Goal: Task Accomplishment & Management: Use online tool/utility

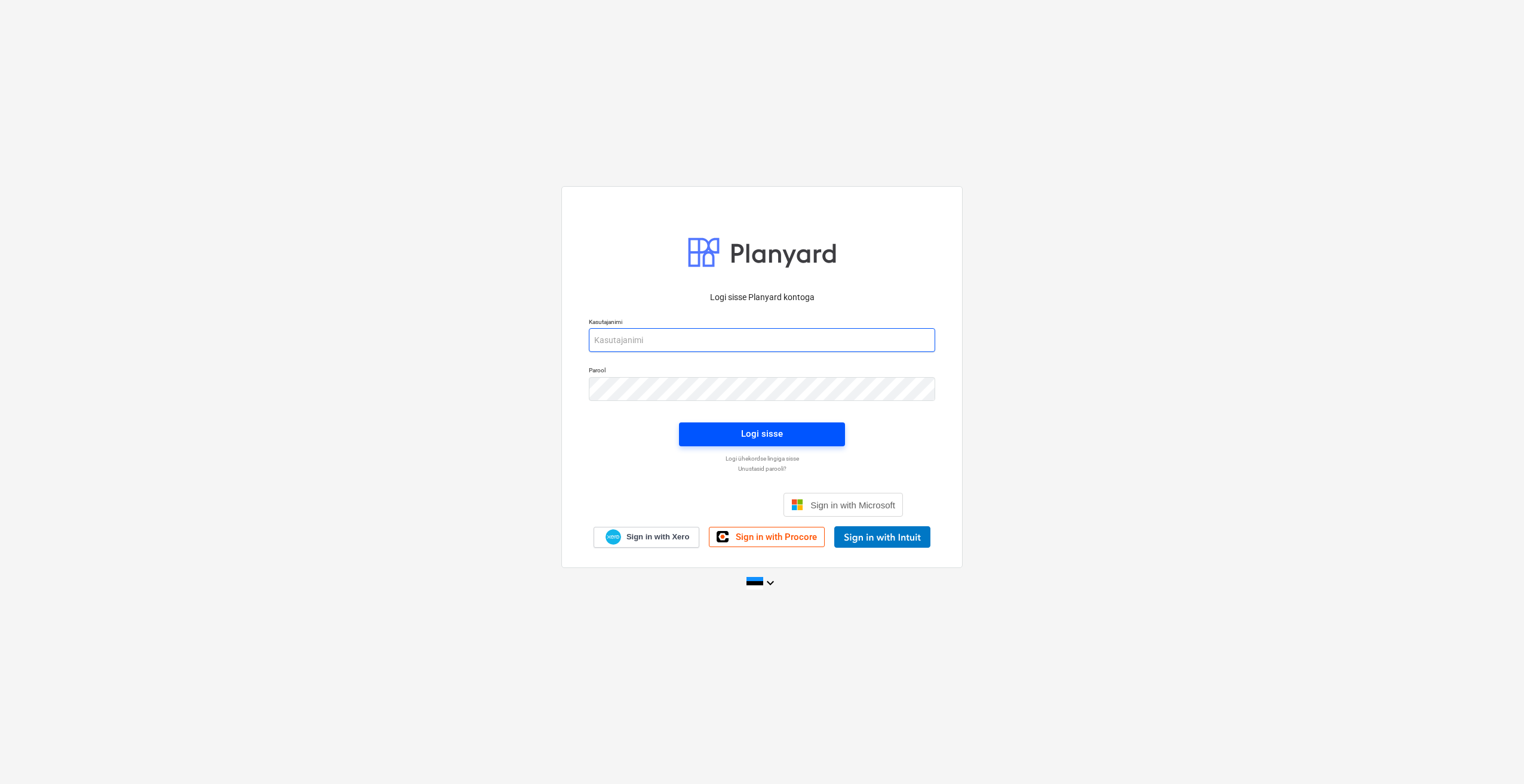
type input "stephan@thornhouses.com"
click at [690, 426] on button "Logi sisse" at bounding box center [762, 434] width 166 height 23
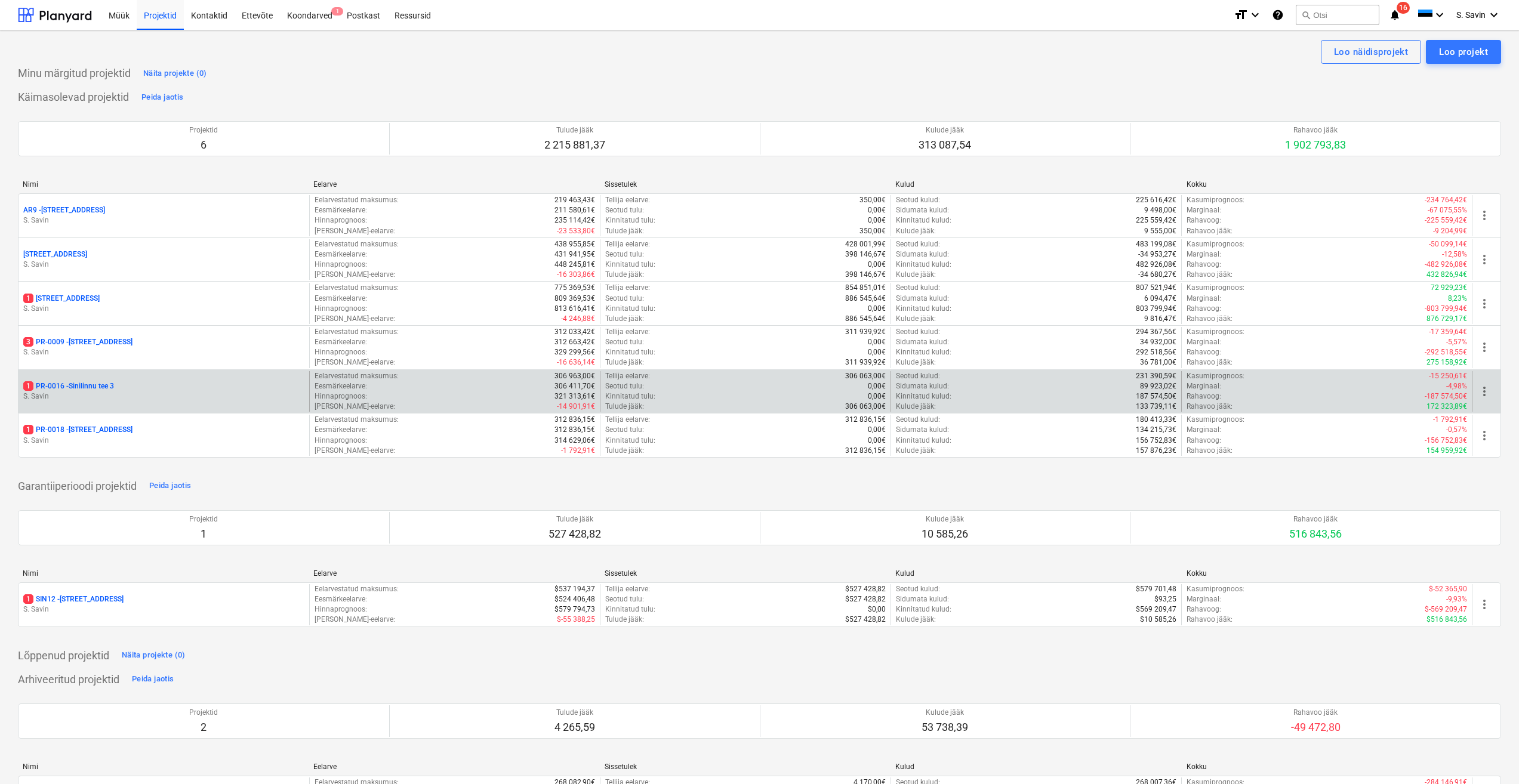
click at [90, 390] on p "1 PR-0016 - Sinilinnu tee 3" at bounding box center [68, 386] width 91 height 10
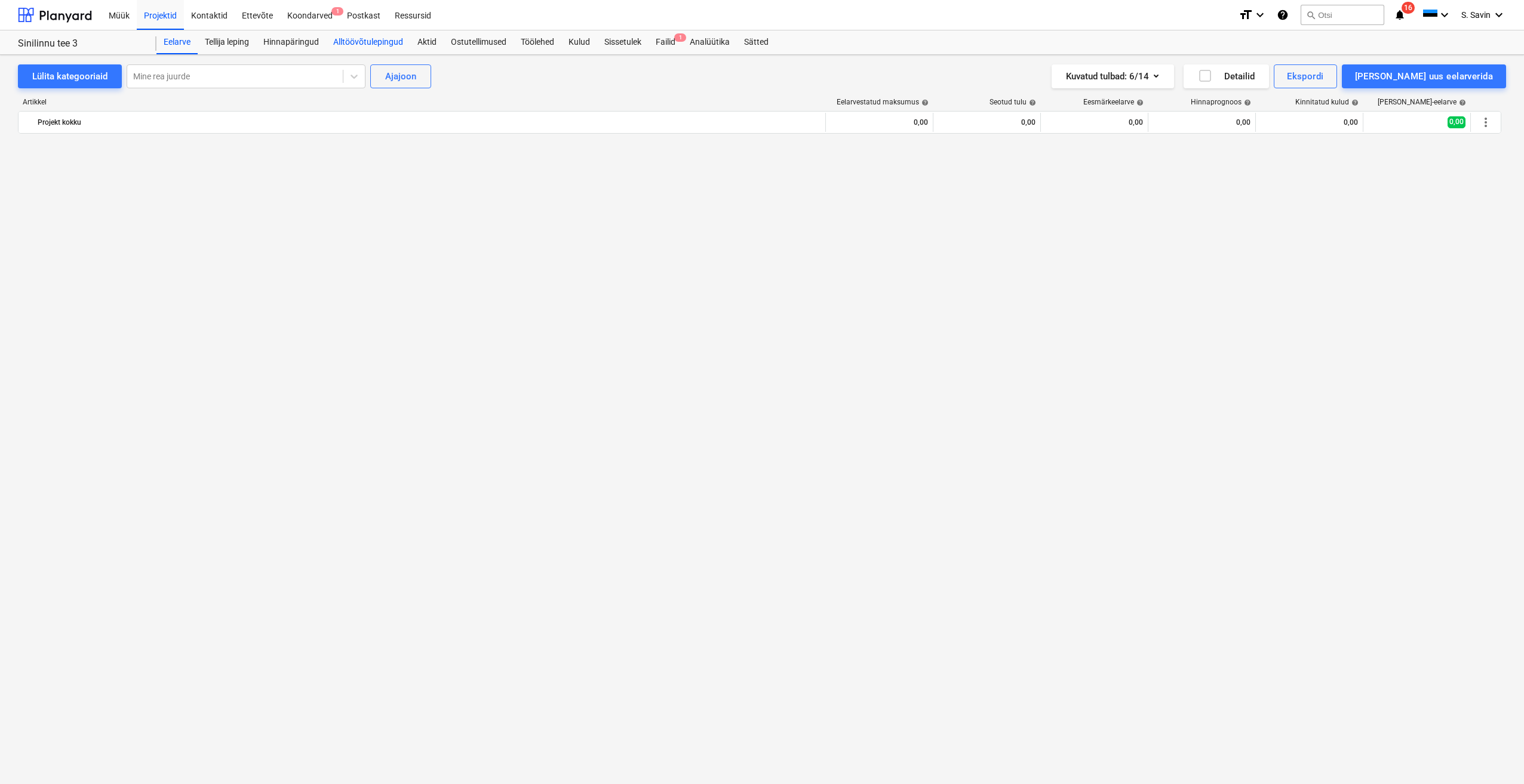
click at [382, 45] on div "Alltöövõtulepingud" at bounding box center [368, 42] width 84 height 23
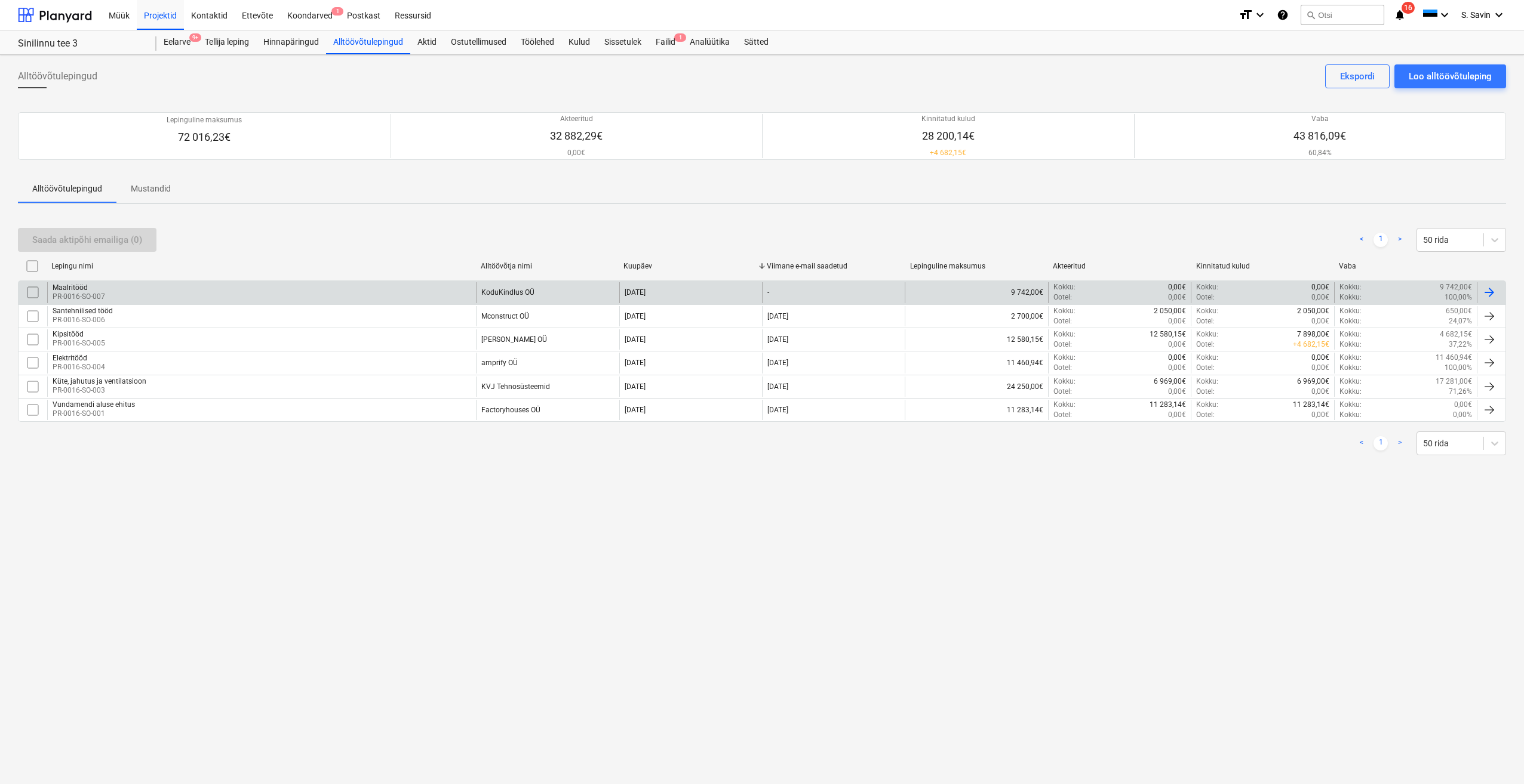
click at [379, 294] on div "Maalritööd PR-0016-SO-007" at bounding box center [261, 292] width 428 height 21
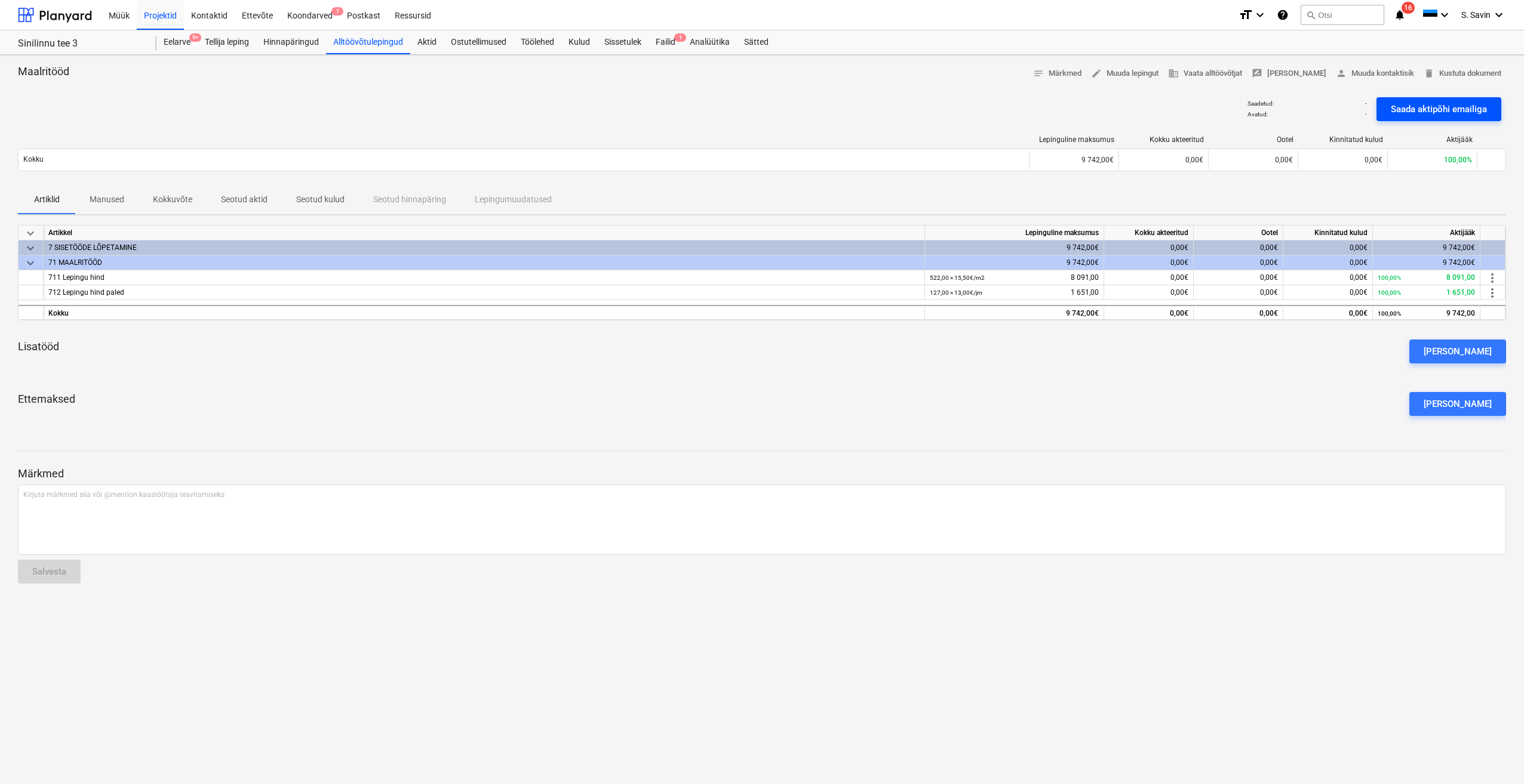
click at [1455, 108] on div "Saada aktipõhi emailiga" at bounding box center [1438, 109] width 96 height 16
click at [69, 10] on div at bounding box center [55, 15] width 74 height 30
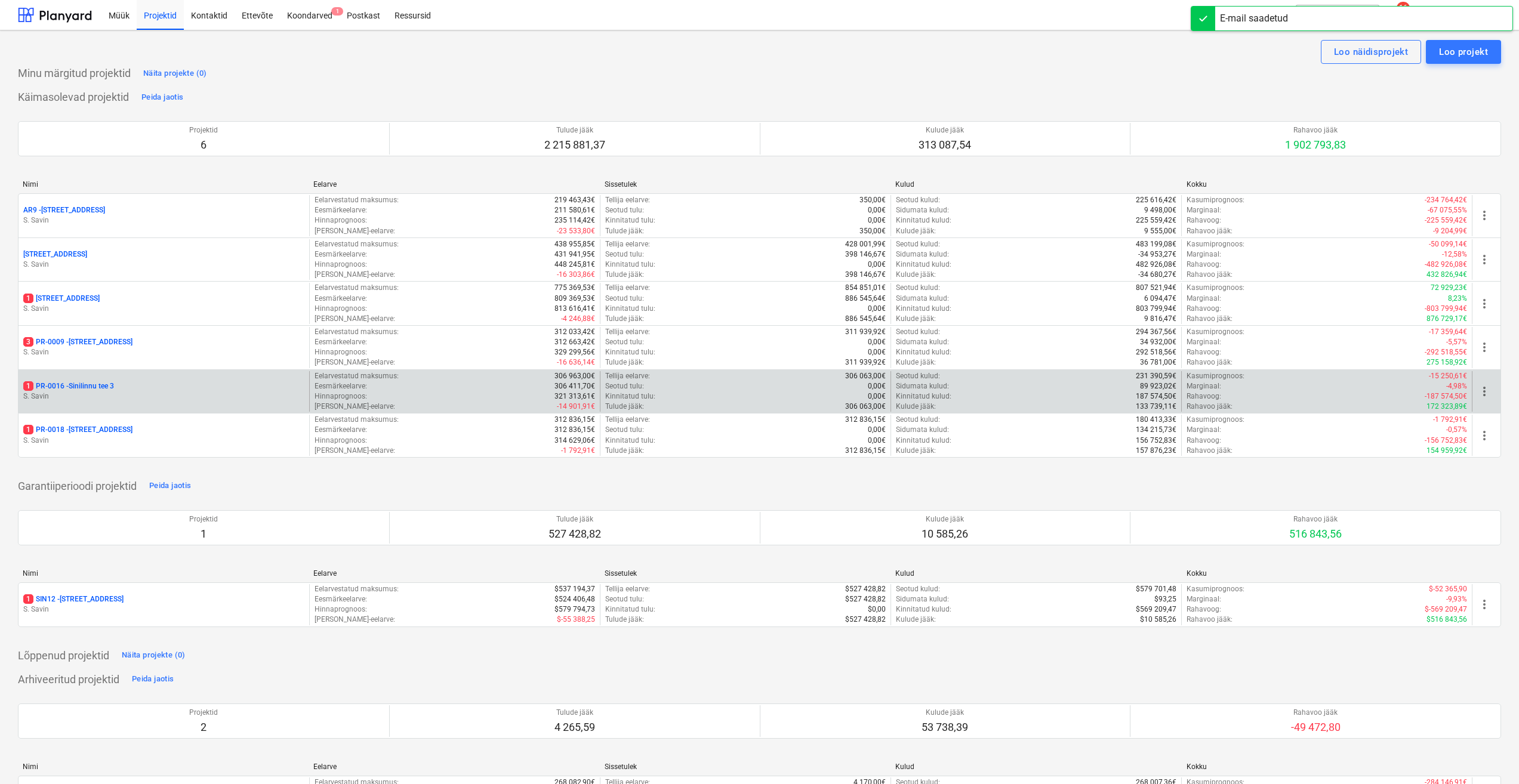
drag, startPoint x: 112, startPoint y: 375, endPoint x: 112, endPoint y: 383, distance: 8.0
click at [112, 375] on div "1 PR-0016 - Sinilinnu tee 3 S. Savin" at bounding box center [163, 392] width 290 height 41
click at [112, 386] on p "1 PR-0016 - Sinilinnu tee 3" at bounding box center [68, 386] width 91 height 10
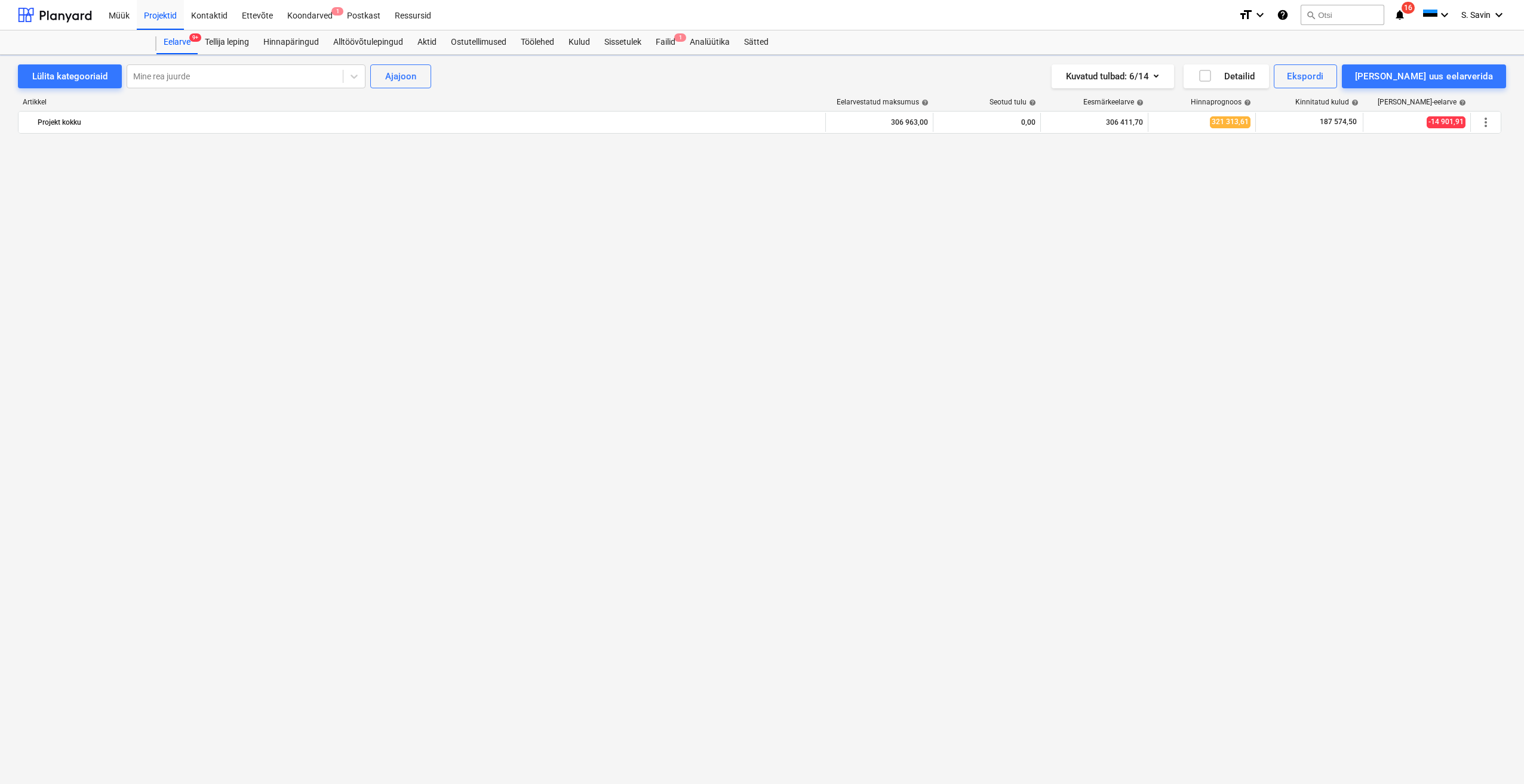
scroll to position [1548, 0]
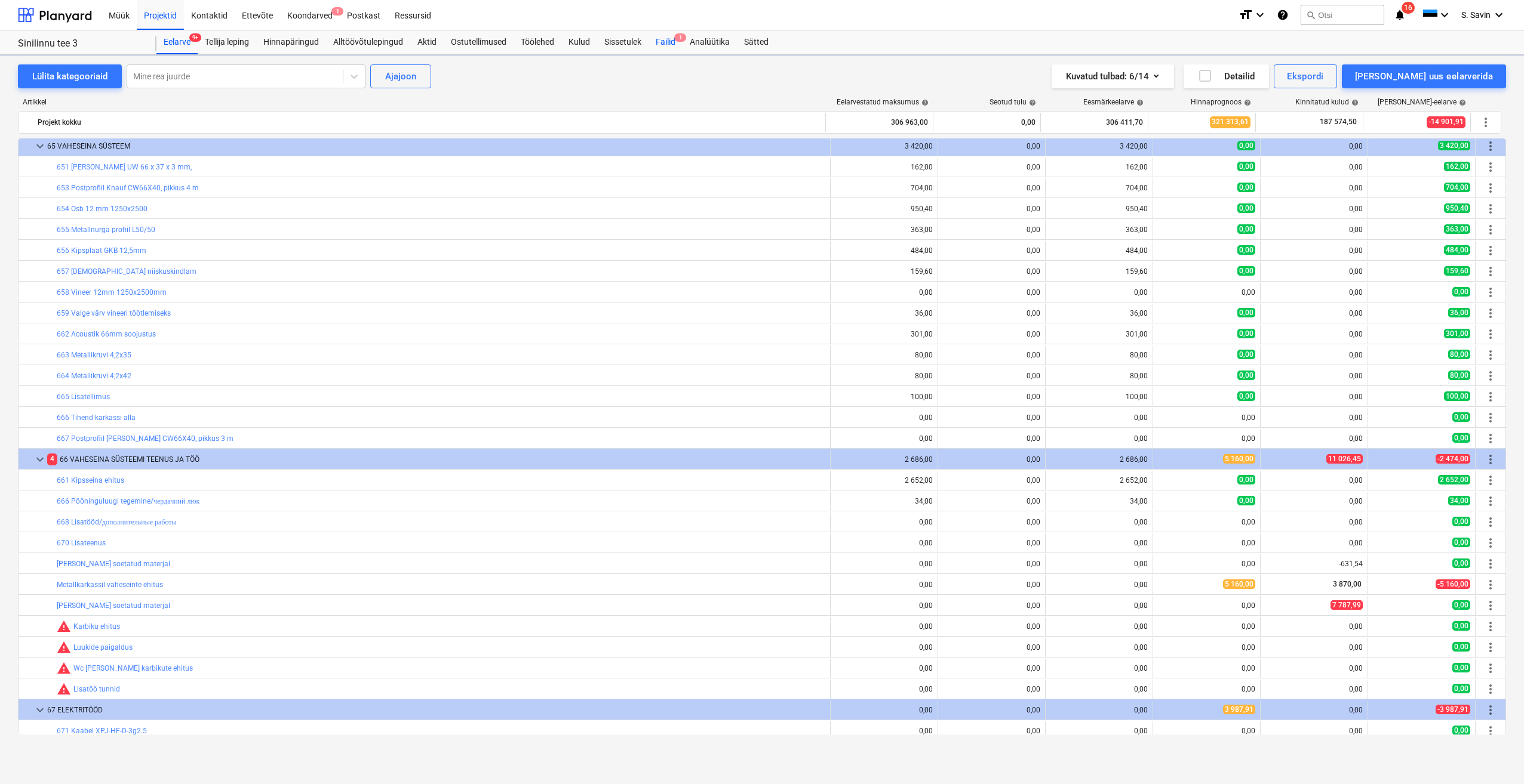
click at [682, 45] on div "Failid 1" at bounding box center [665, 42] width 34 height 23
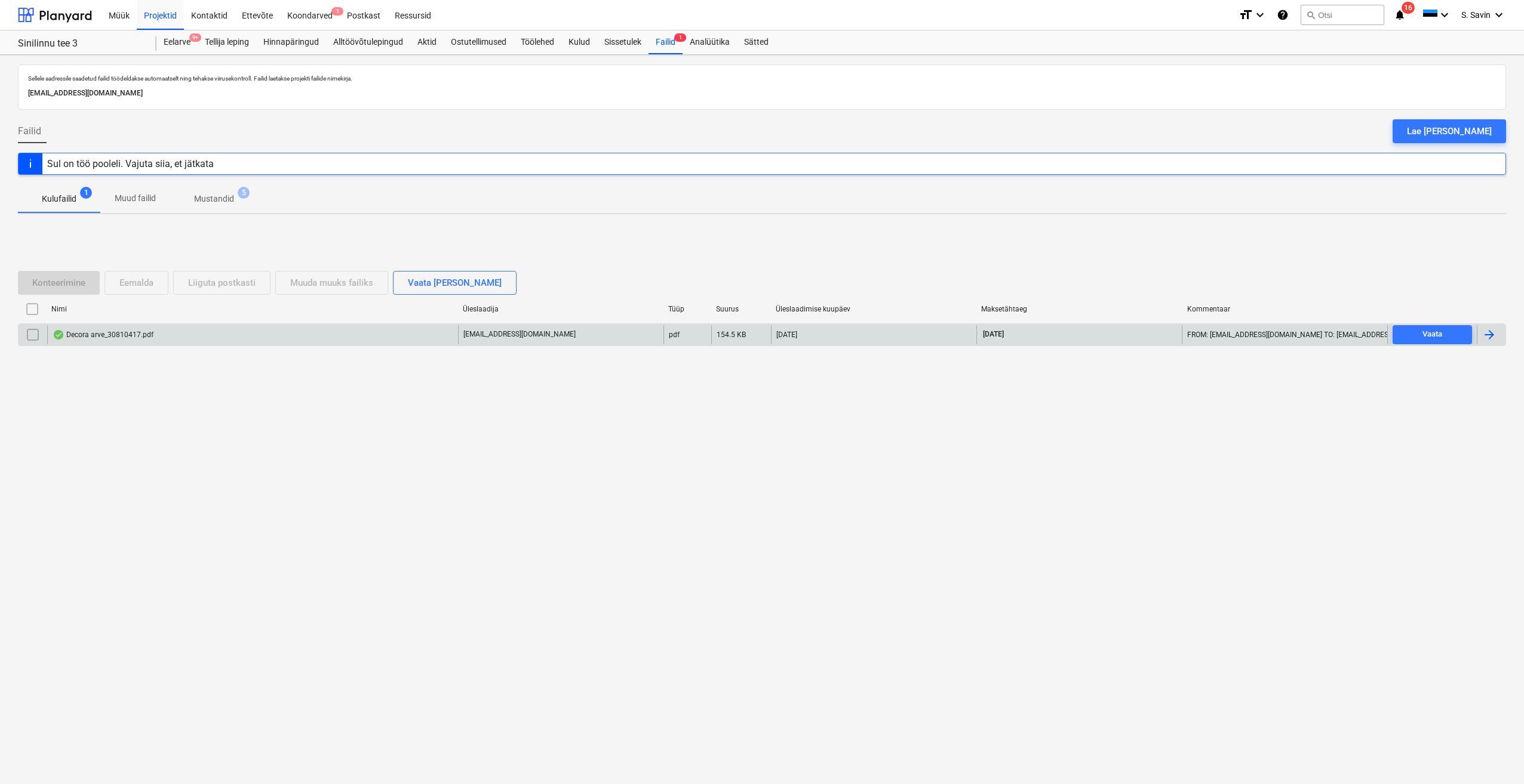
click at [1488, 328] on div at bounding box center [1489, 334] width 15 height 15
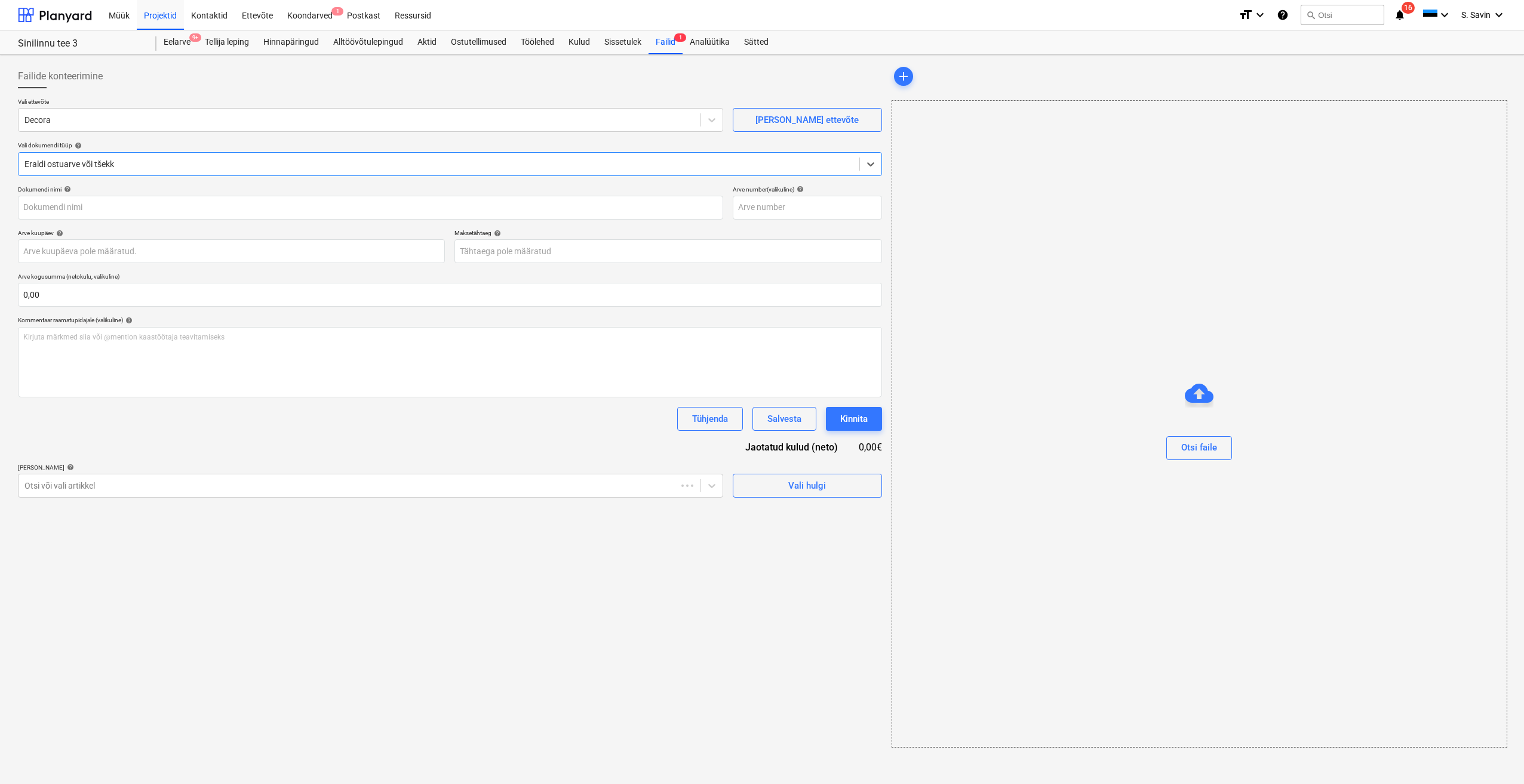
type input "30810417"
type input "[DATE]"
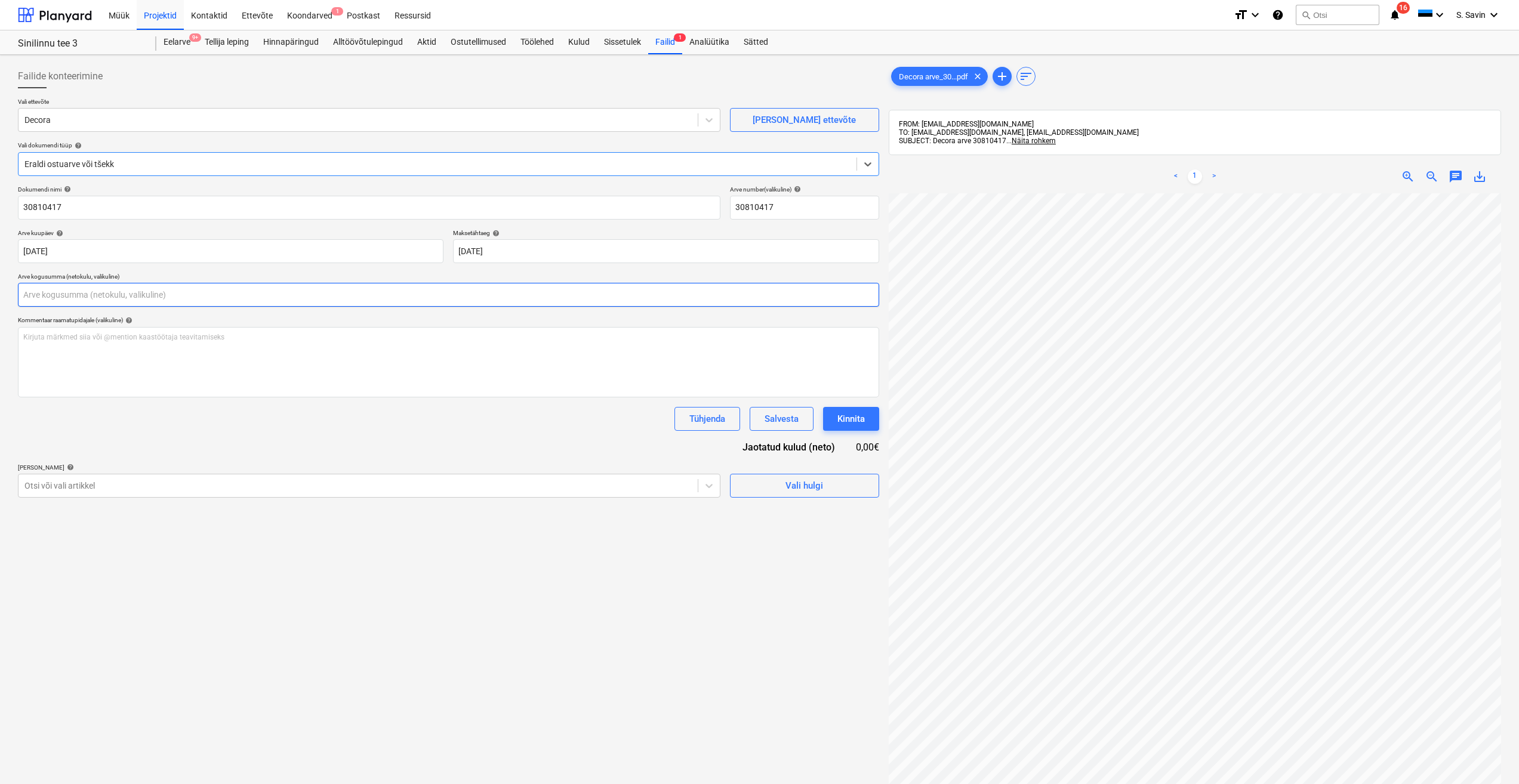
click at [103, 301] on input "text" at bounding box center [448, 294] width 862 height 23
type input "808,58"
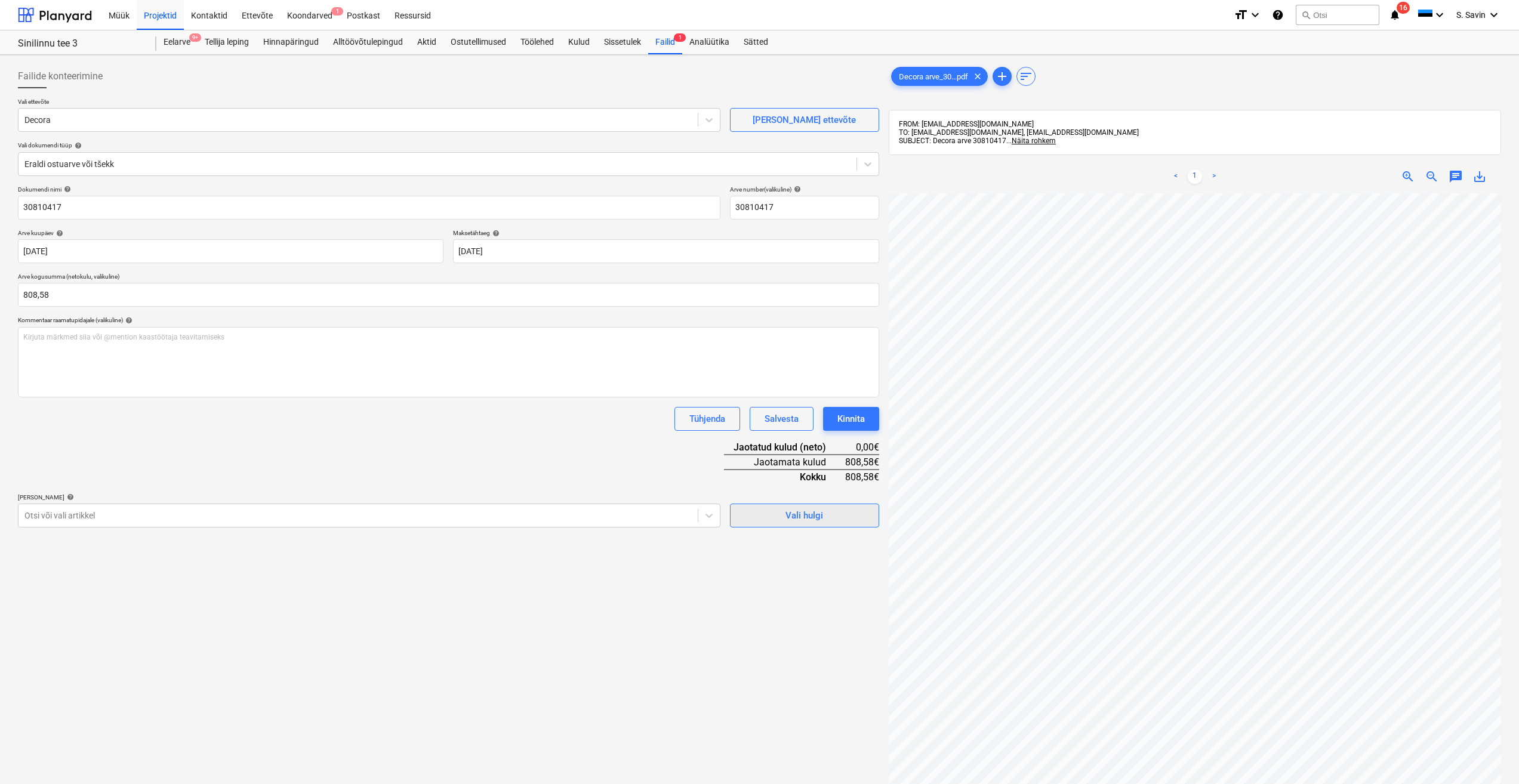
click at [765, 520] on span "Vali hulgi" at bounding box center [805, 515] width 119 height 16
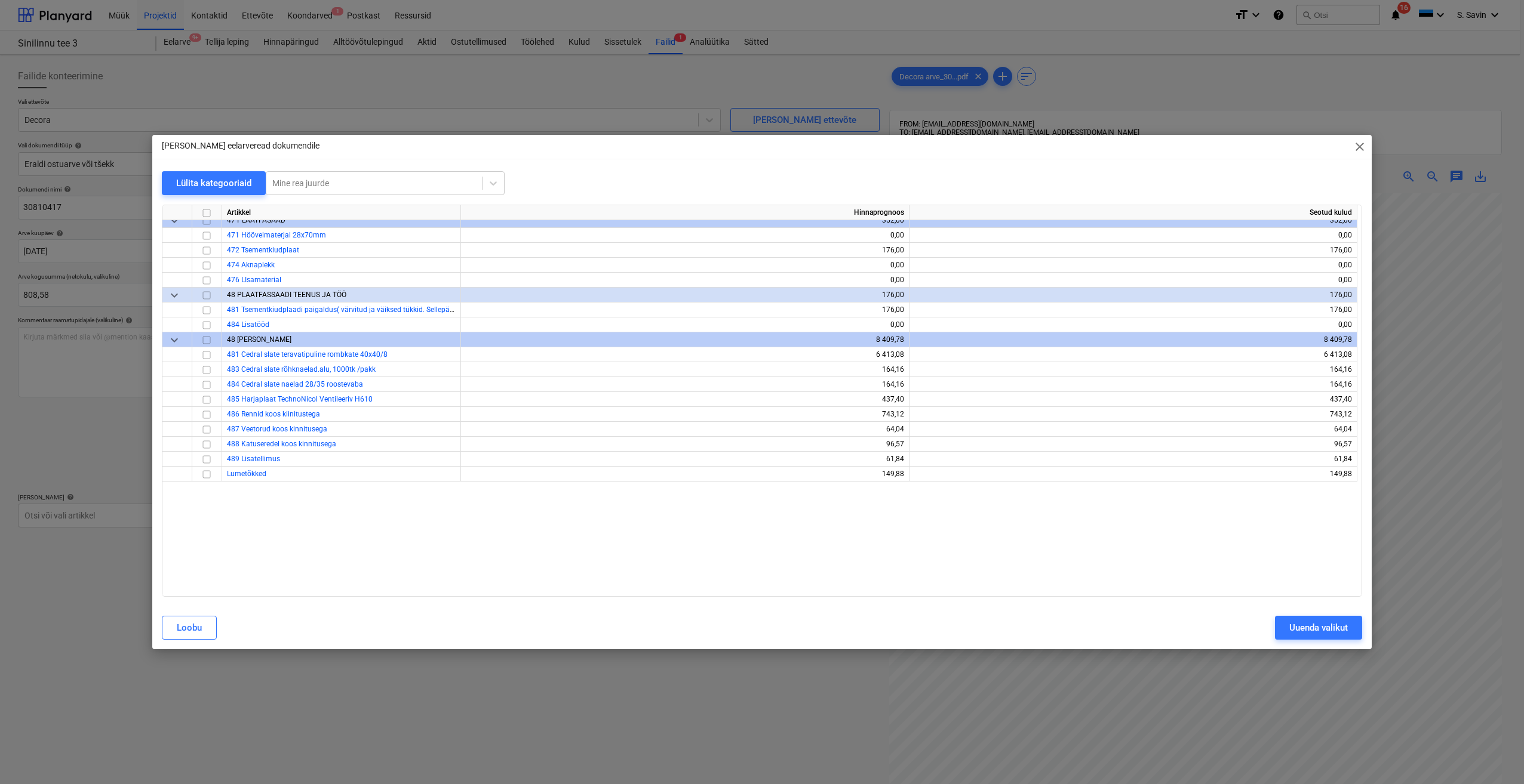
scroll to position [3427, 0]
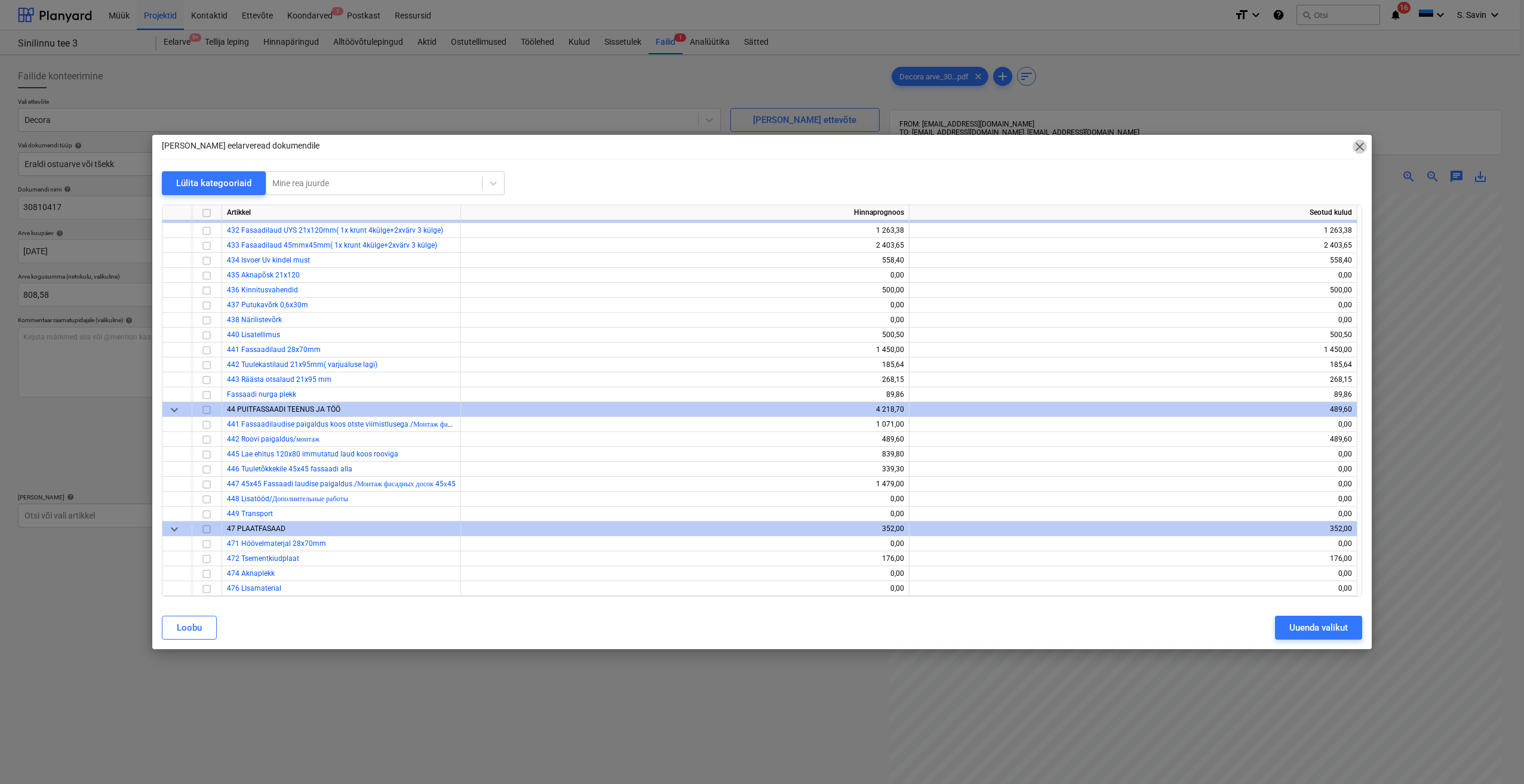
click at [1359, 148] on span "close" at bounding box center [1359, 147] width 15 height 15
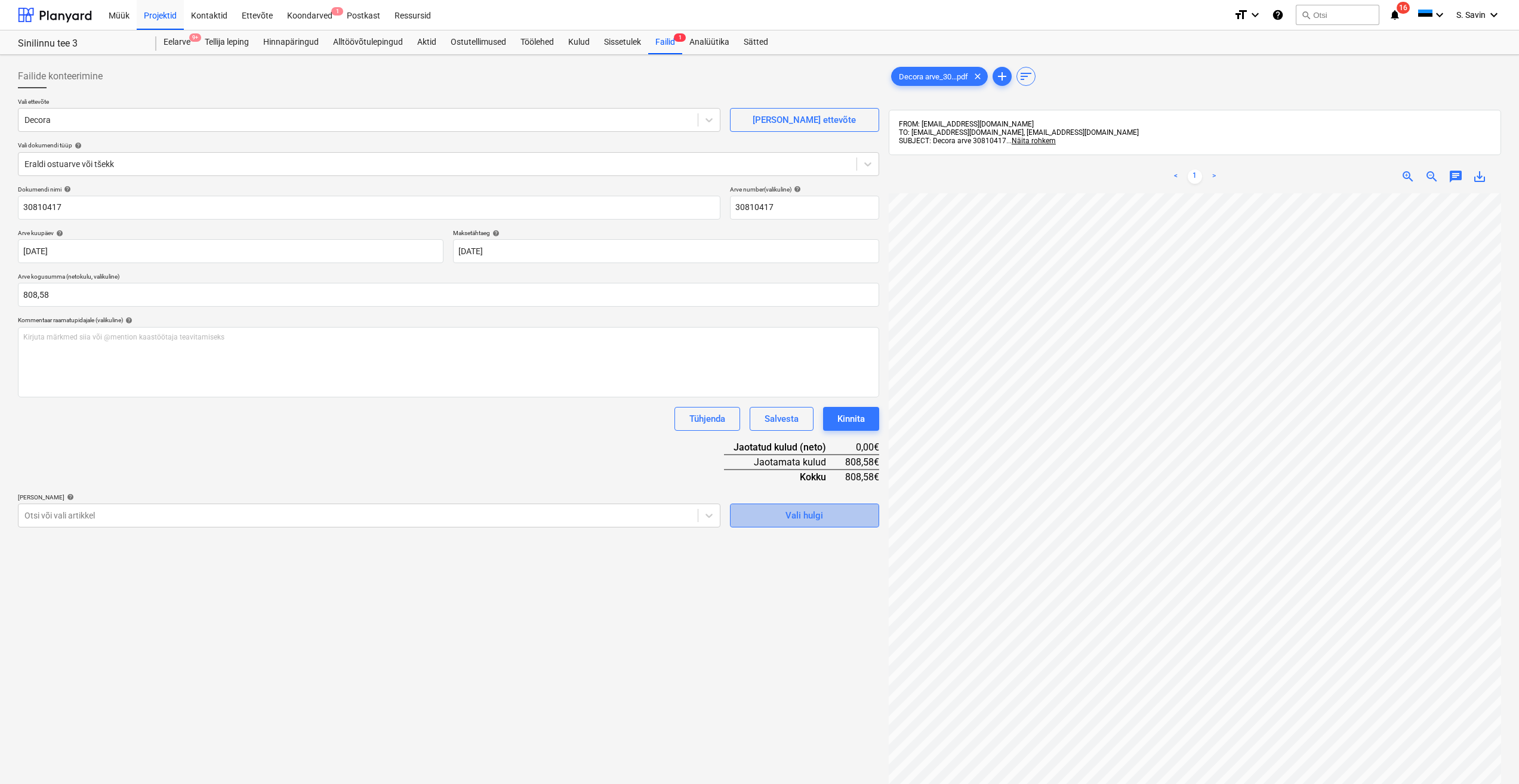
click at [831, 513] on span "Vali hulgi" at bounding box center [805, 515] width 119 height 16
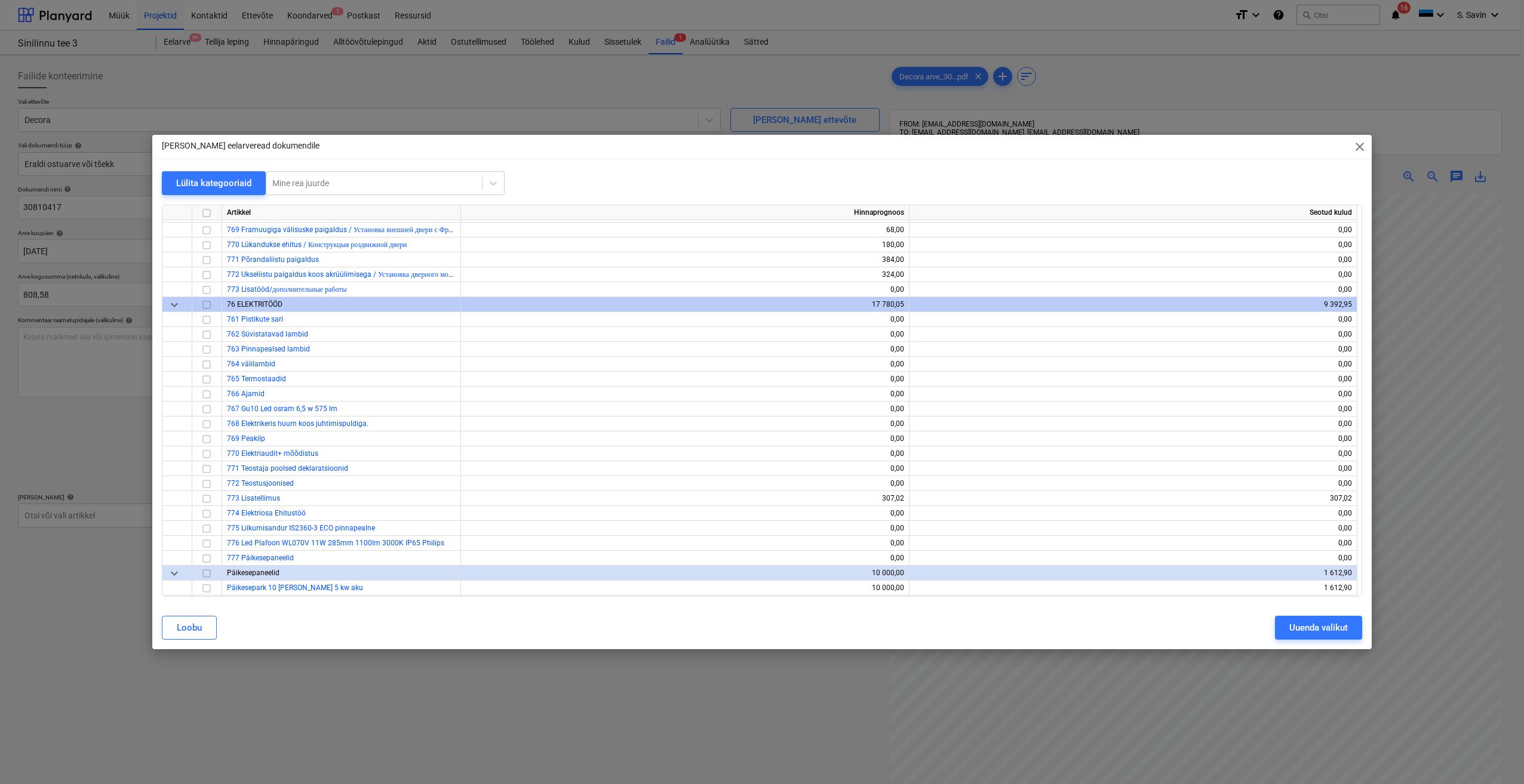
scroll to position [8260, 0]
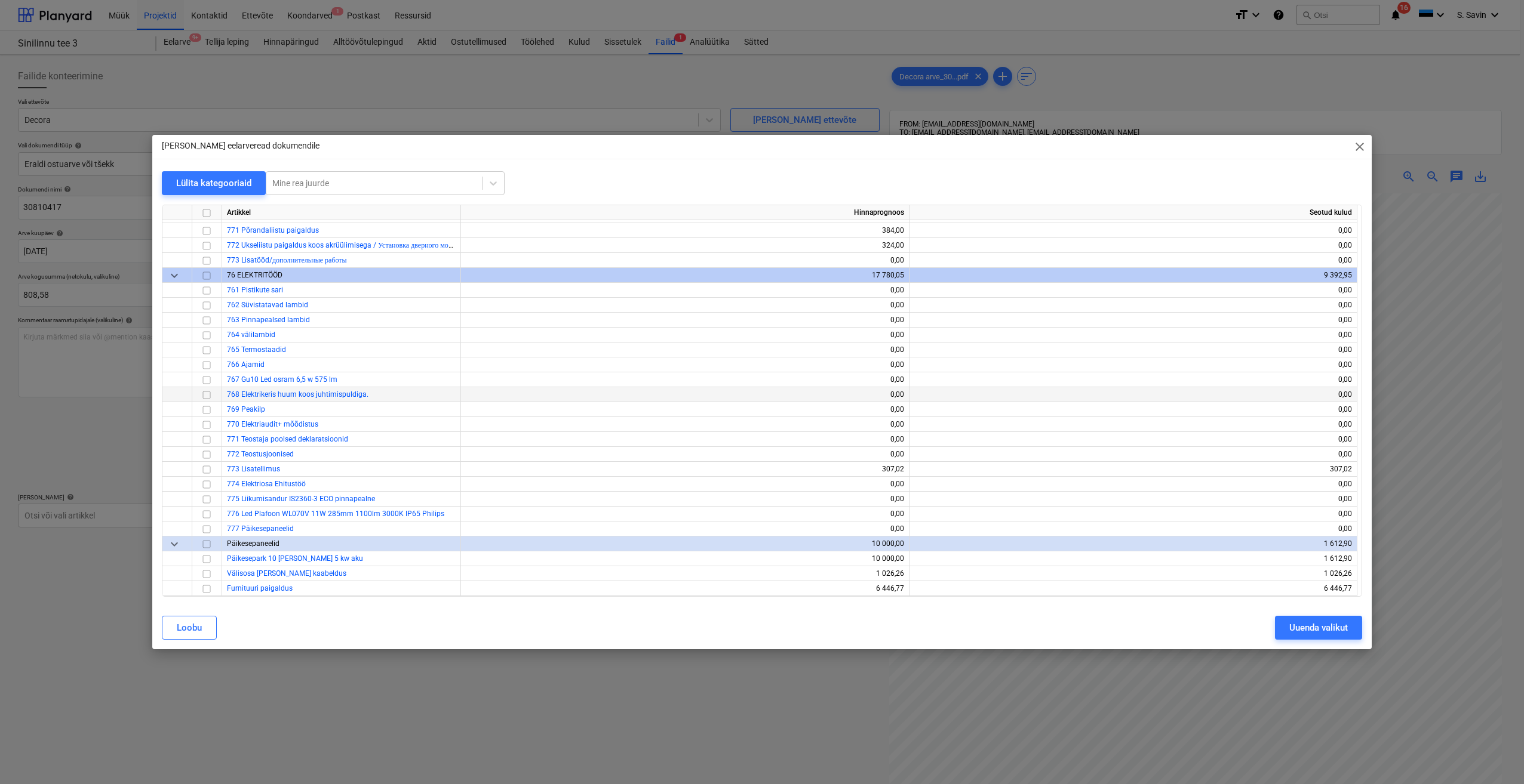
click at [207, 399] on input "checkbox" at bounding box center [206, 395] width 15 height 15
click at [1309, 632] on div "Uuenda valikut" at bounding box center [1319, 628] width 59 height 16
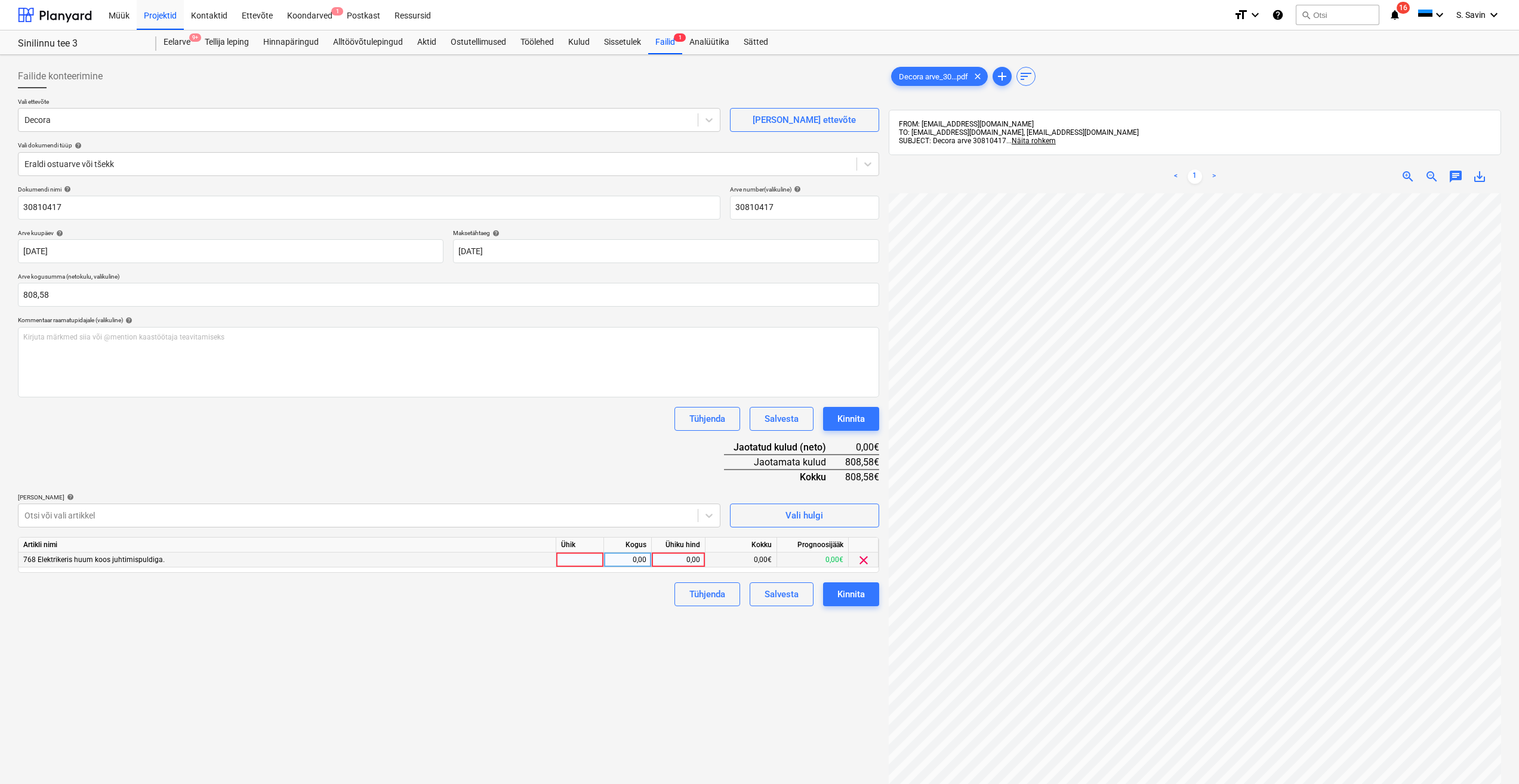
click at [595, 556] on div at bounding box center [580, 559] width 48 height 15
type input "kmpl."
click at [650, 556] on div "0,00" at bounding box center [628, 559] width 48 height 15
click at [679, 561] on div "0,00" at bounding box center [678, 559] width 44 height 15
type input "808,58"
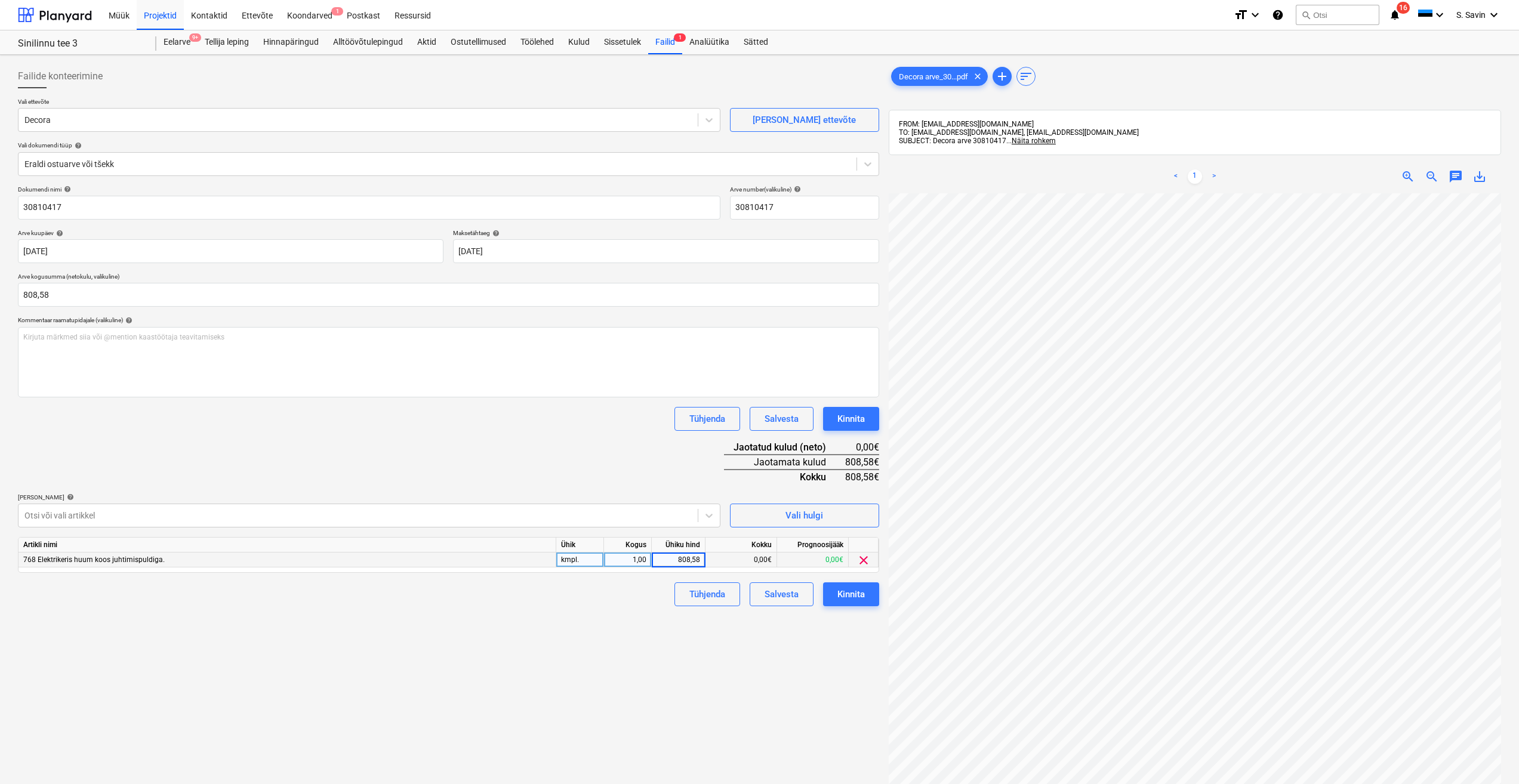
click at [624, 610] on div "Failide konteerimine Vali ettevõte Decora Lisa uus ettevõte Vali dokumendi tüüp…" at bounding box center [448, 503] width 871 height 889
click at [832, 593] on button "Kinnita" at bounding box center [851, 594] width 56 height 23
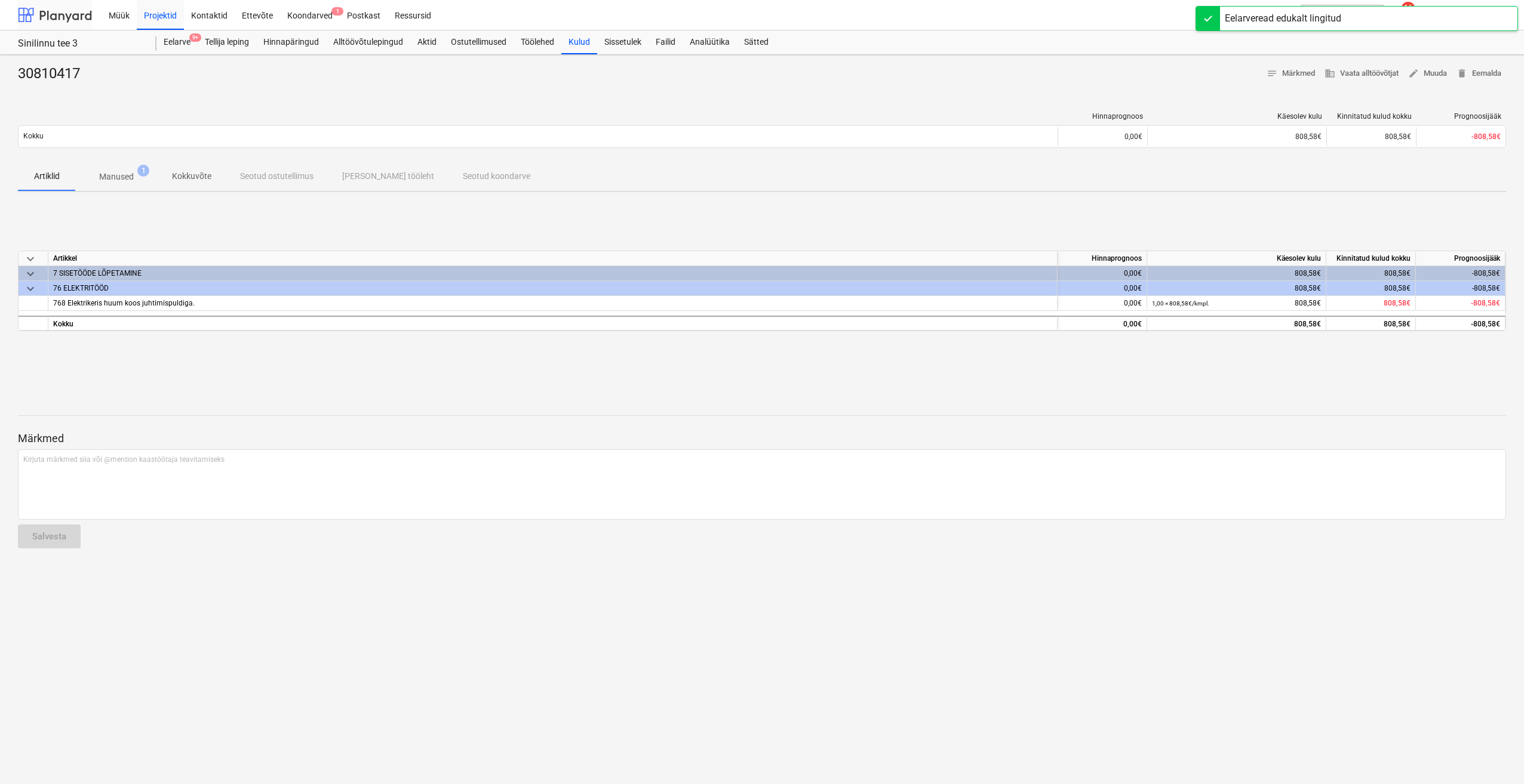
click at [56, 20] on div at bounding box center [55, 15] width 74 height 30
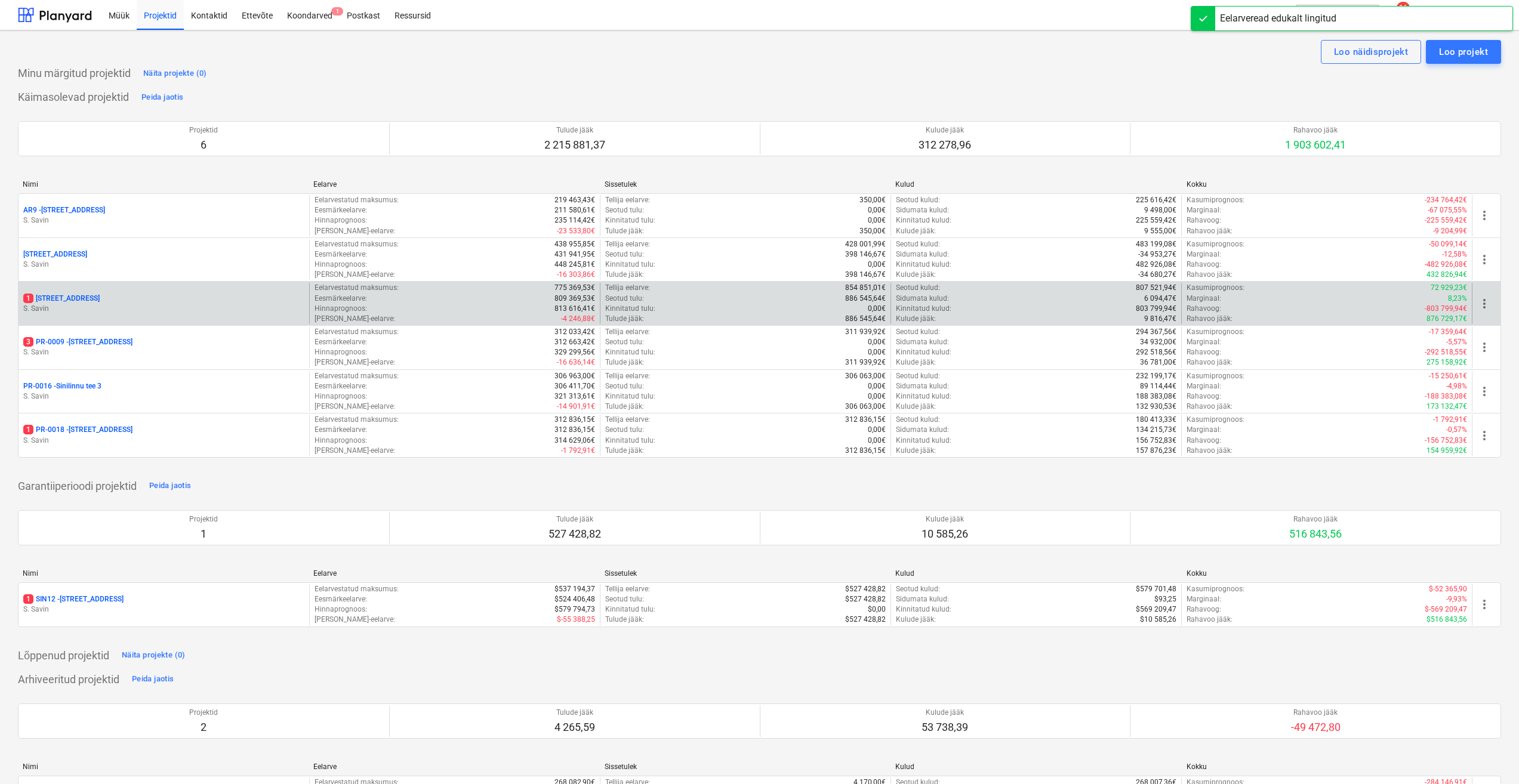
click at [137, 294] on div "1 Sinilille tee 14" at bounding box center [163, 298] width 281 height 10
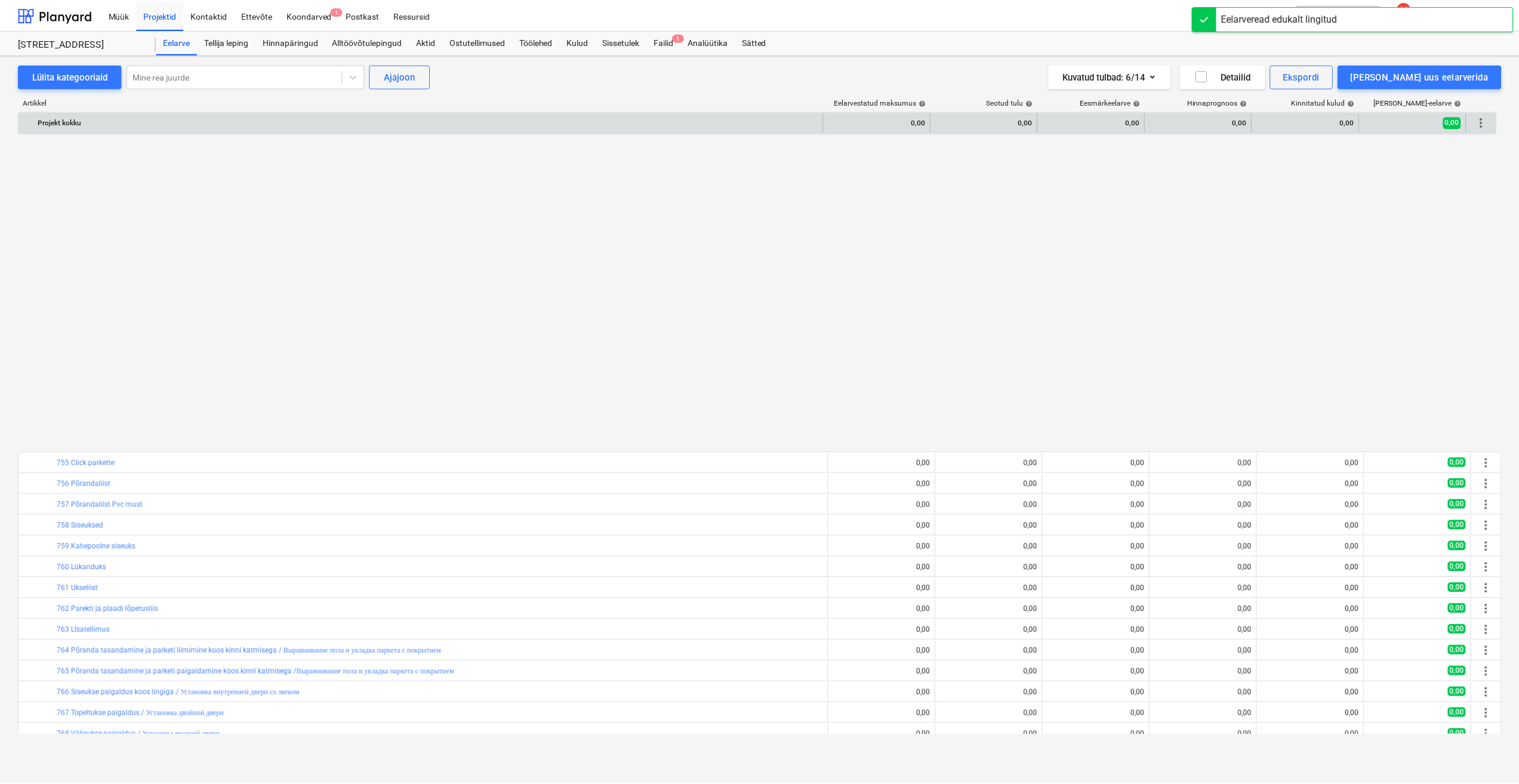
scroll to position [740, 0]
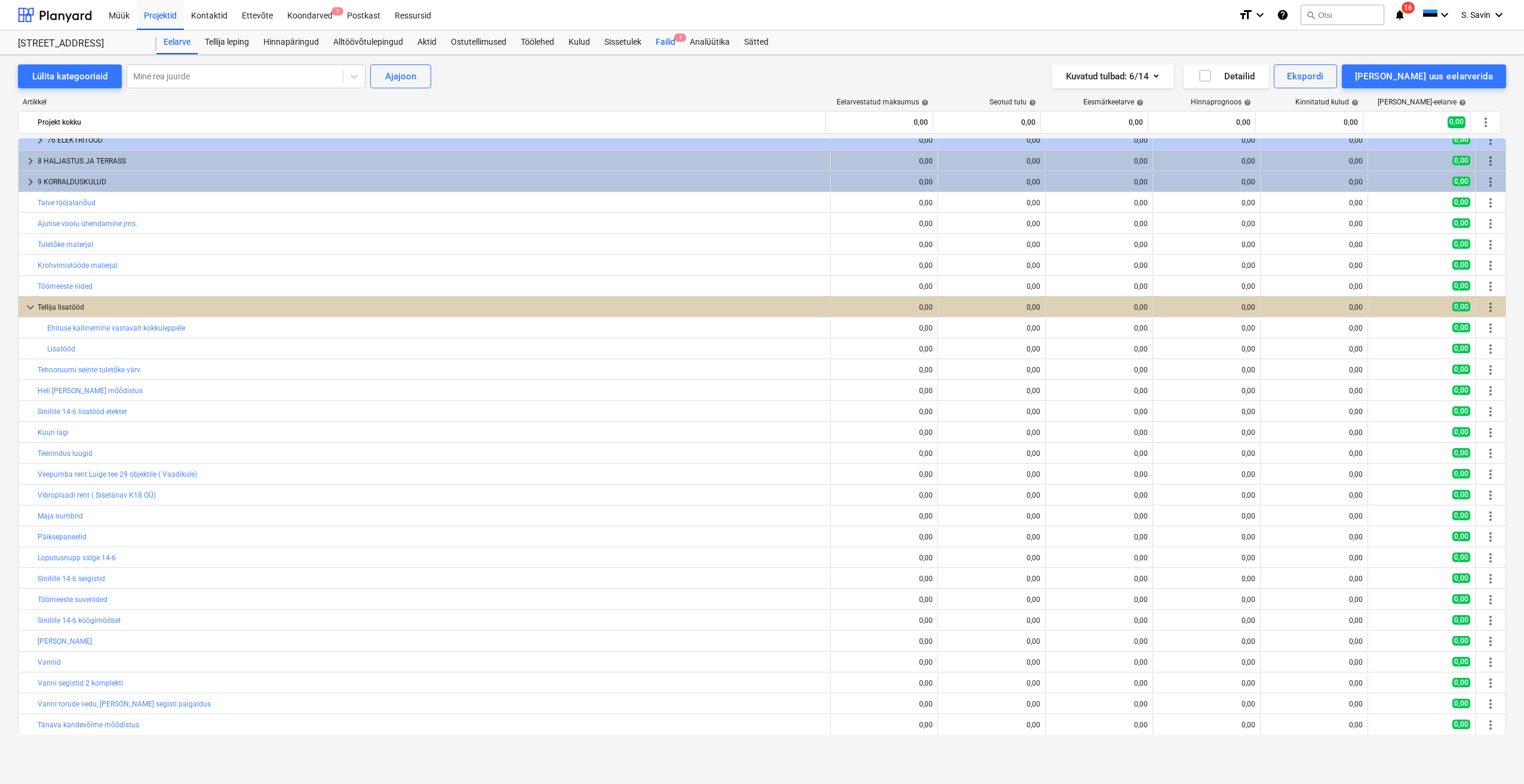
click at [664, 42] on div "Failid 1" at bounding box center [665, 42] width 34 height 23
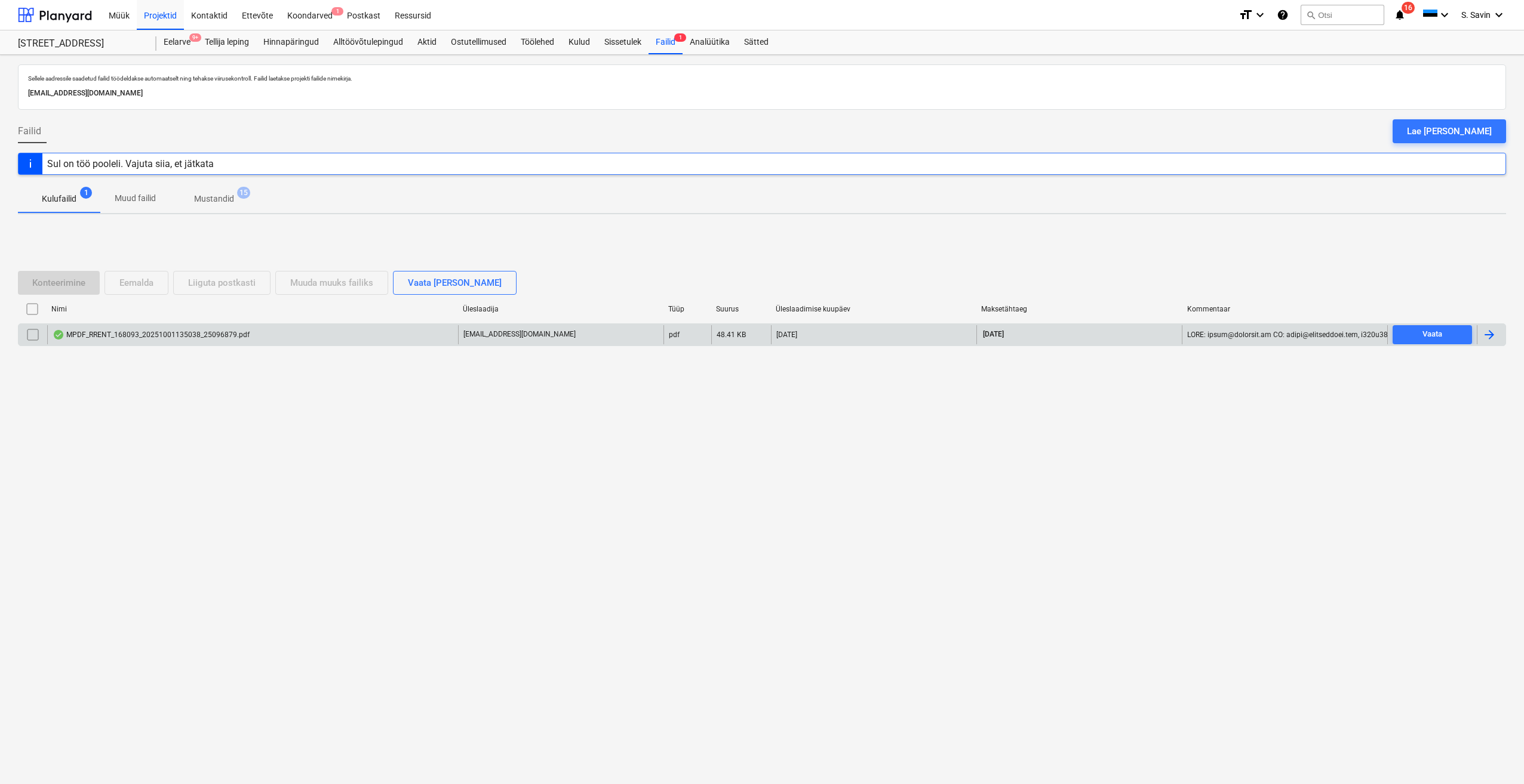
click at [1487, 327] on div at bounding box center [1489, 334] width 15 height 15
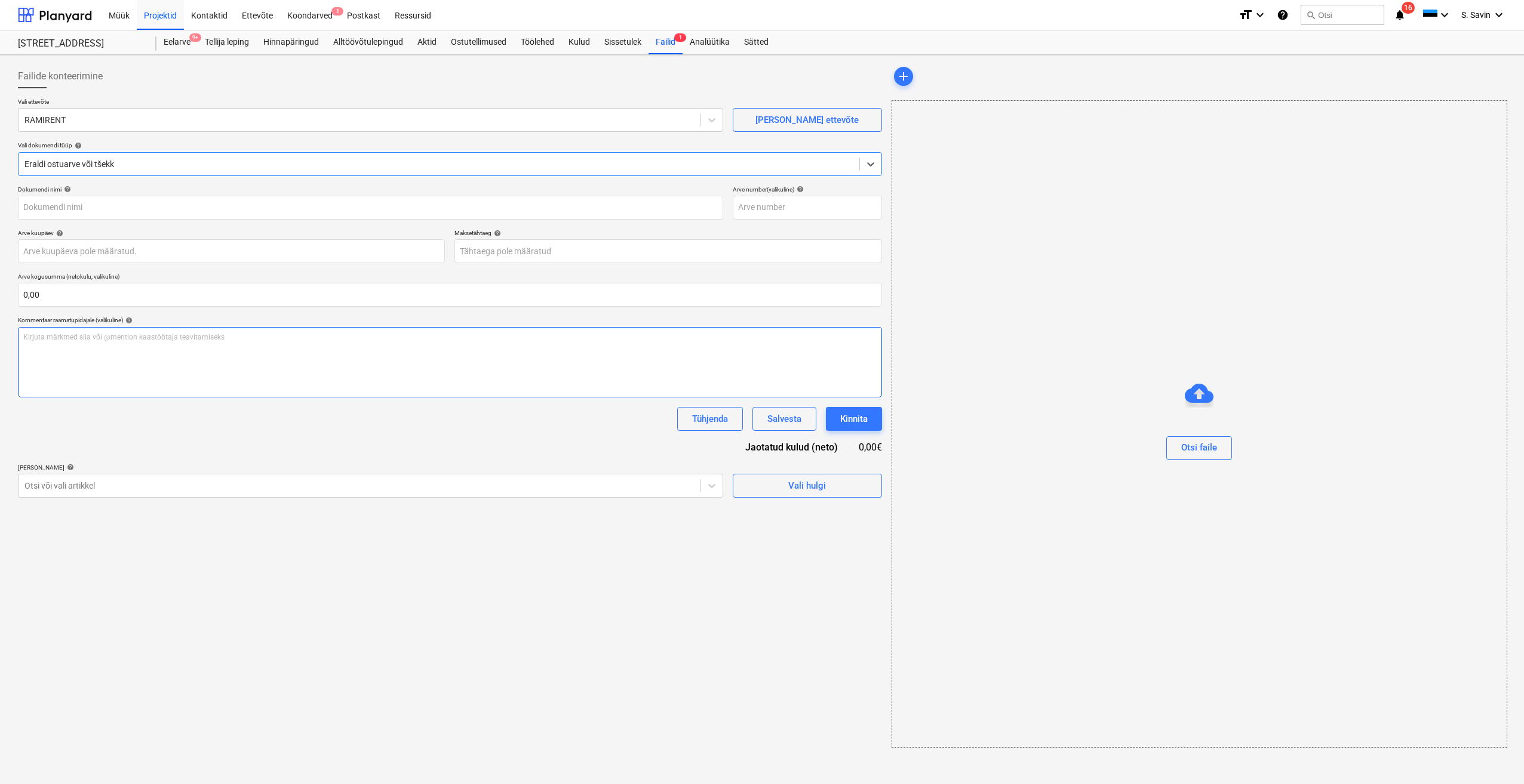
type input "25096879"
type input "[DATE]"
type input "14 Oct 2025"
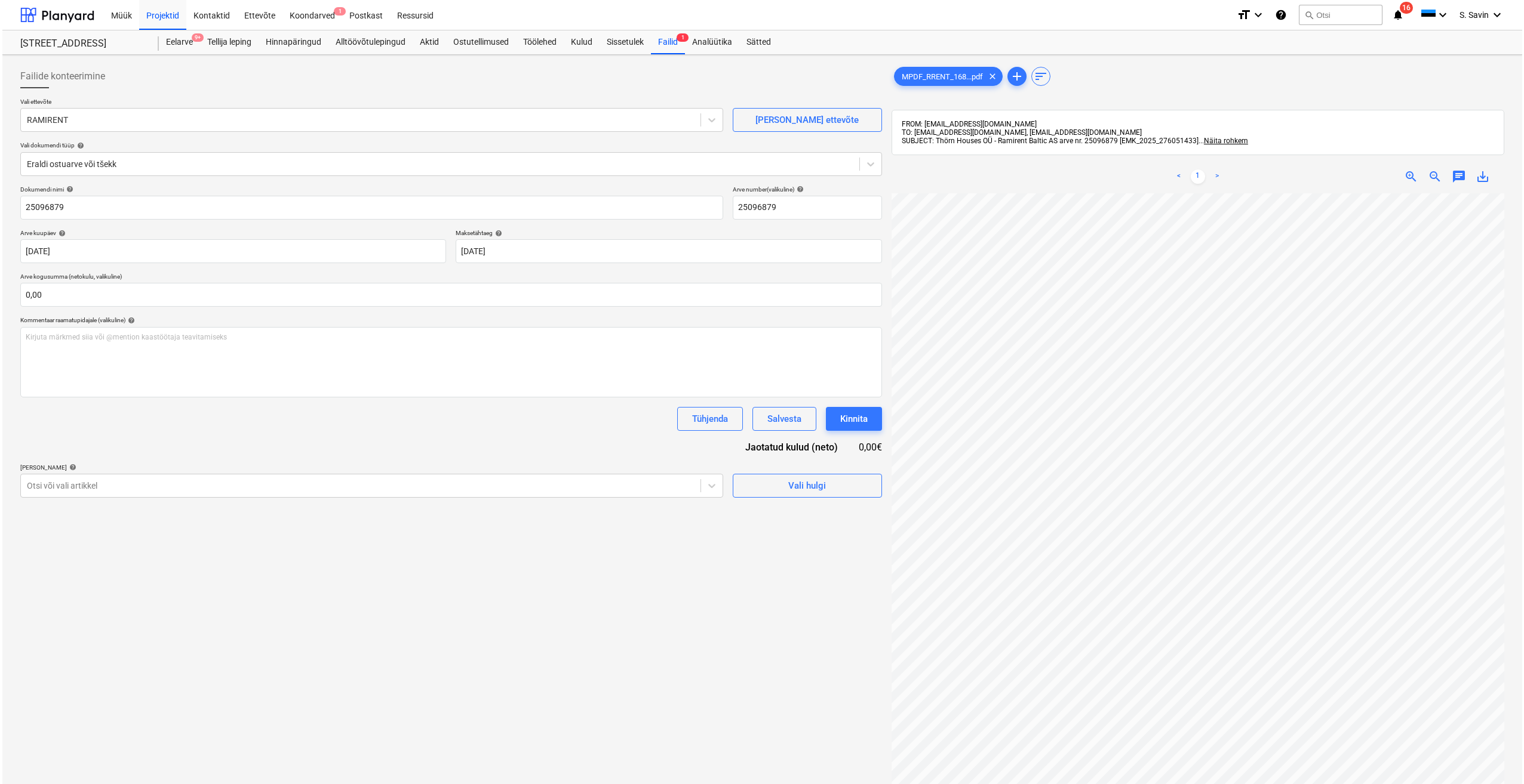
scroll to position [85, 16]
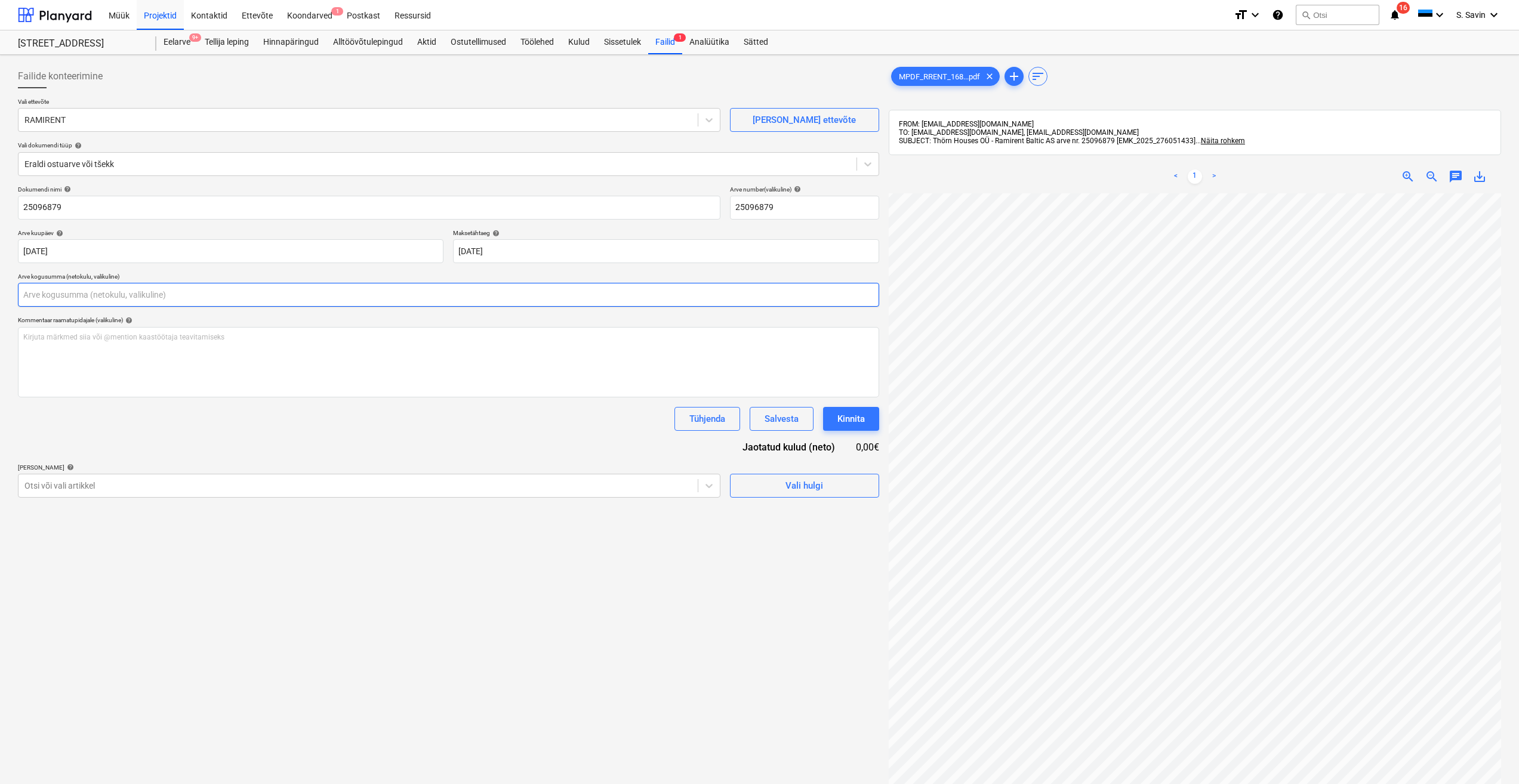
click at [31, 290] on input "text" at bounding box center [448, 294] width 862 height 23
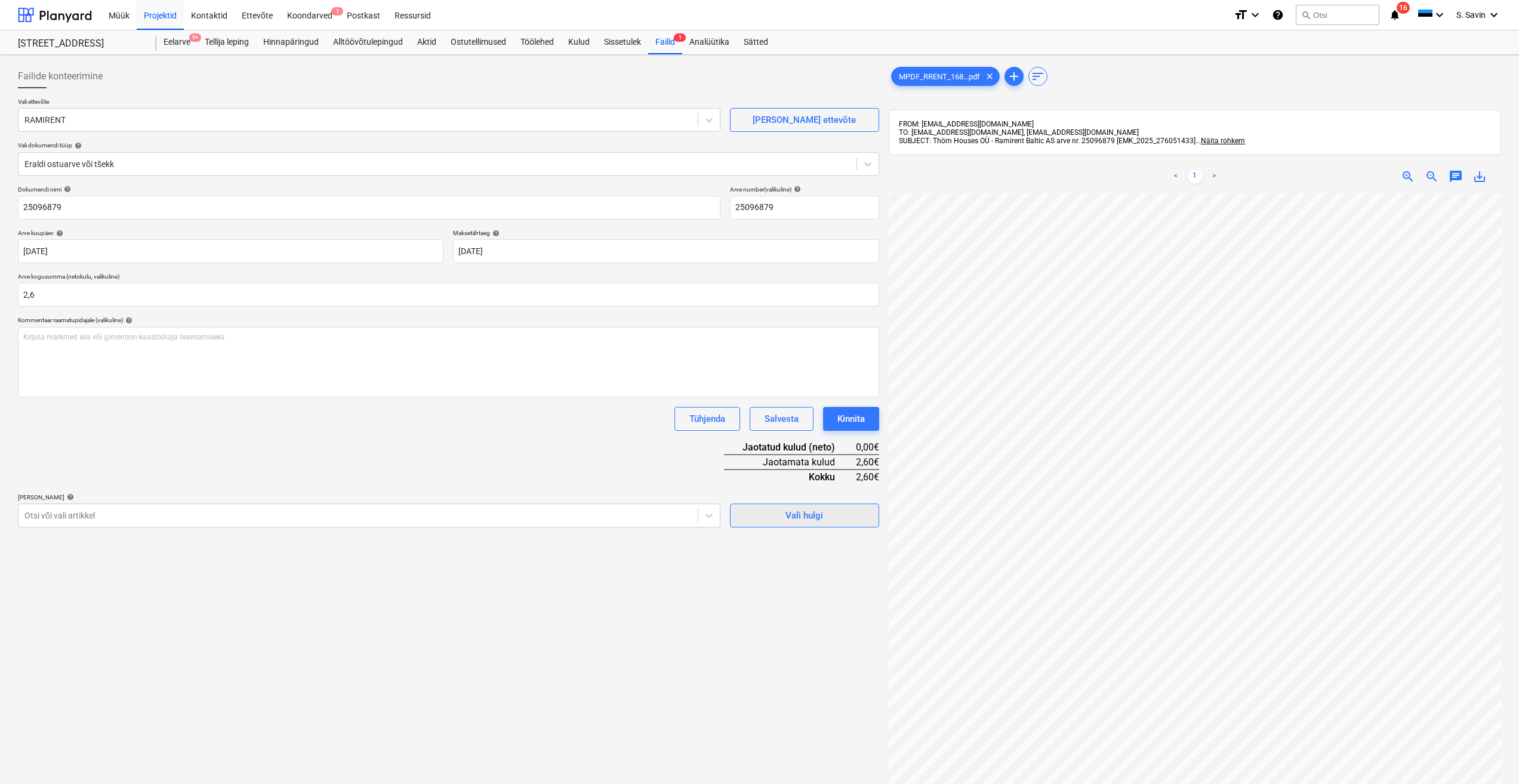
type input "2,60"
click at [788, 510] on div "Vali hulgi" at bounding box center [804, 515] width 37 height 16
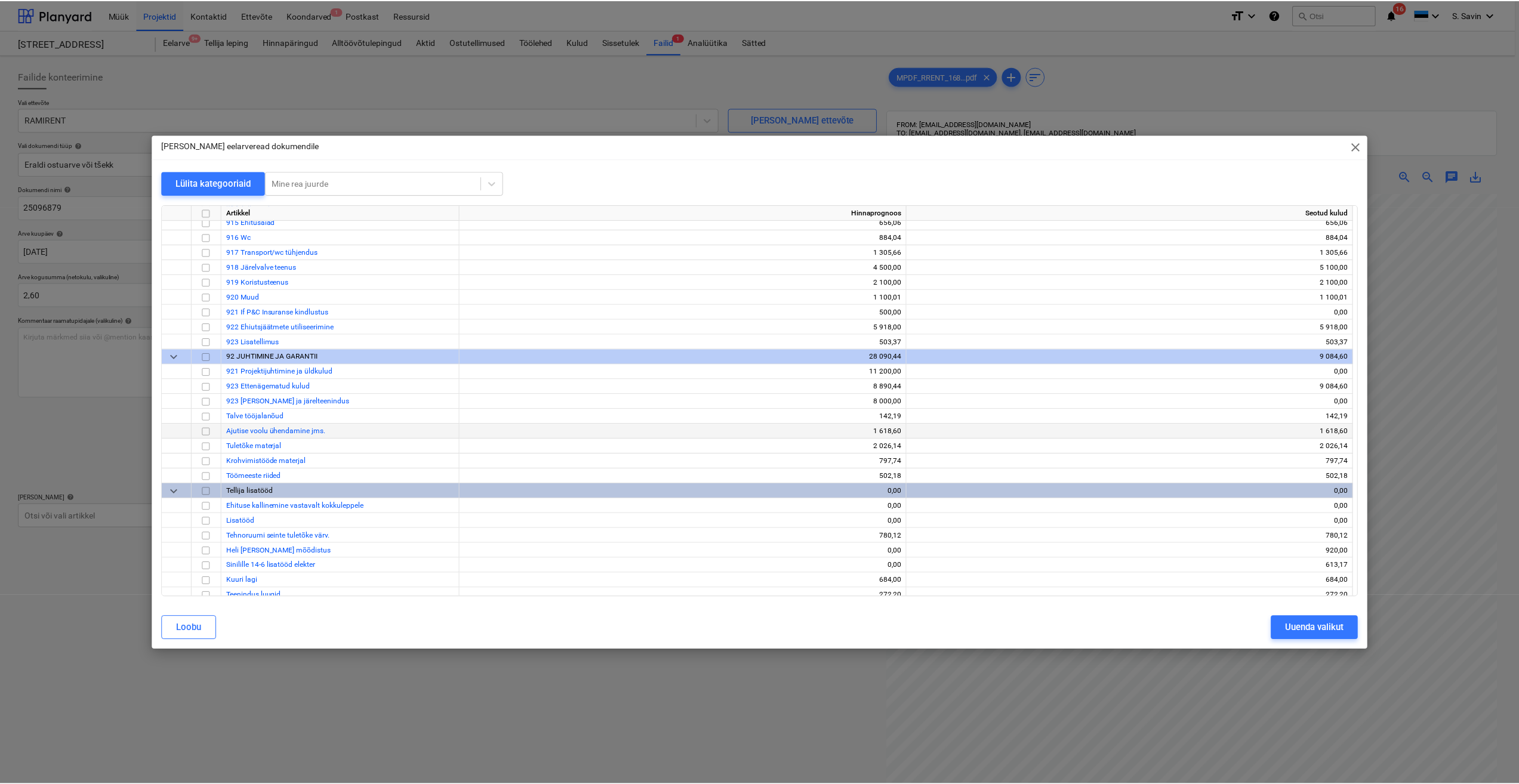
scroll to position [6470, 0]
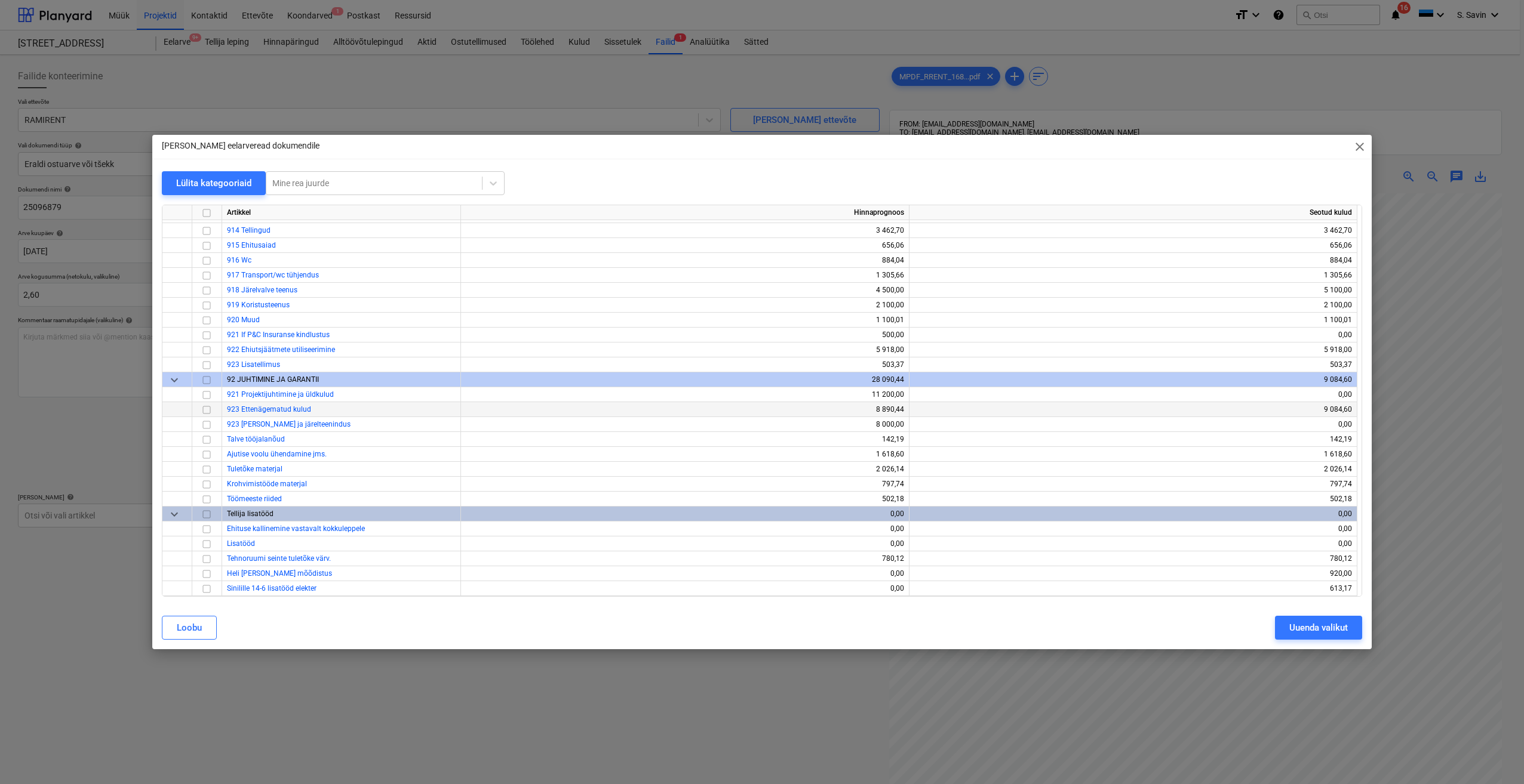
click at [203, 408] on input "checkbox" at bounding box center [206, 410] width 15 height 15
click at [1332, 629] on div "Uuenda valikut" at bounding box center [1319, 628] width 59 height 16
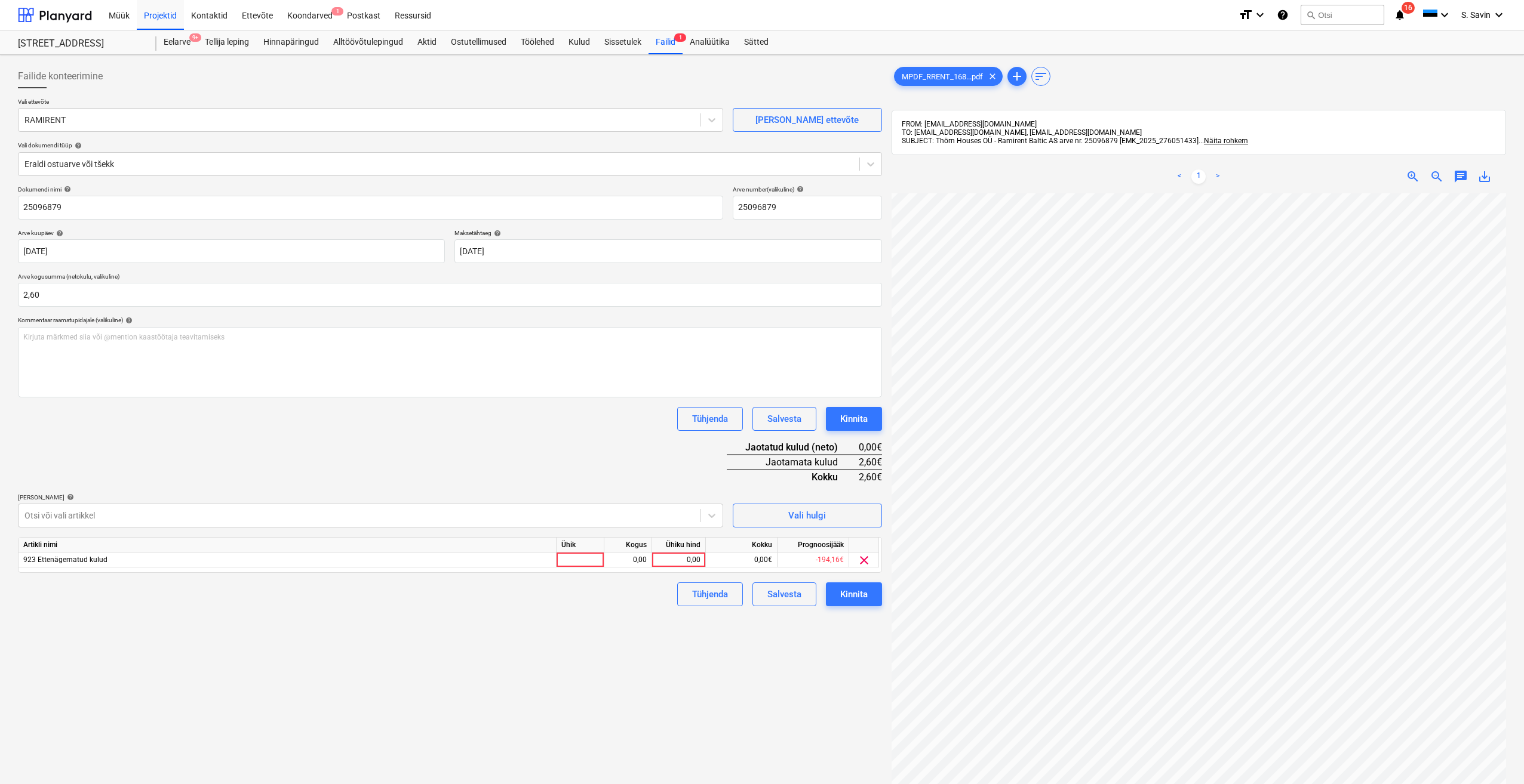
scroll to position [85, 15]
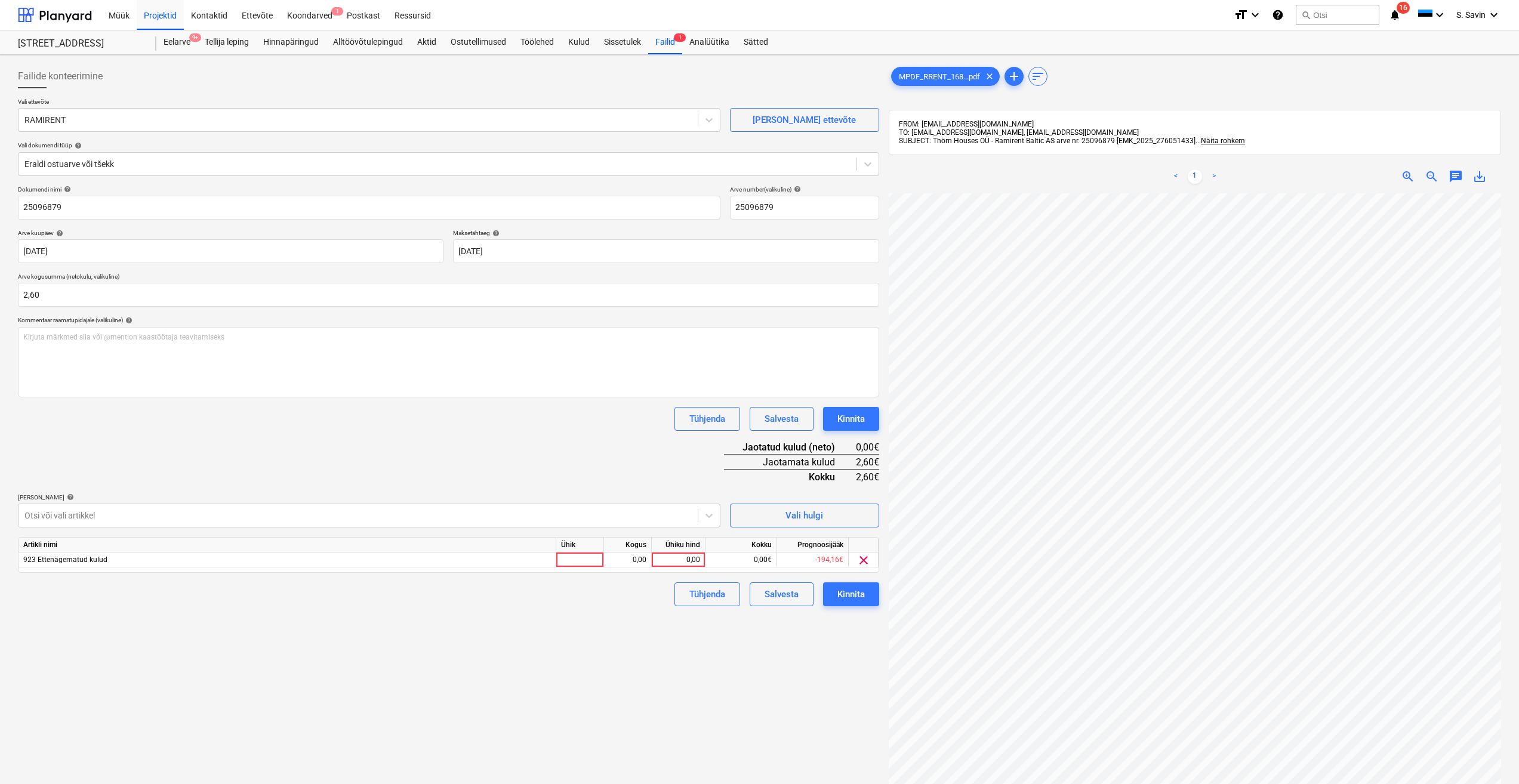
click at [571, 568] on div "Artikli nimi Ühik Kogus Ühiku hind Kokku Prognoosijääk 923 Ettenägematud kulud …" at bounding box center [448, 554] width 862 height 36
click at [570, 561] on div at bounding box center [580, 559] width 48 height 15
type input "kmpl."
click at [645, 562] on div "0,00" at bounding box center [628, 559] width 37 height 15
type input "1"
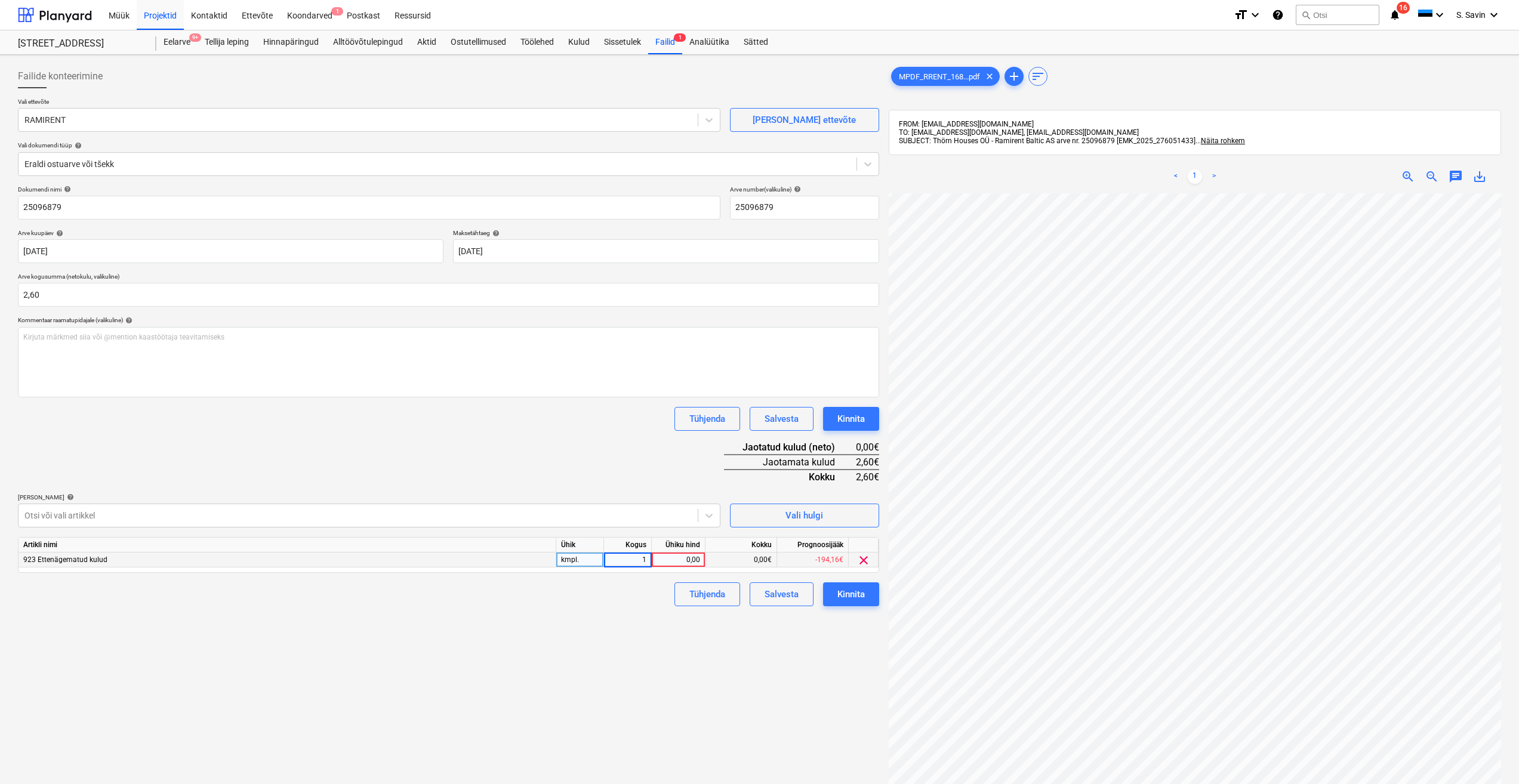
click at [661, 559] on div "0,00" at bounding box center [678, 559] width 44 height 15
type input "2,6"
click at [713, 654] on div "Failide konteerimine Vali ettevõte RAMIRENT Lisa uus ettevõte Vali dokumendi tü…" at bounding box center [448, 503] width 871 height 889
click at [855, 591] on div "Kinnita" at bounding box center [851, 594] width 27 height 16
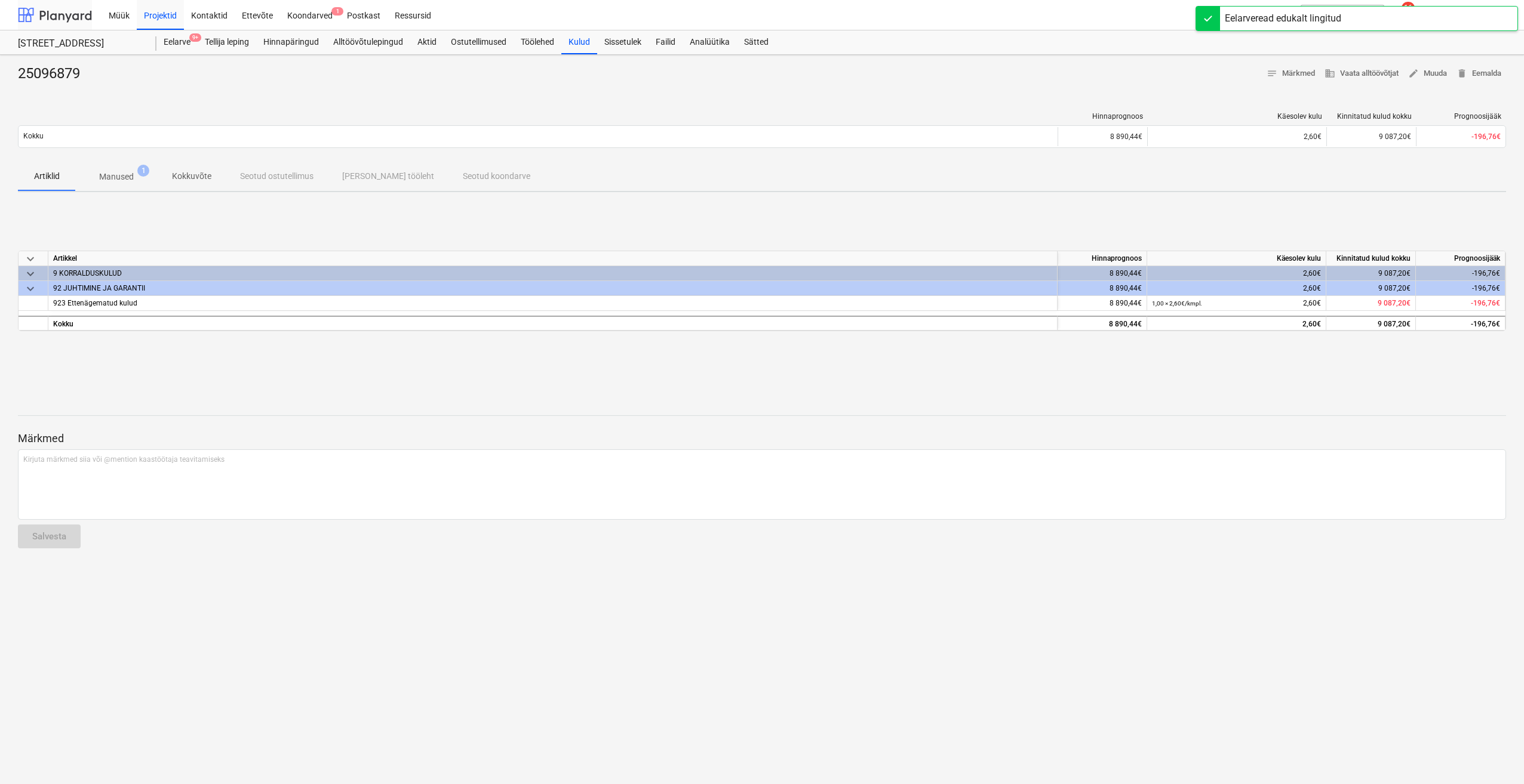
click at [55, 25] on div at bounding box center [55, 15] width 74 height 30
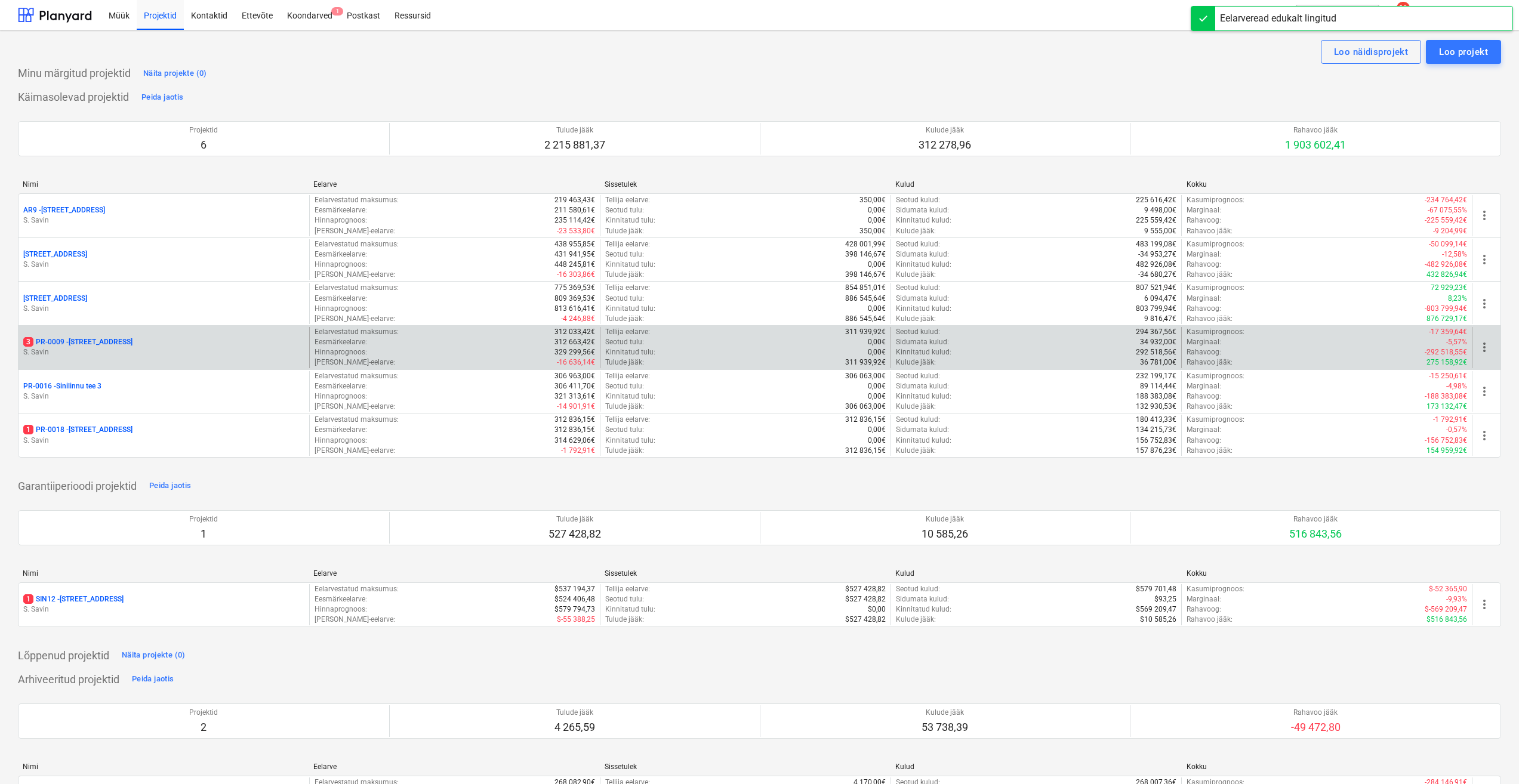
click at [95, 347] on p "3 PR-0009 - Pohla tee 4" at bounding box center [78, 342] width 110 height 10
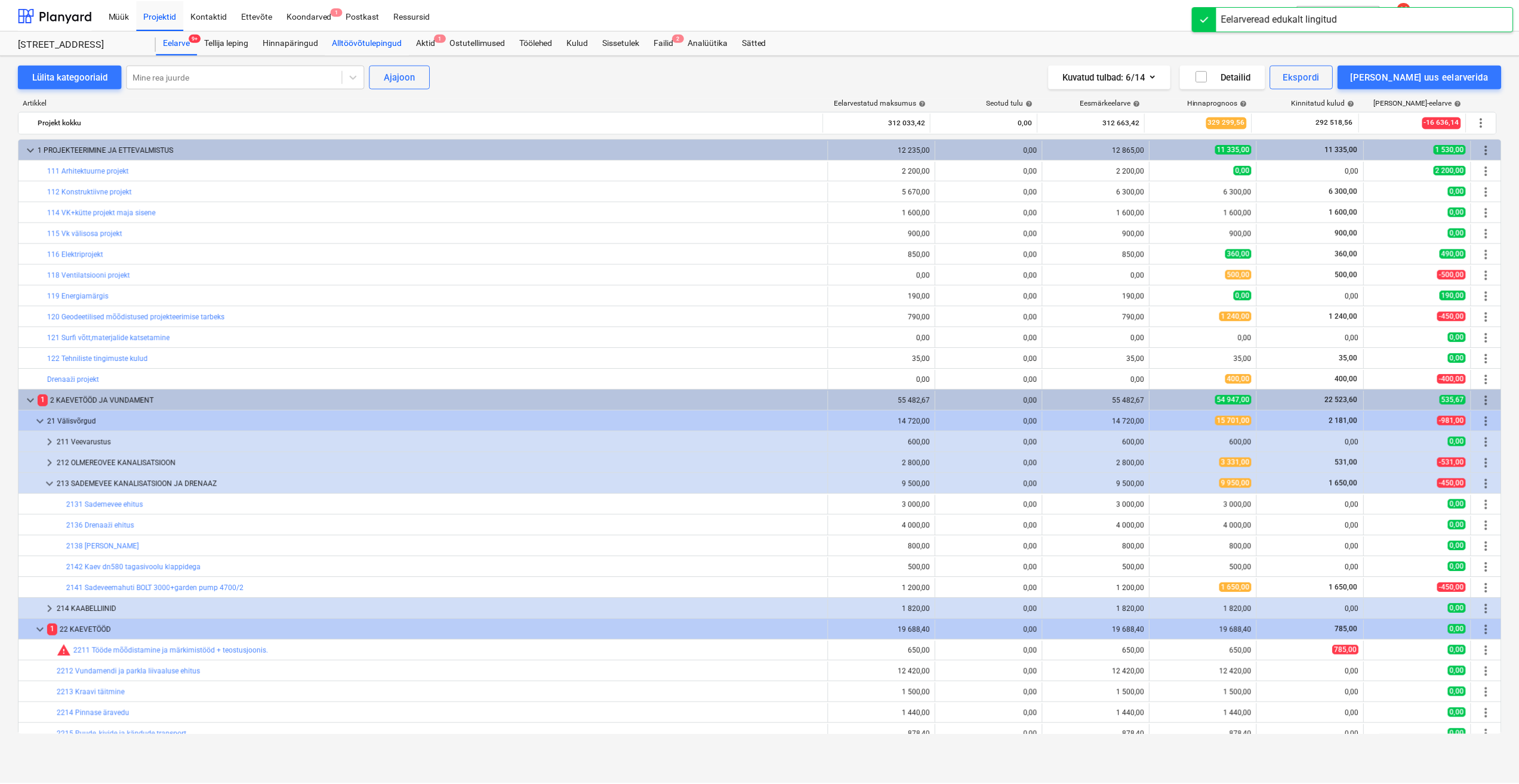
scroll to position [298, 0]
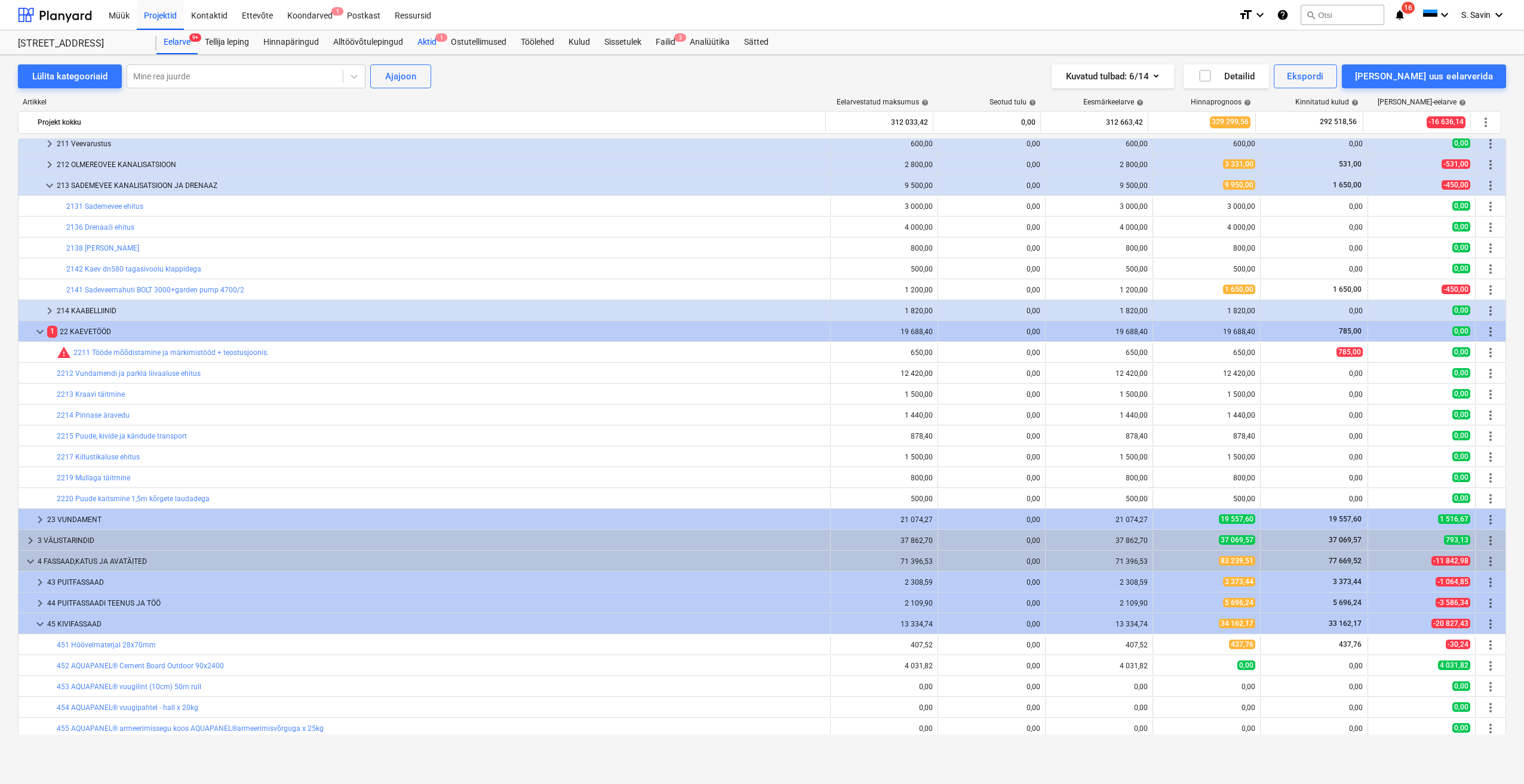
click at [424, 37] on div "Aktid 1" at bounding box center [426, 42] width 33 height 23
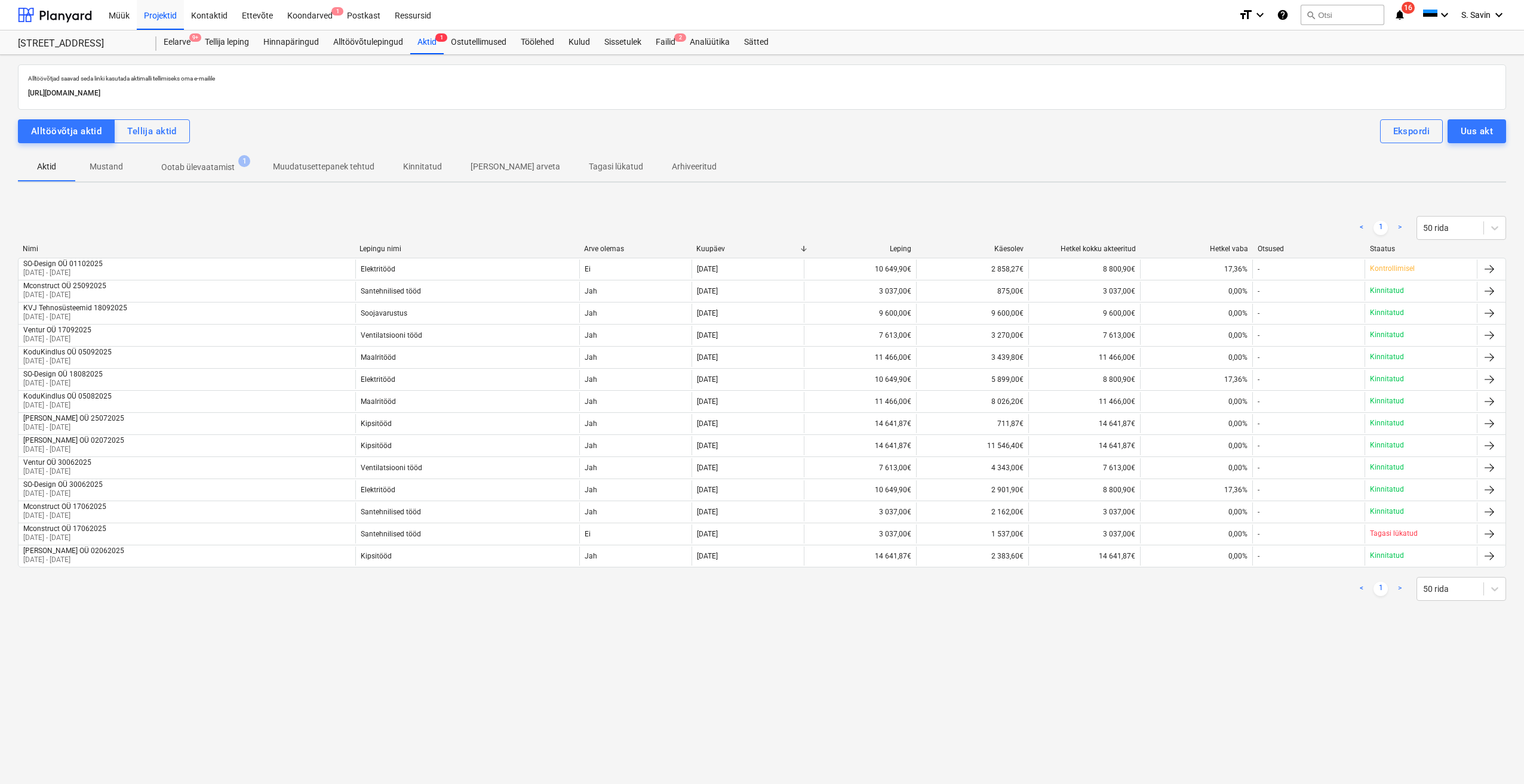
click at [200, 171] on p "Ootab ülevaatamist" at bounding box center [198, 167] width 73 height 13
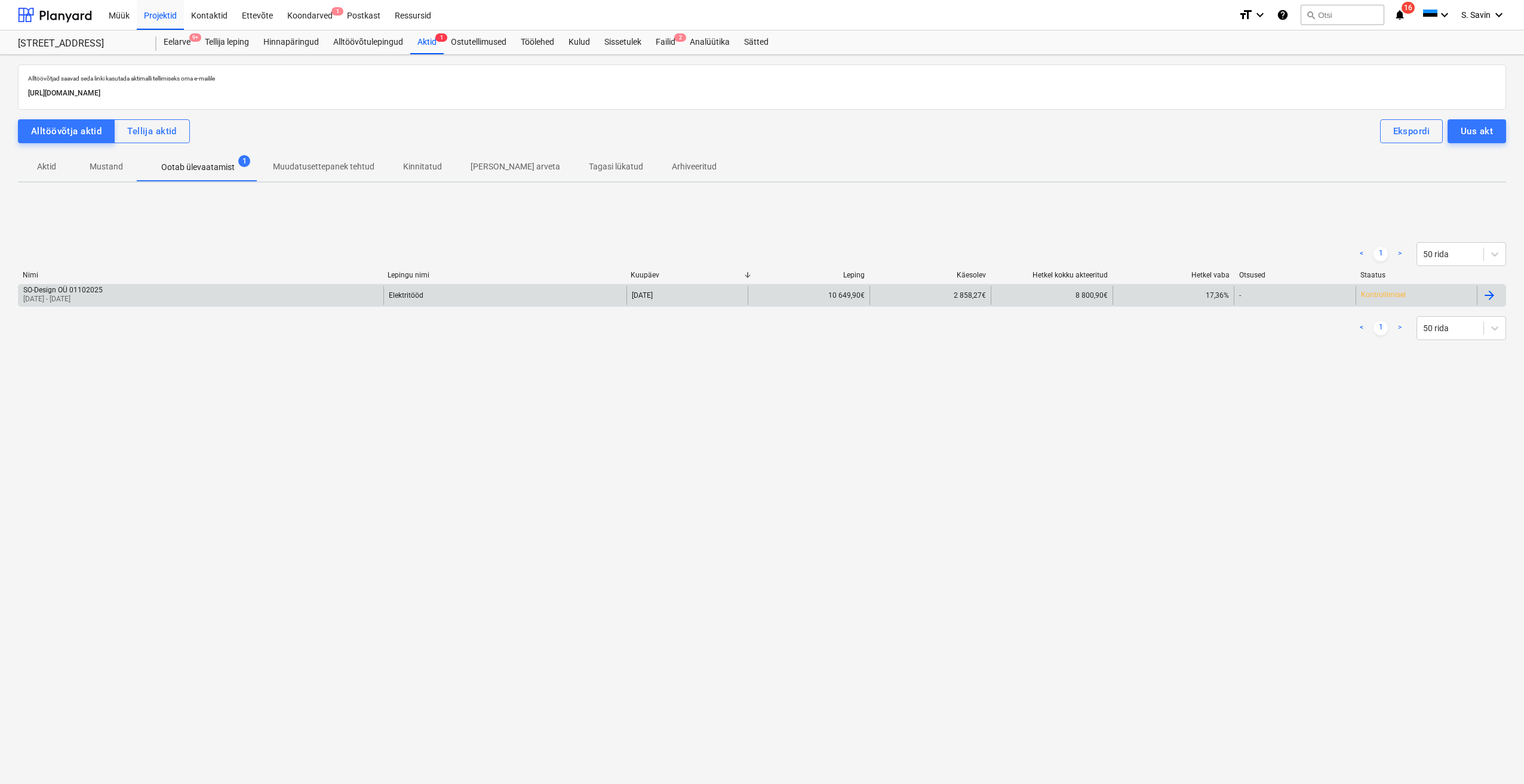
click at [1356, 302] on div "Kontrollimisel" at bounding box center [1415, 295] width 122 height 20
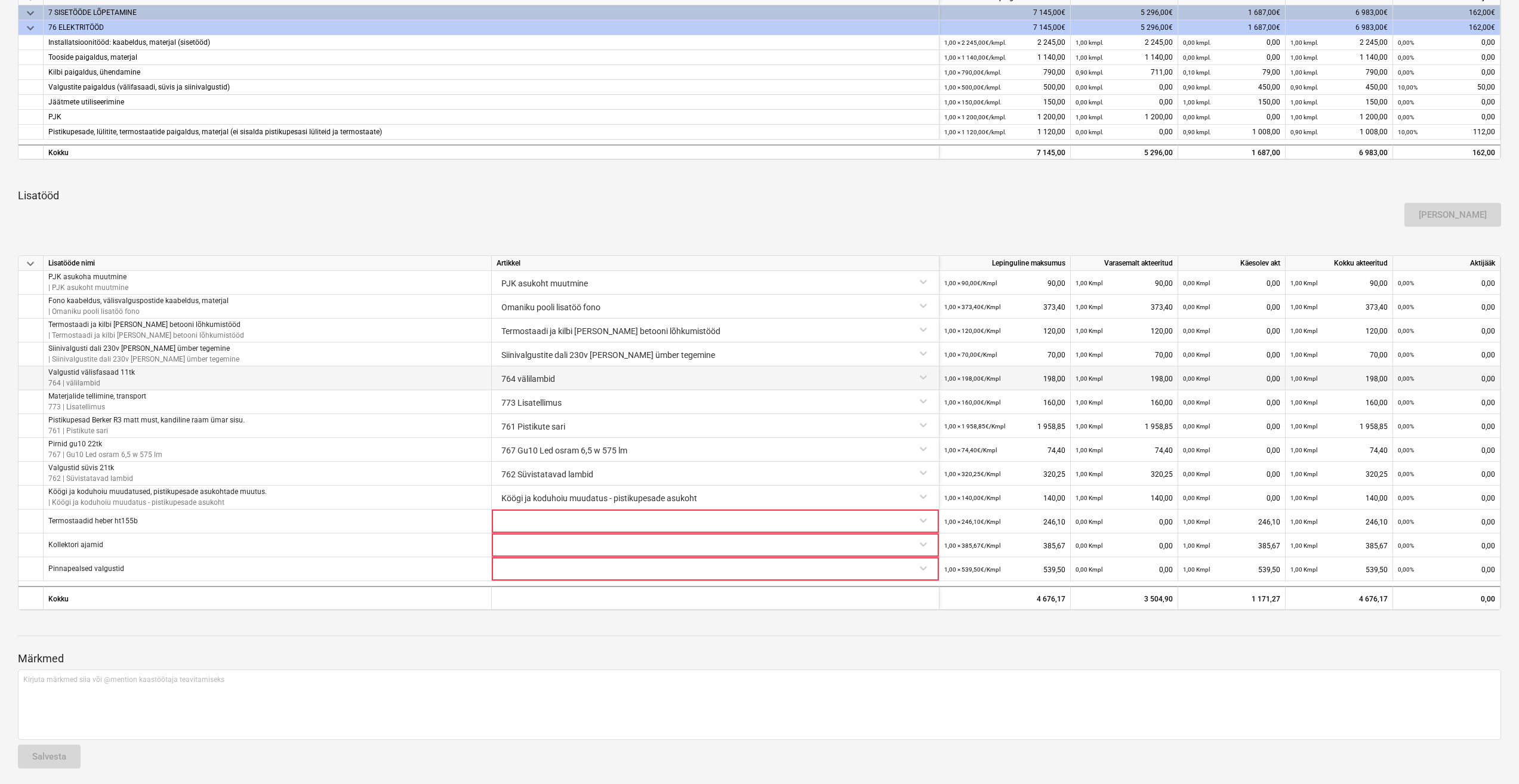
scroll to position [249, 0]
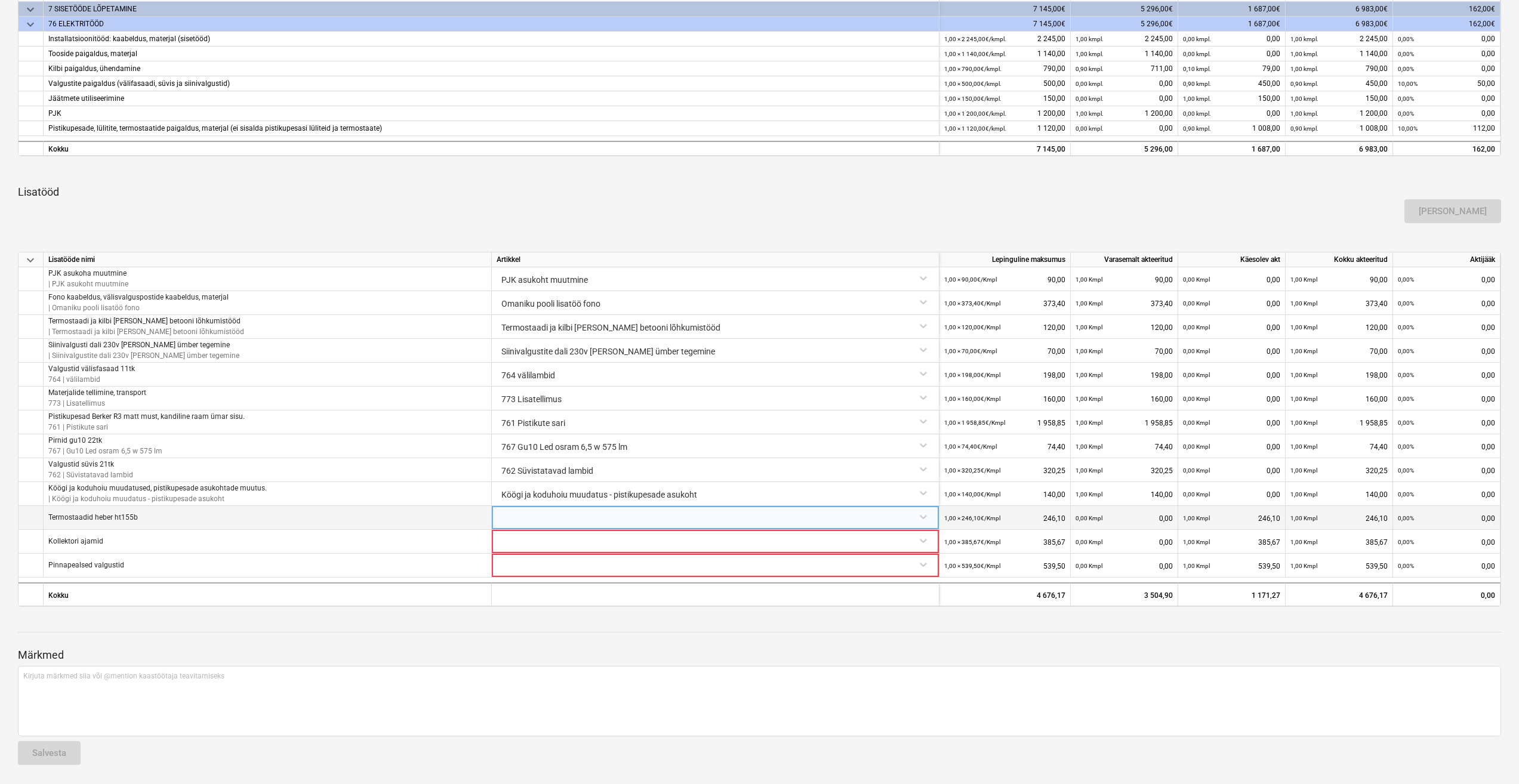
click at [590, 523] on div at bounding box center [715, 516] width 437 height 21
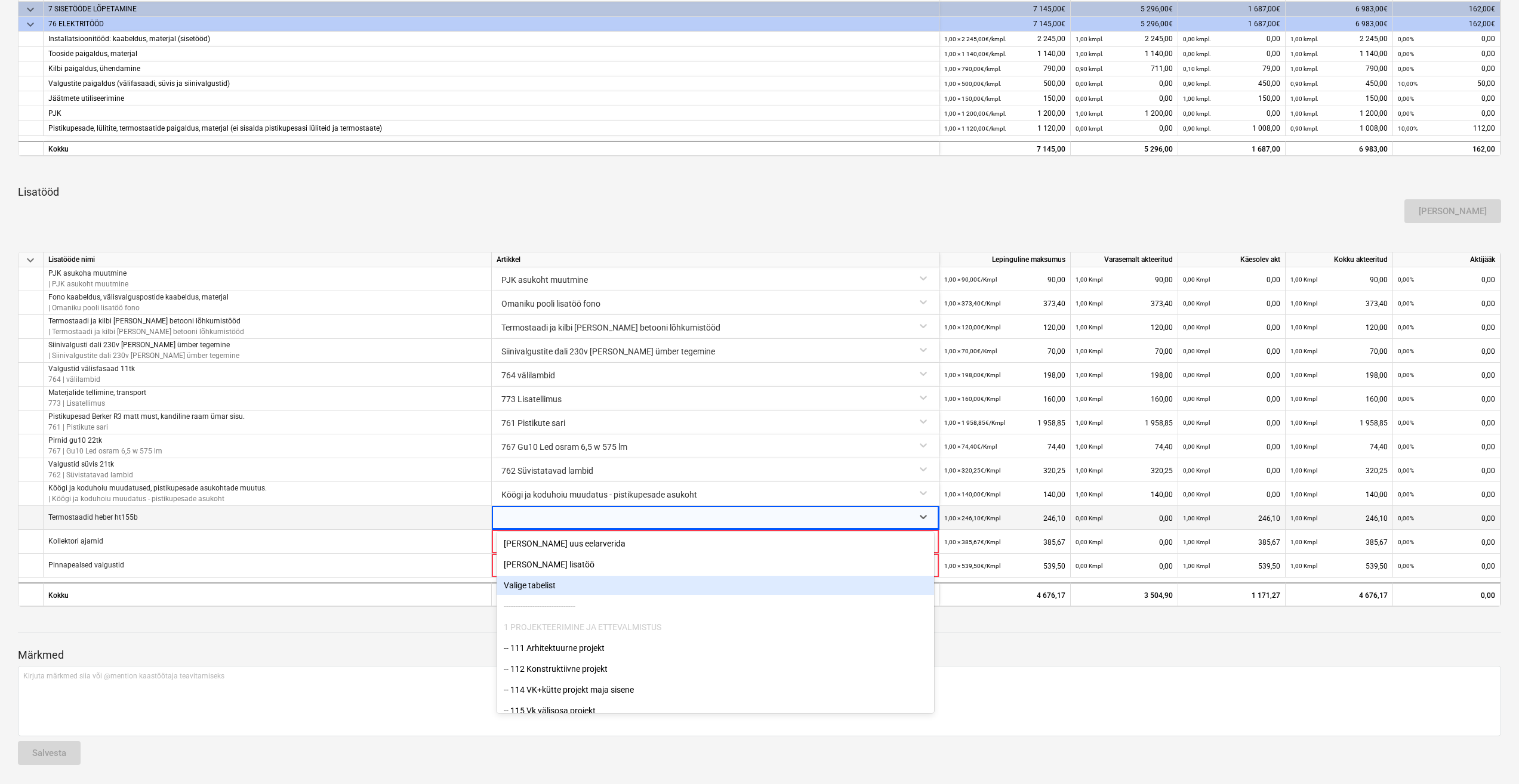
click at [556, 590] on div "Valige tabelist" at bounding box center [715, 586] width 437 height 20
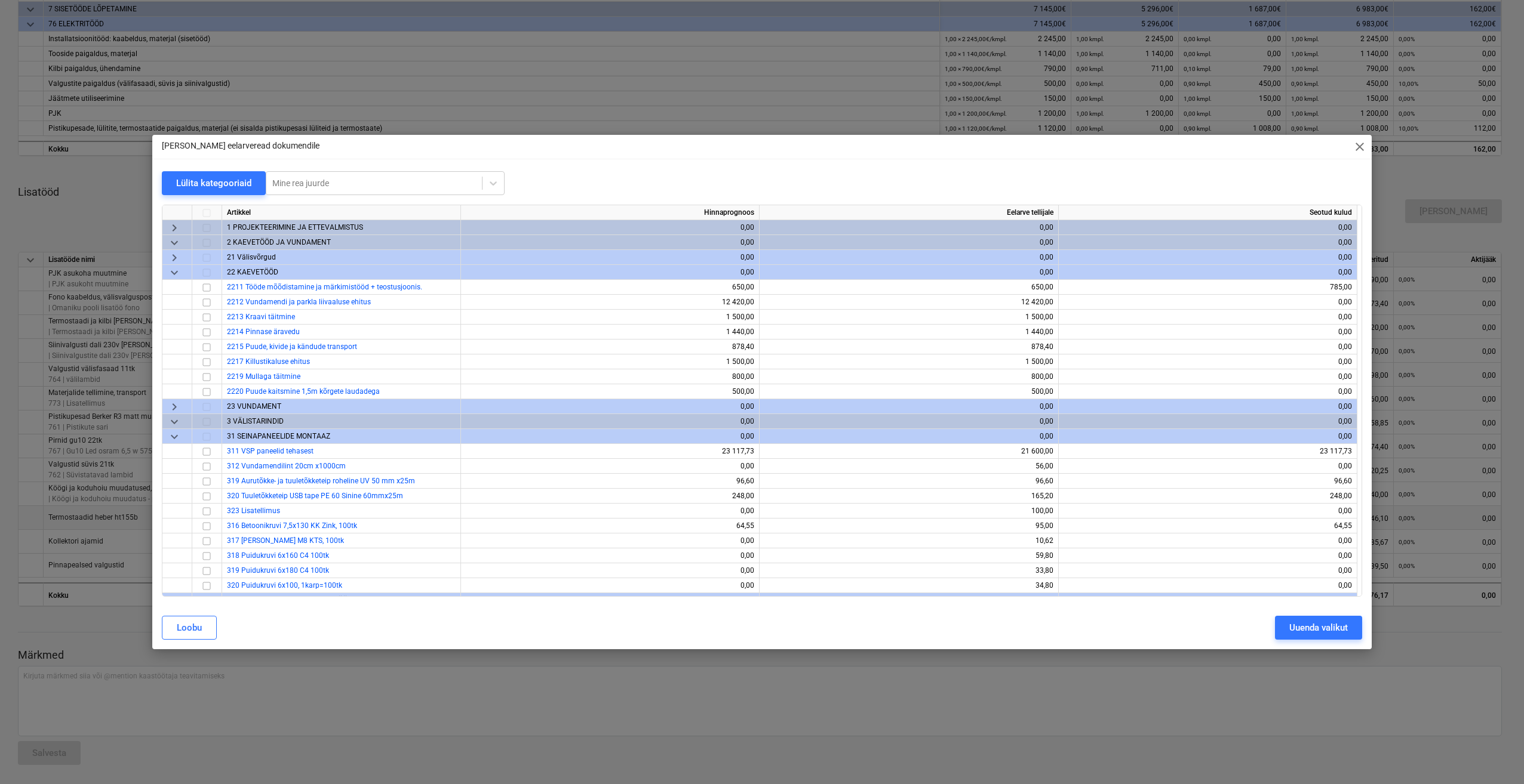
click at [1362, 148] on span "close" at bounding box center [1359, 147] width 15 height 15
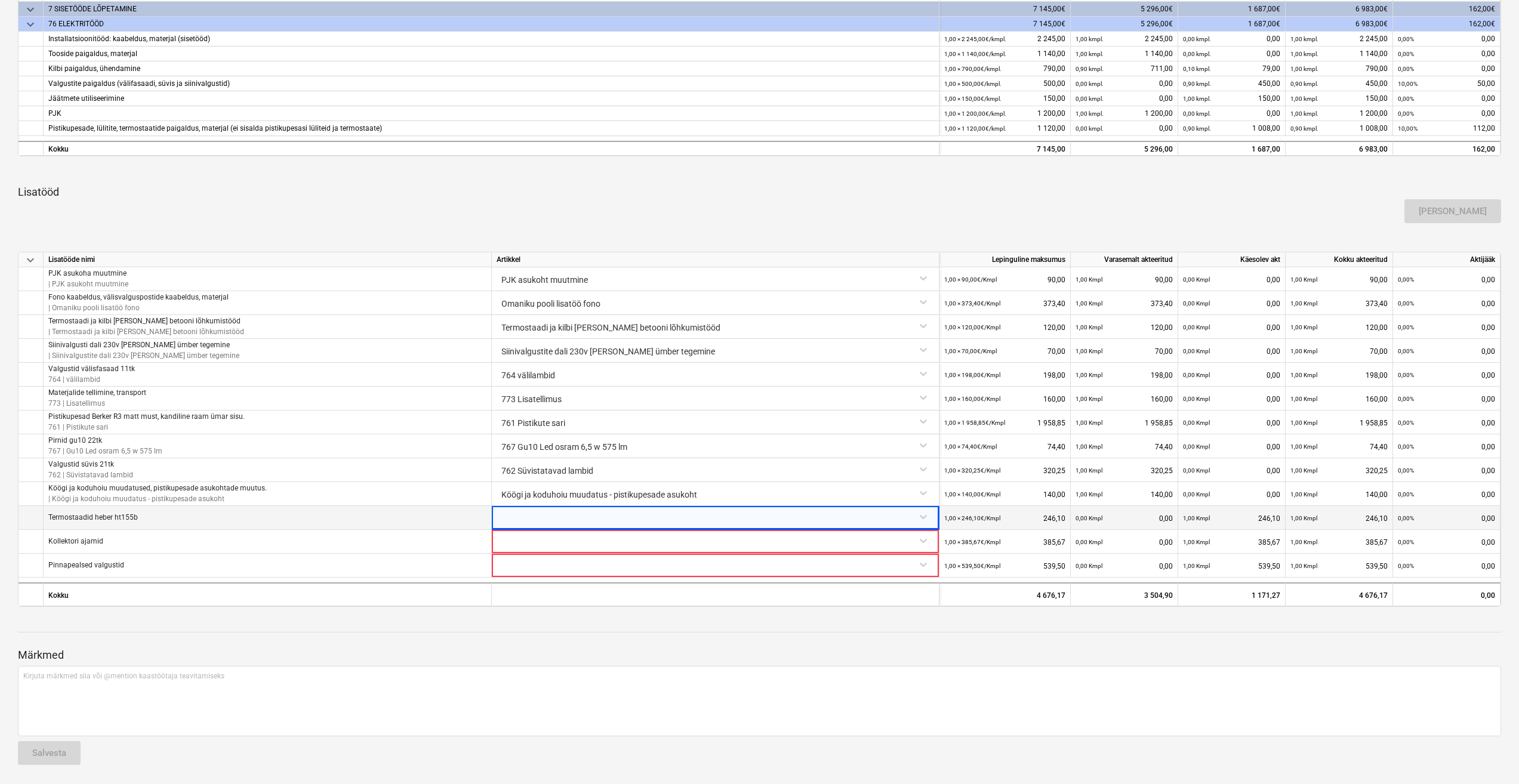
click at [533, 518] on div at bounding box center [715, 516] width 437 height 21
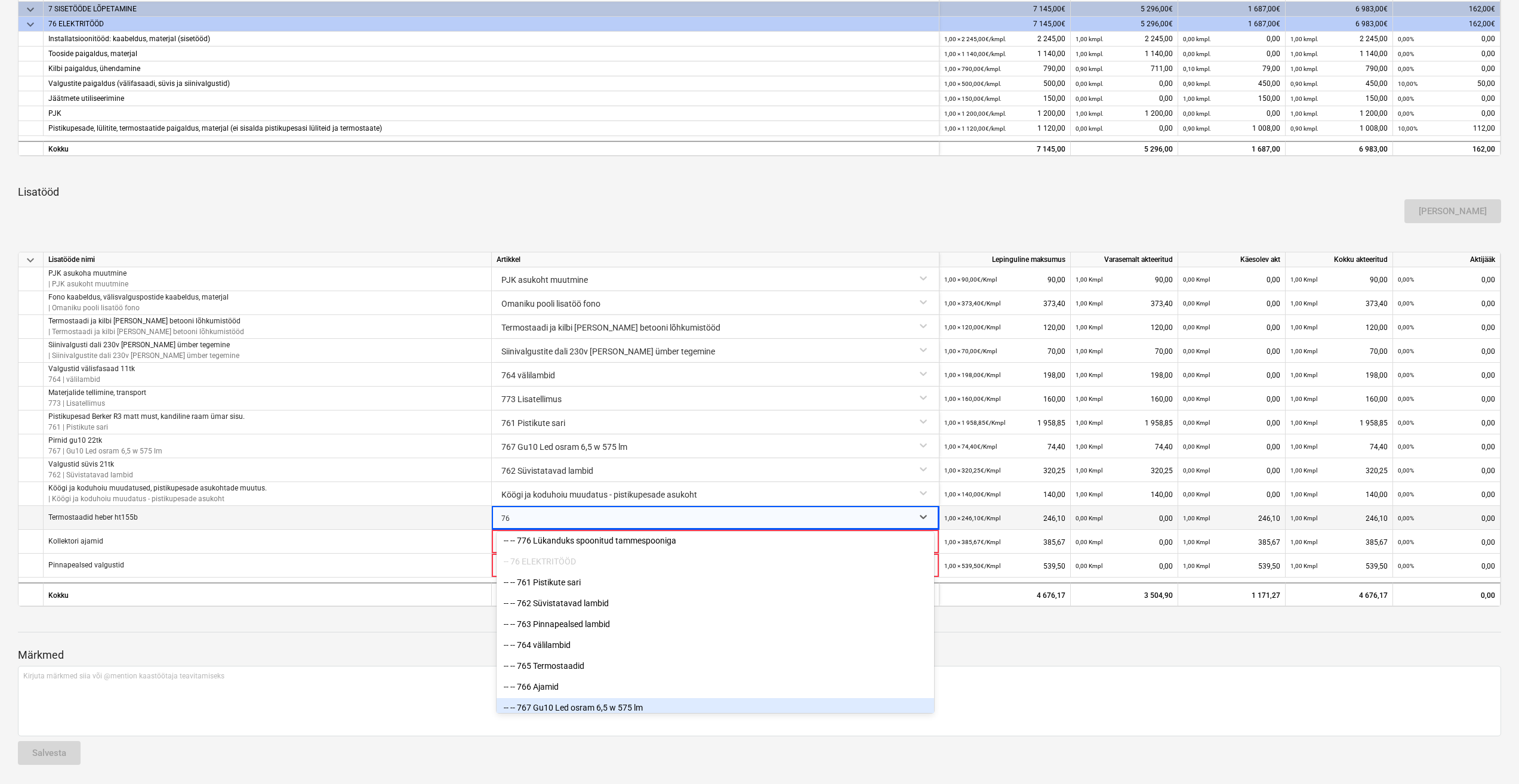
scroll to position [1778, 0]
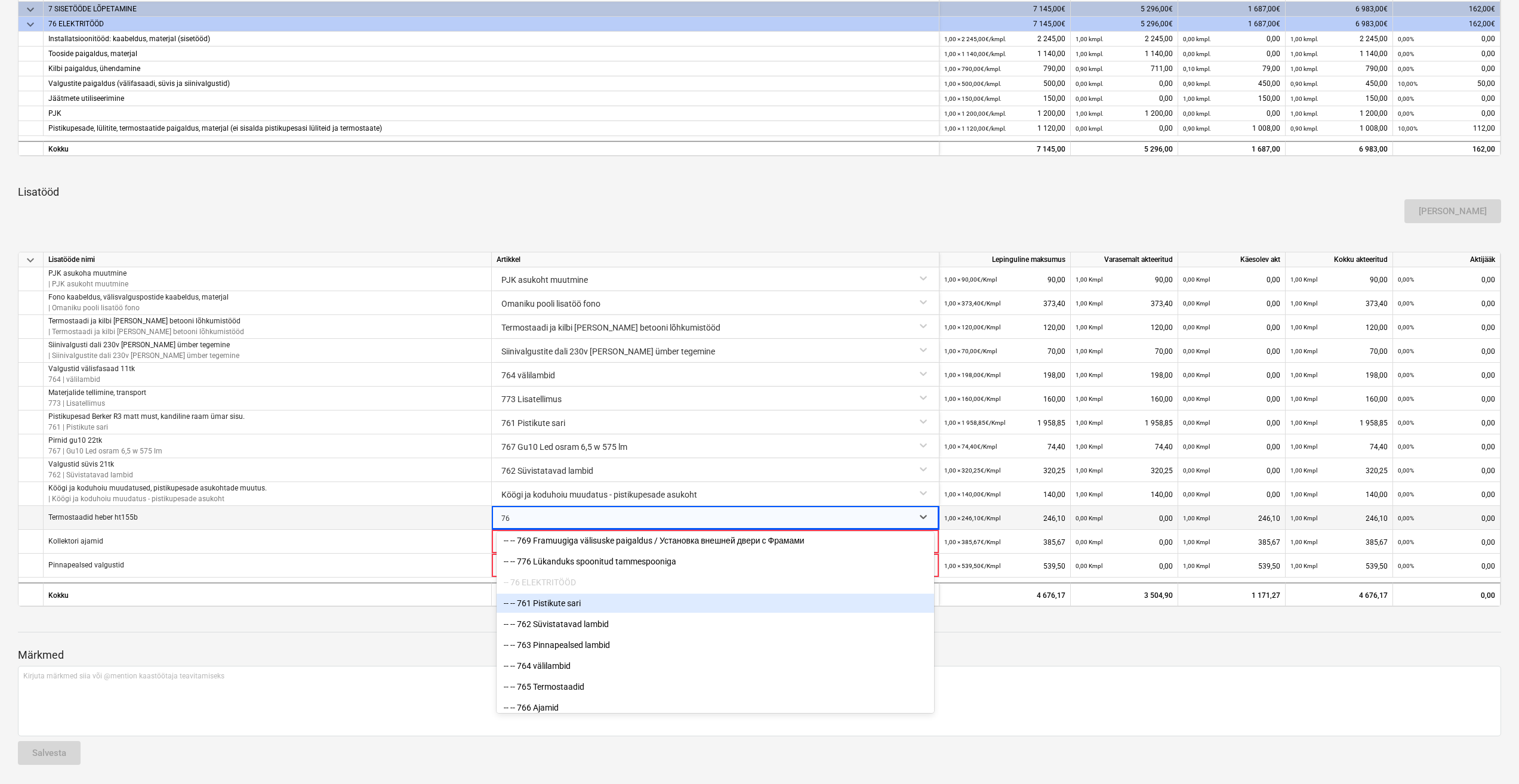
click at [562, 580] on div "-- 76 ELEKTRITÖÖD" at bounding box center [715, 583] width 437 height 20
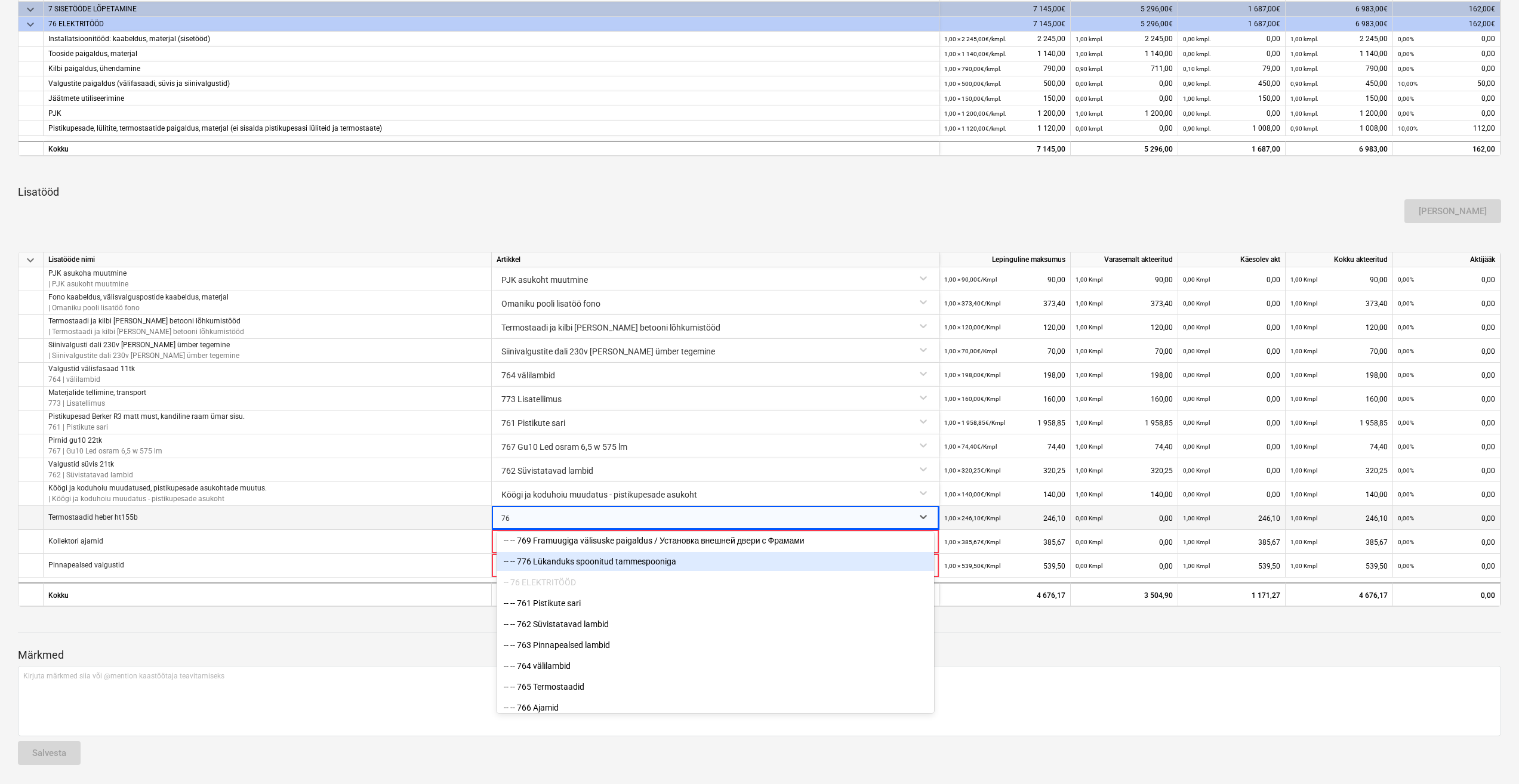
click at [567, 586] on div "-- 76 ELEKTRITÖÖD" at bounding box center [715, 583] width 437 height 20
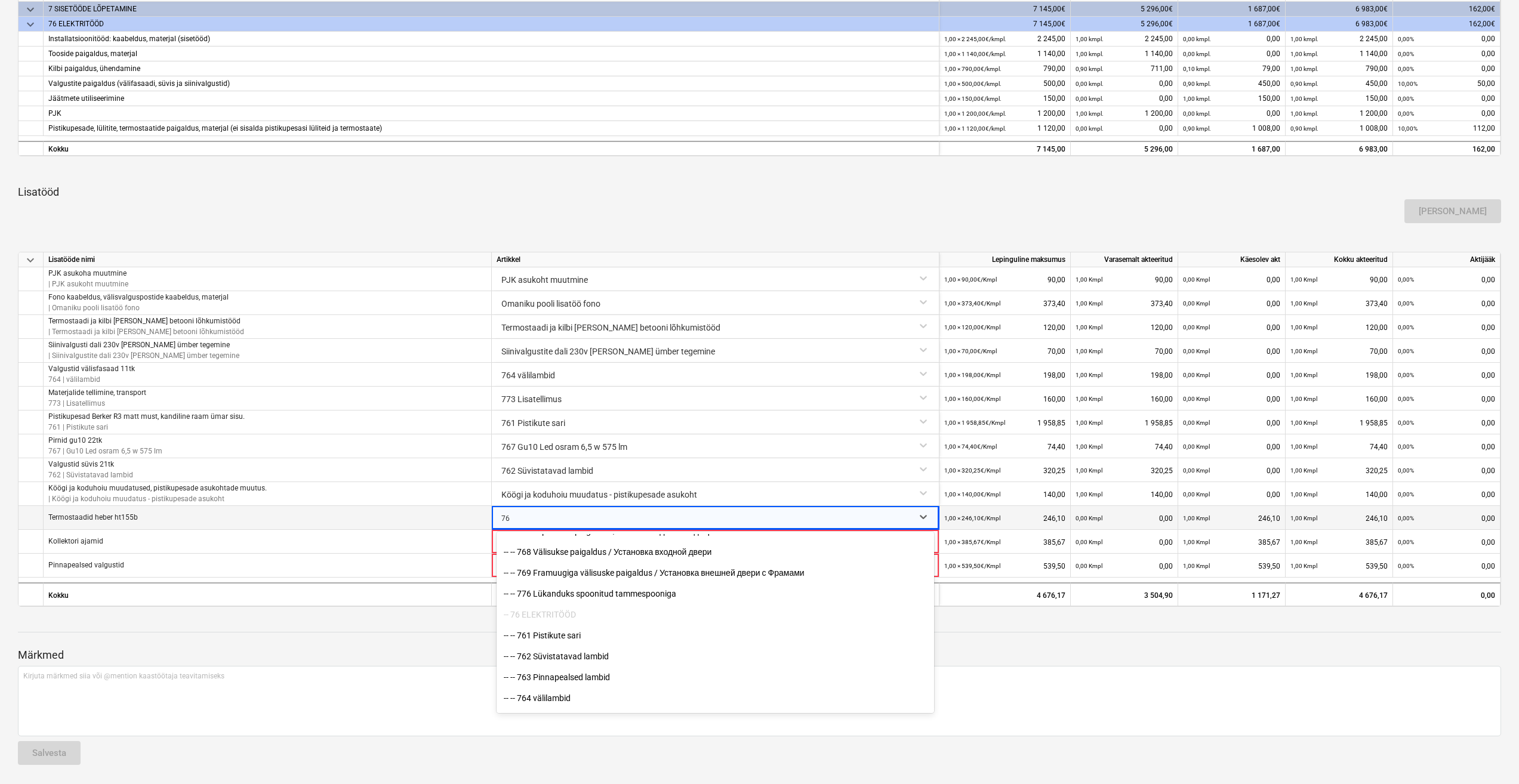
scroll to position [1719, 0]
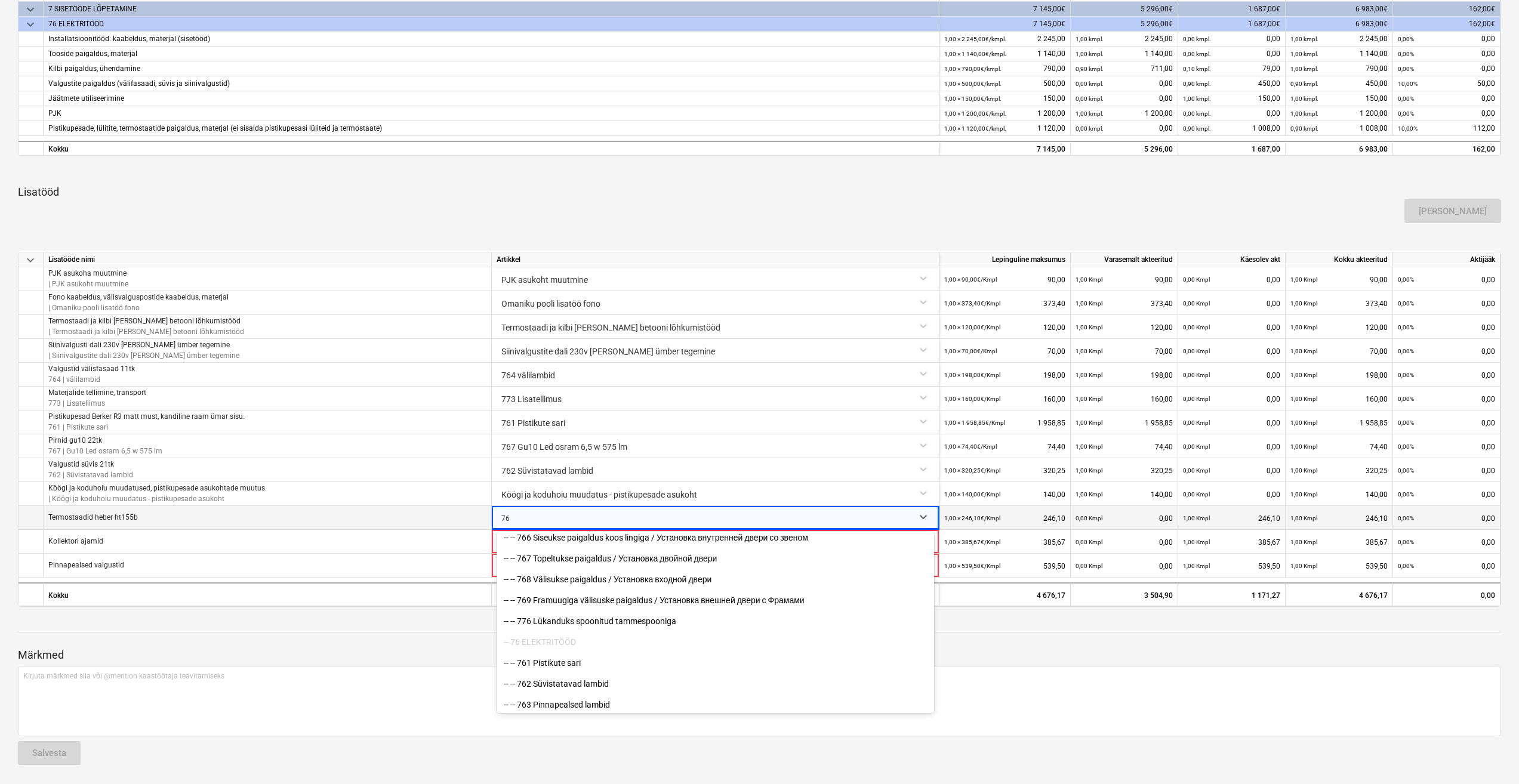
click at [563, 644] on div "-- 76 ELEKTRITÖÖD" at bounding box center [715, 642] width 437 height 20
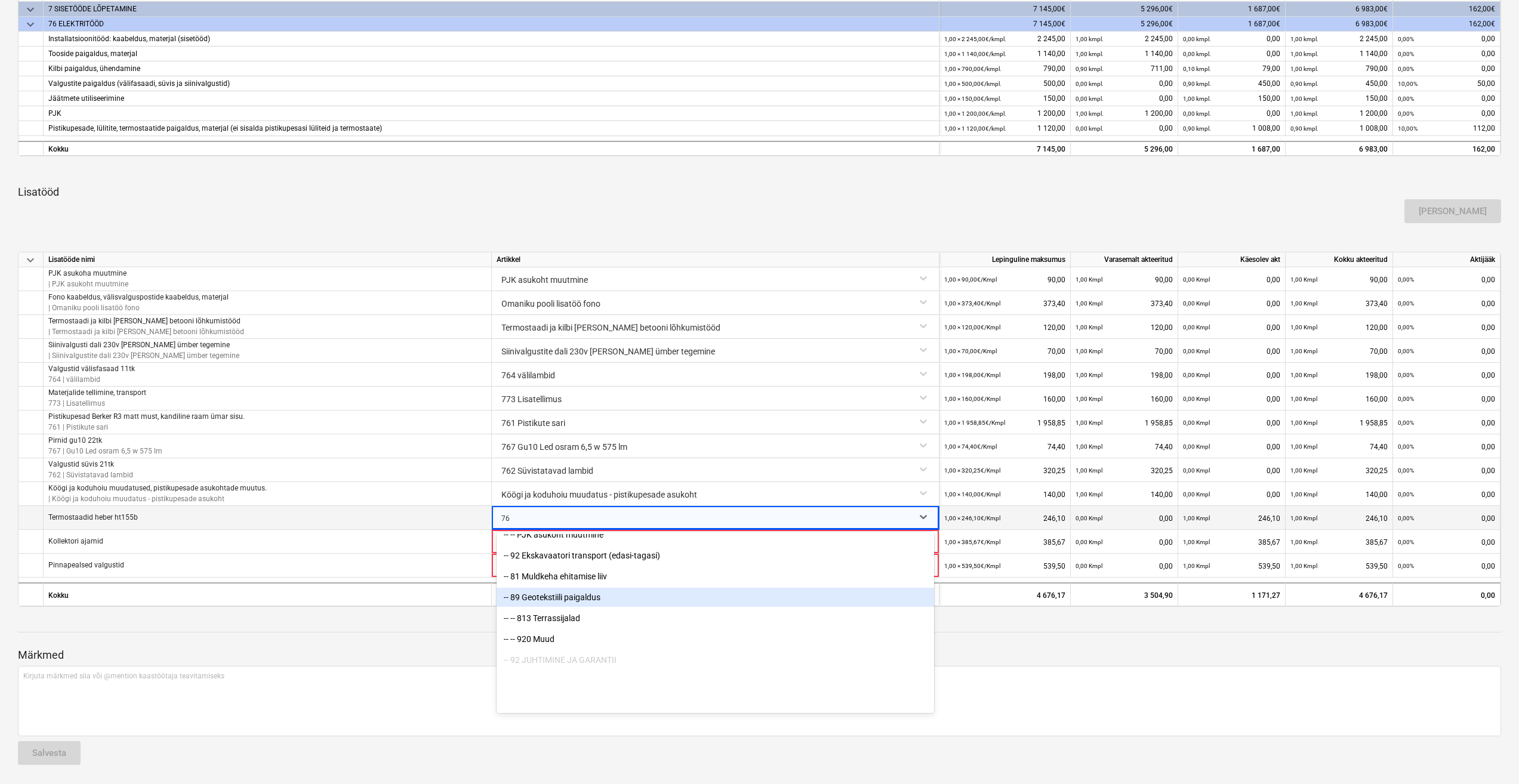
scroll to position [1778, 0]
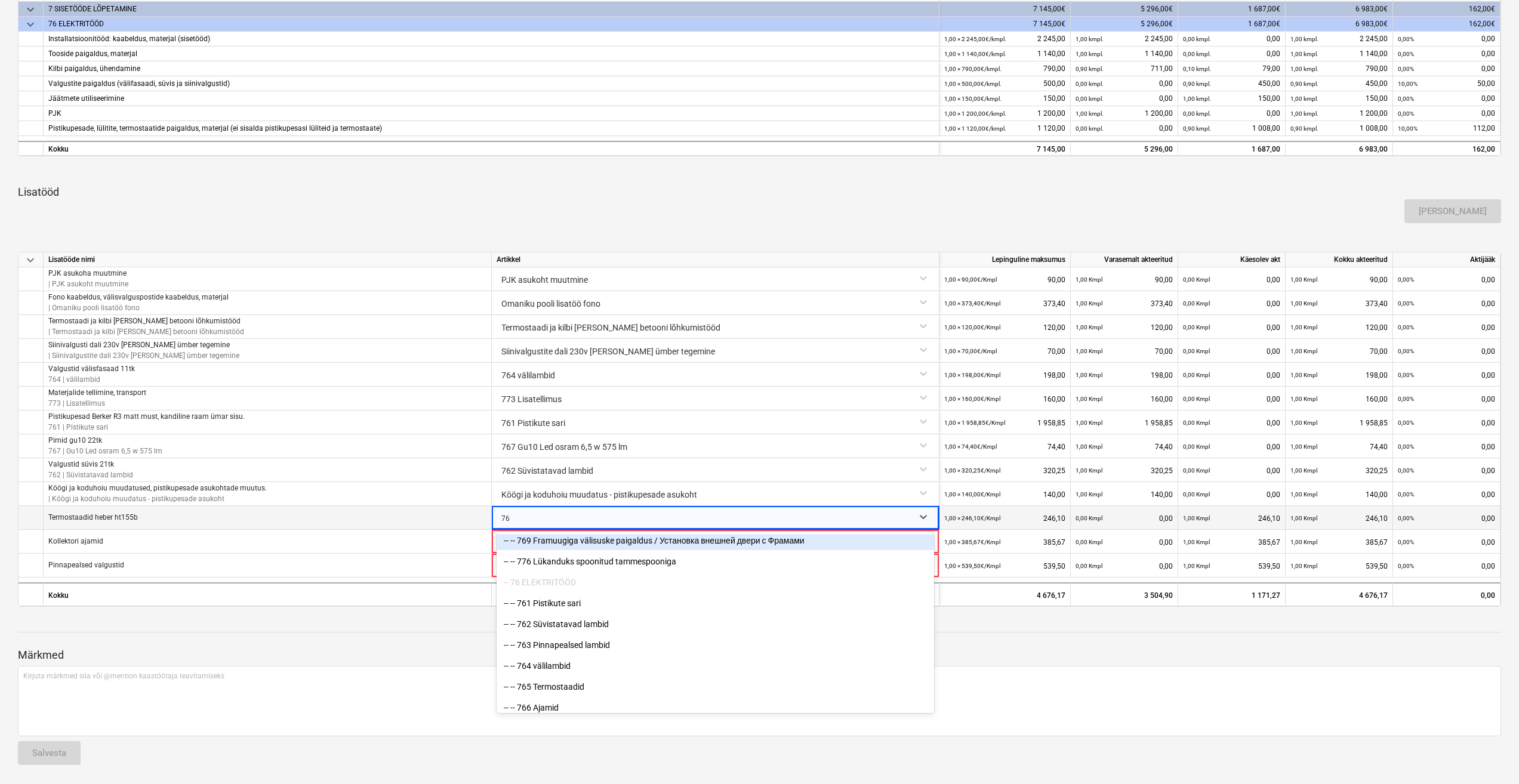
type input "7"
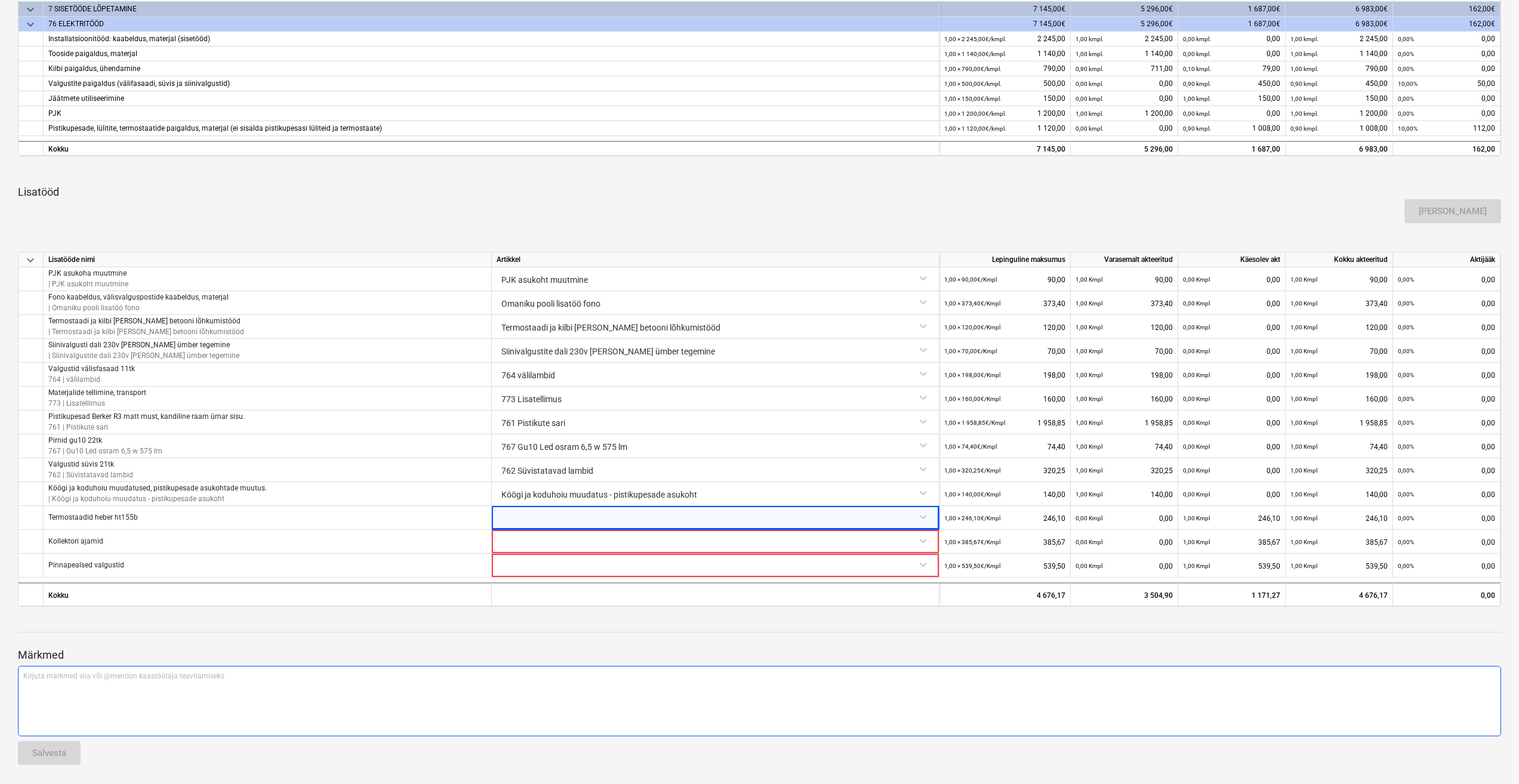
click at [1081, 691] on div "Kirjuta märkmed siia või @mention kaastöötaja teavitamiseks ﻿" at bounding box center [759, 701] width 1484 height 70
click at [900, 520] on div at bounding box center [715, 516] width 437 height 21
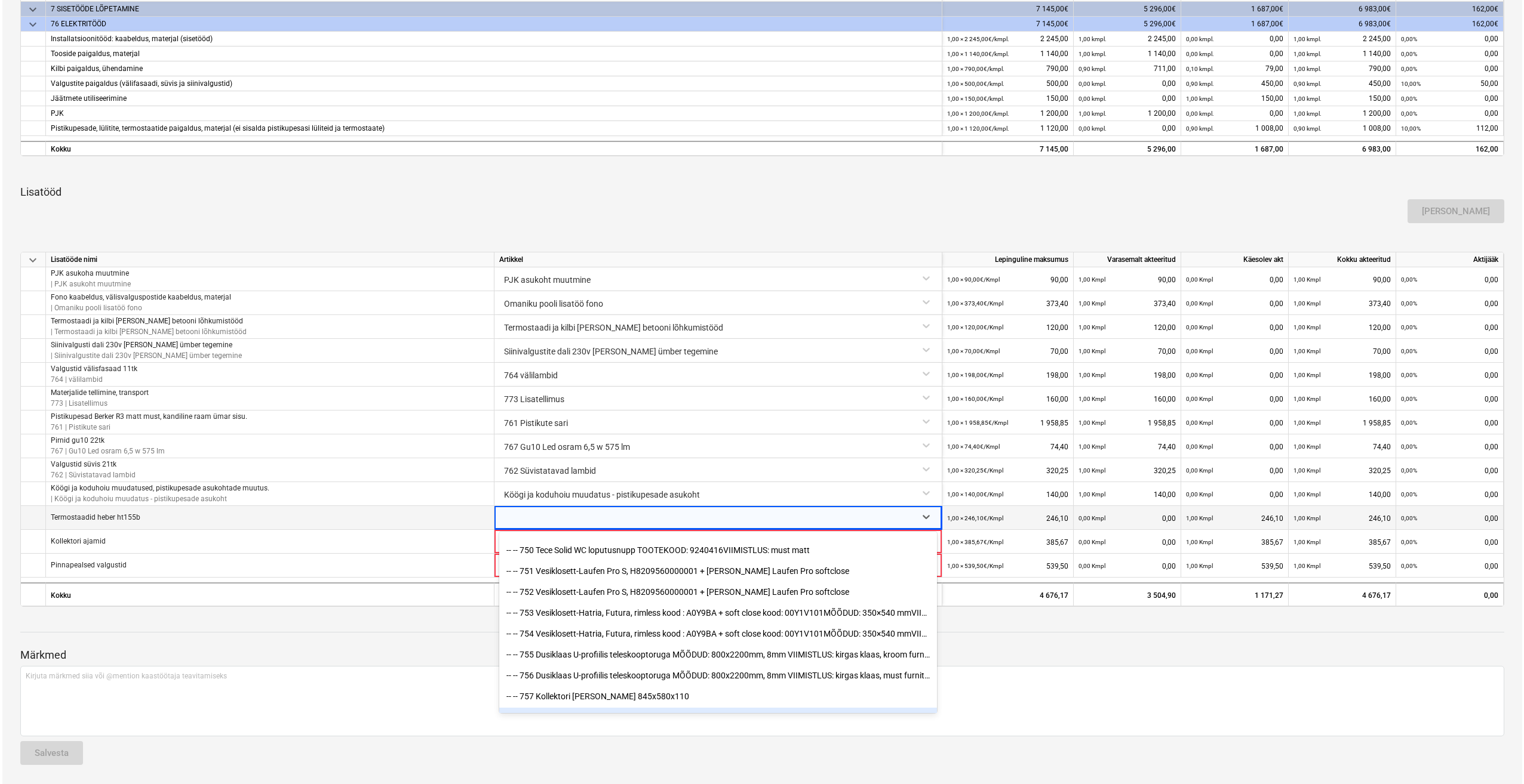
scroll to position [11608, 0]
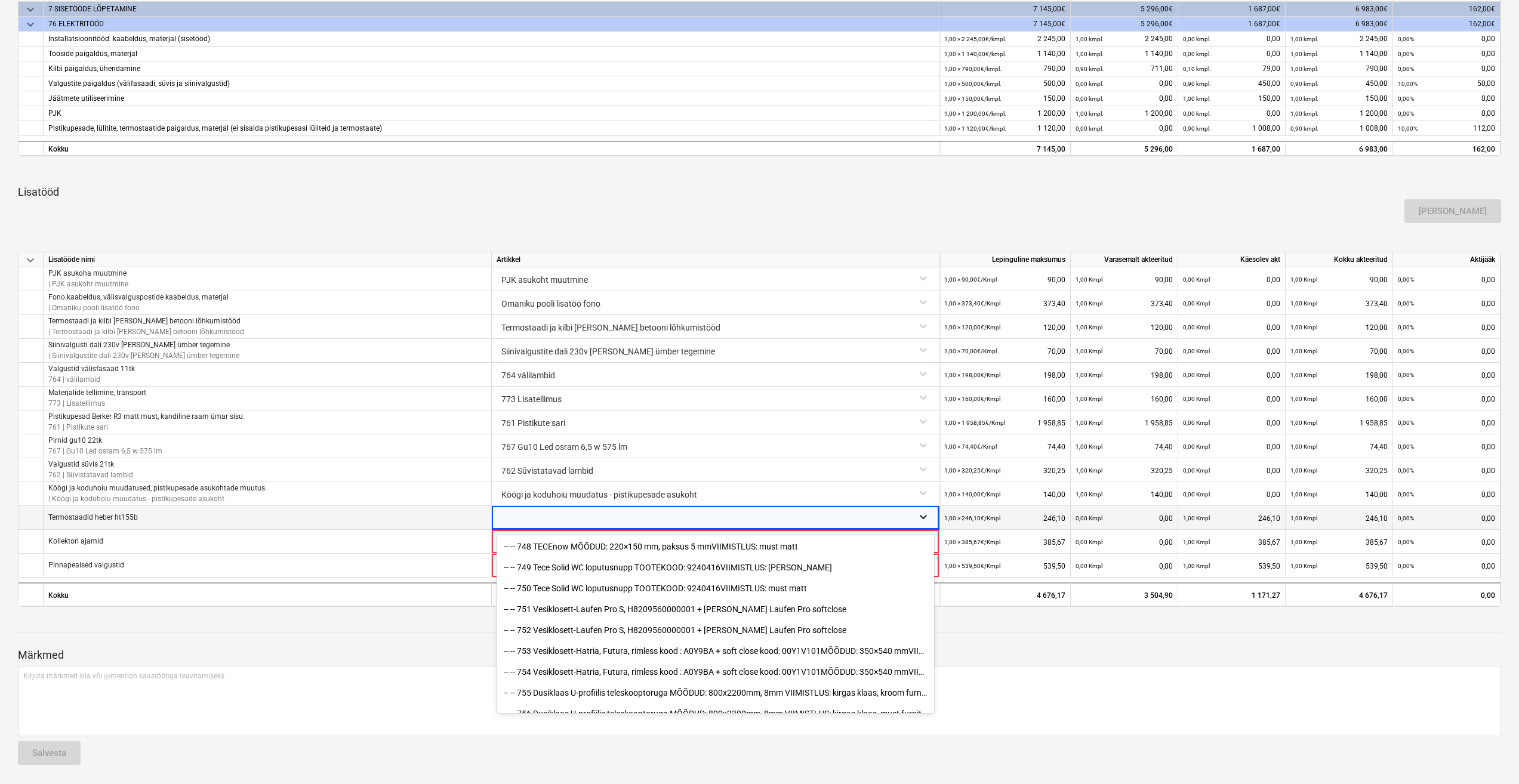
click at [923, 517] on icon at bounding box center [923, 516] width 12 height 12
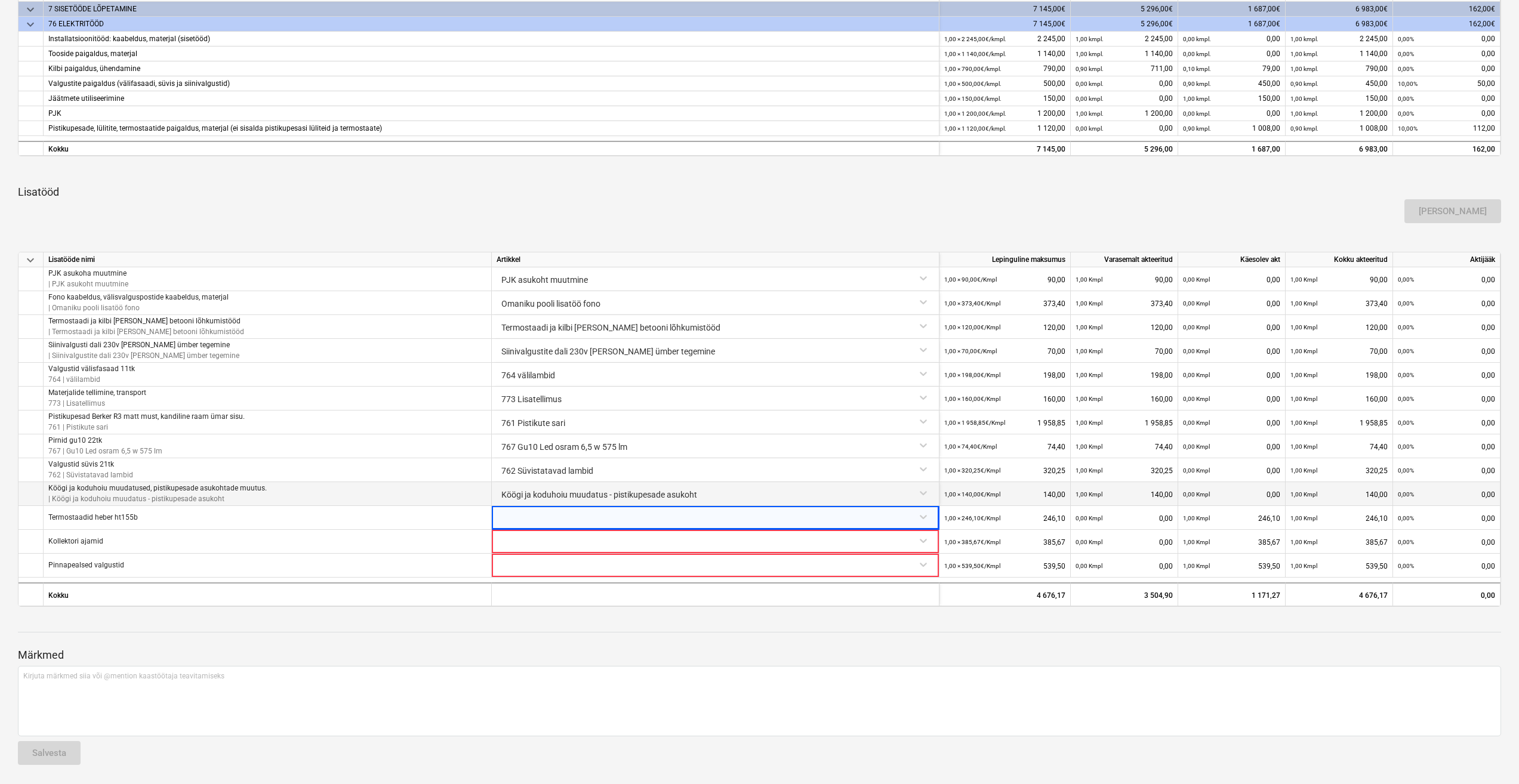
click at [698, 504] on div "Köögi ja koduhoiu muudatus - pistikupesade asukoht" at bounding box center [716, 494] width 448 height 23
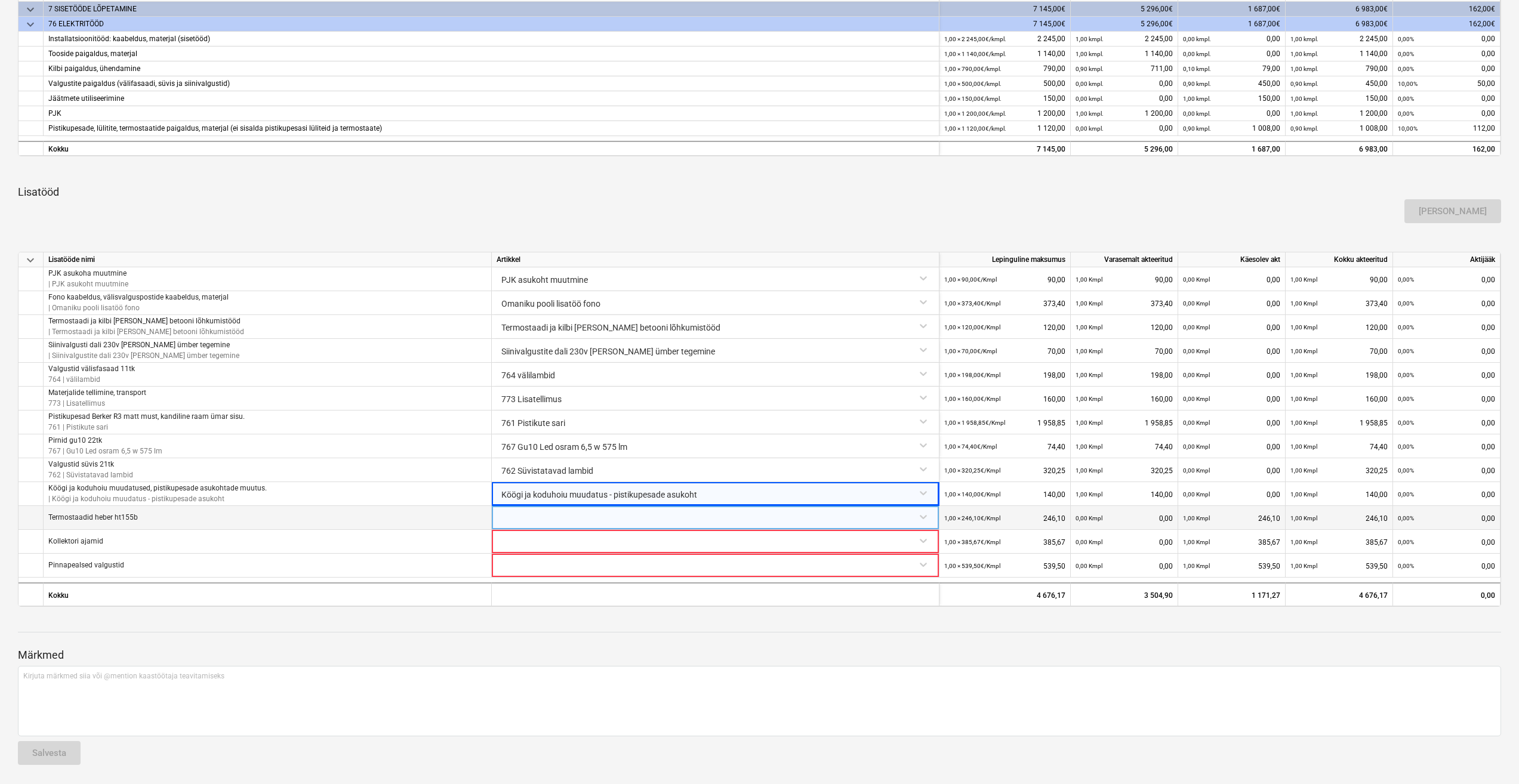
click at [687, 518] on div at bounding box center [715, 516] width 437 height 21
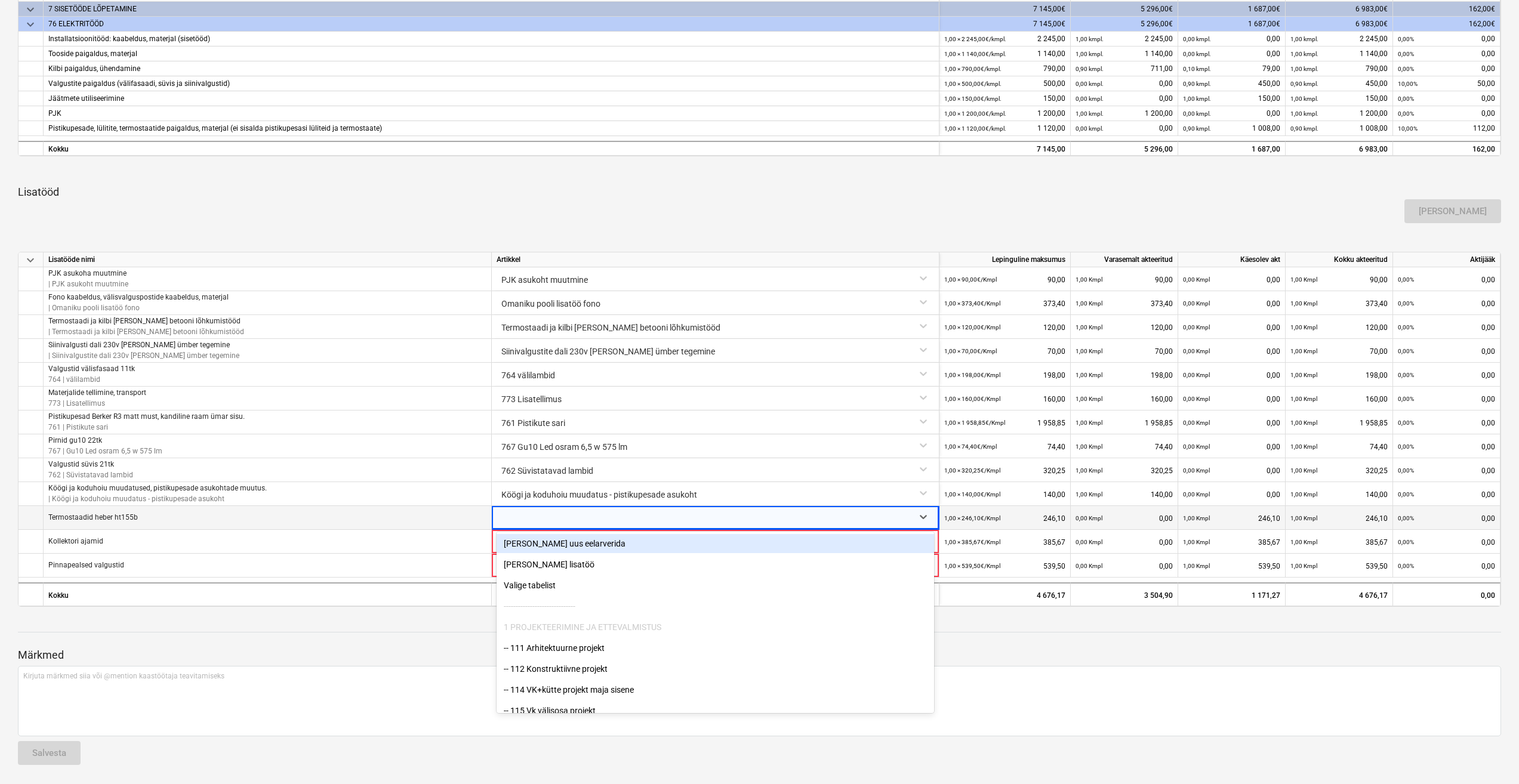
click at [580, 546] on div "[PERSON_NAME] uus eelarverida" at bounding box center [715, 544] width 437 height 20
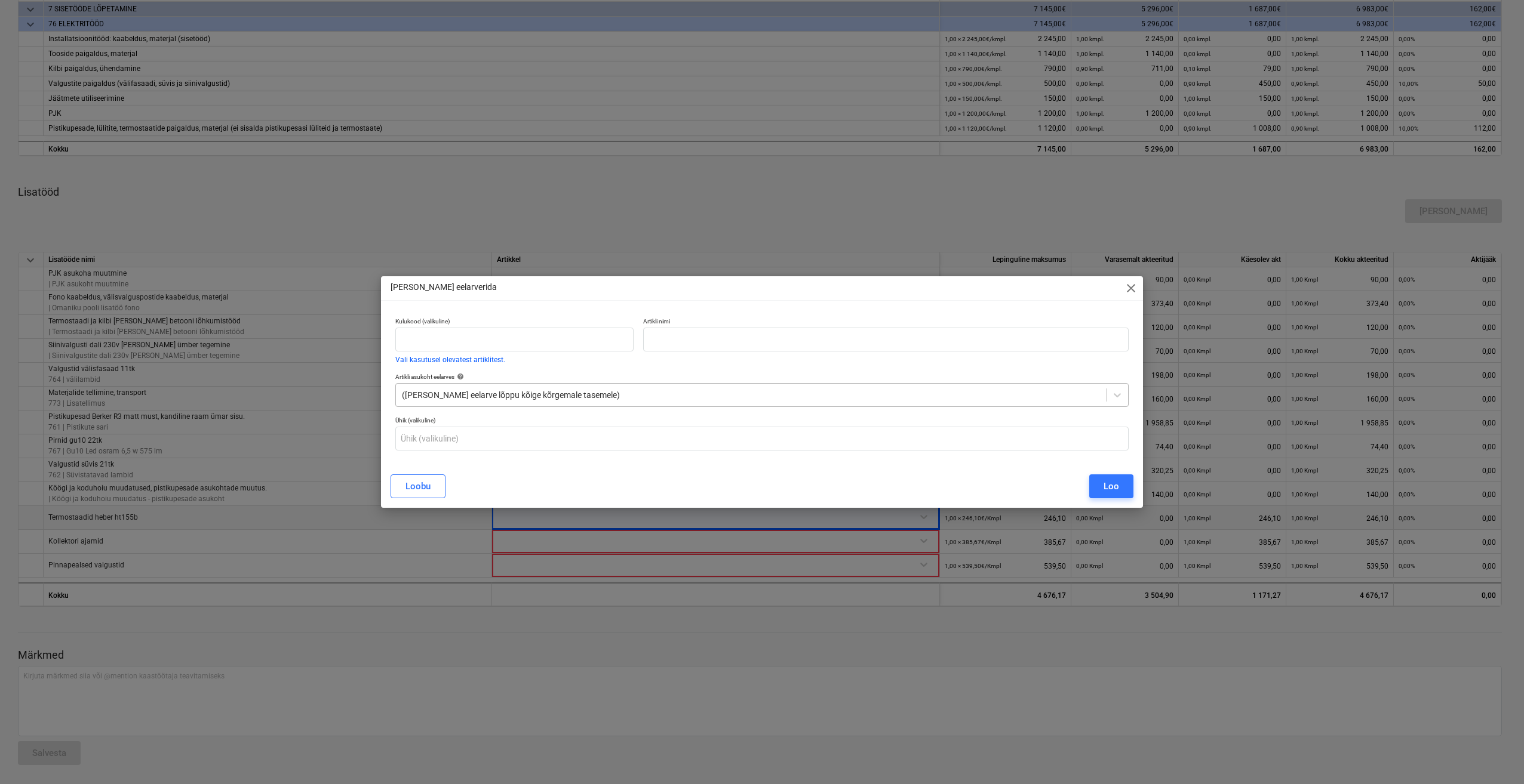
click at [532, 394] on div at bounding box center [750, 395] width 697 height 12
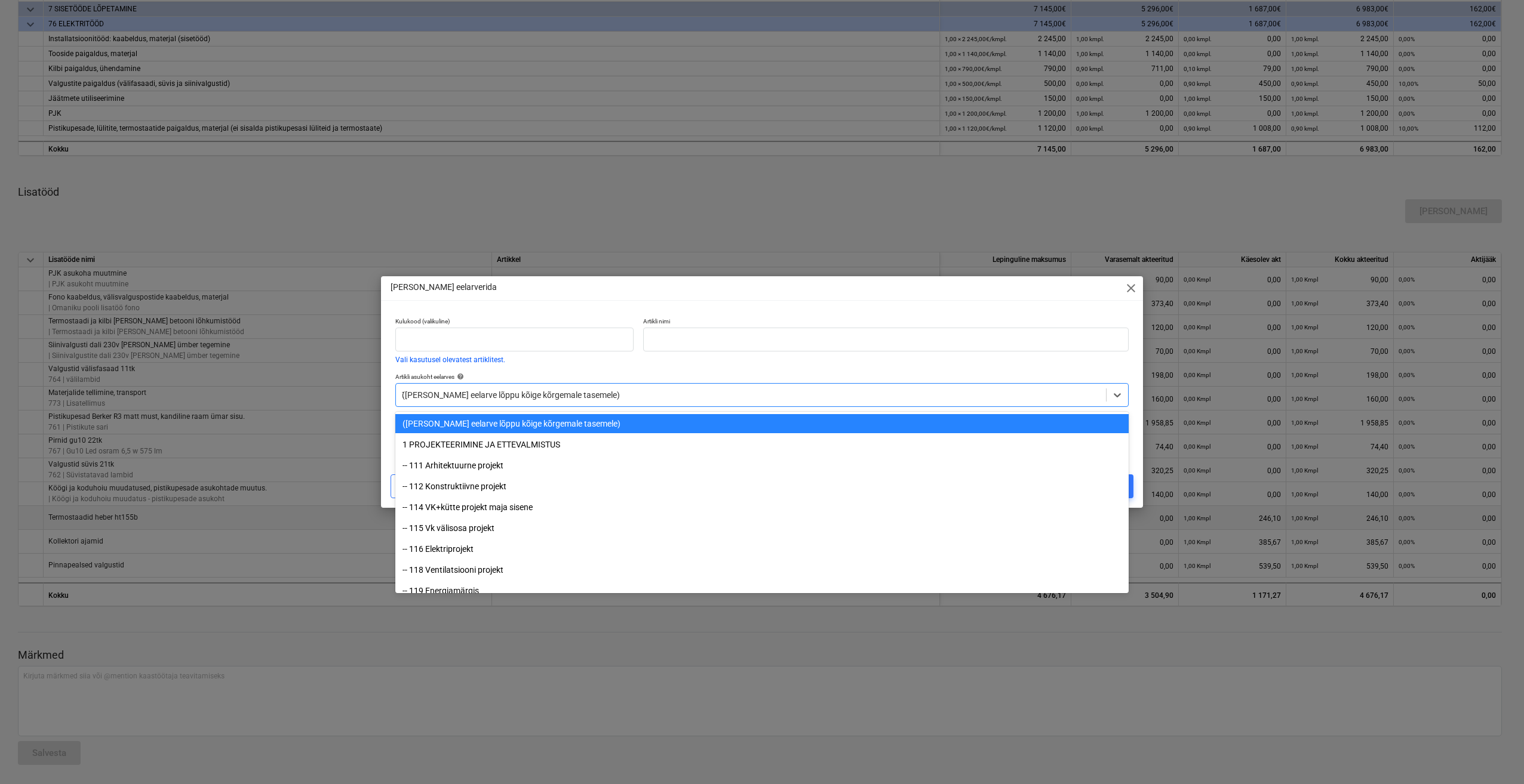
type input "76"
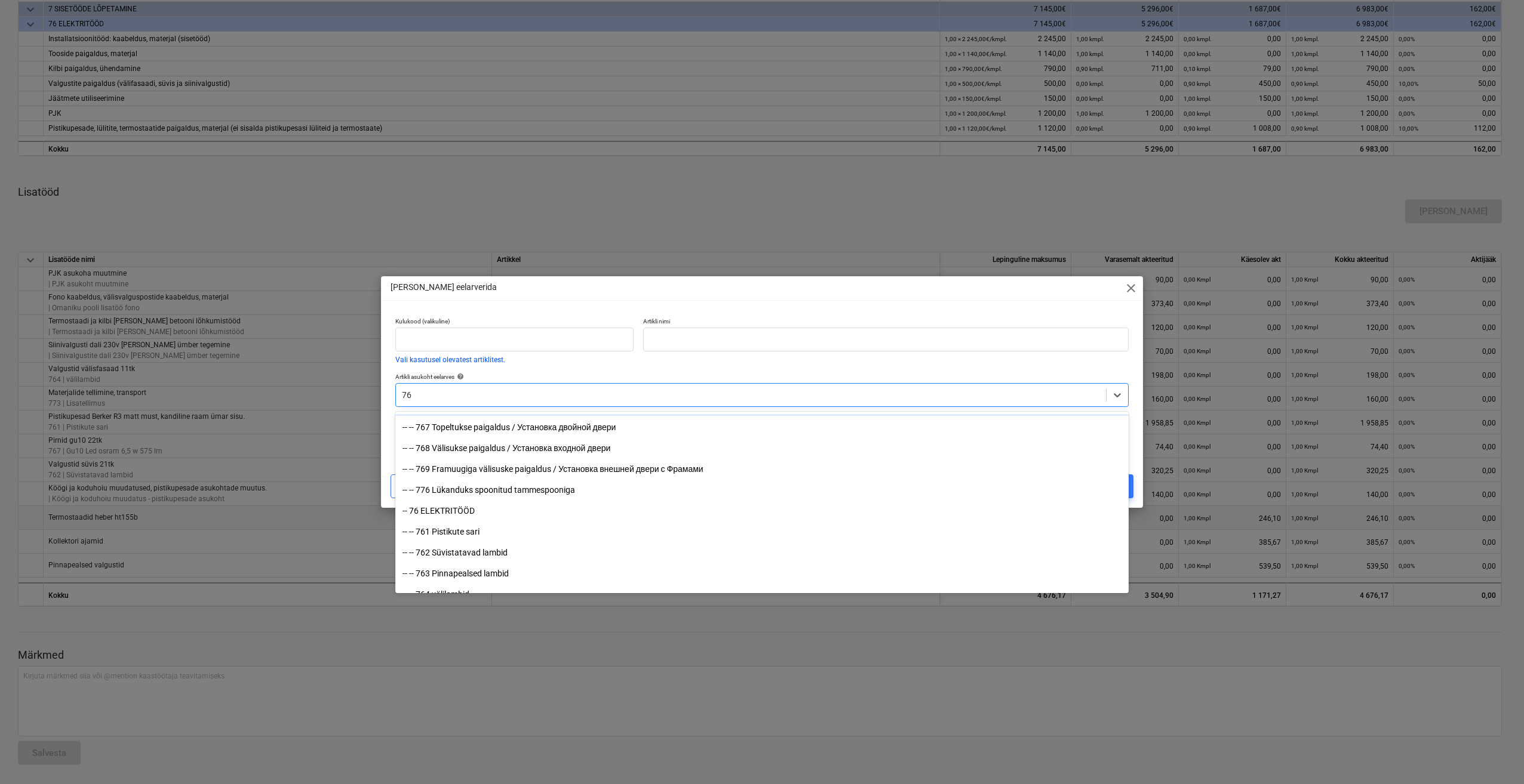
scroll to position [1730, 0]
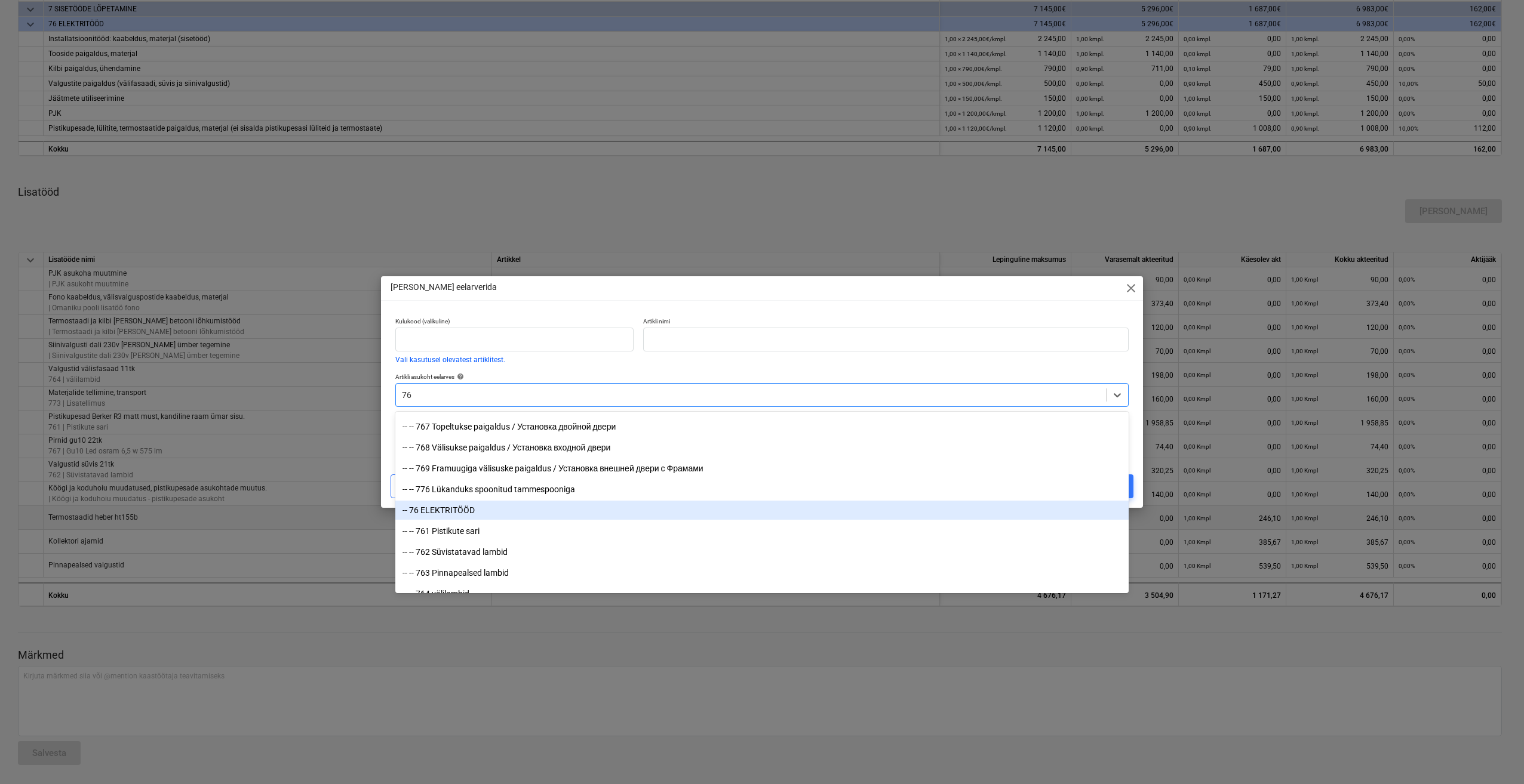
click at [502, 512] on div "-- 76 ELEKTRITÖÖD" at bounding box center [761, 510] width 733 height 20
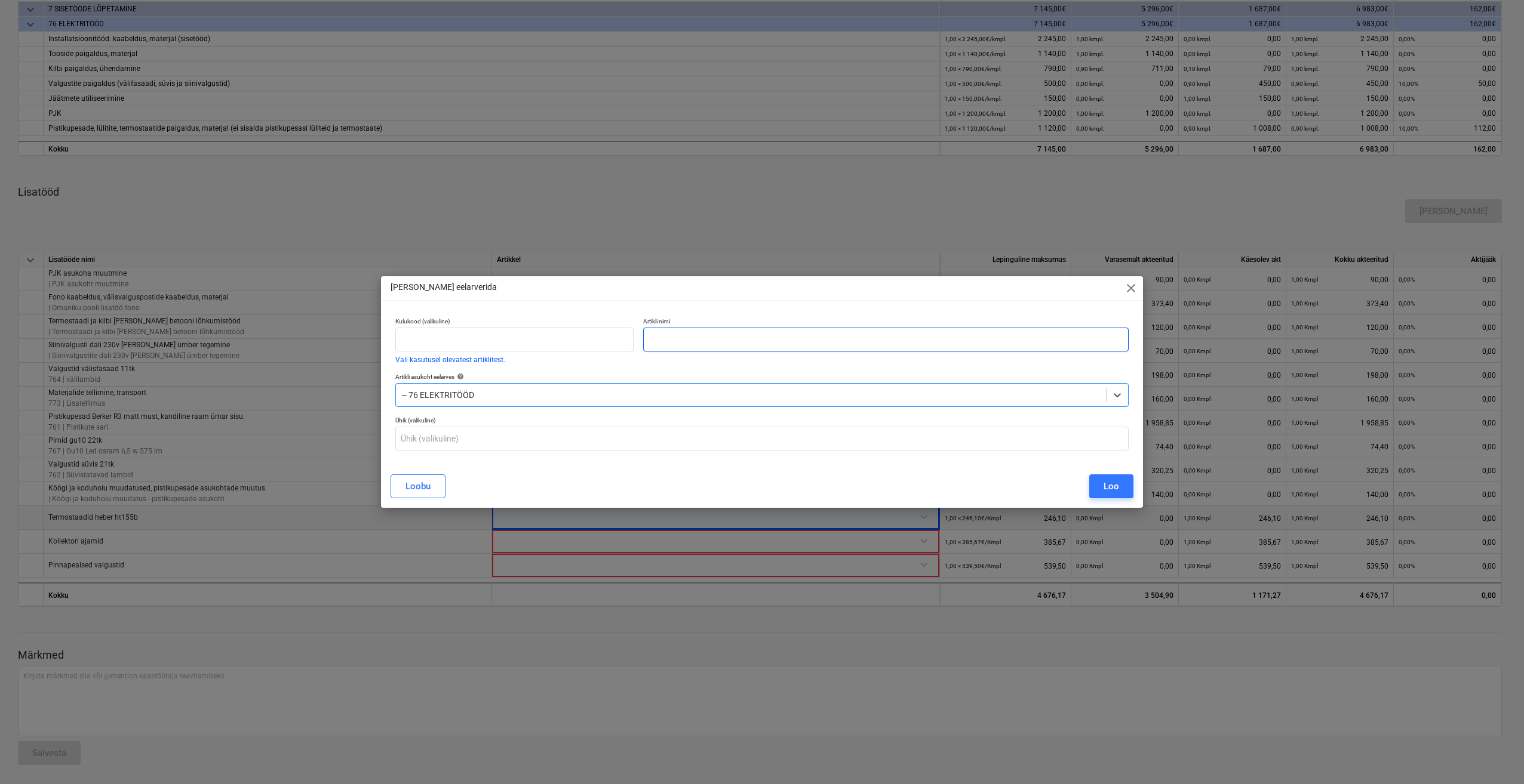
click at [673, 345] on input "text" at bounding box center [885, 339] width 485 height 23
type input "Termostaadid"
click at [1103, 475] on button "Loo" at bounding box center [1110, 486] width 44 height 23
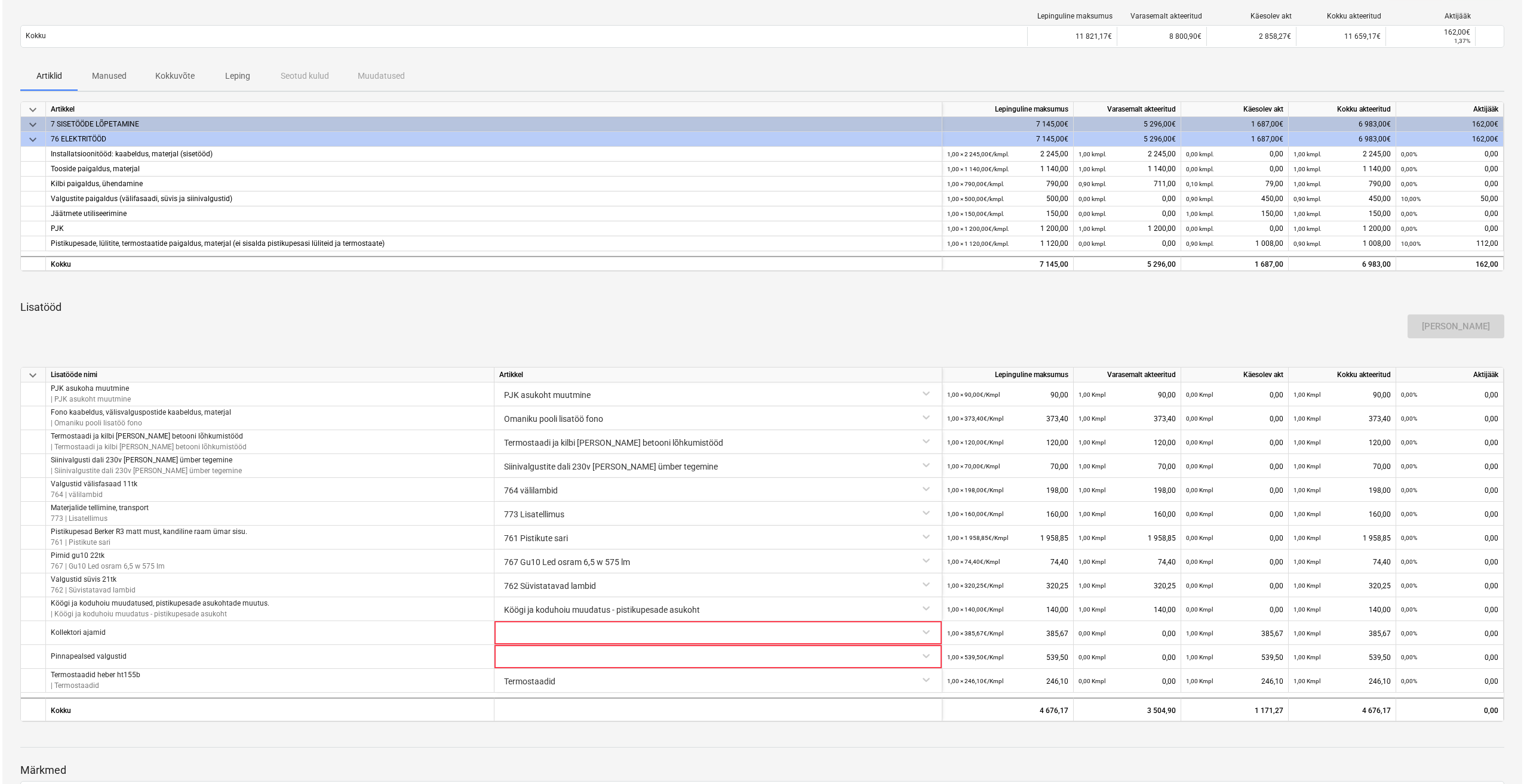
scroll to position [249, 0]
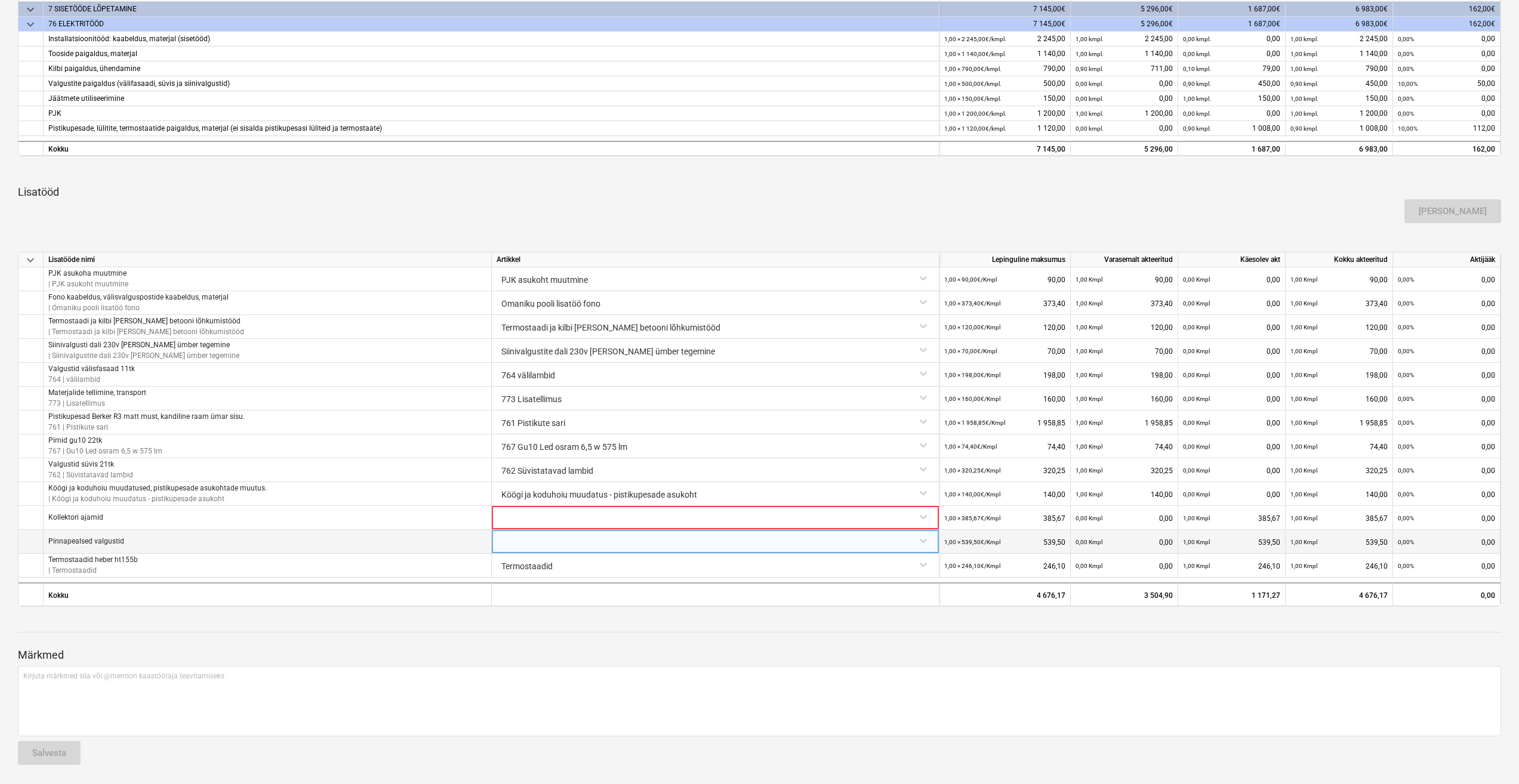
click at [555, 540] on div at bounding box center [715, 540] width 437 height 21
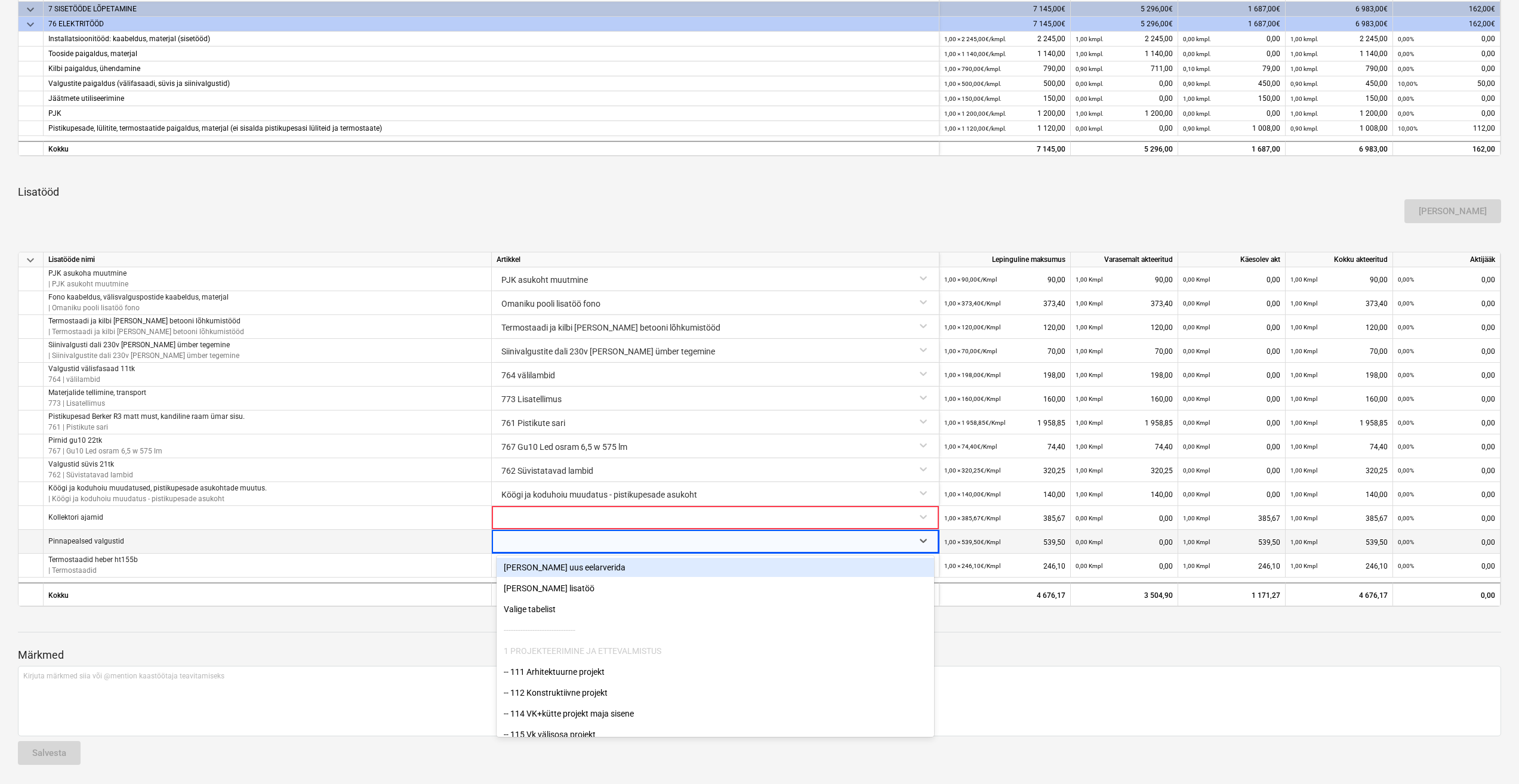
click at [550, 572] on div "[PERSON_NAME] uus eelarverida" at bounding box center [715, 568] width 437 height 20
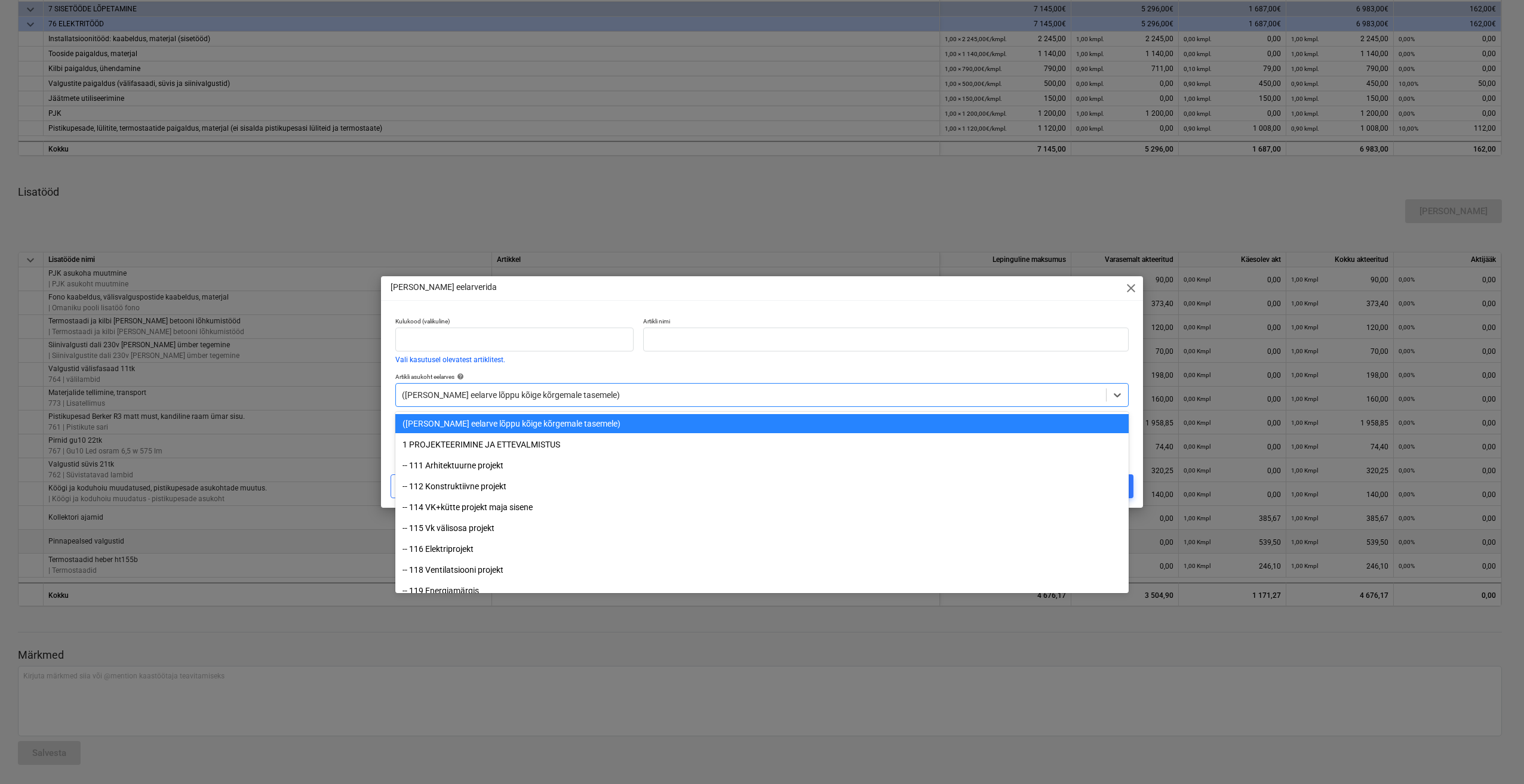
click at [627, 386] on div "(Lisa eelarve lõppu kõige kõrgemale tasemele)" at bounding box center [761, 395] width 733 height 23
type input "76"
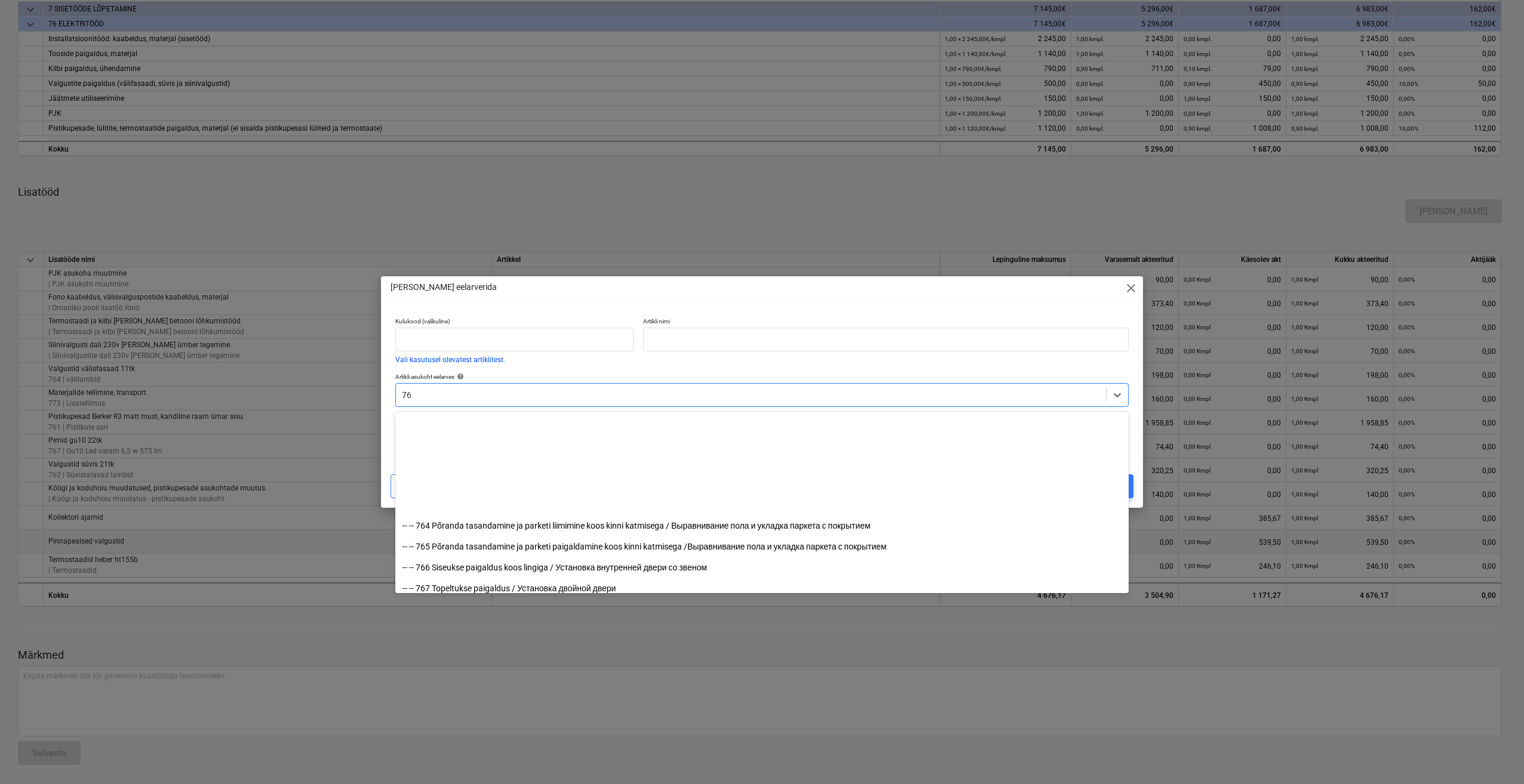
scroll to position [1730, 0]
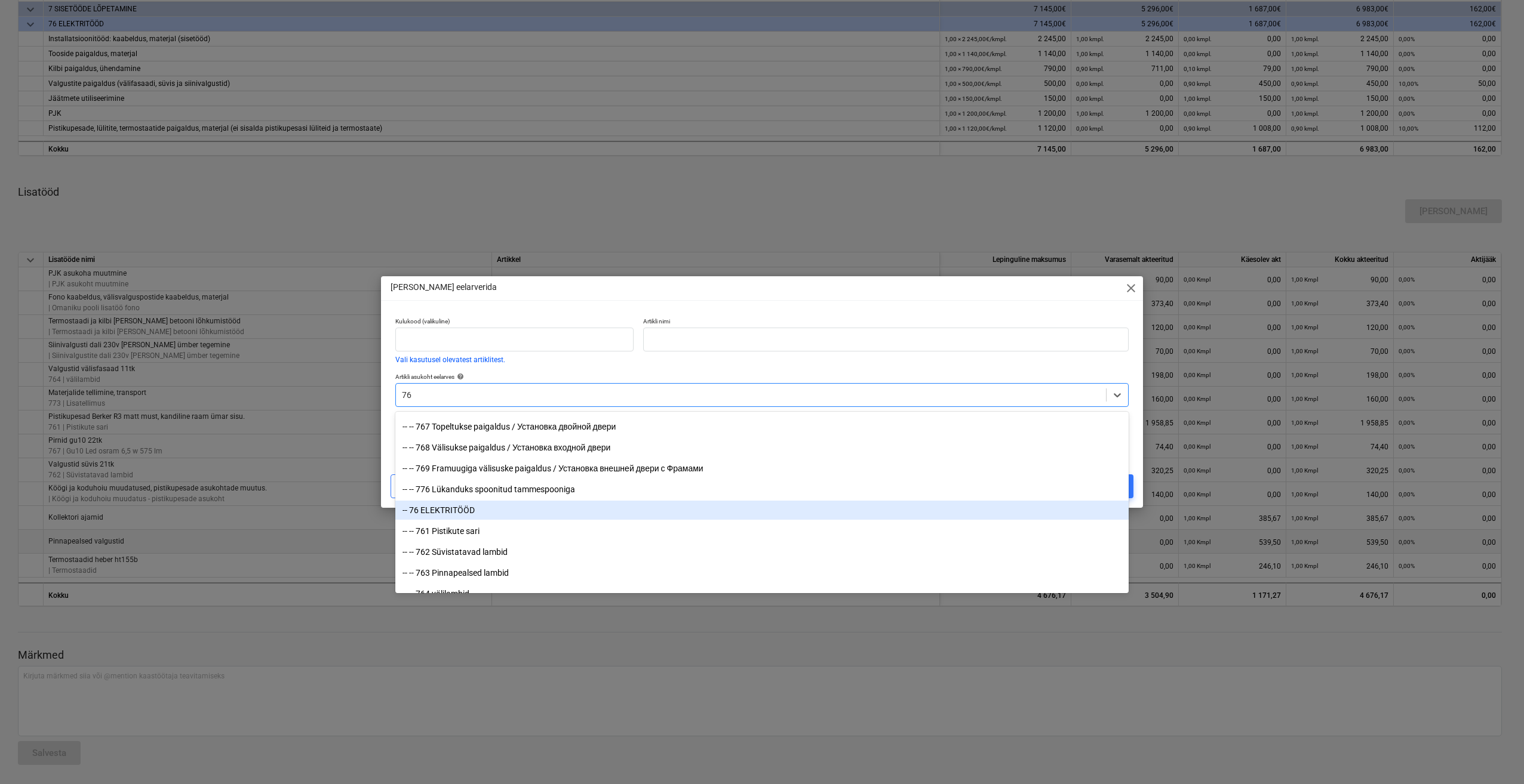
click at [528, 500] on div "-- -- 776 Lükanduks spoonitud tammespooniga" at bounding box center [761, 490] width 733 height 21
click at [563, 509] on div "-- 76 ELEKTRITÖÖD" at bounding box center [761, 510] width 733 height 20
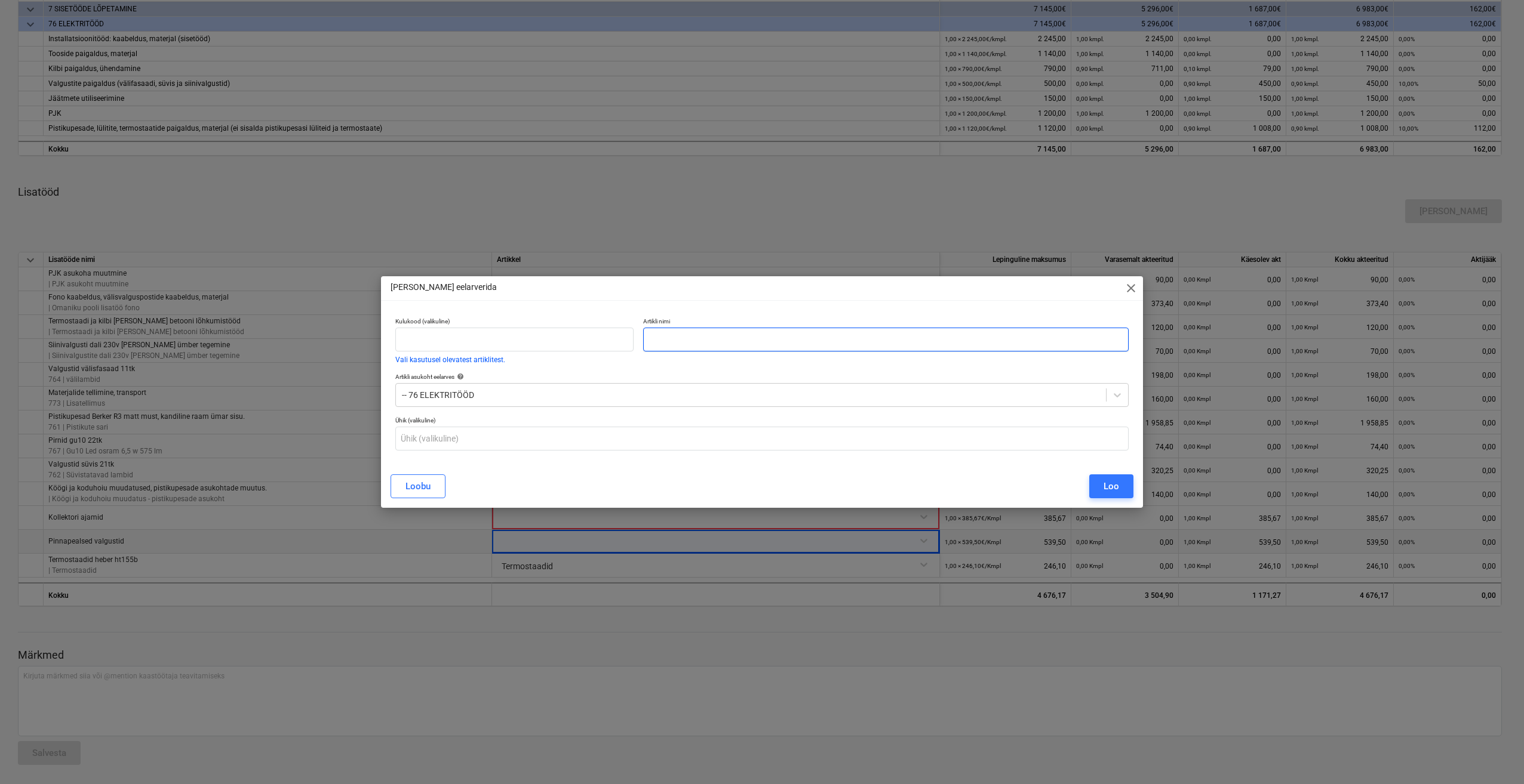
click at [694, 335] on input "text" at bounding box center [885, 339] width 485 height 23
type input "Seinapealsed pinnavalgustid"
click at [1119, 489] on button "Loo" at bounding box center [1110, 486] width 44 height 23
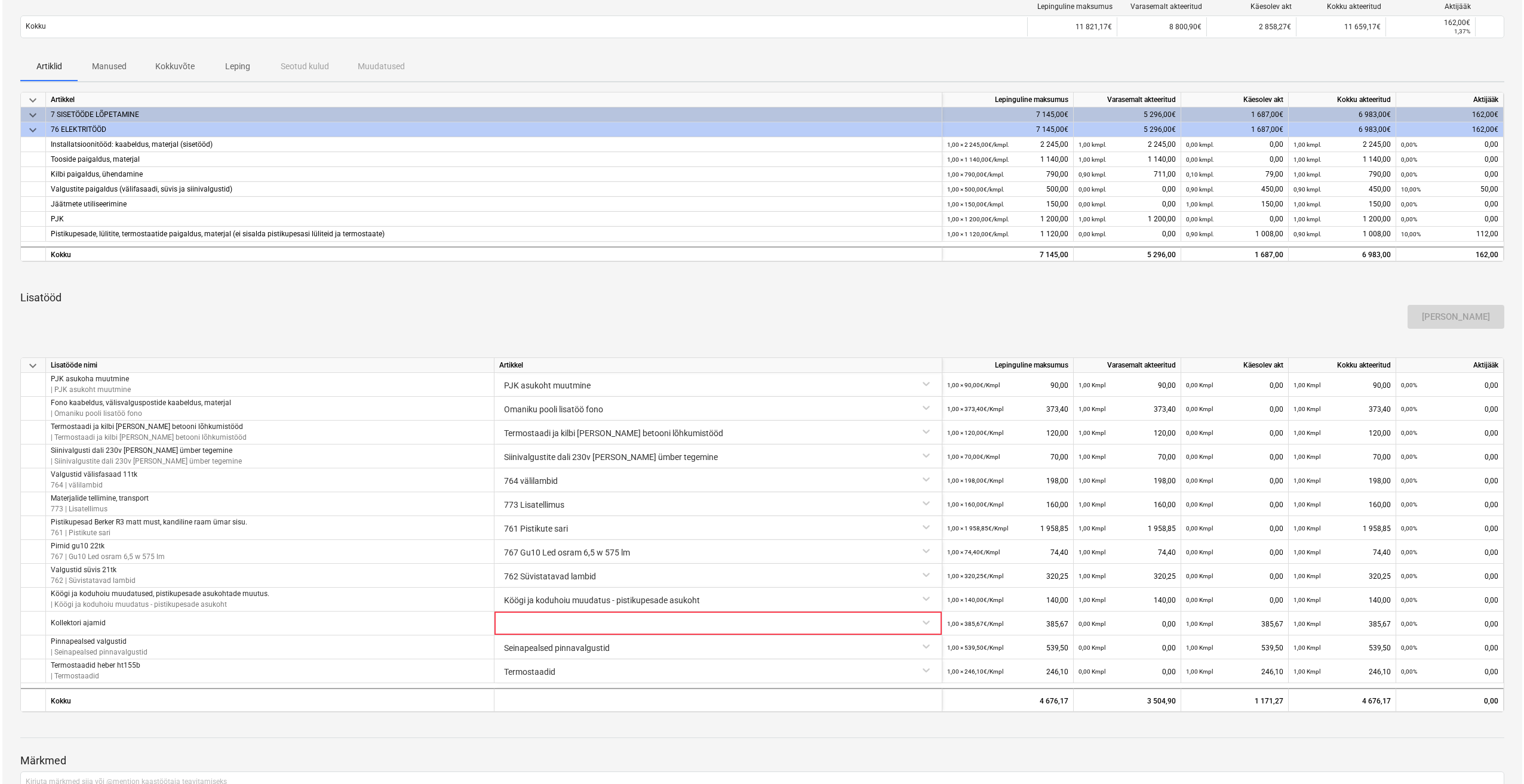
scroll to position [249, 0]
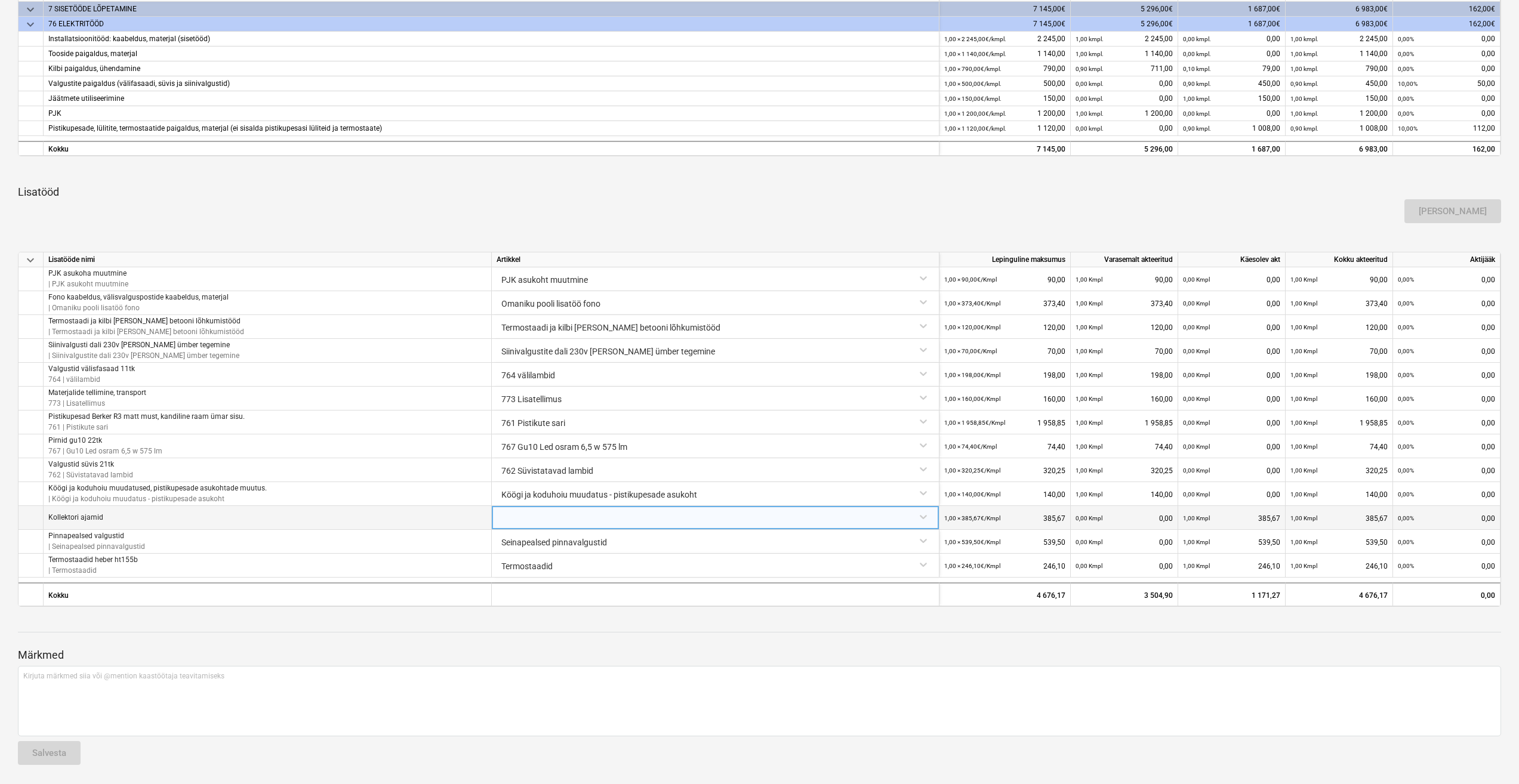
click at [563, 513] on div at bounding box center [715, 516] width 437 height 21
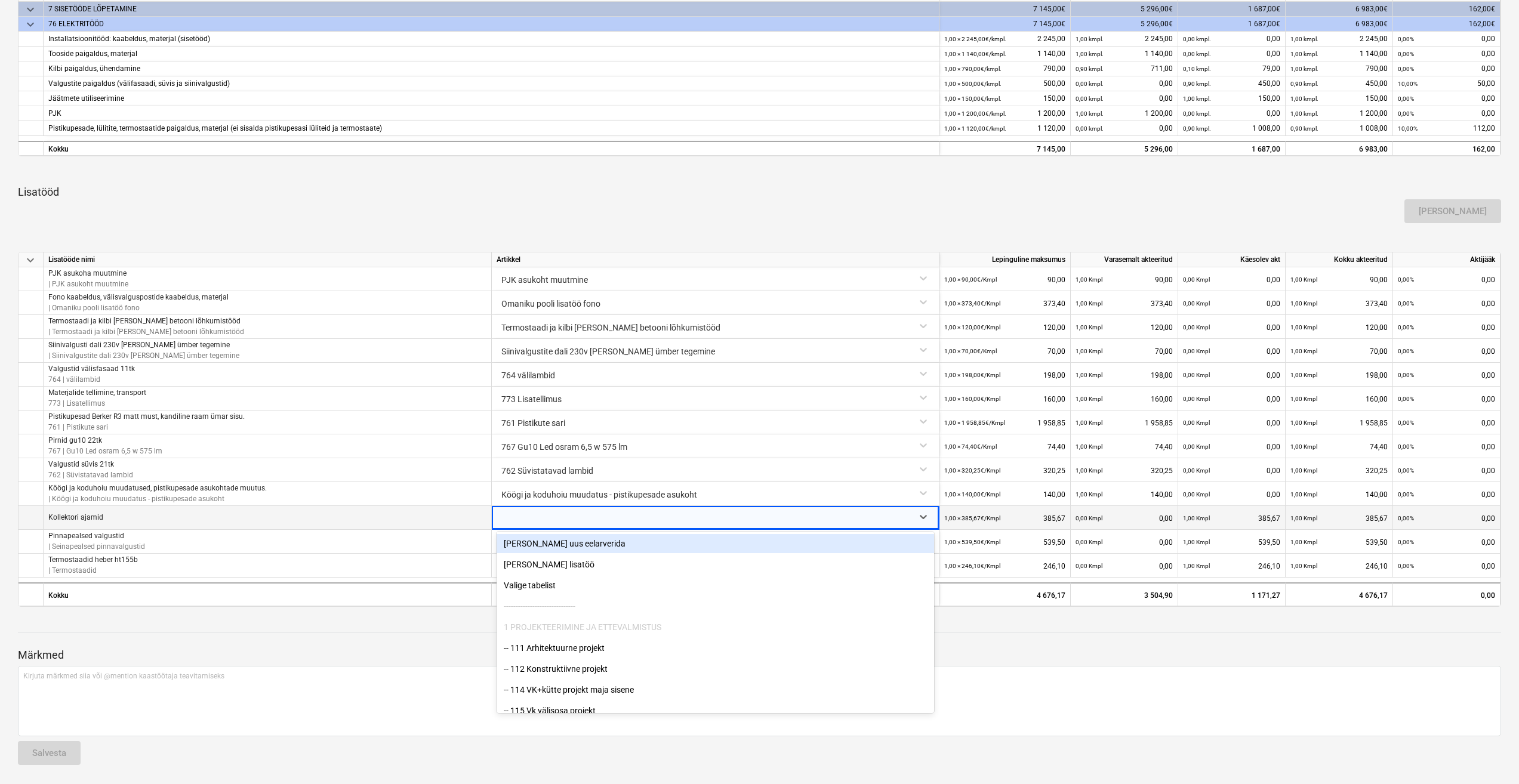
click at [557, 539] on div "[PERSON_NAME] uus eelarverida" at bounding box center [715, 544] width 437 height 20
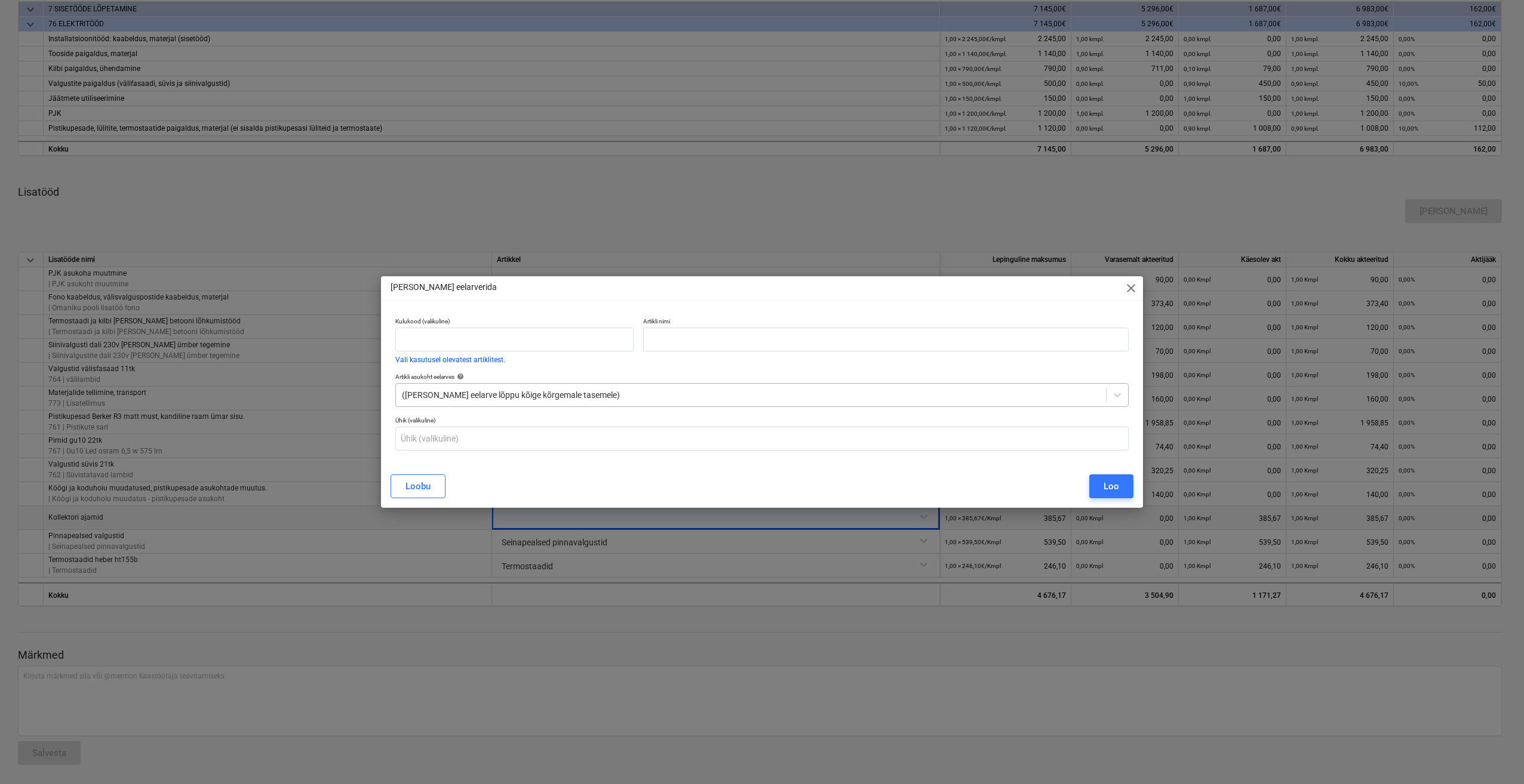
click at [526, 393] on div at bounding box center [750, 395] width 697 height 12
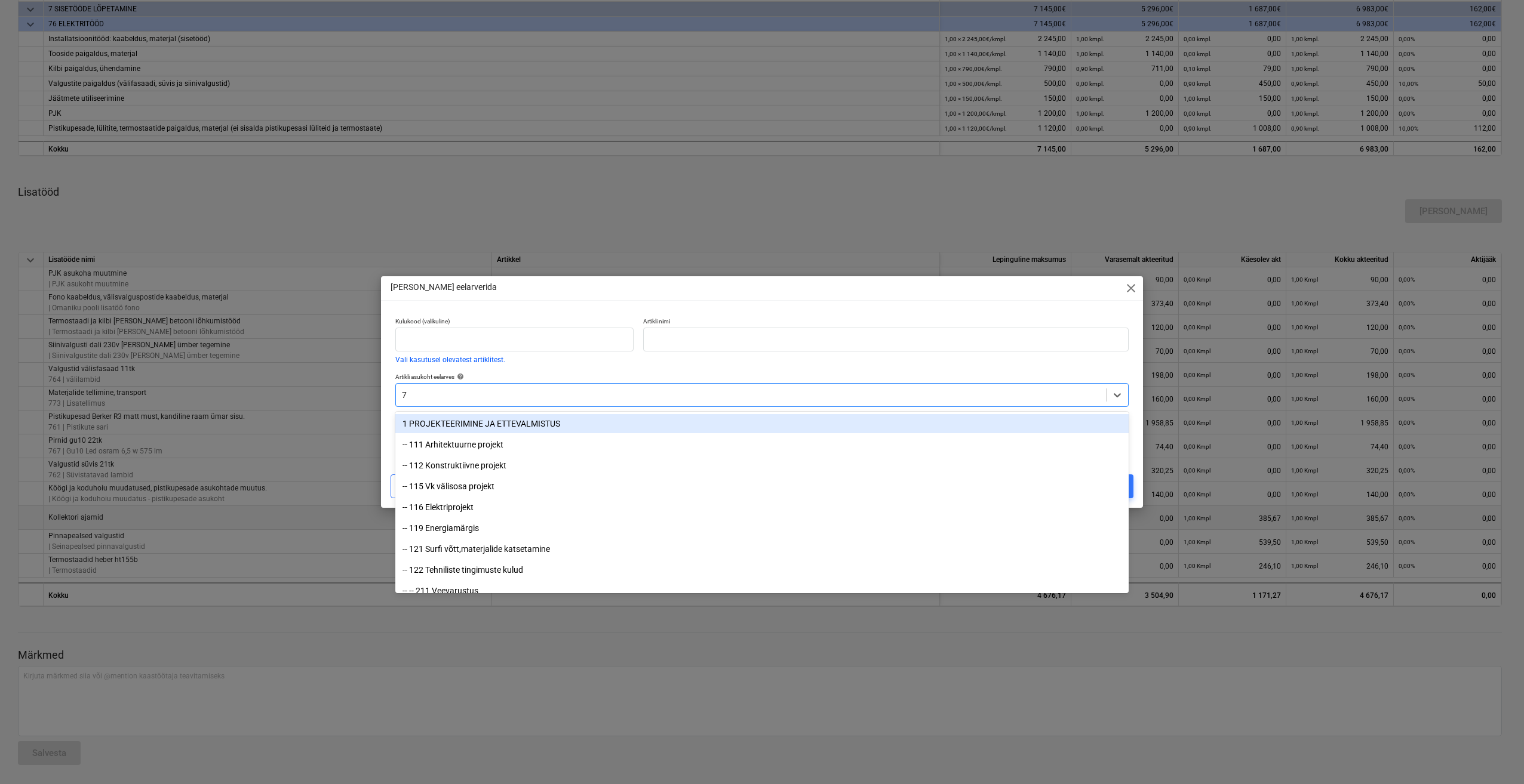
type input "76"
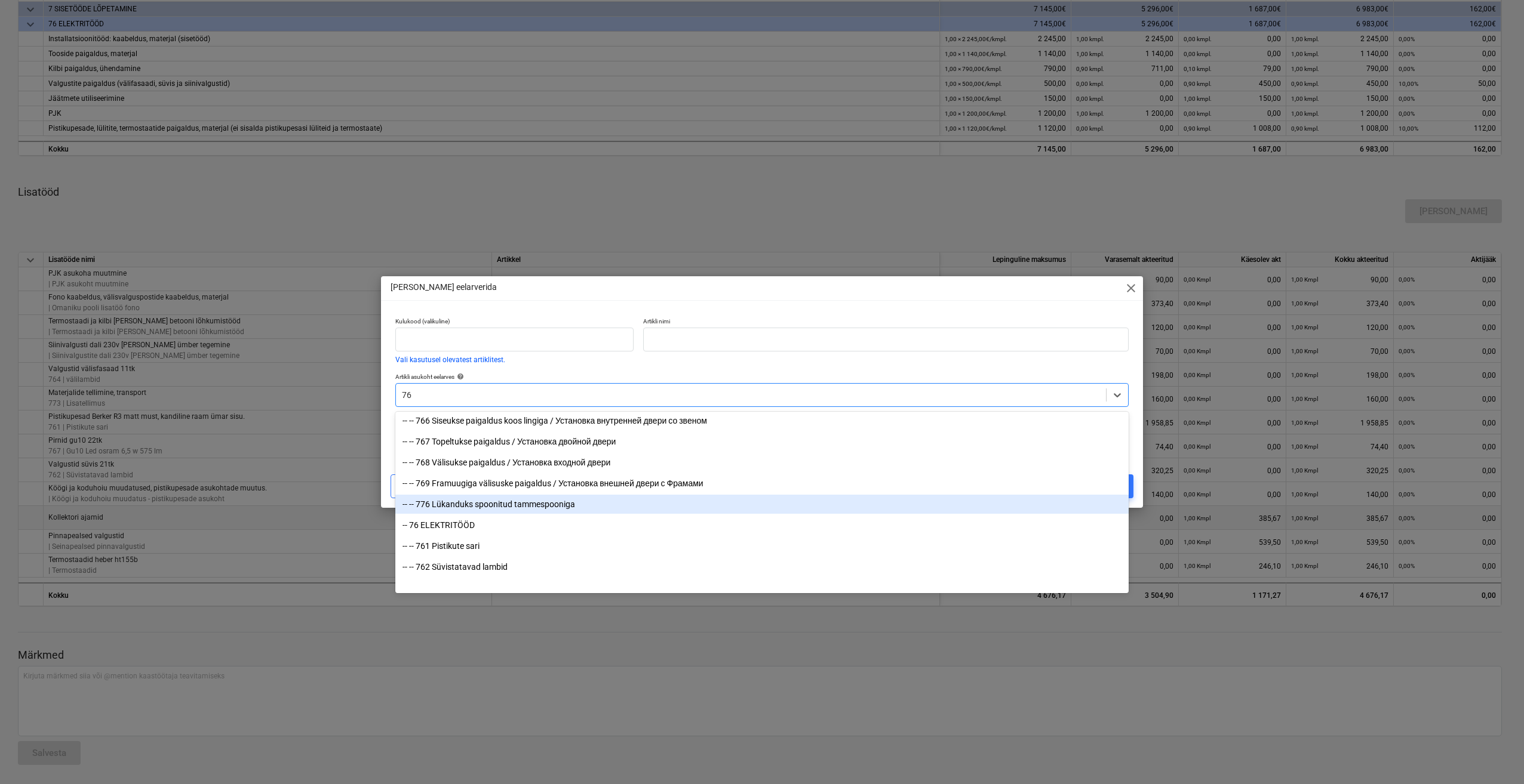
scroll to position [1719, 0]
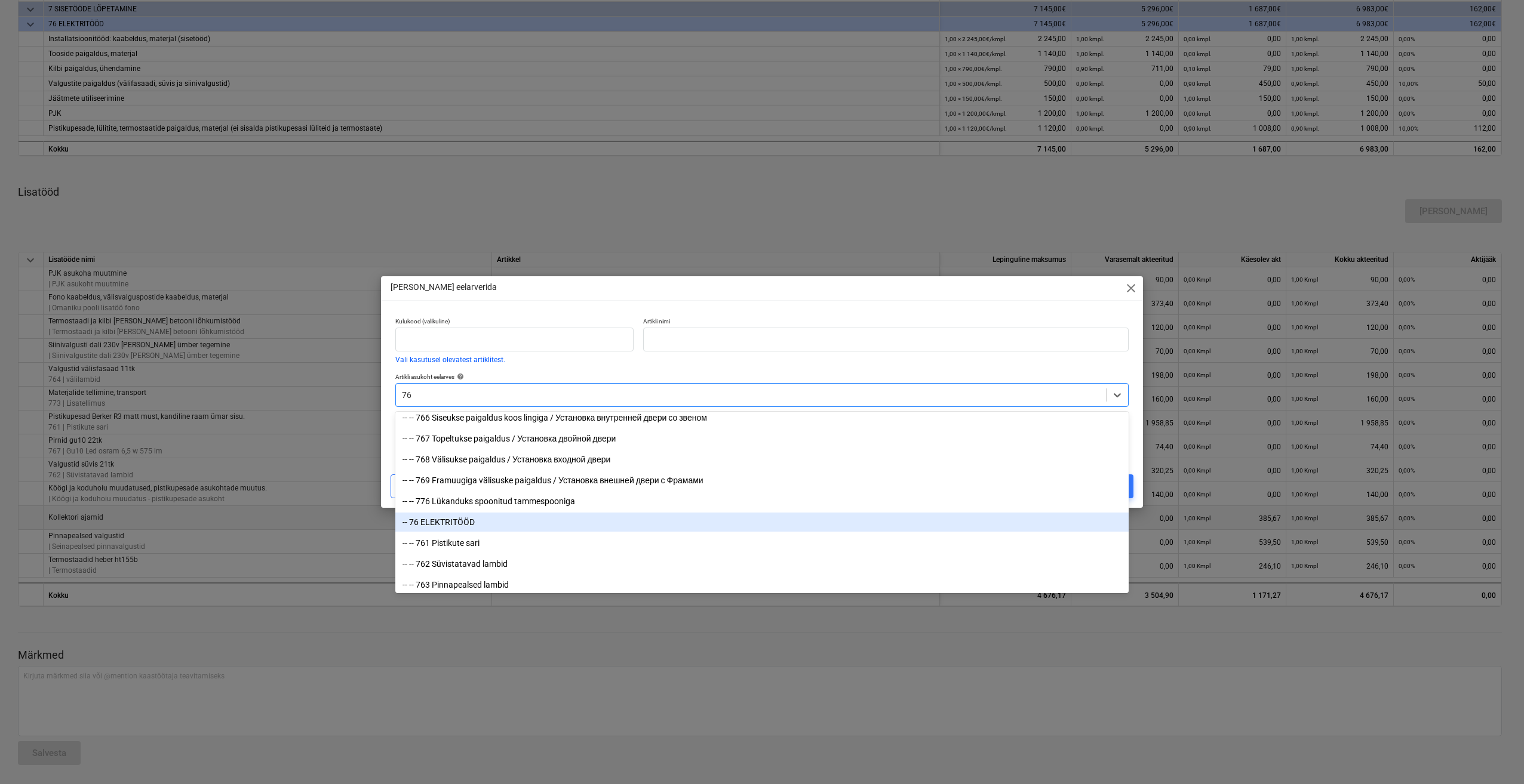
click at [462, 519] on div "-- 76 ELEKTRITÖÖD" at bounding box center [761, 522] width 733 height 20
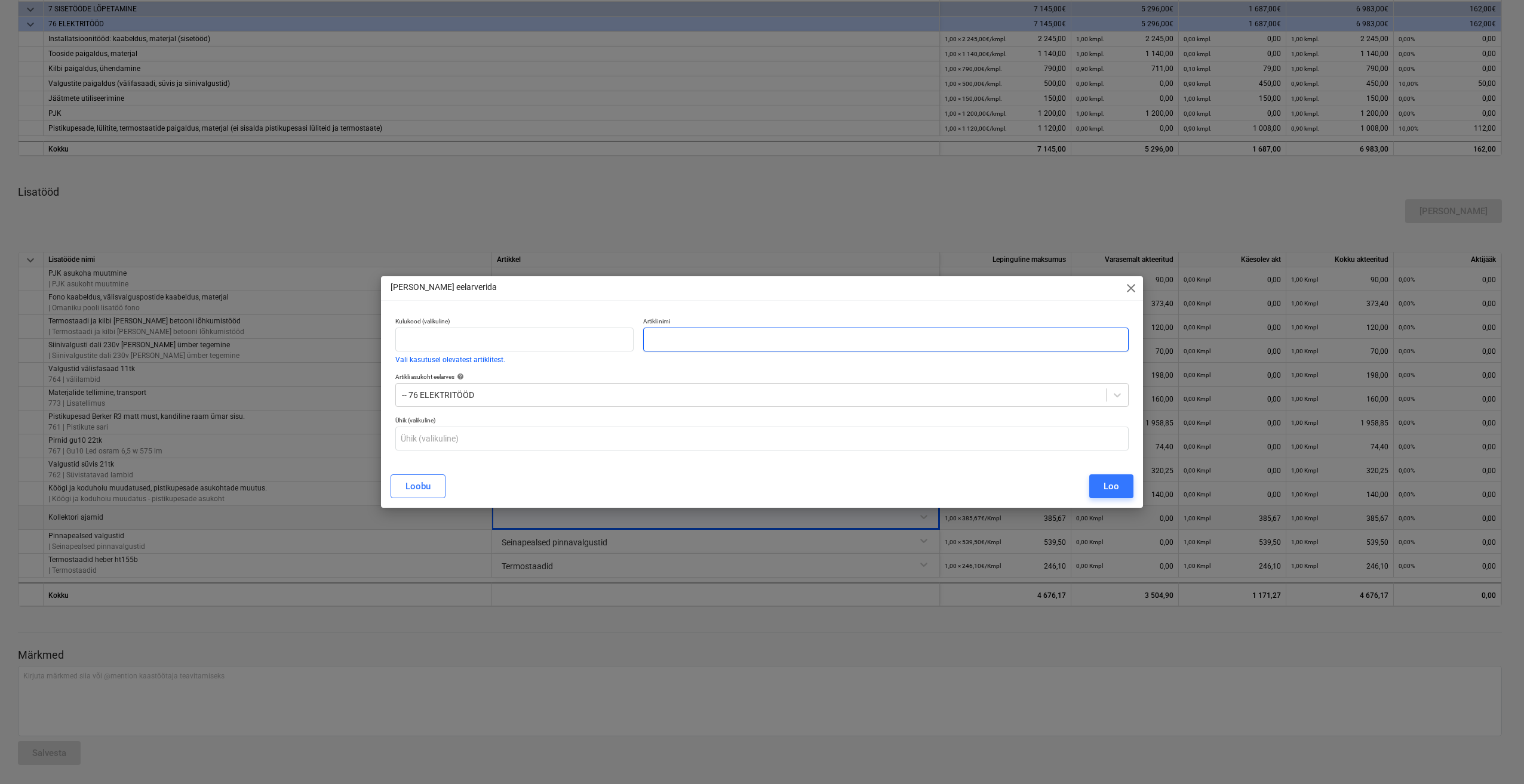
click at [692, 345] on input "text" at bounding box center [885, 339] width 485 height 23
type input "Kollektori ajamid"
click at [1127, 491] on button "Loo" at bounding box center [1110, 486] width 44 height 23
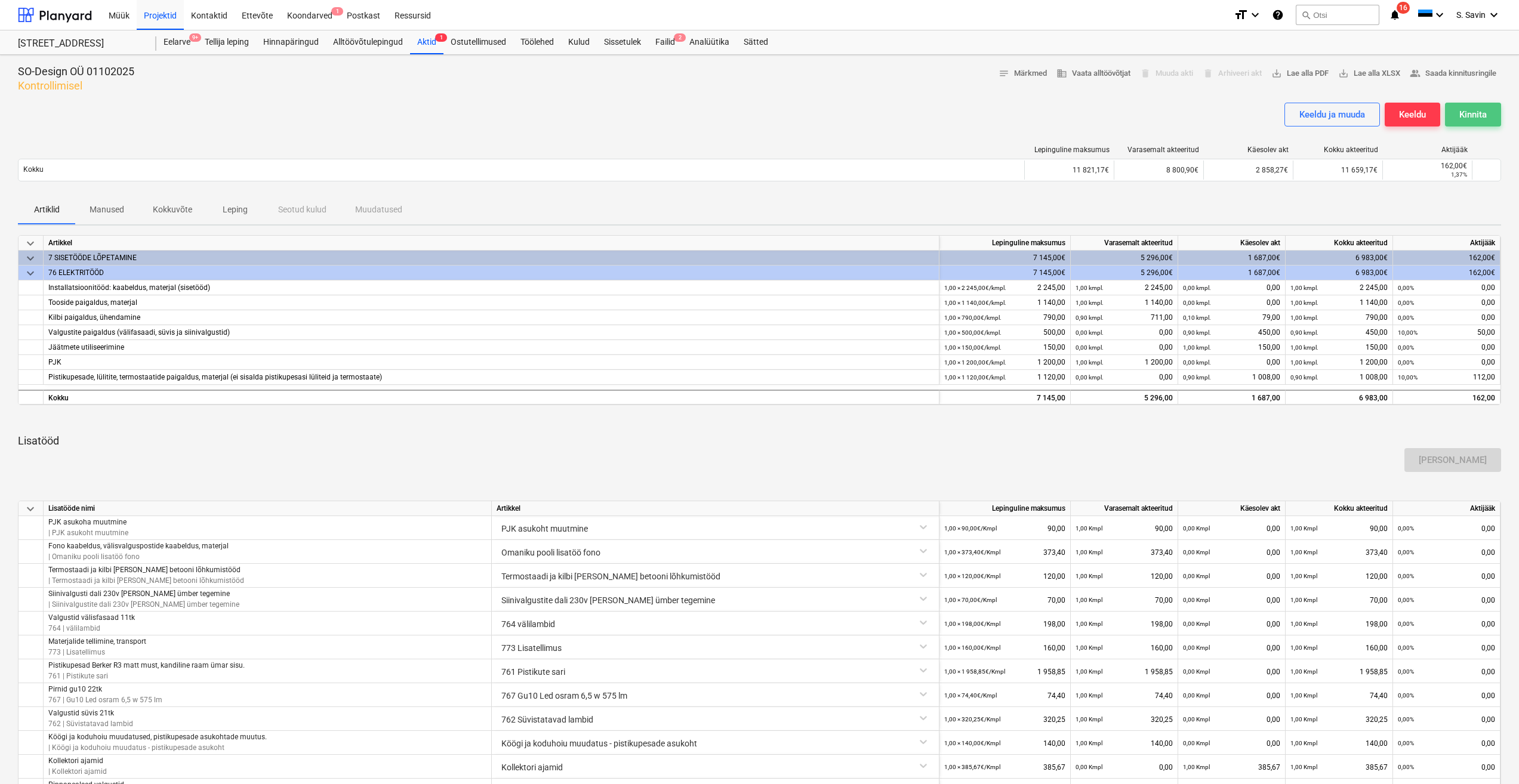
click at [1472, 114] on div "Kinnita" at bounding box center [1473, 114] width 27 height 16
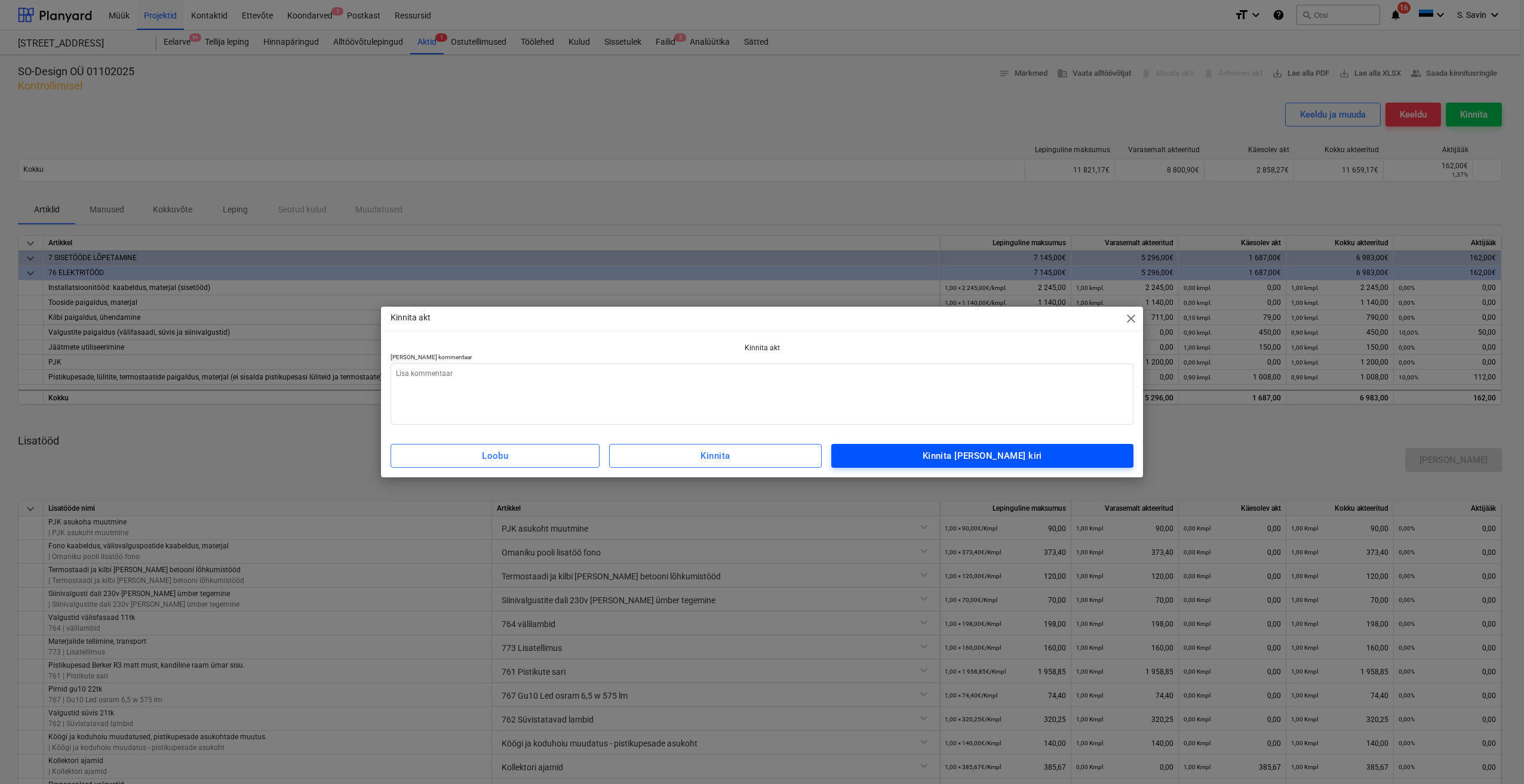
click at [957, 455] on div "Kinnita [PERSON_NAME] kiri" at bounding box center [982, 456] width 119 height 16
type textarea "x"
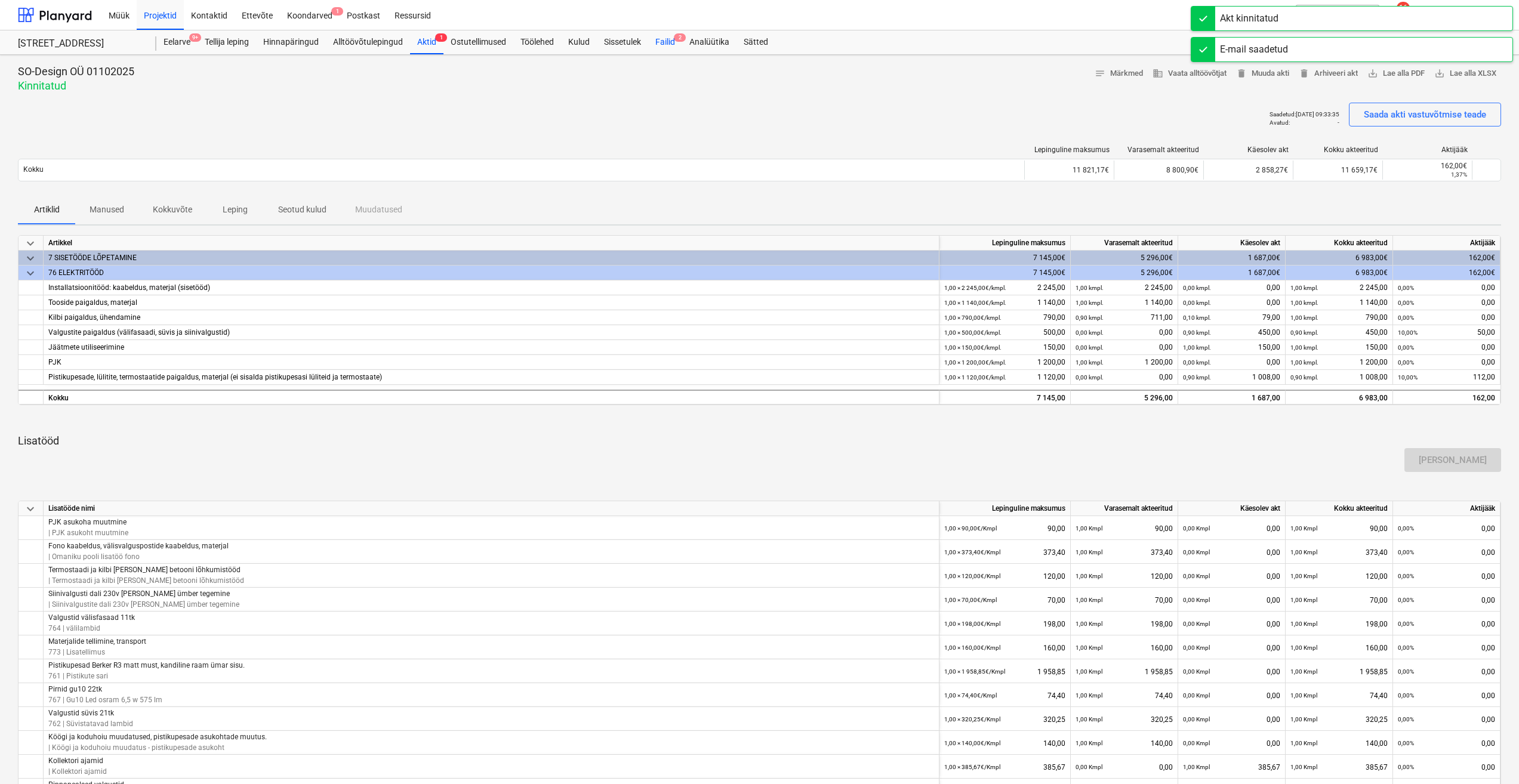
click at [676, 45] on div "Failid 2" at bounding box center [665, 42] width 34 height 23
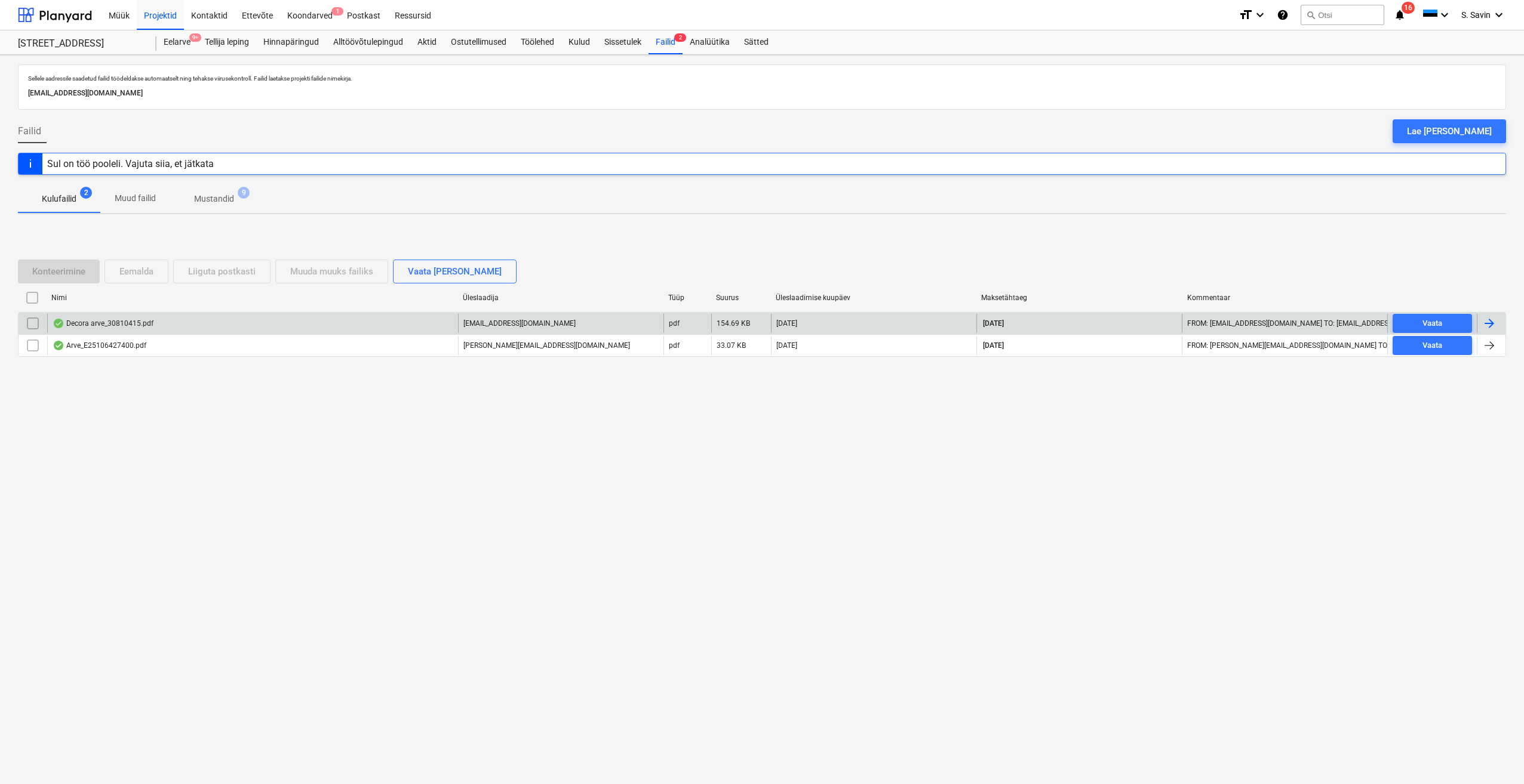
click at [1485, 323] on div at bounding box center [1489, 323] width 15 height 15
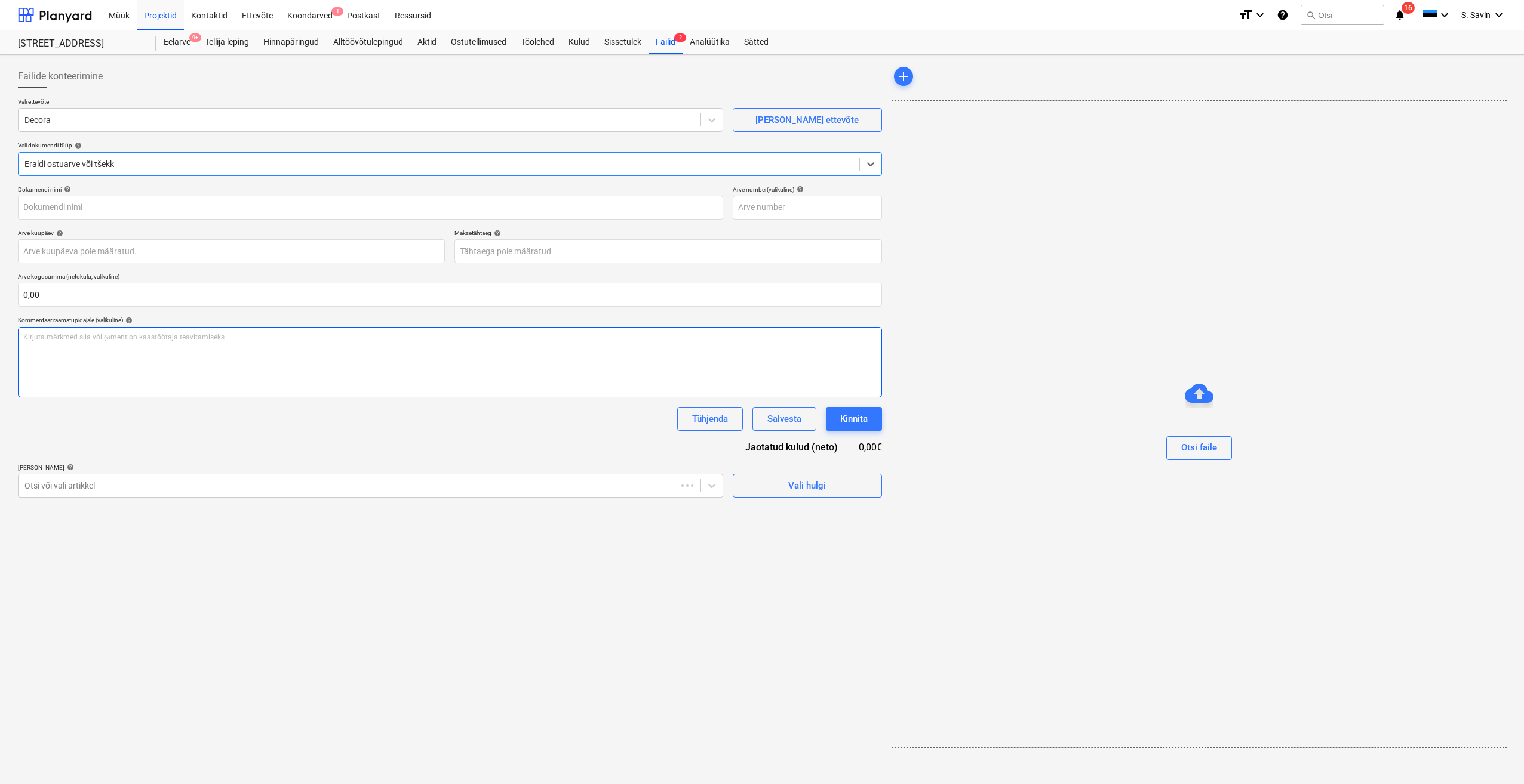
type input "30810415"
type input "[DATE]"
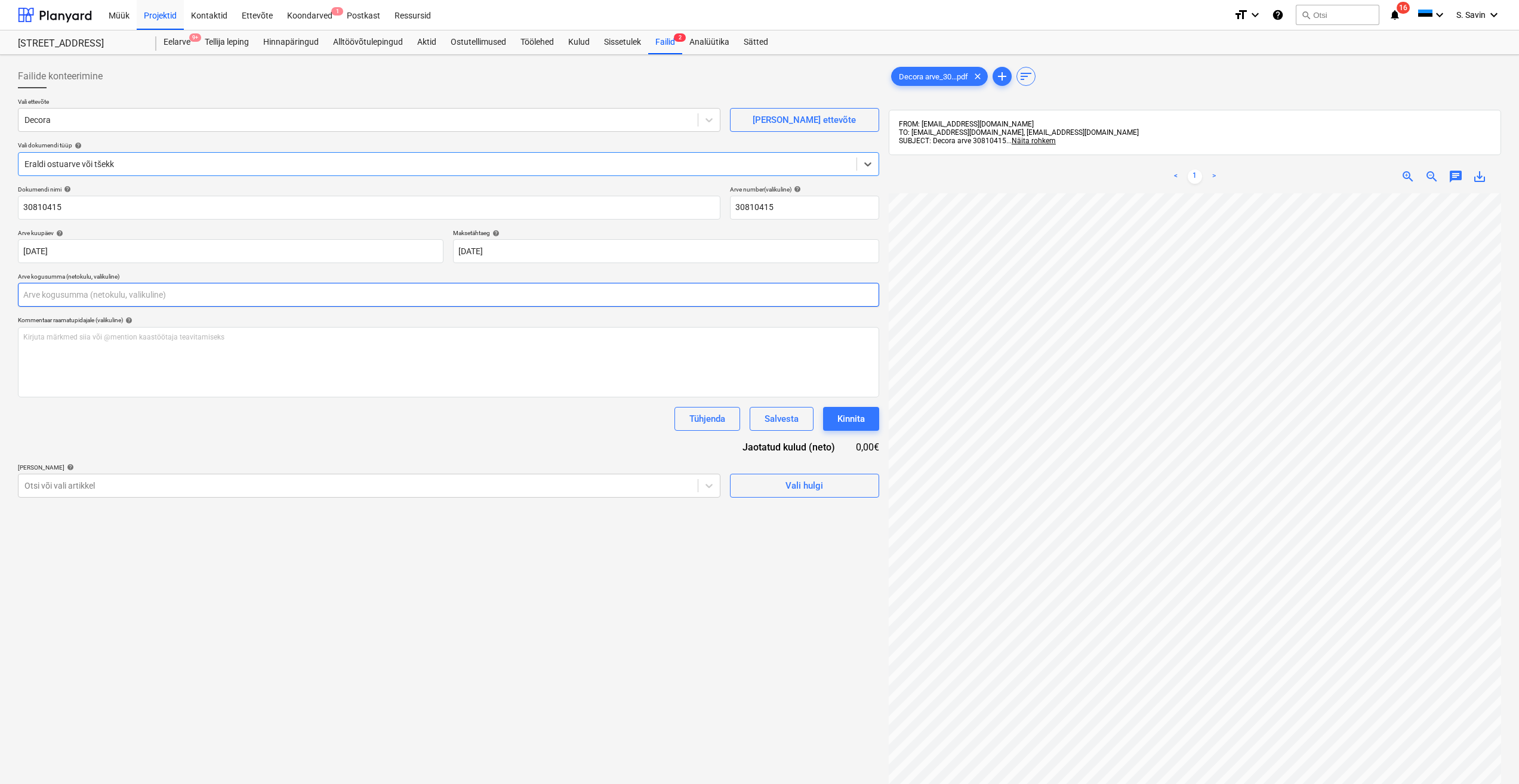
click at [72, 301] on input "text" at bounding box center [448, 294] width 862 height 23
type input "14,05"
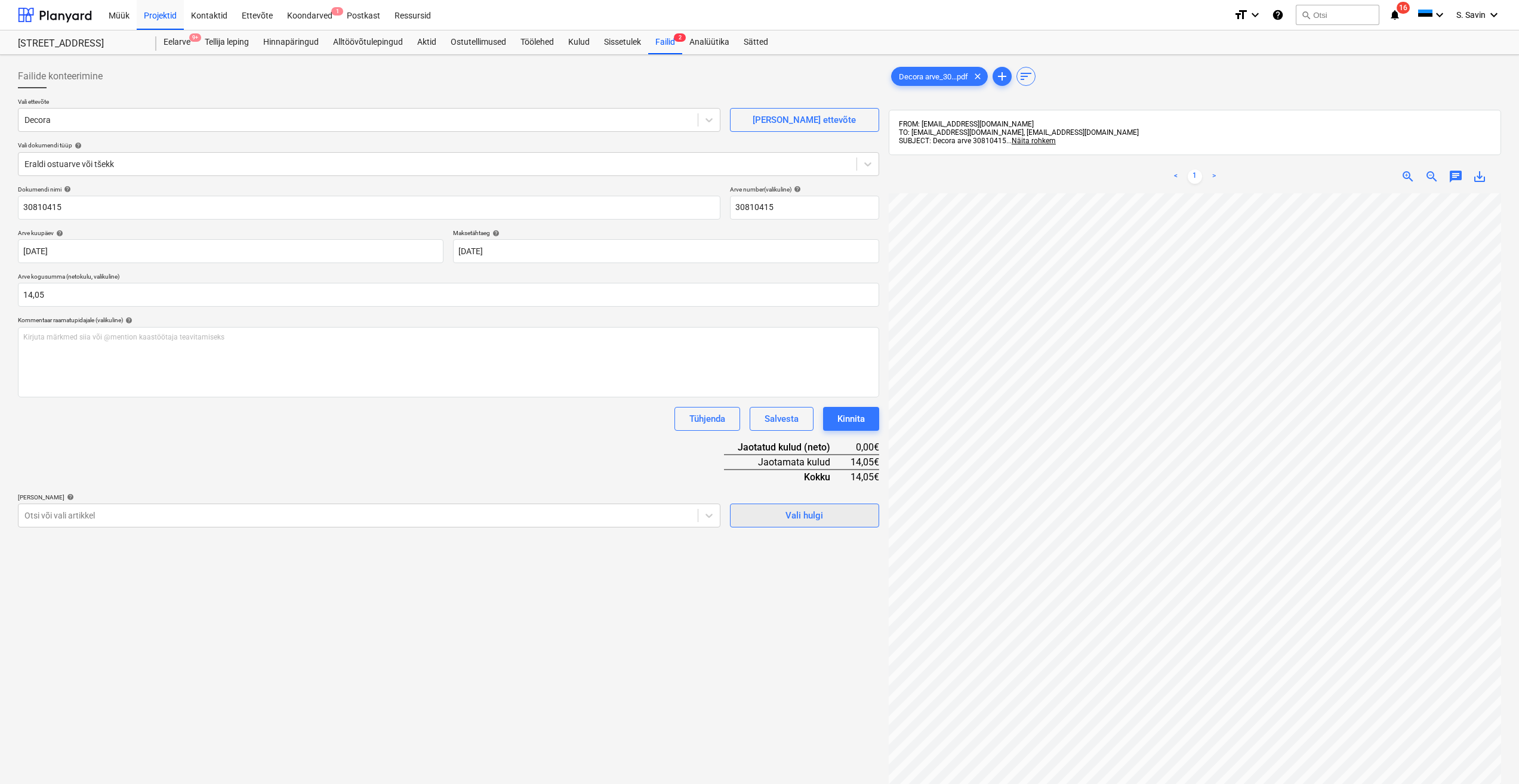
click at [824, 508] on span "Vali hulgi" at bounding box center [805, 515] width 119 height 16
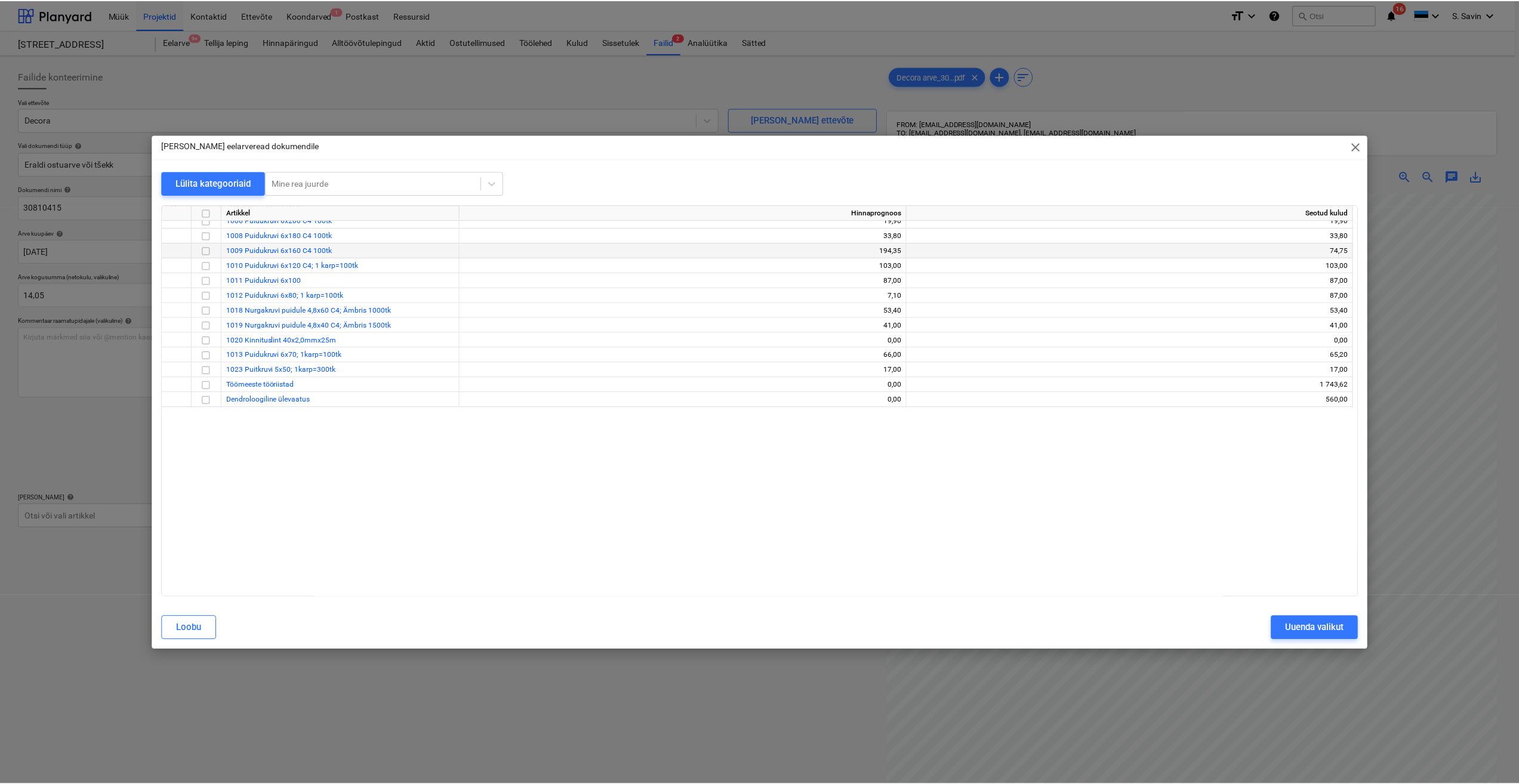
scroll to position [7753, 0]
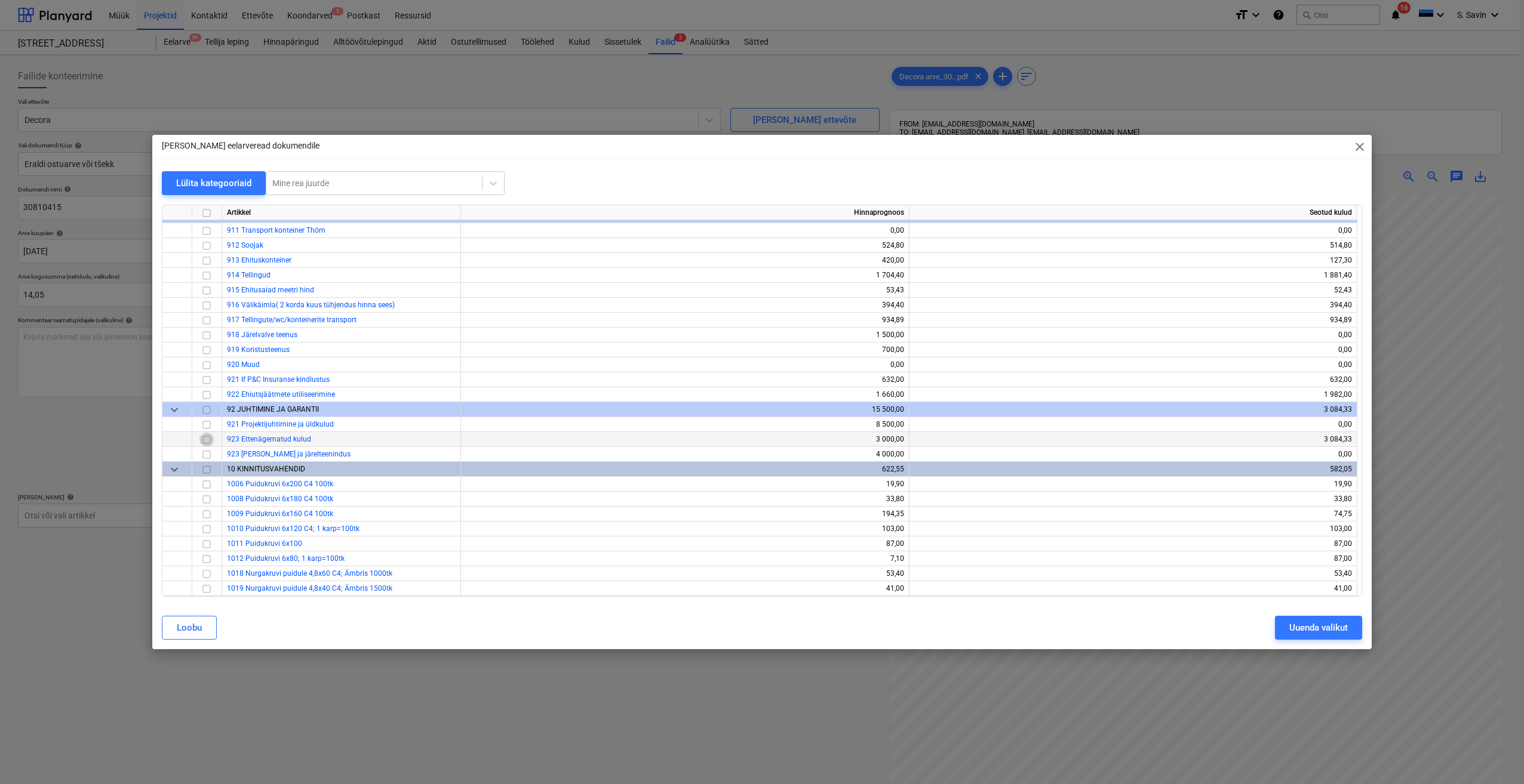
click at [205, 443] on input "checkbox" at bounding box center [206, 439] width 15 height 15
click at [1326, 628] on div "Uuenda valikut" at bounding box center [1319, 628] width 59 height 16
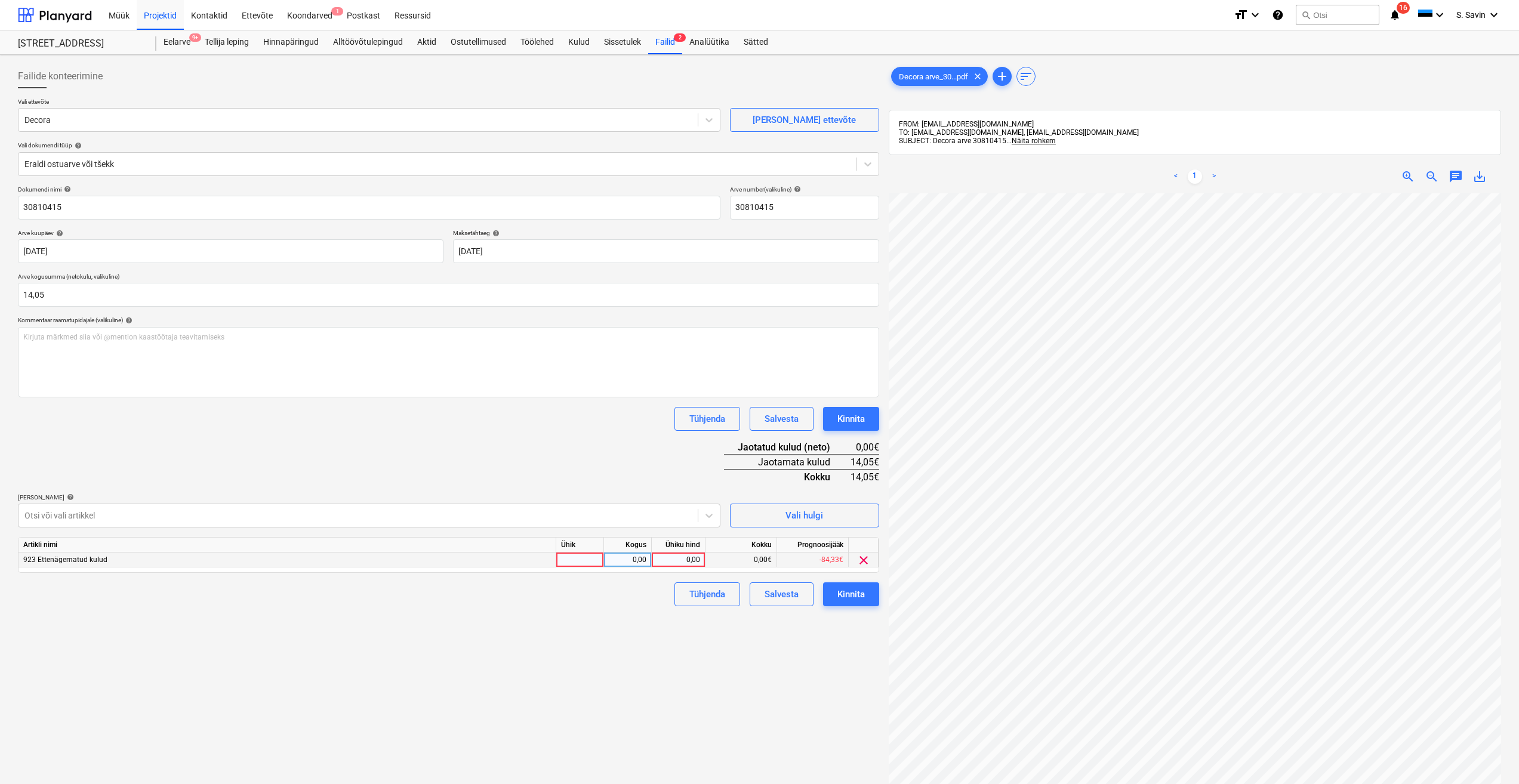
click at [593, 564] on div at bounding box center [580, 559] width 48 height 15
type input "kmpl."
click at [623, 559] on div "0,00" at bounding box center [628, 559] width 37 height 15
type input "1"
click at [681, 558] on div "0,00" at bounding box center [678, 559] width 44 height 15
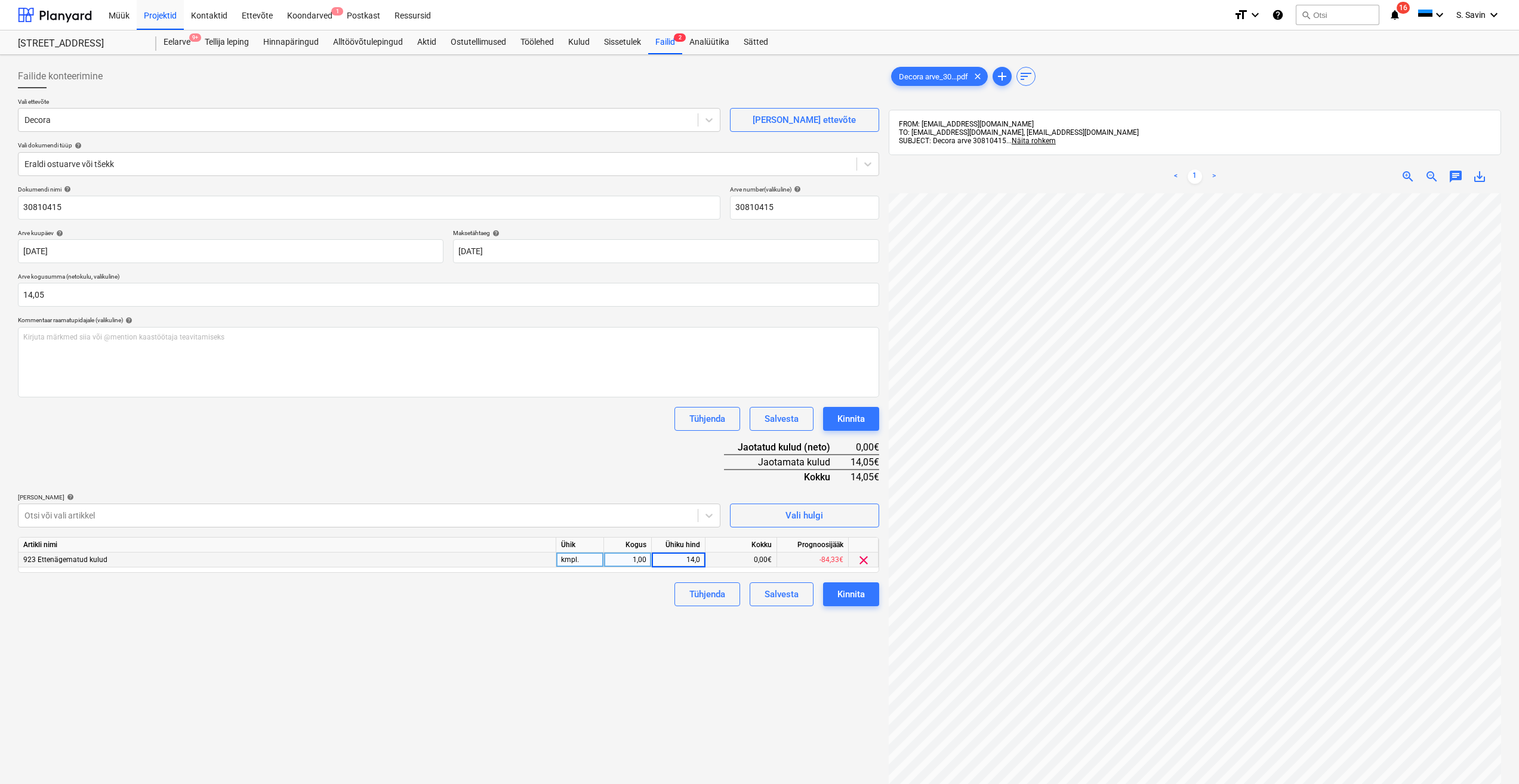
type input "14,05"
click at [833, 588] on button "Kinnita" at bounding box center [851, 594] width 56 height 23
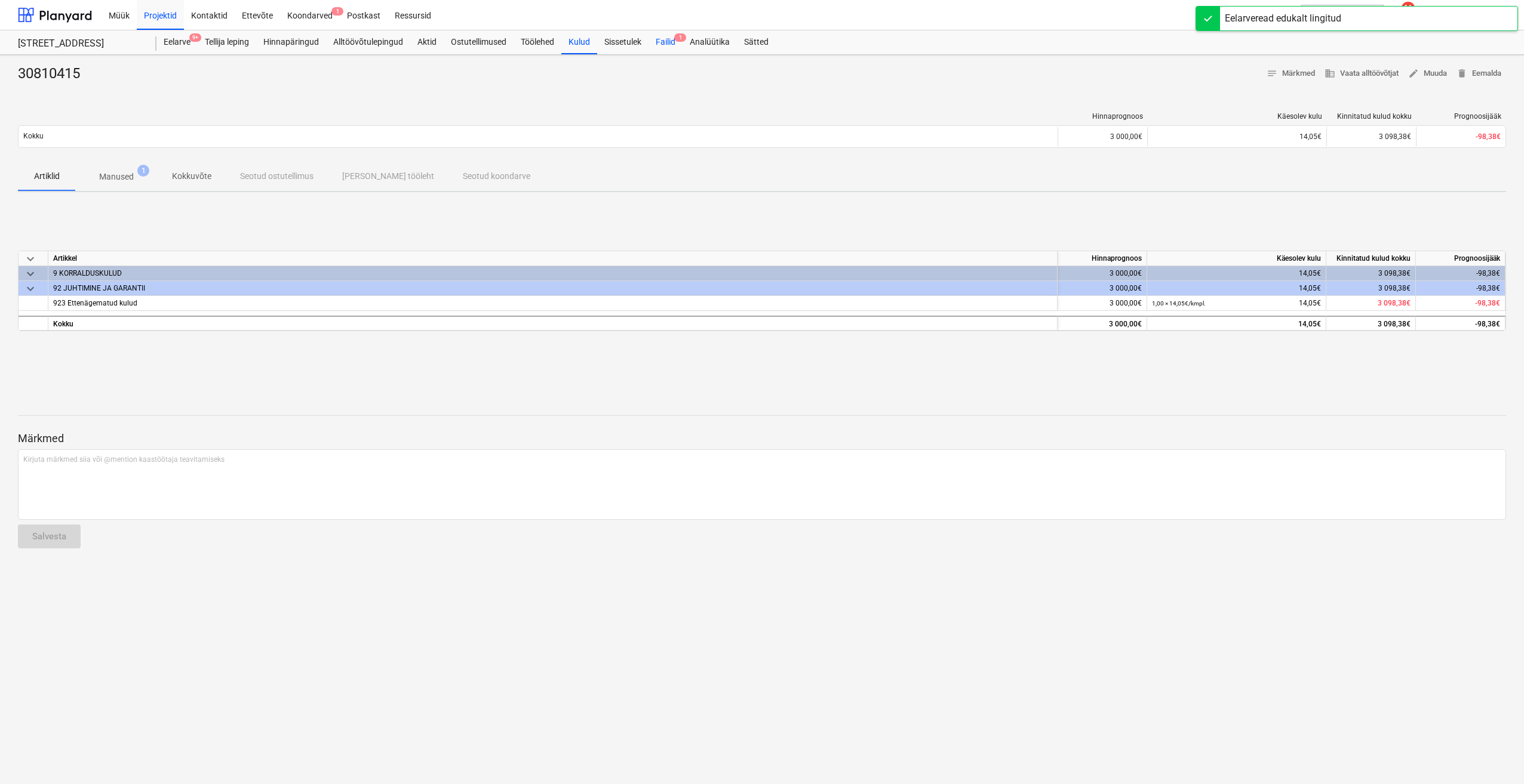
click at [677, 43] on div "Failid 1" at bounding box center [665, 42] width 34 height 23
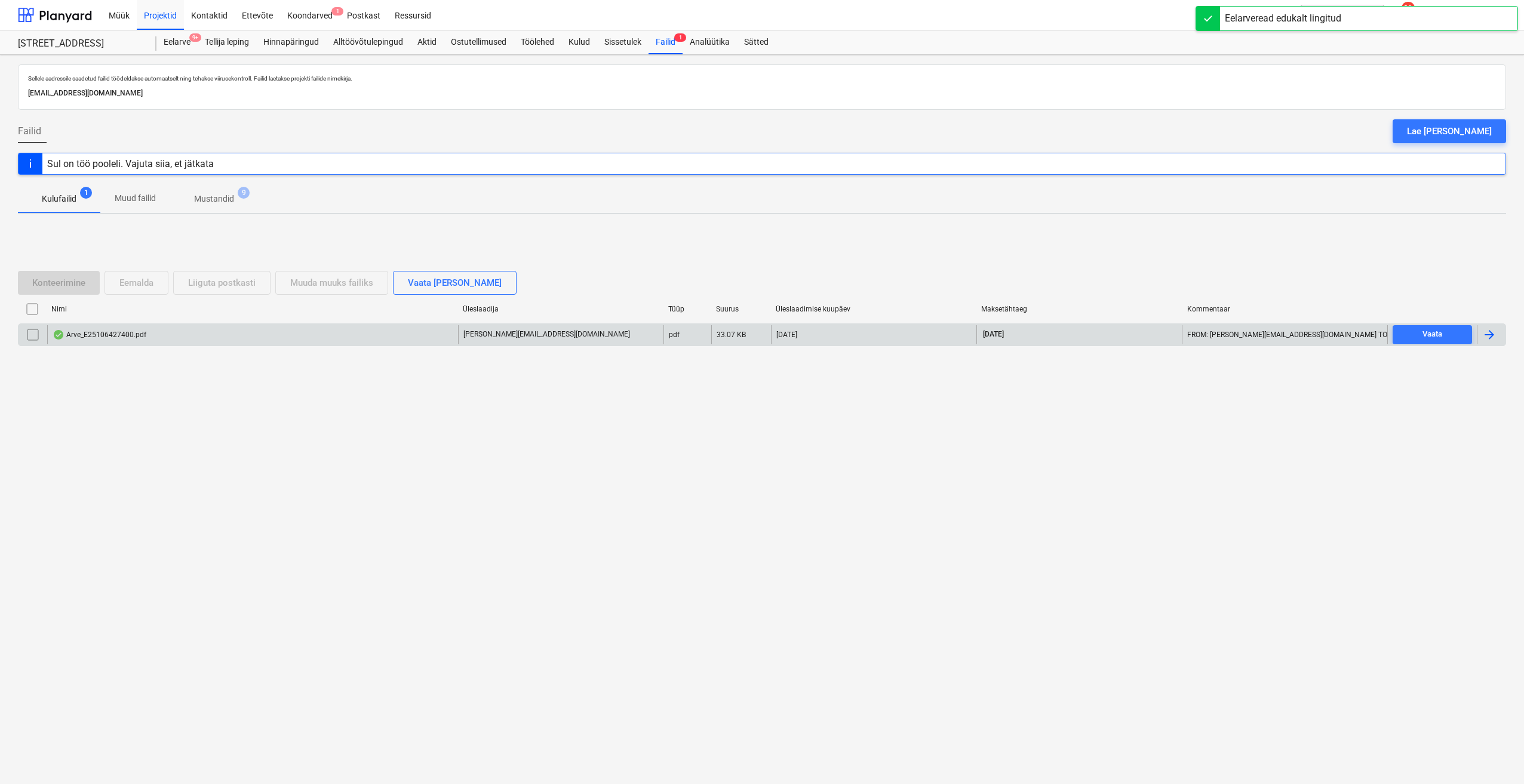
click at [1487, 333] on div at bounding box center [1489, 334] width 15 height 15
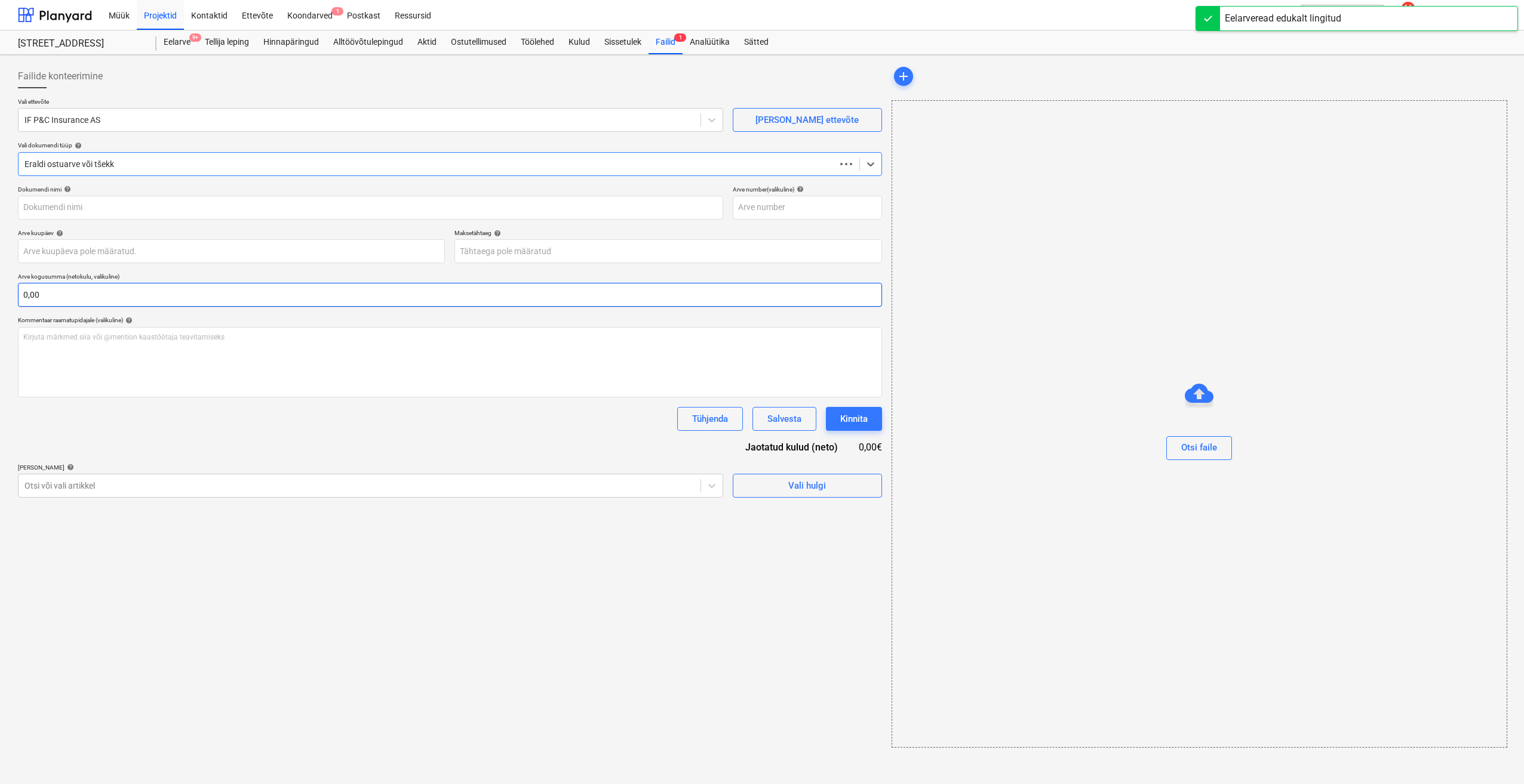
type input "E25106427400"
type input "[DATE]"
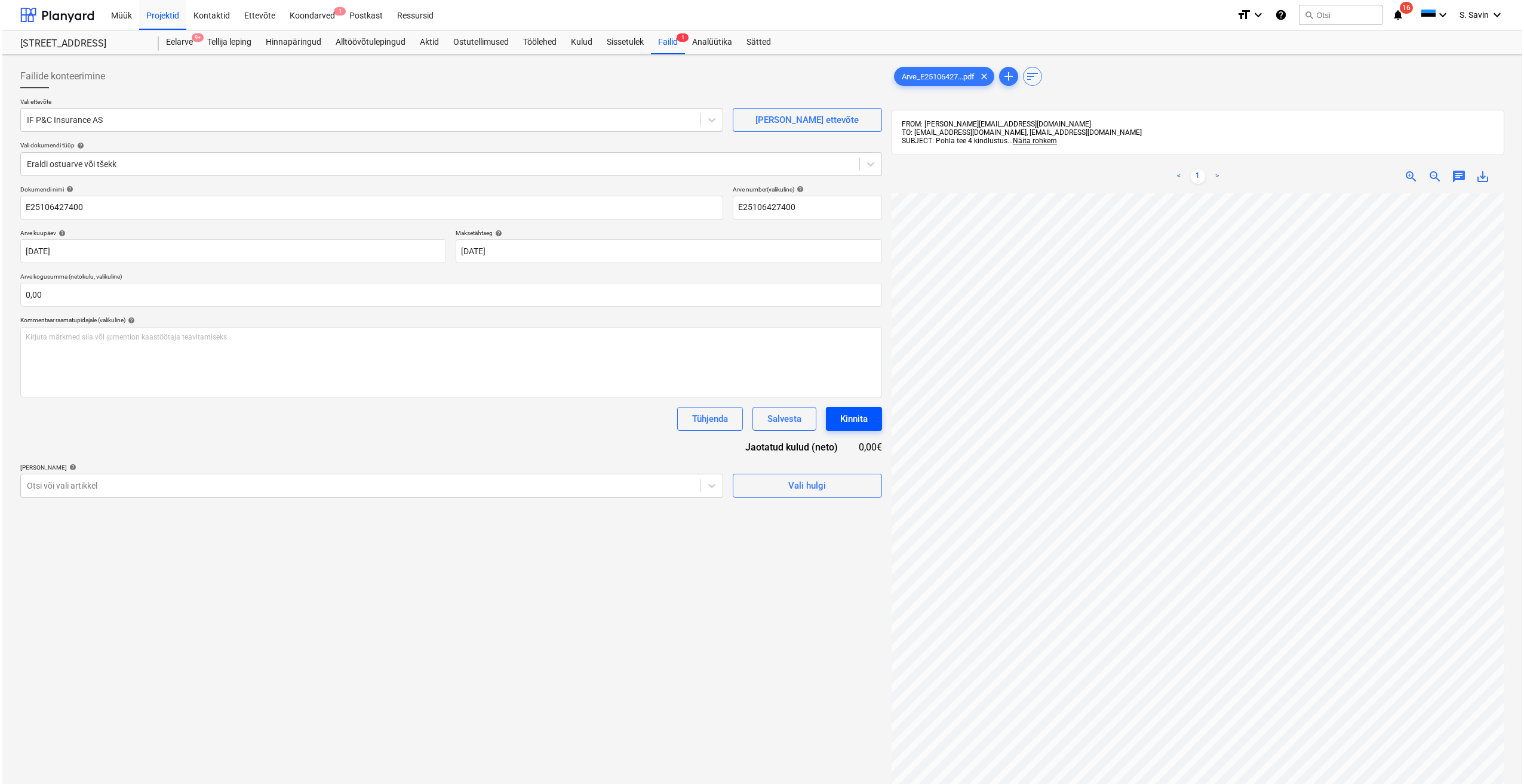
scroll to position [137, 16]
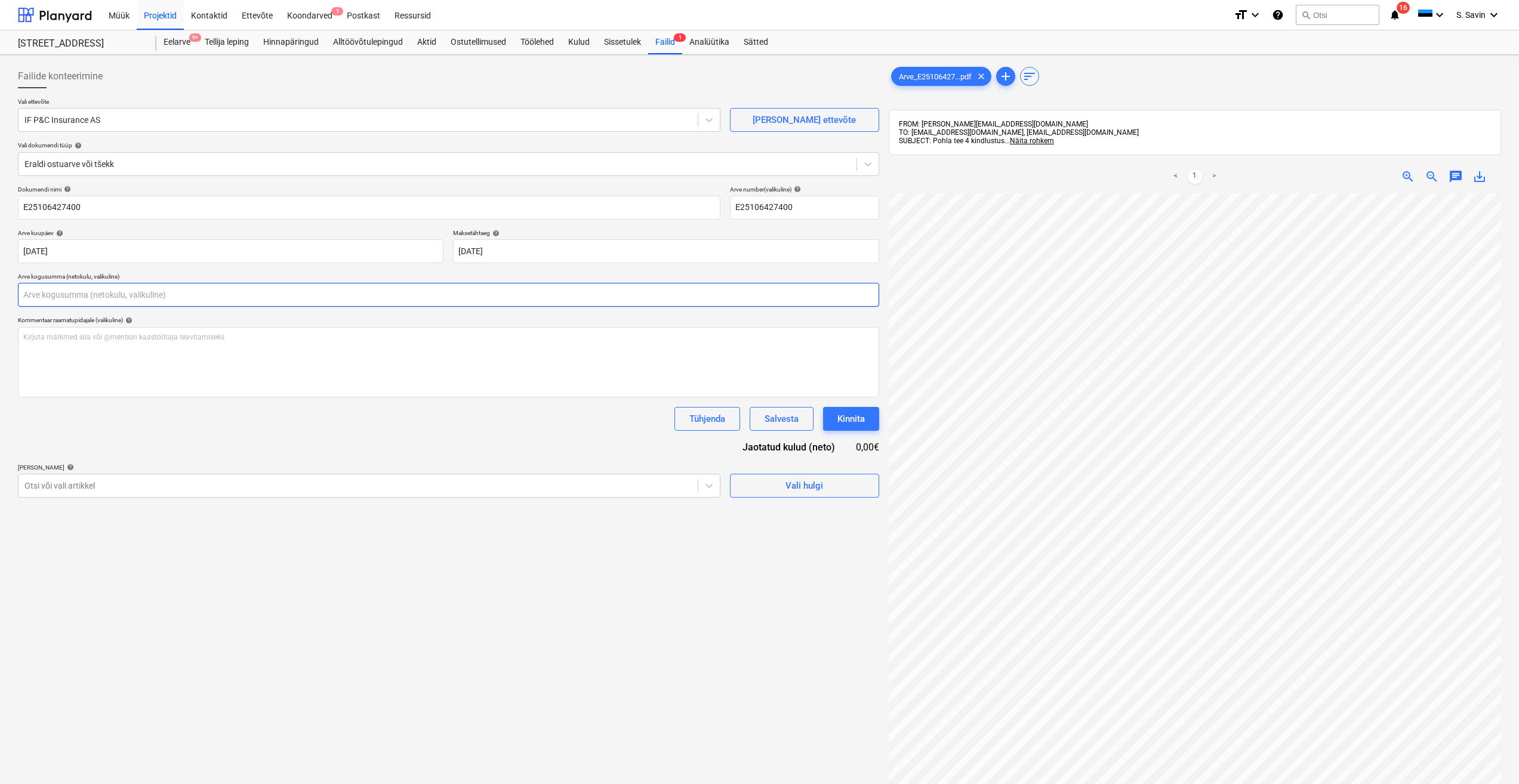
click at [128, 297] on input "text" at bounding box center [448, 294] width 862 height 23
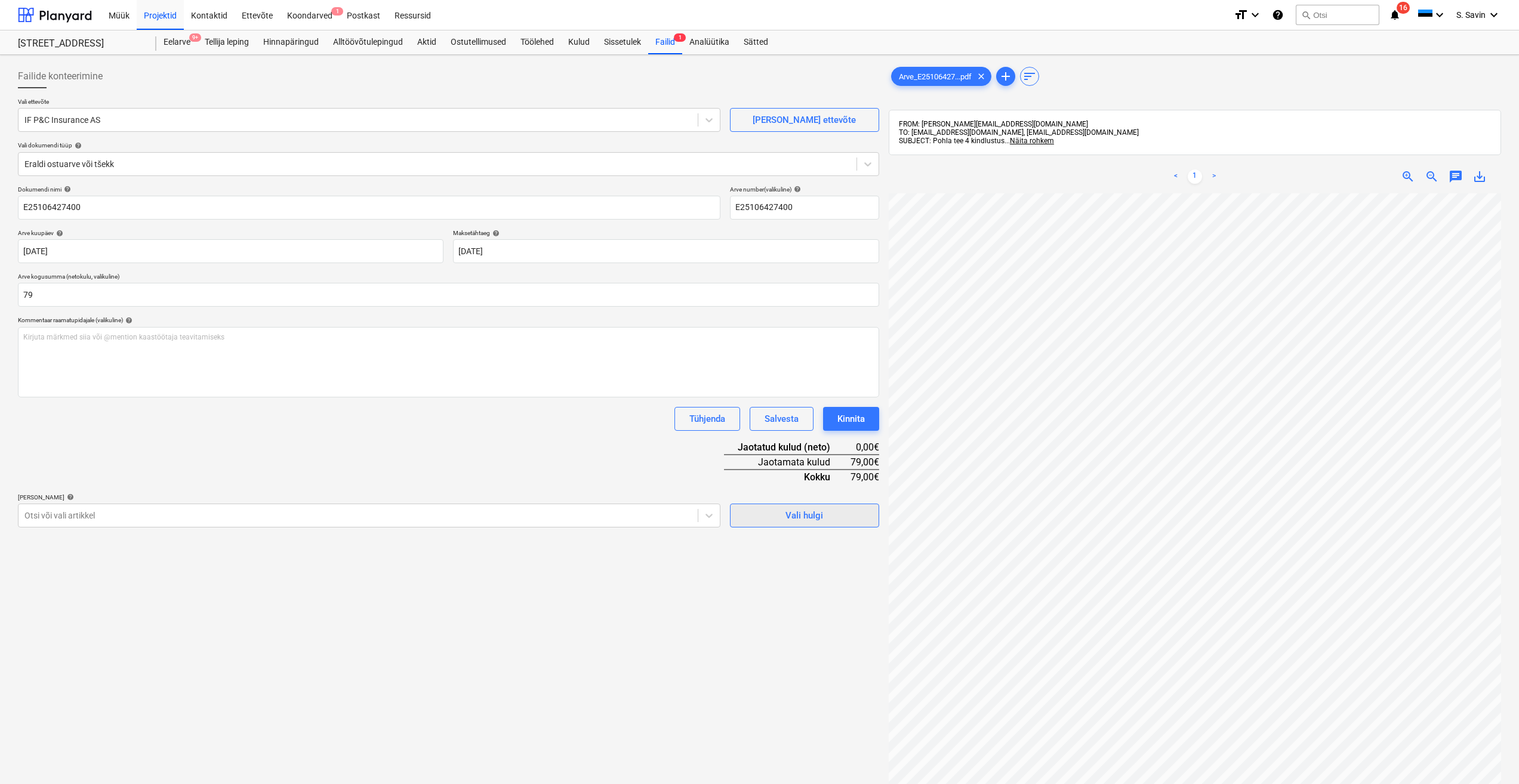
type input "79,00"
click at [828, 525] on button "Vali hulgi" at bounding box center [804, 515] width 150 height 23
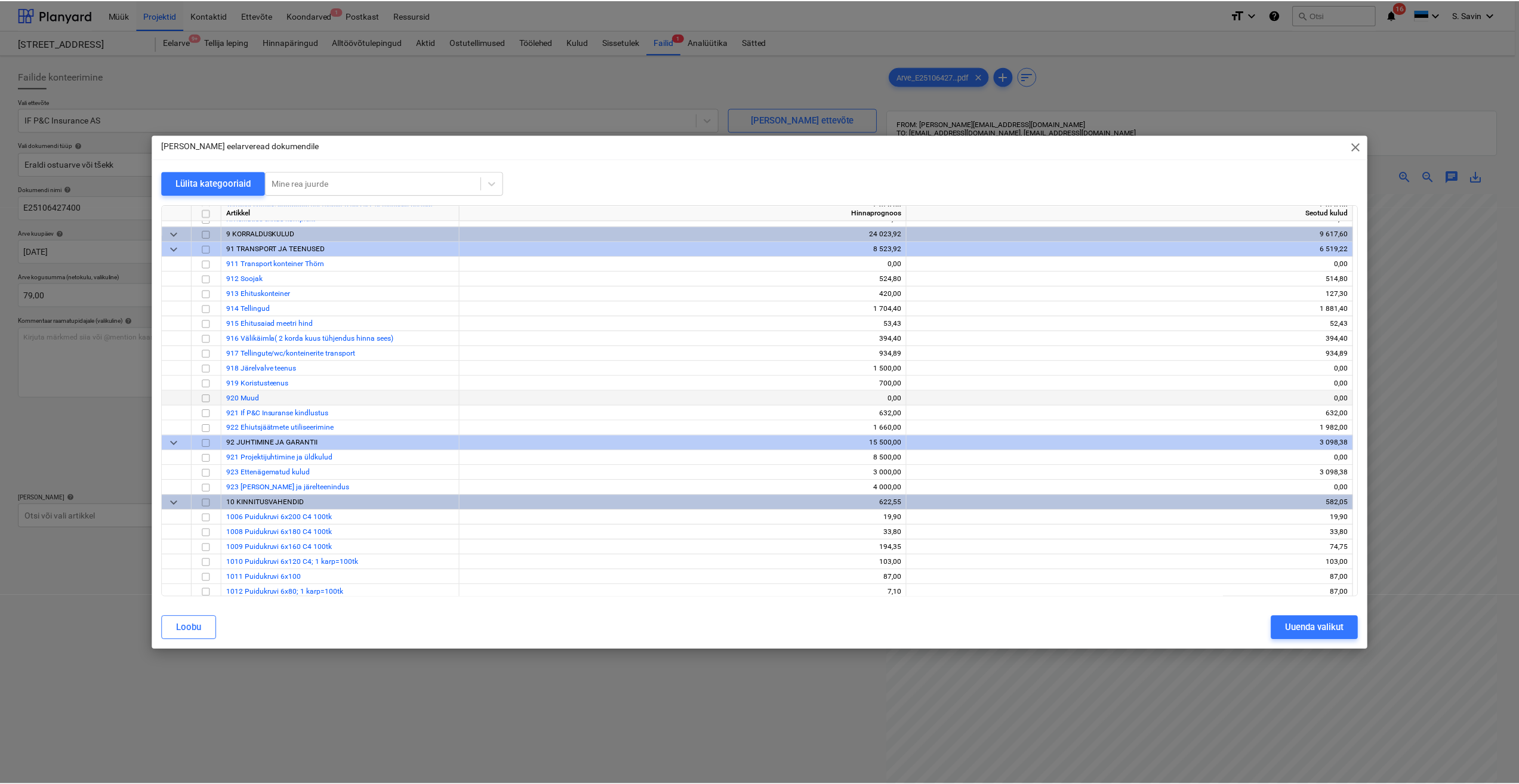
scroll to position [7693, 0]
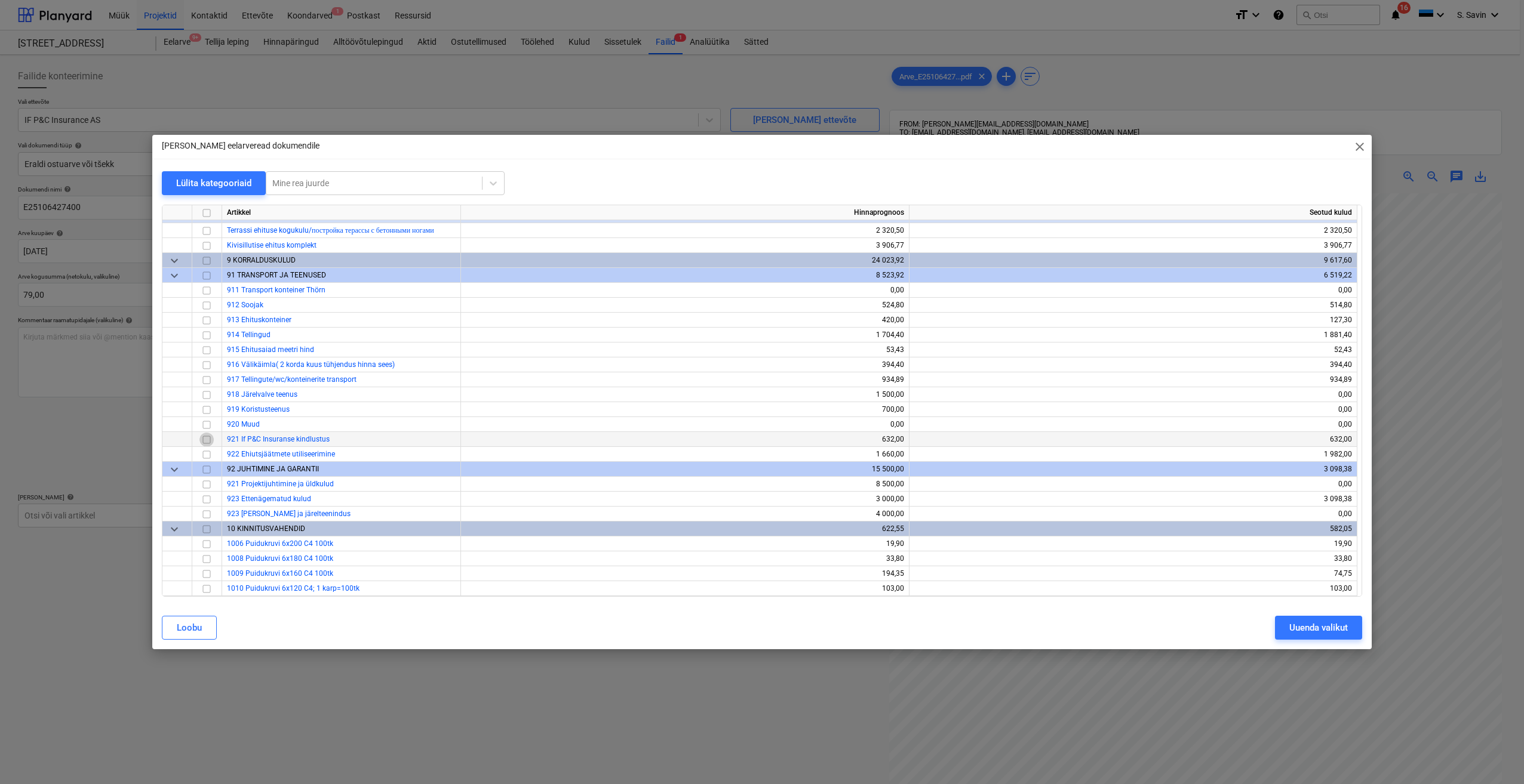
click at [203, 438] on input "checkbox" at bounding box center [206, 439] width 15 height 15
click at [1322, 629] on div "Uuenda valikut" at bounding box center [1319, 628] width 59 height 16
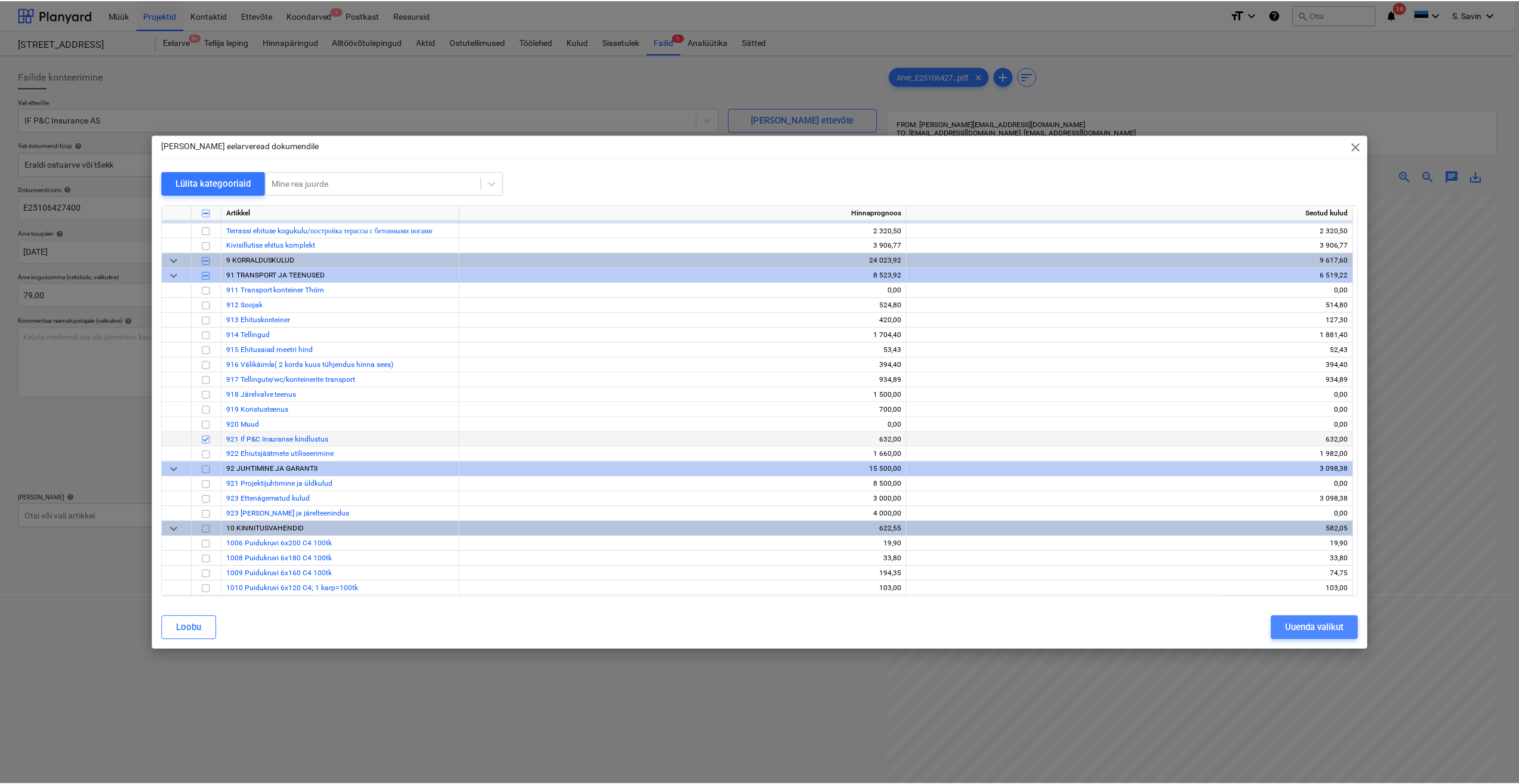
scroll to position [137, 15]
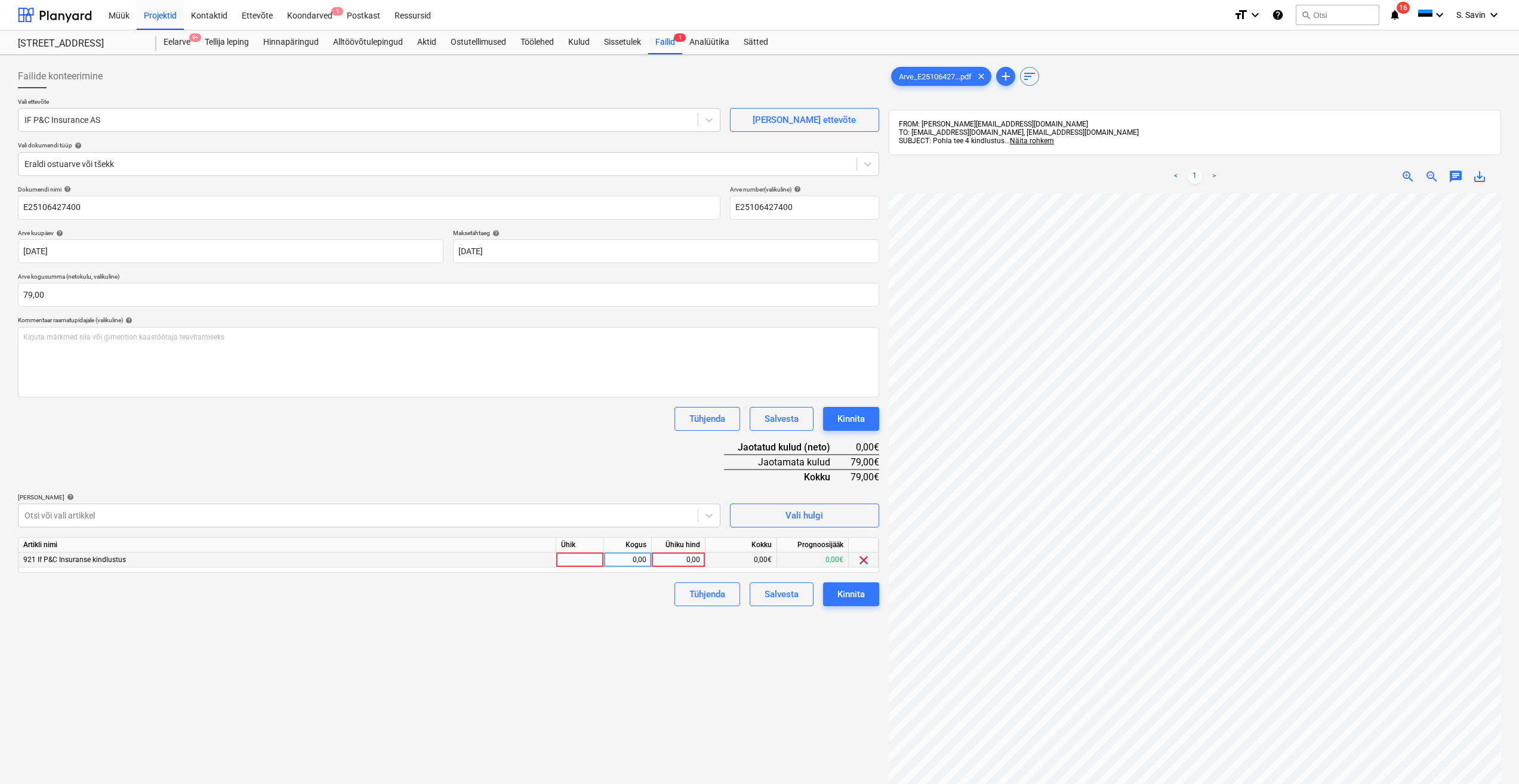
click at [591, 562] on div at bounding box center [580, 559] width 48 height 15
type input "kmpl."
click at [640, 561] on div "0,00" at bounding box center [628, 559] width 37 height 15
type input "1"
click at [696, 562] on div "0,00" at bounding box center [678, 559] width 44 height 15
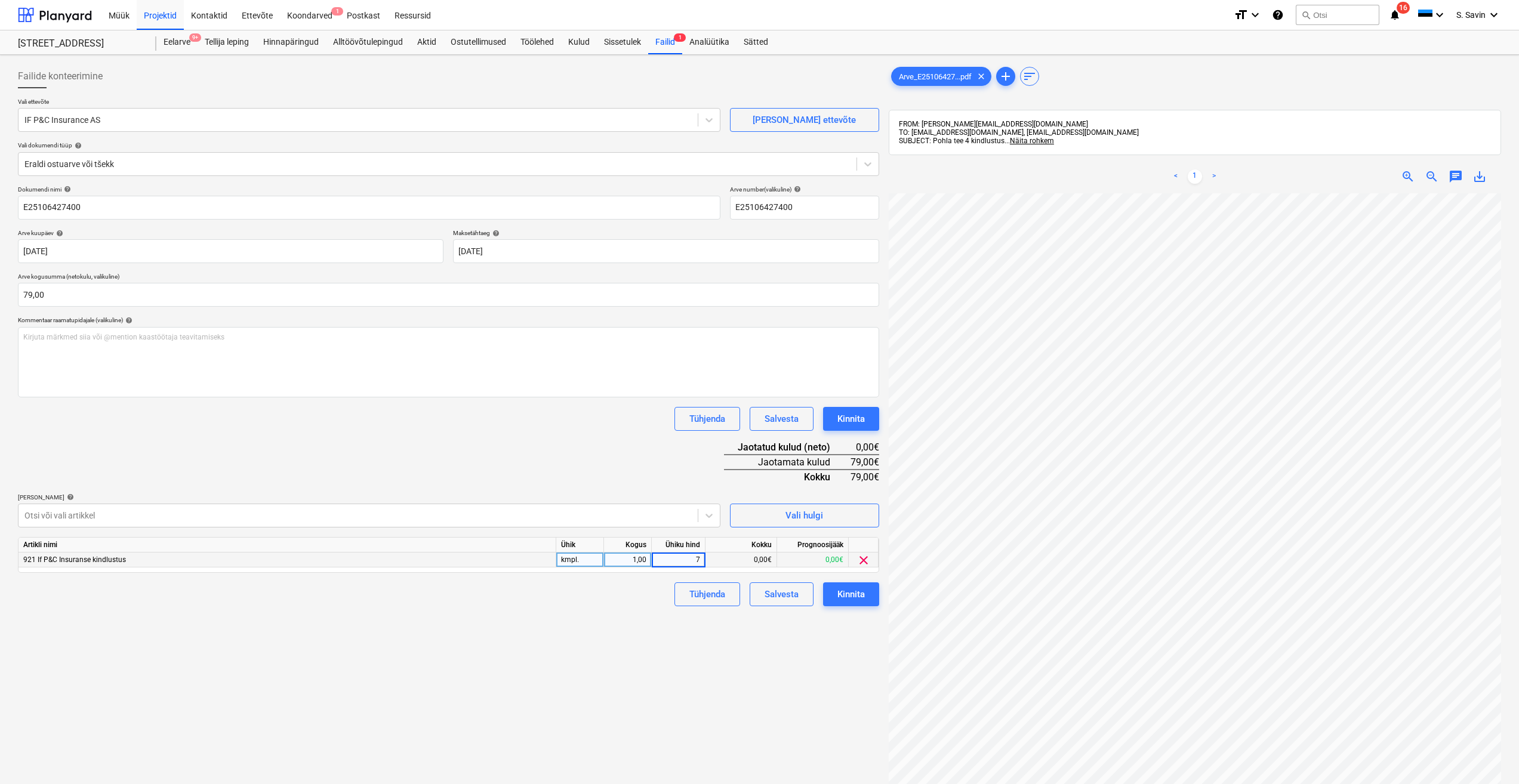
type input "79"
click at [566, 664] on div "Failide konteerimine Vali ettevõte IF P&C Insurance AS [PERSON_NAME] uus ettevõ…" at bounding box center [448, 503] width 871 height 889
click at [838, 598] on div "Kinnita" at bounding box center [851, 594] width 27 height 16
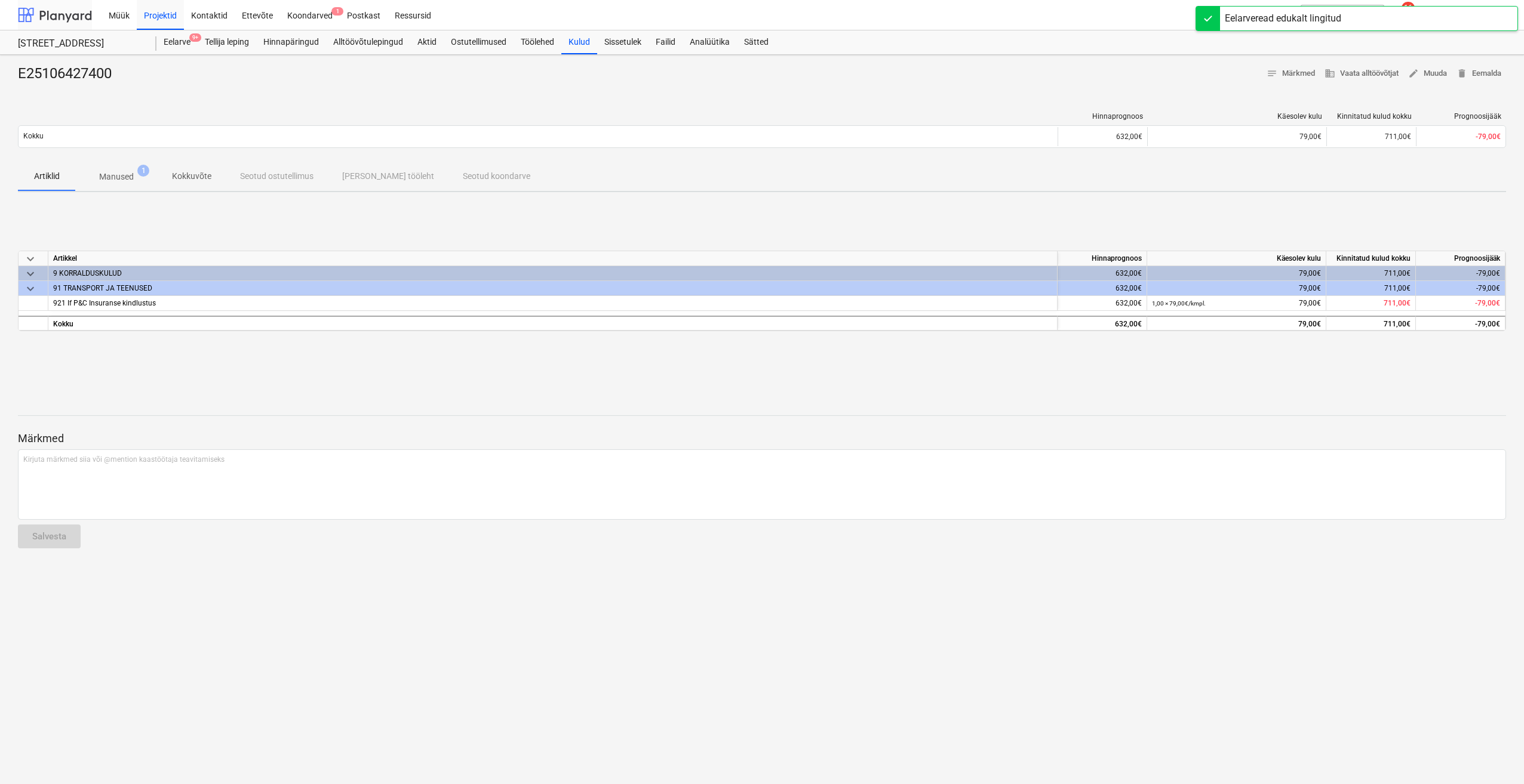
click at [64, 18] on div at bounding box center [55, 15] width 74 height 30
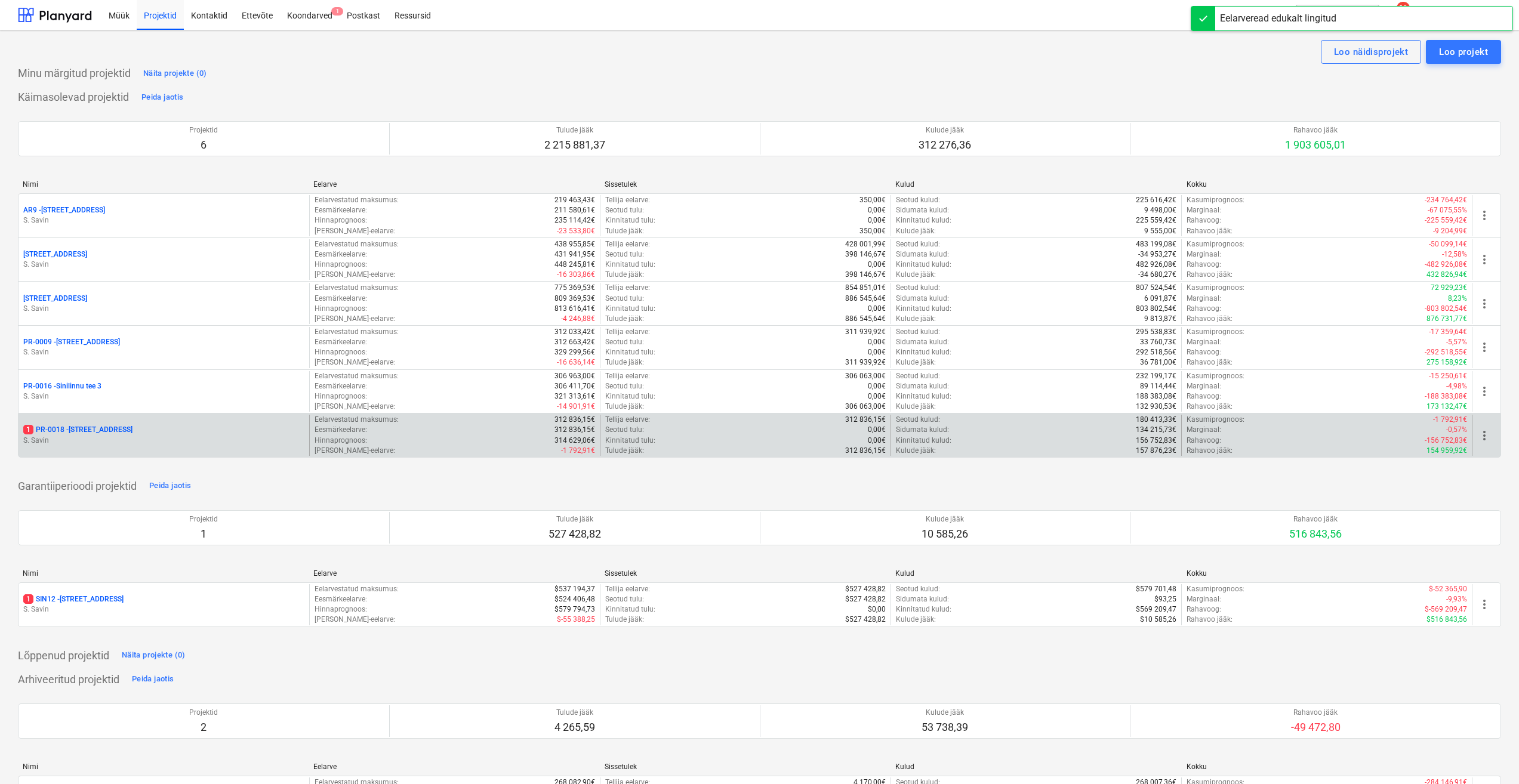
click at [151, 431] on div "1 PR-0018 - Matso tee 9" at bounding box center [163, 430] width 281 height 10
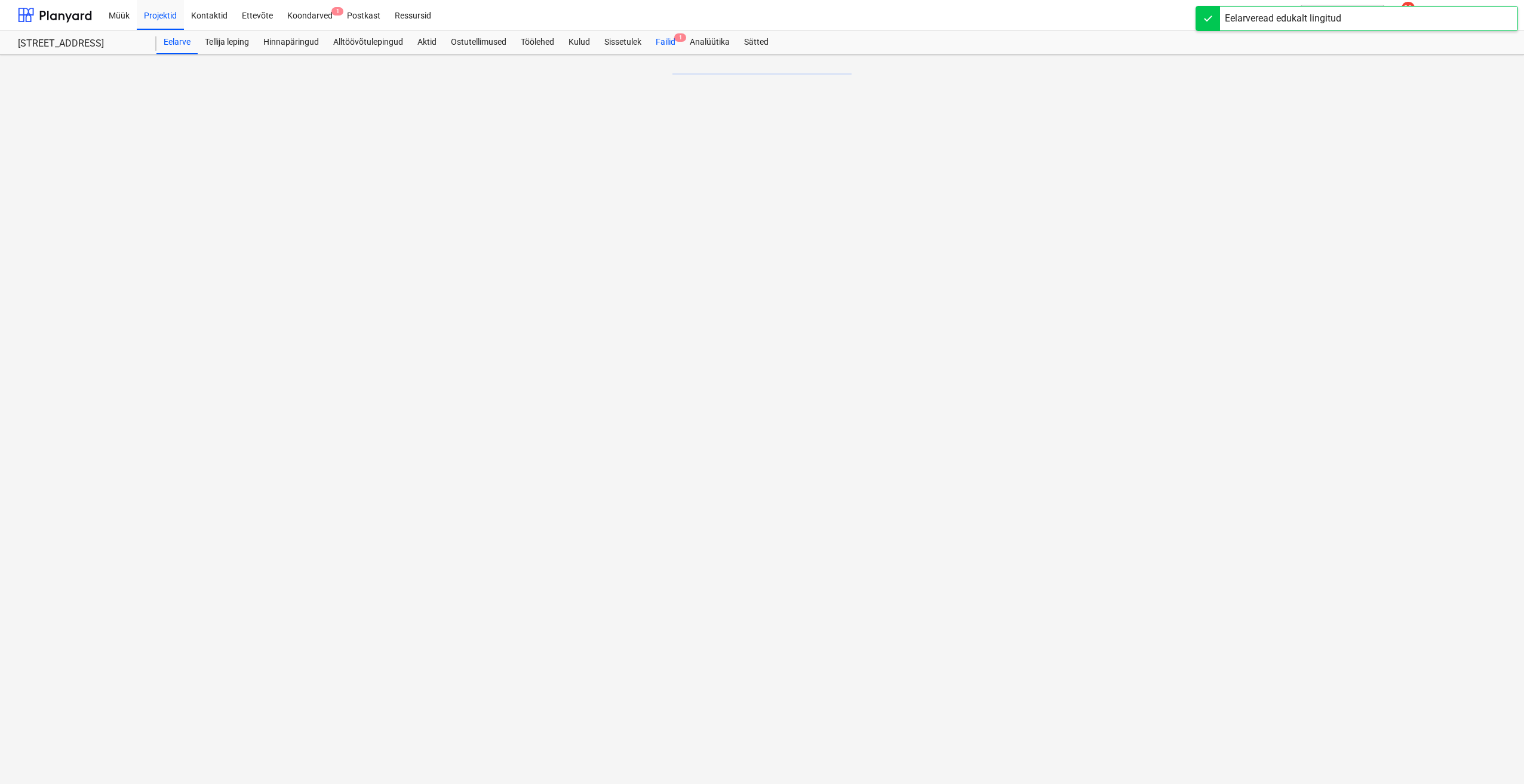
click at [673, 39] on div "Failid 1" at bounding box center [665, 42] width 34 height 23
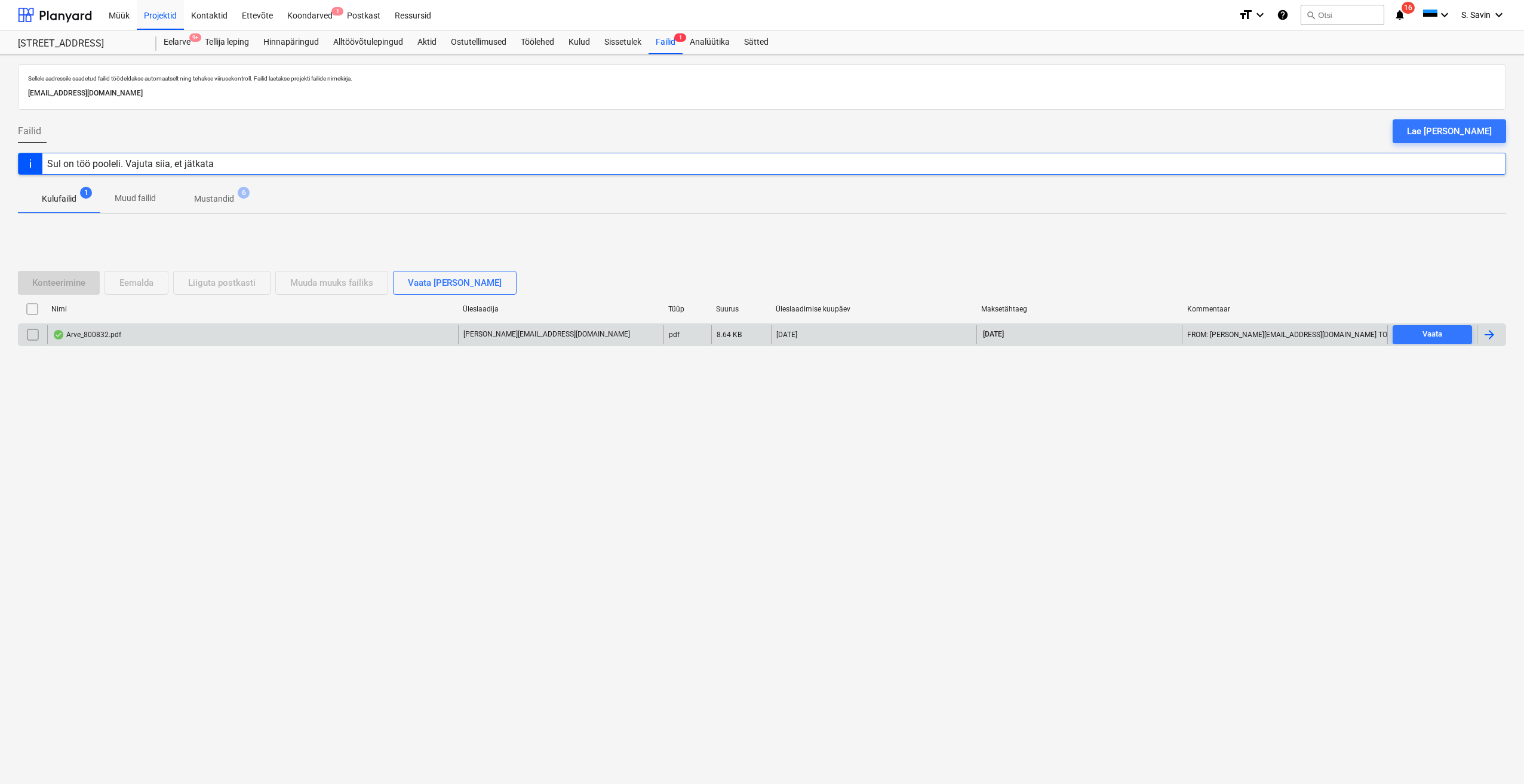
click at [1491, 334] on div at bounding box center [1489, 334] width 15 height 15
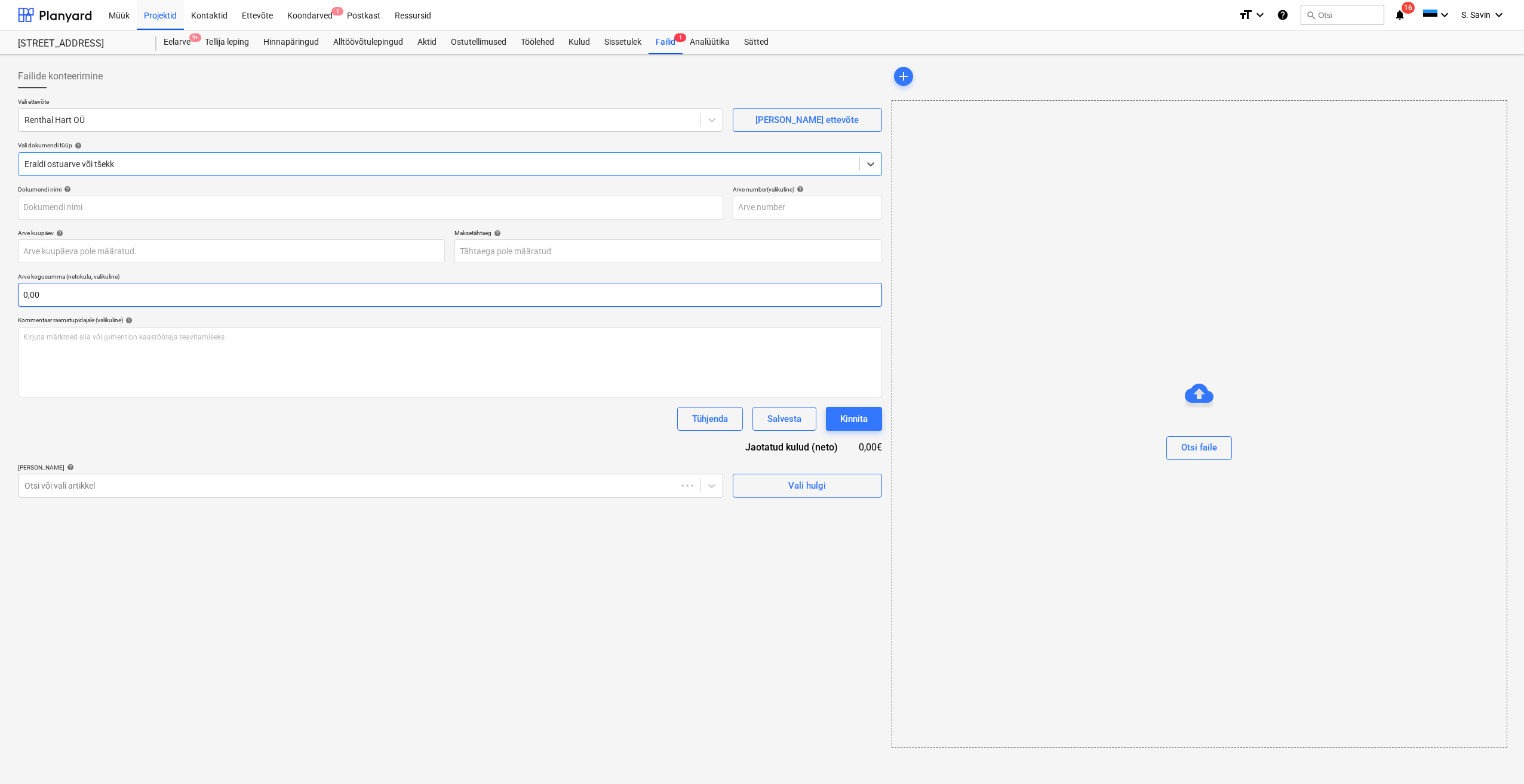
type input "800832"
type input "[DATE]"
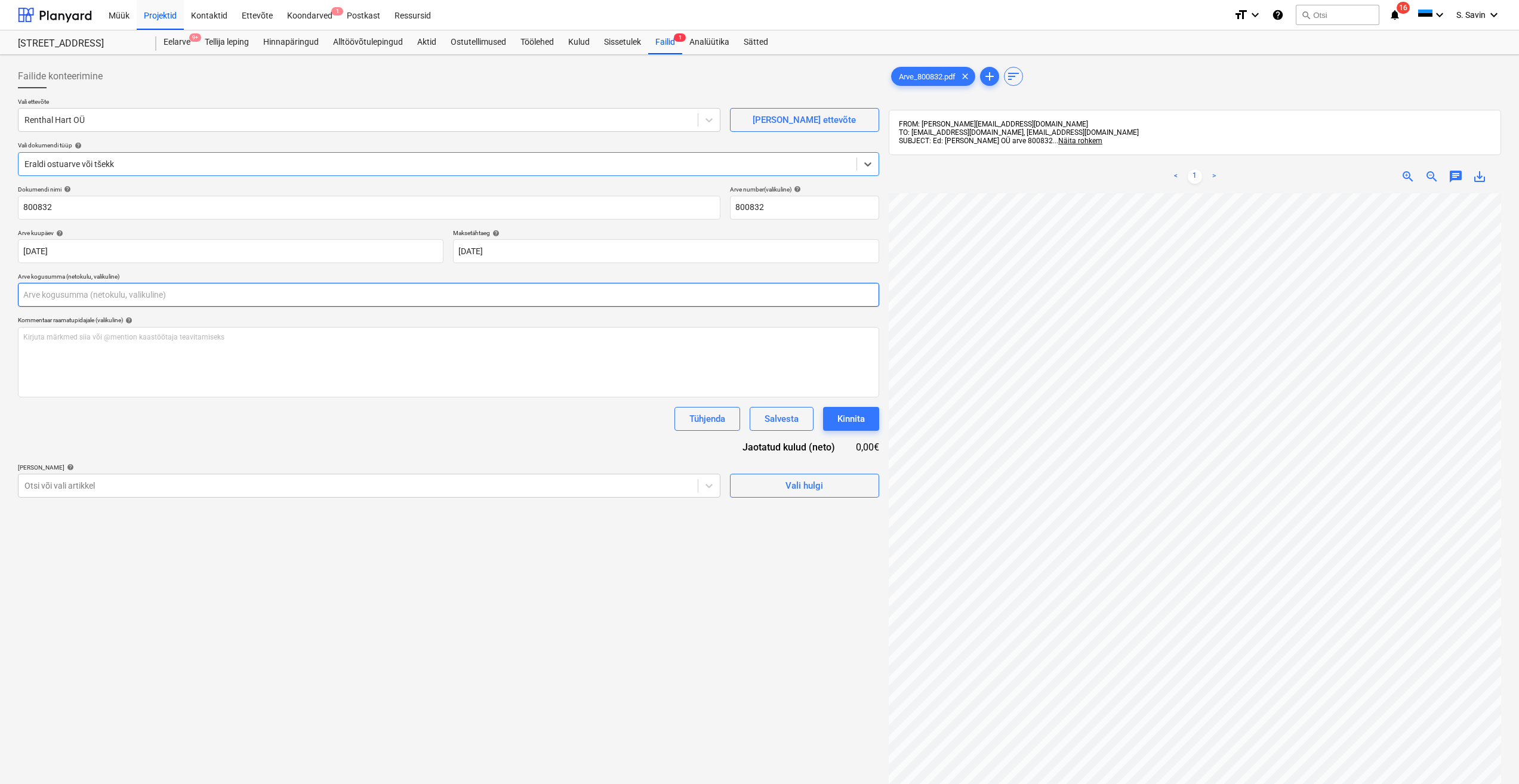
click at [52, 298] on input "text" at bounding box center [448, 294] width 862 height 23
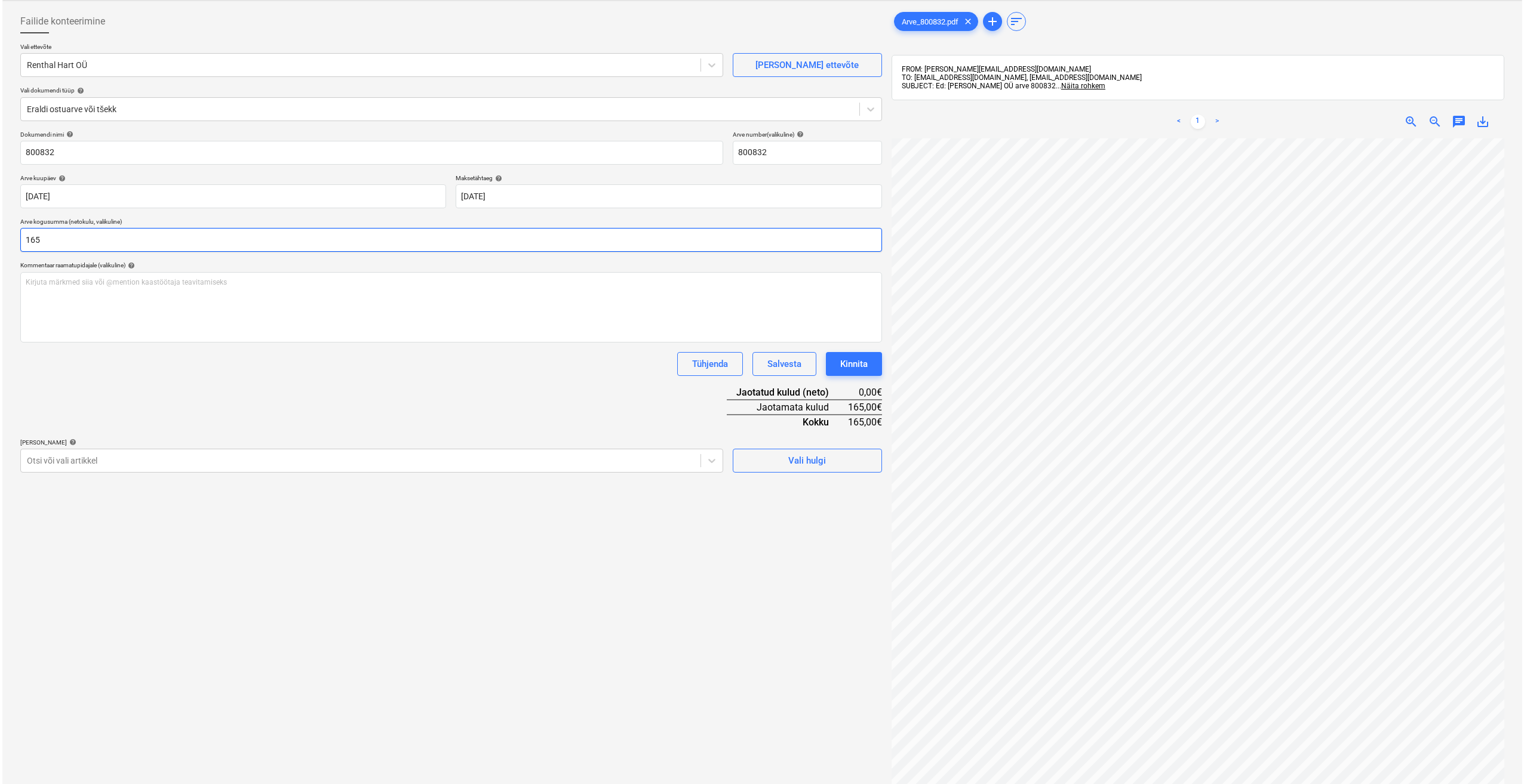
scroll to position [169, 0]
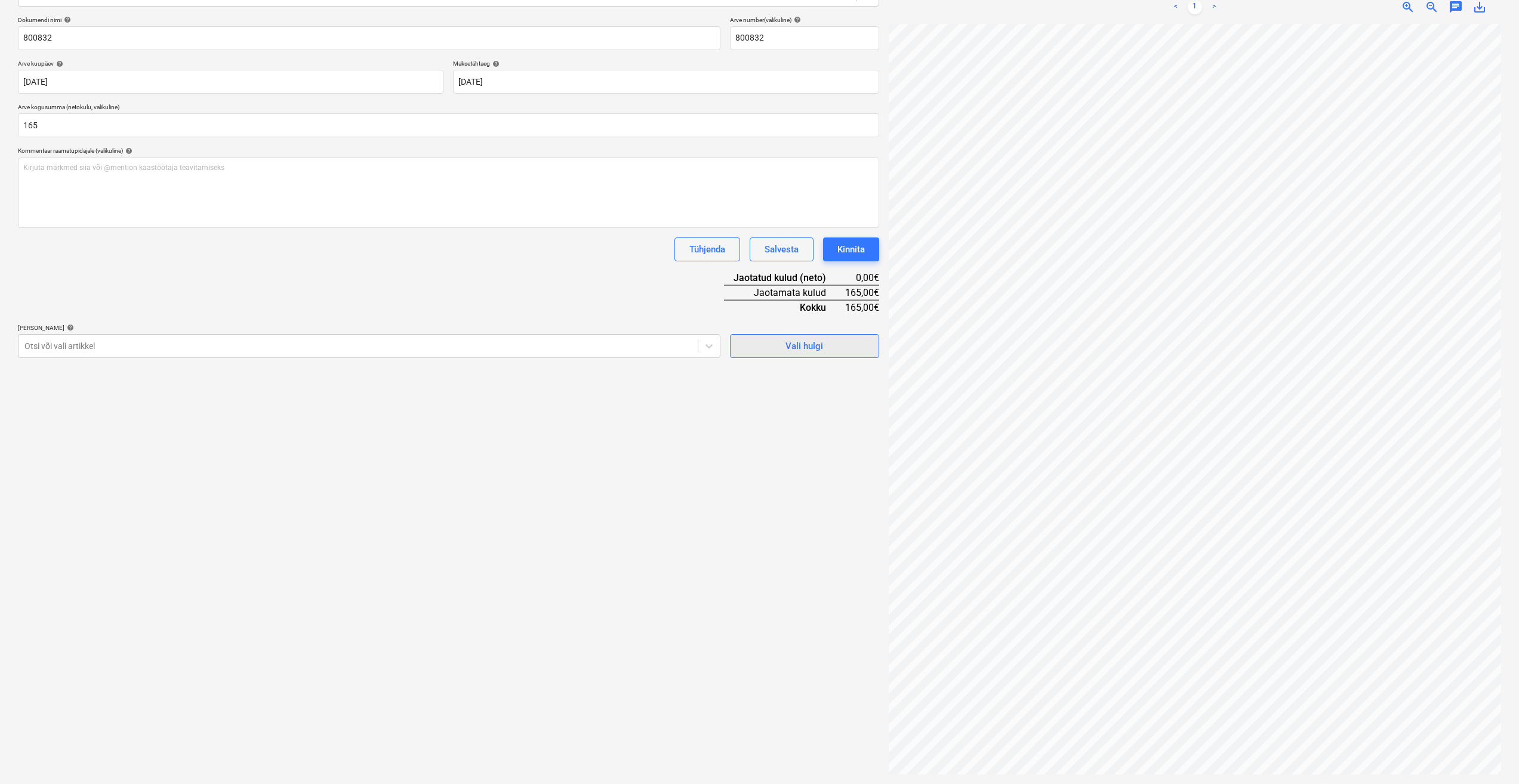
type input "165,00"
click at [825, 343] on span "Vali hulgi" at bounding box center [805, 346] width 119 height 16
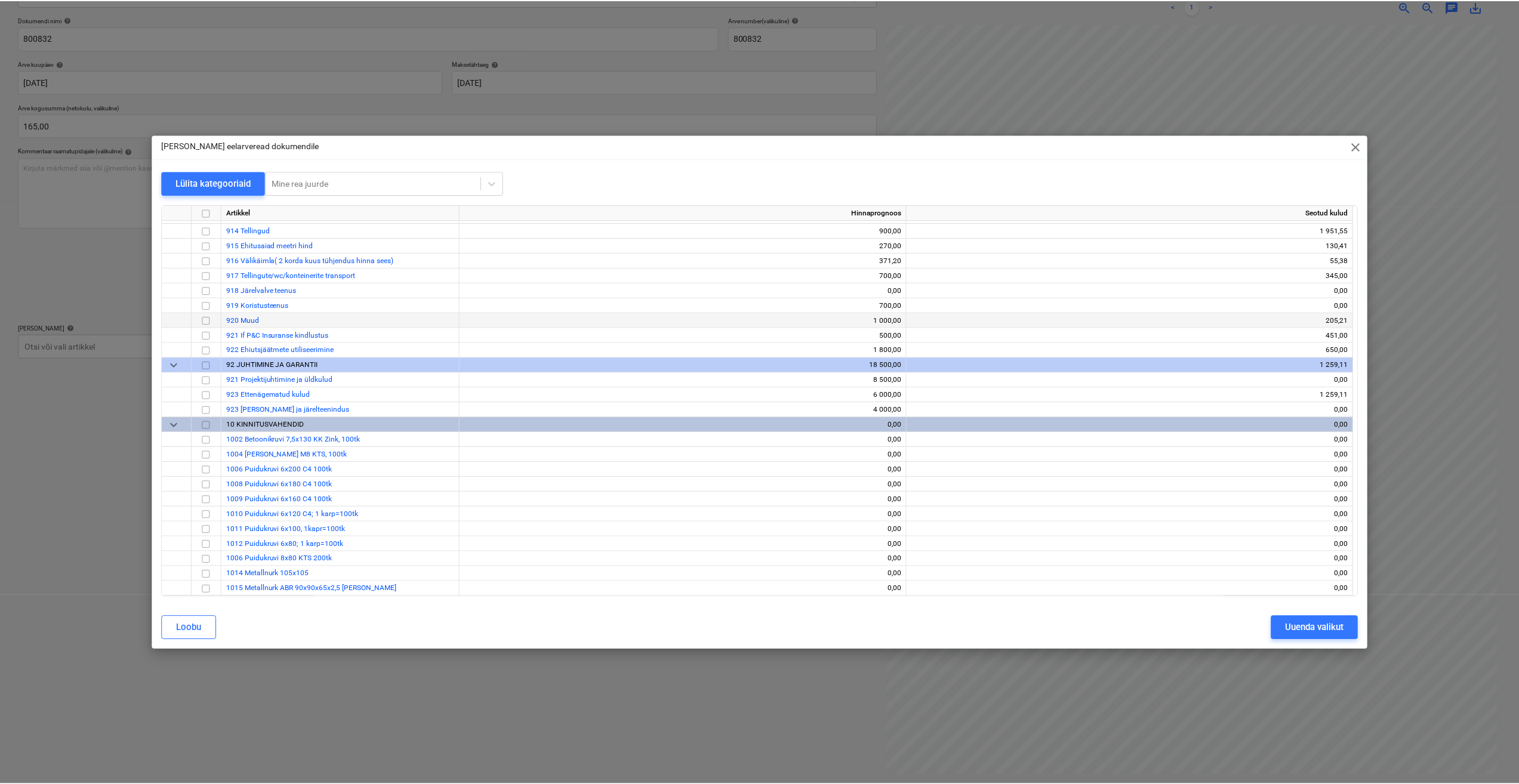
scroll to position [5725, 0]
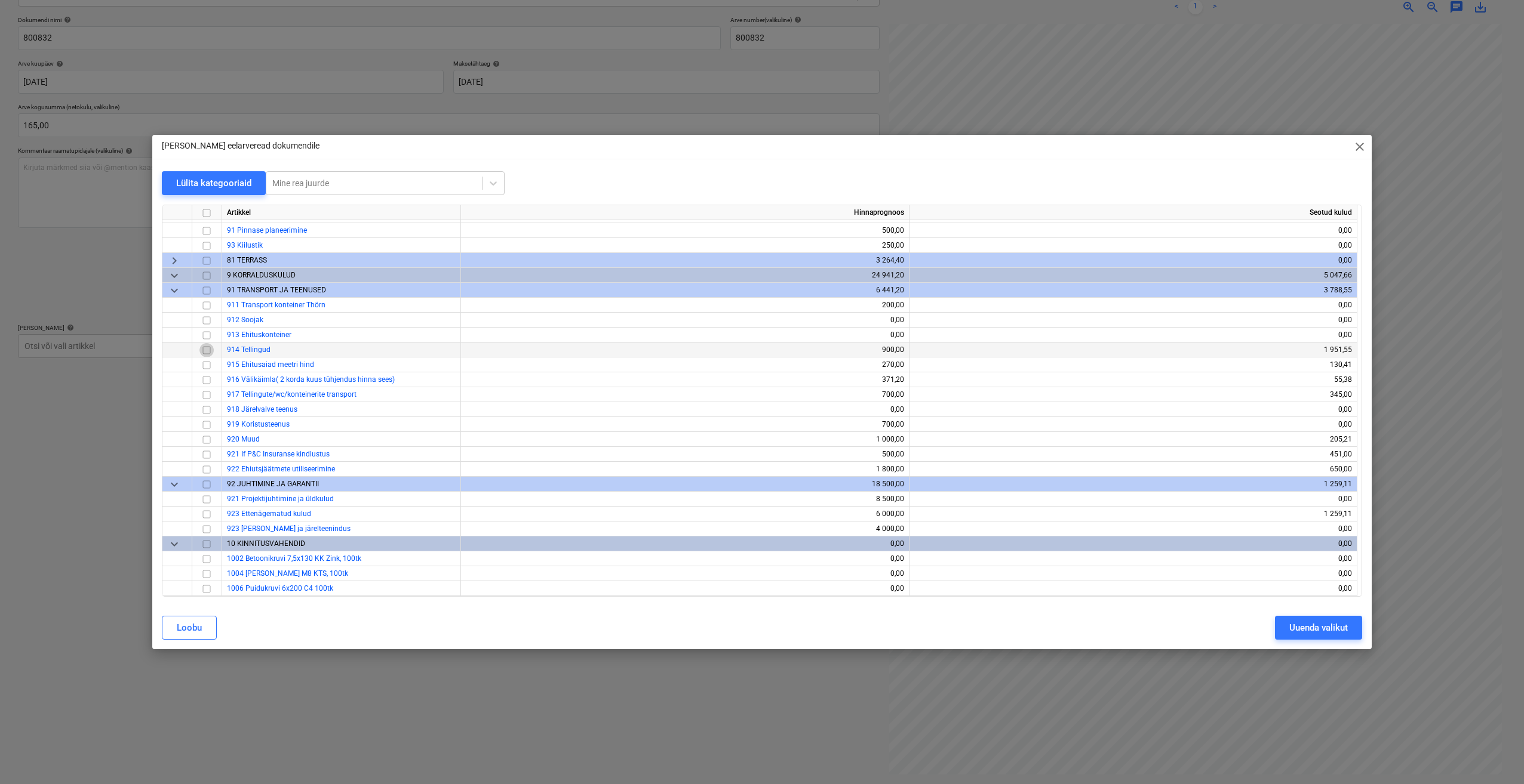
click at [209, 354] on input "checkbox" at bounding box center [206, 350] width 15 height 15
click at [1305, 629] on div "Uuenda valikut" at bounding box center [1319, 628] width 59 height 16
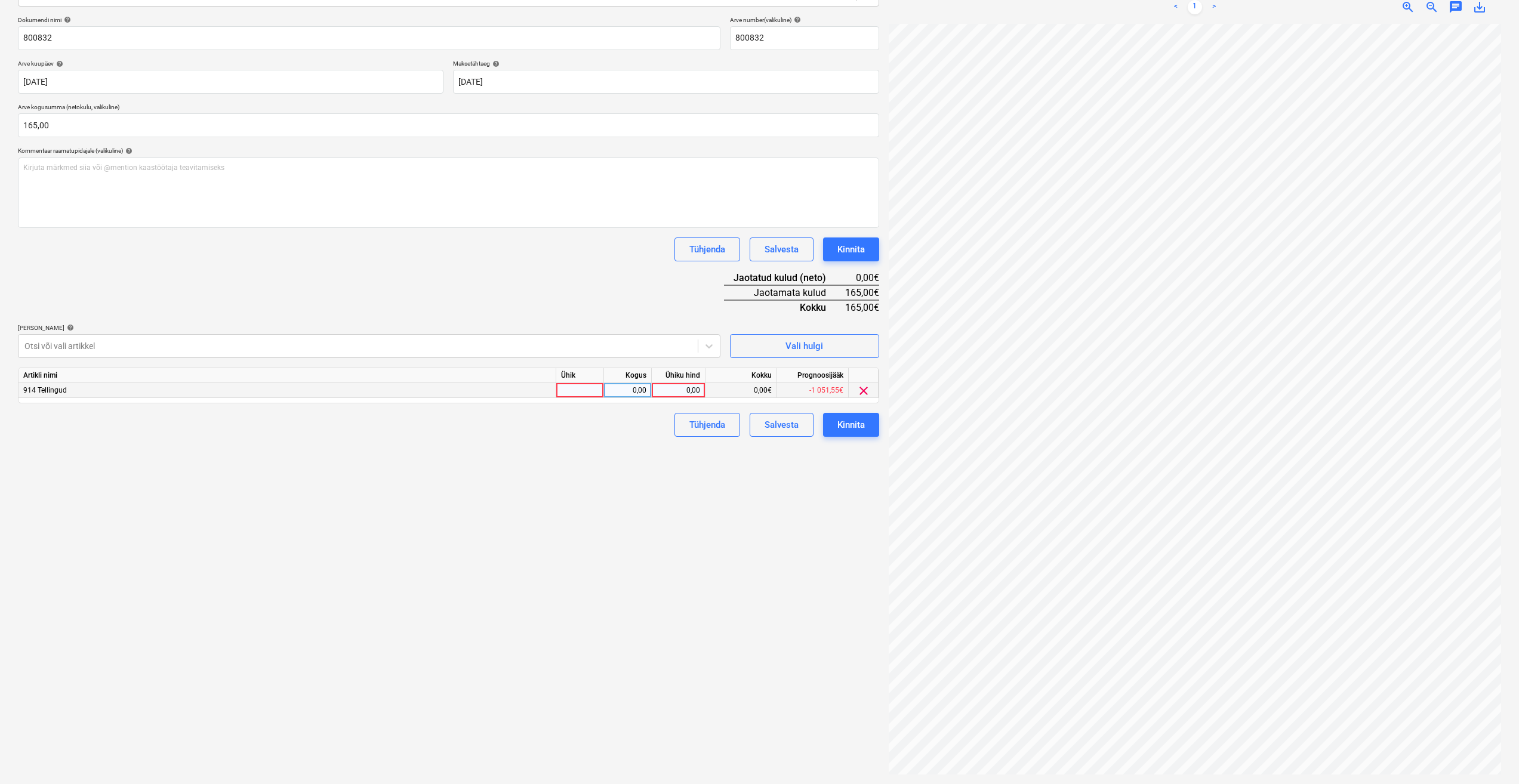
click at [597, 393] on div at bounding box center [580, 390] width 48 height 15
type input "kmpl."
click at [639, 387] on div "0,00" at bounding box center [628, 390] width 37 height 15
click at [693, 396] on div "0,00" at bounding box center [678, 390] width 44 height 15
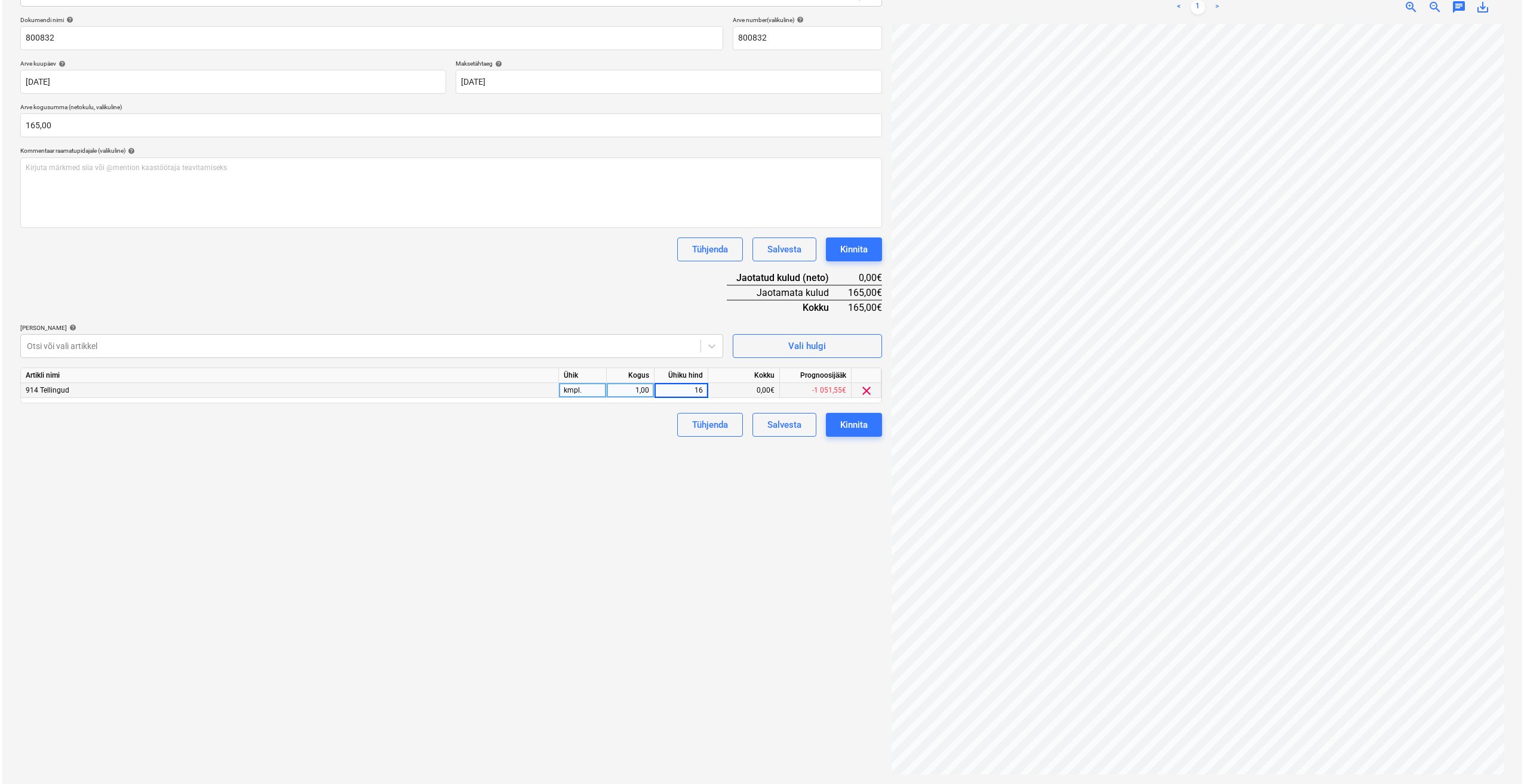
scroll to position [109, 0]
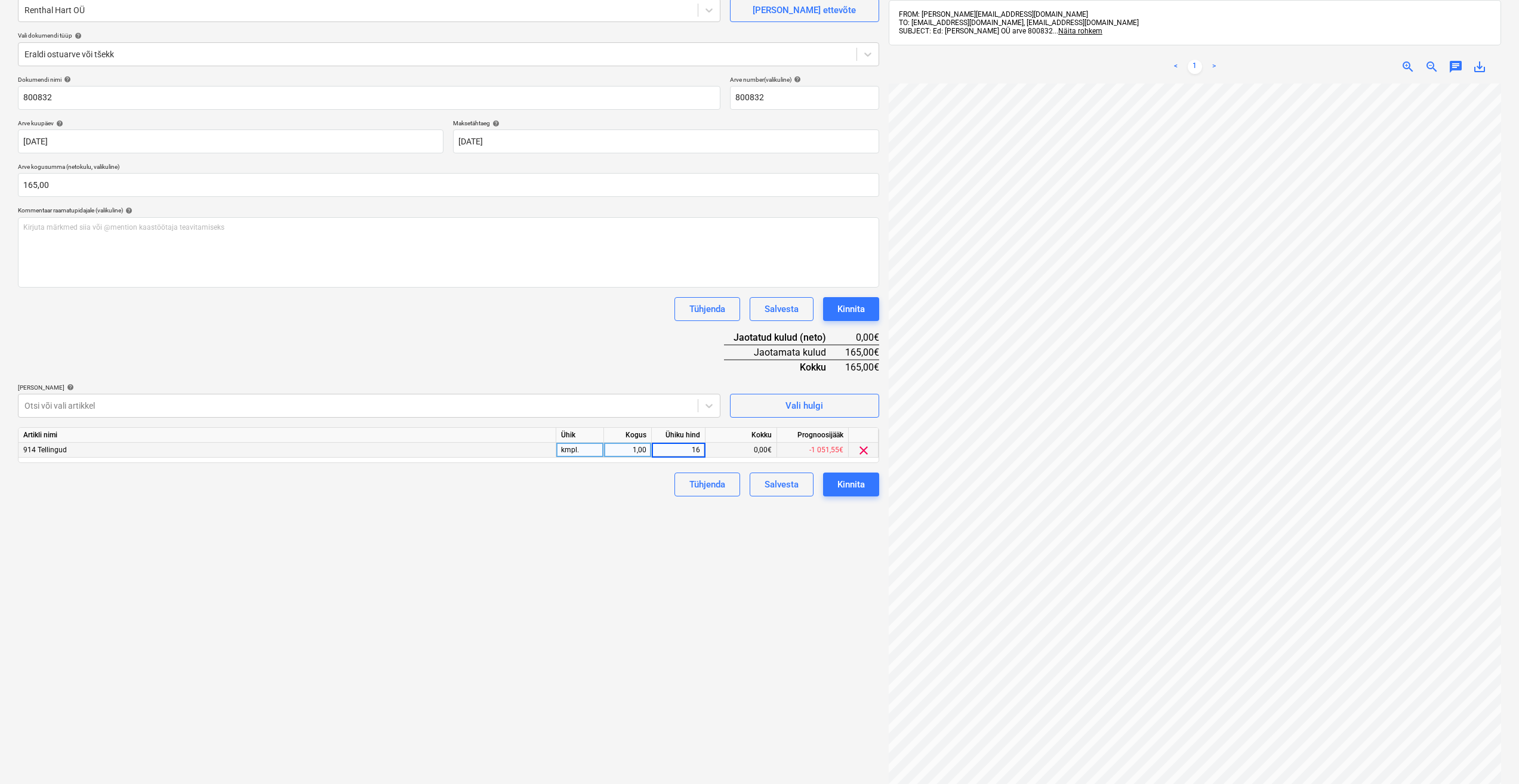
type input "165"
click at [647, 510] on div "Failide konteerimine Vali ettevõte Renthal [PERSON_NAME] OÜ [PERSON_NAME] uus e…" at bounding box center [448, 394] width 871 height 889
click at [840, 492] on div "Kinnita" at bounding box center [851, 485] width 27 height 16
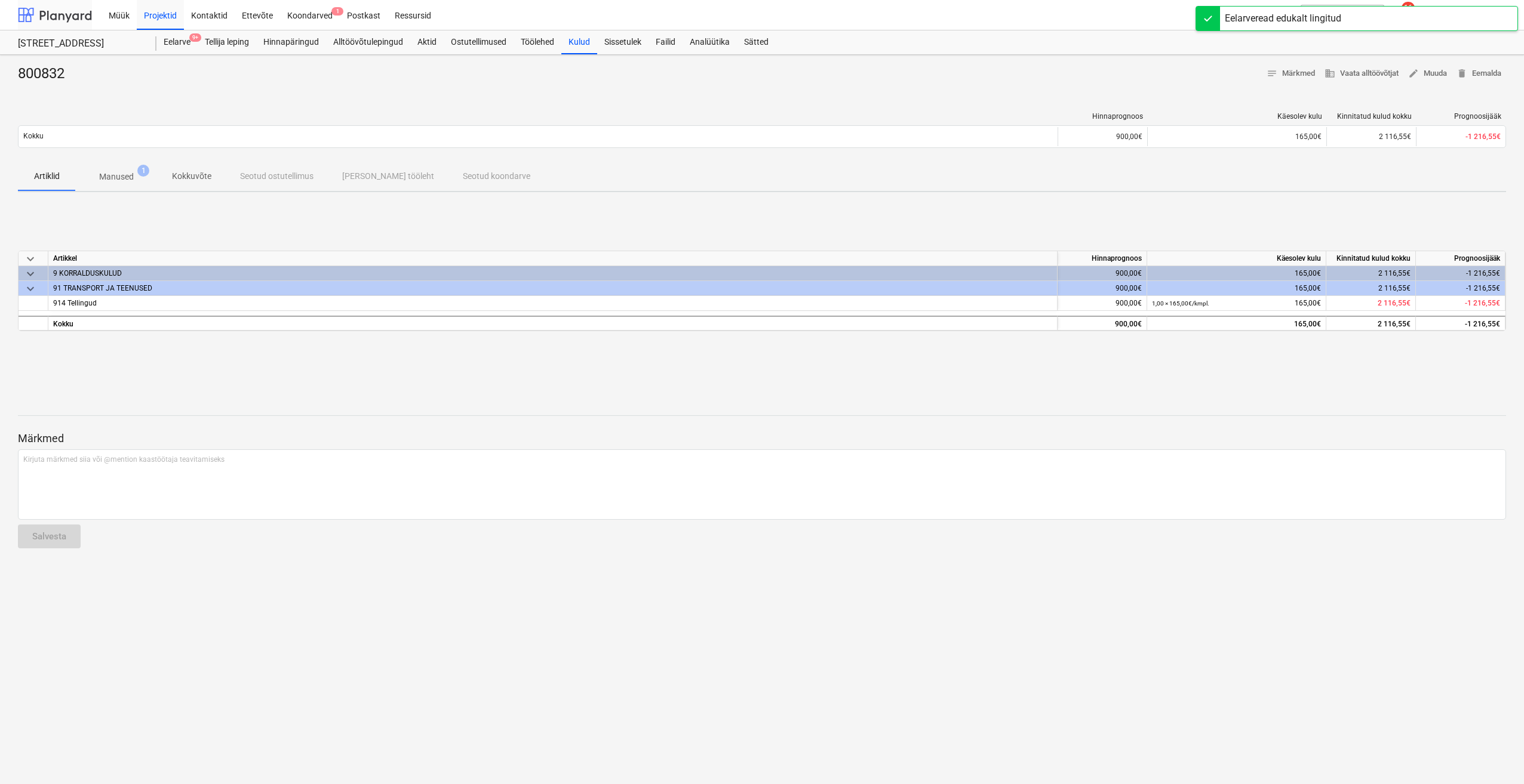
click at [54, 21] on div at bounding box center [55, 15] width 74 height 30
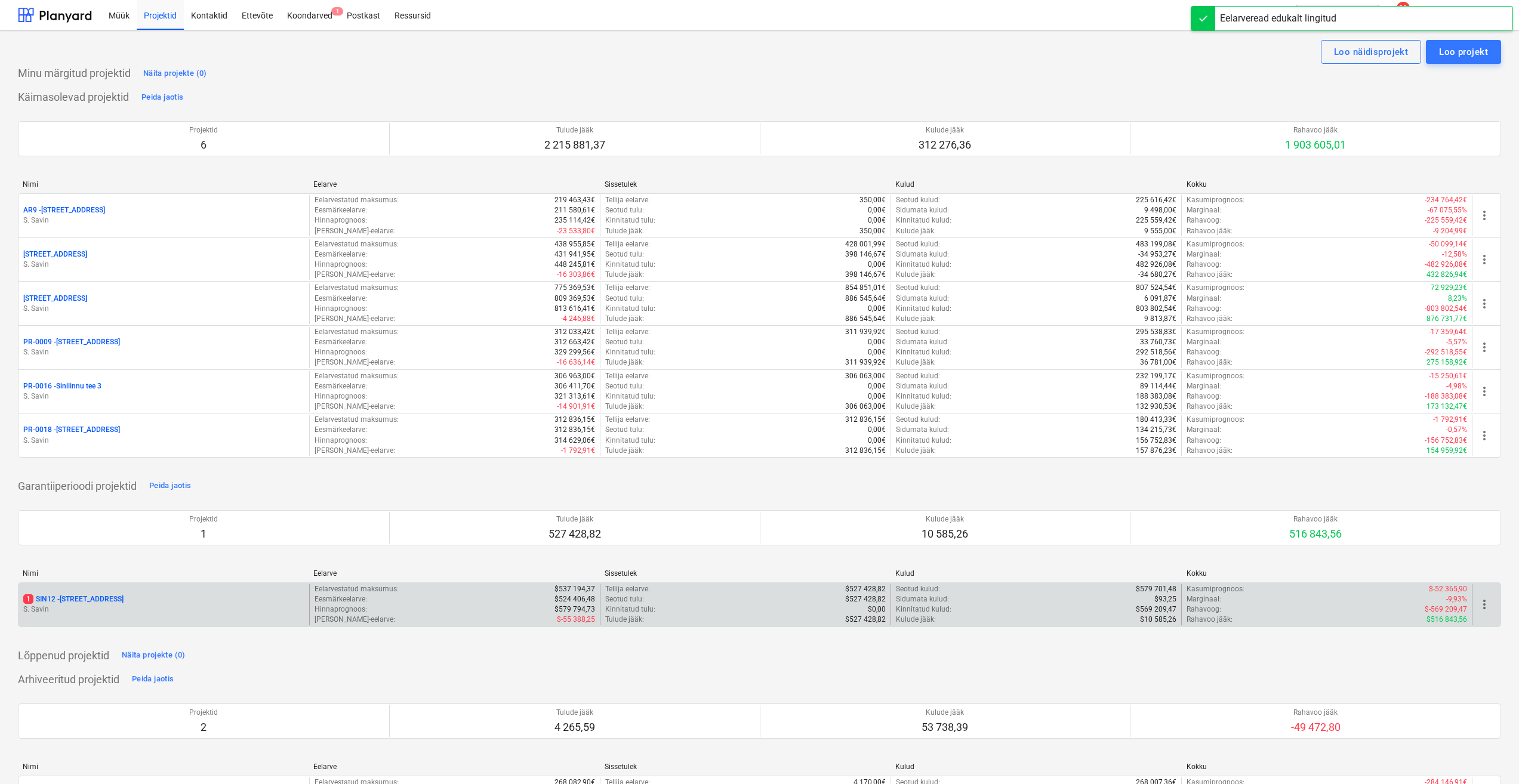
click at [119, 609] on p "S. Savin" at bounding box center [163, 609] width 281 height 10
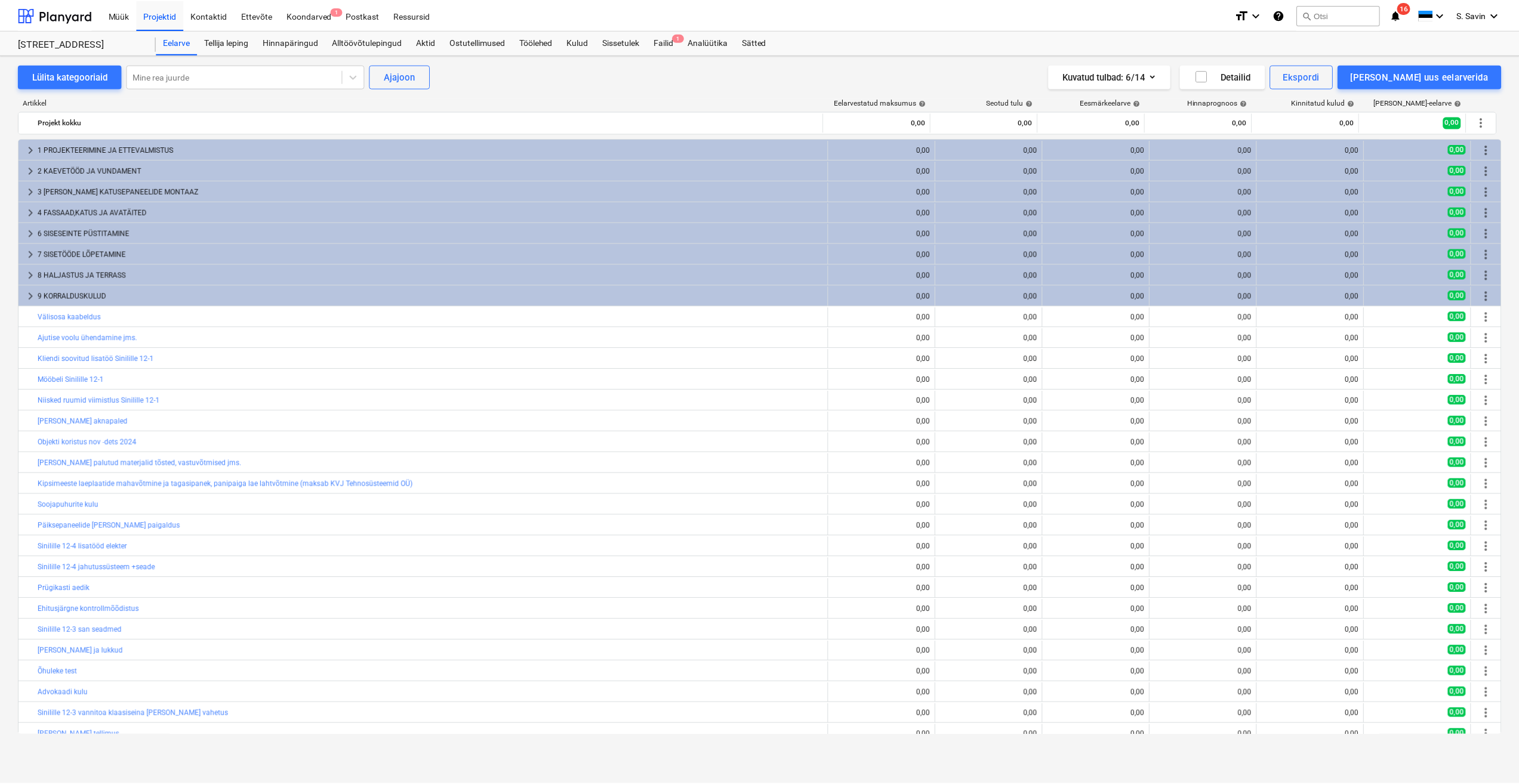
scroll to position [164, 0]
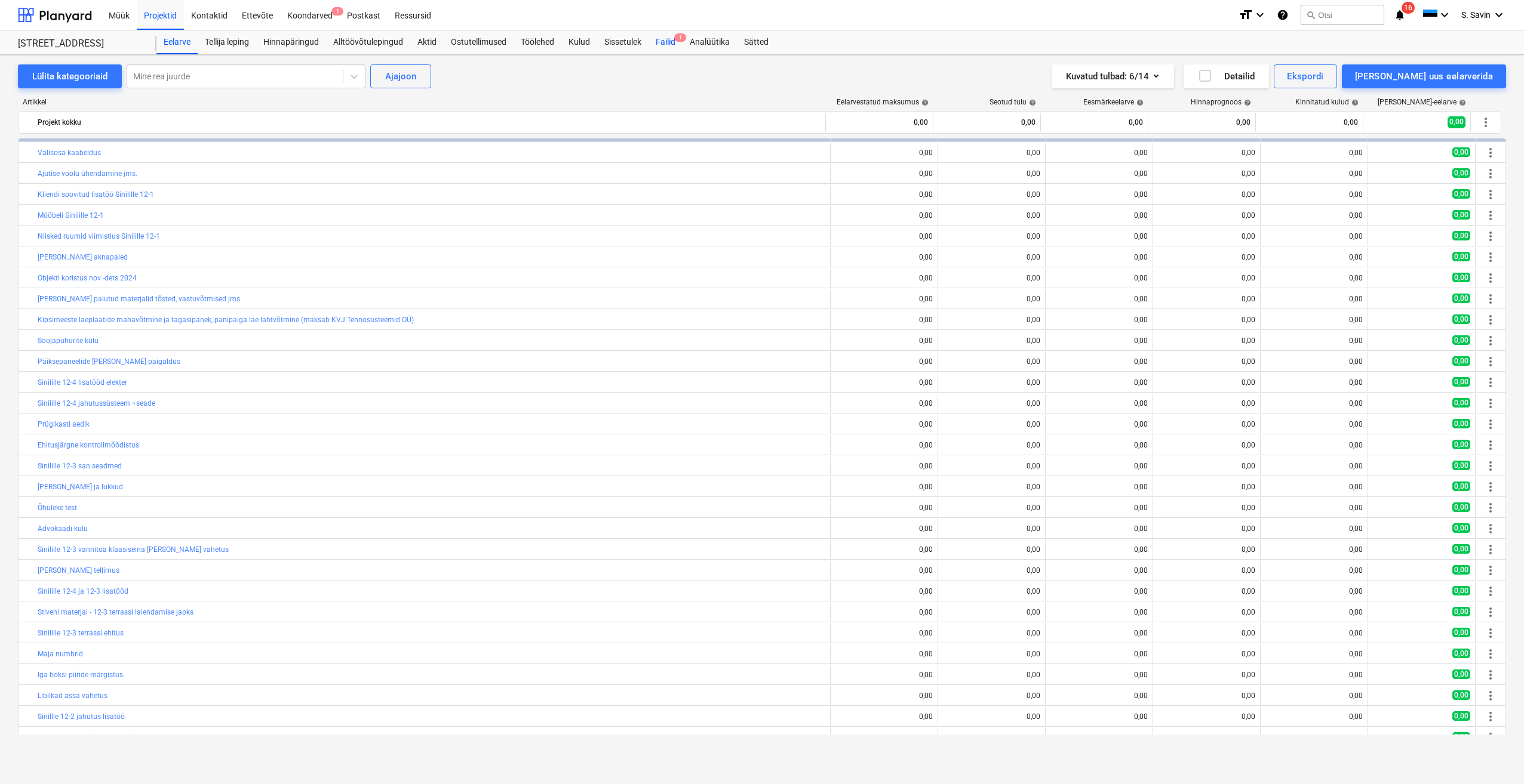
click at [669, 38] on div "Failid 1" at bounding box center [665, 42] width 34 height 23
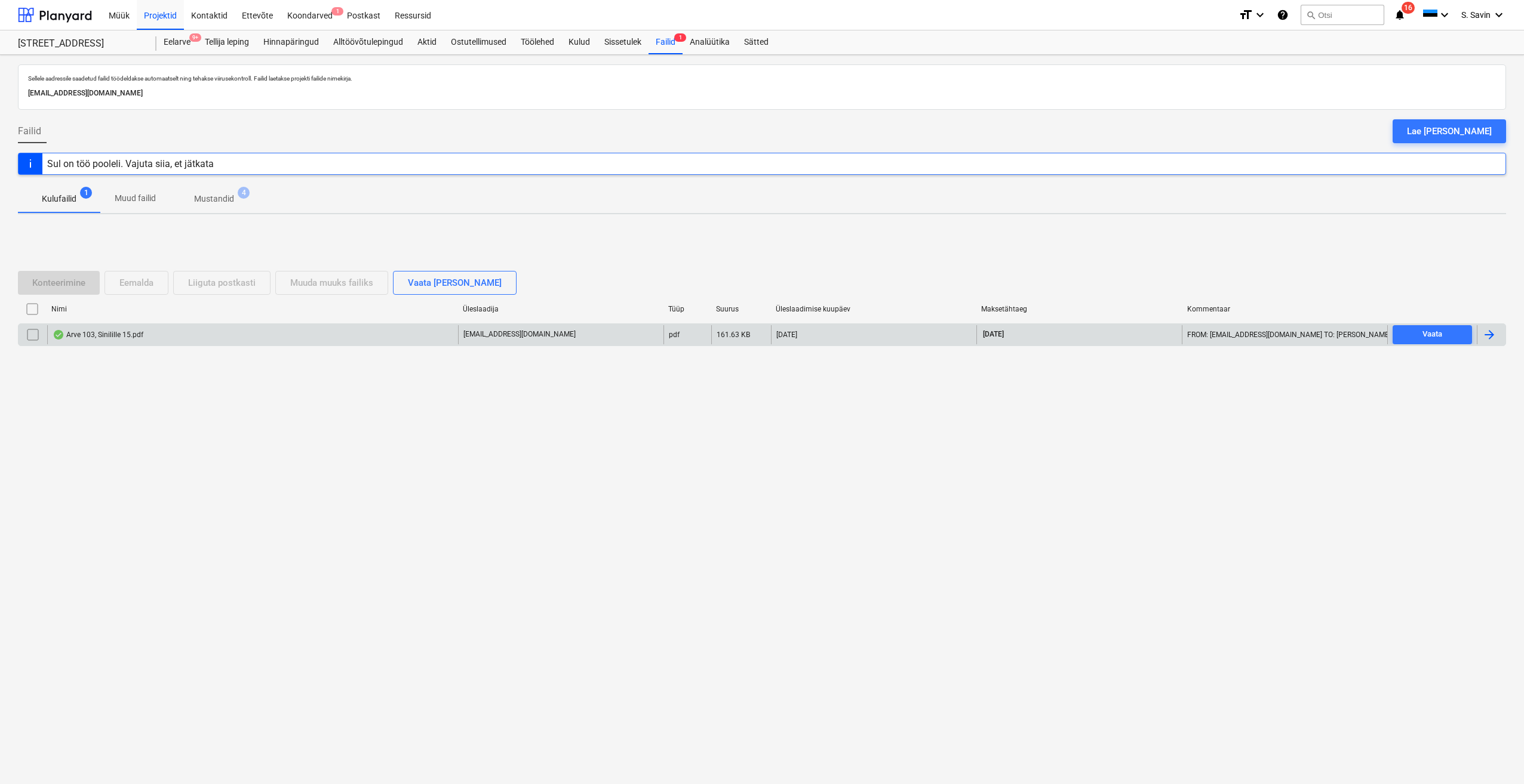
click at [1493, 329] on div at bounding box center [1489, 334] width 15 height 15
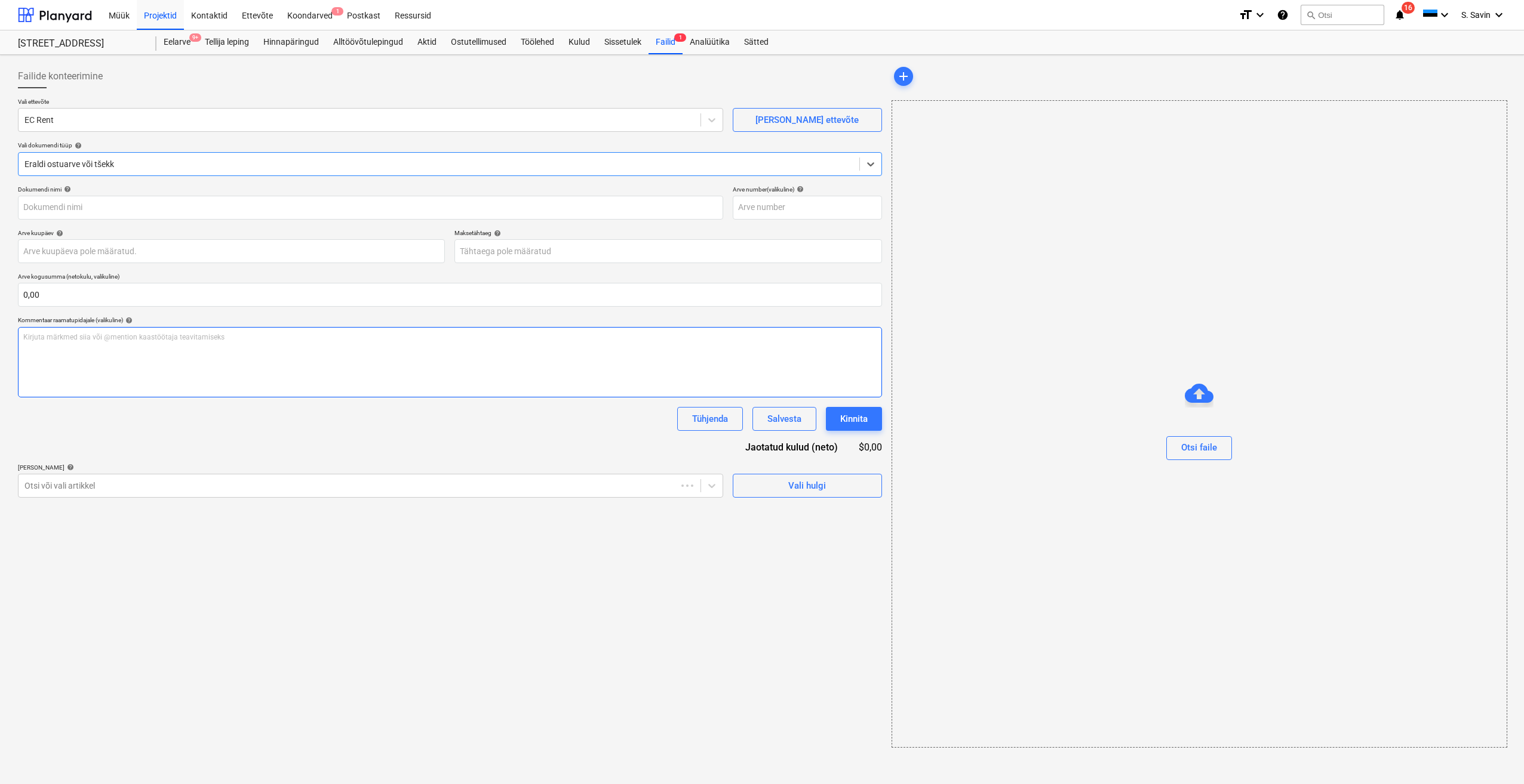
type input "103"
type input "[DATE]"
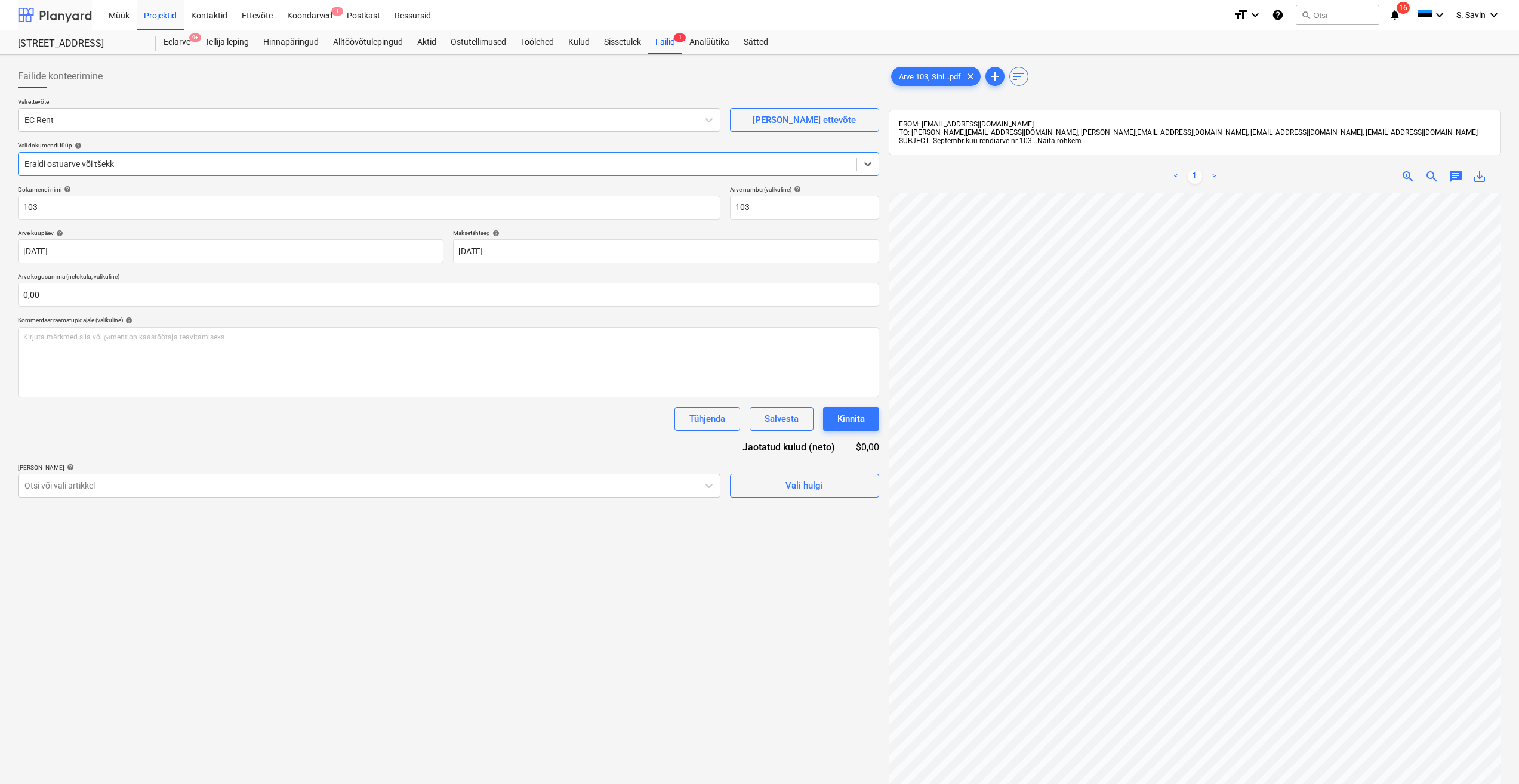
click at [49, 15] on div at bounding box center [55, 15] width 74 height 30
